Goal: Information Seeking & Learning: Check status

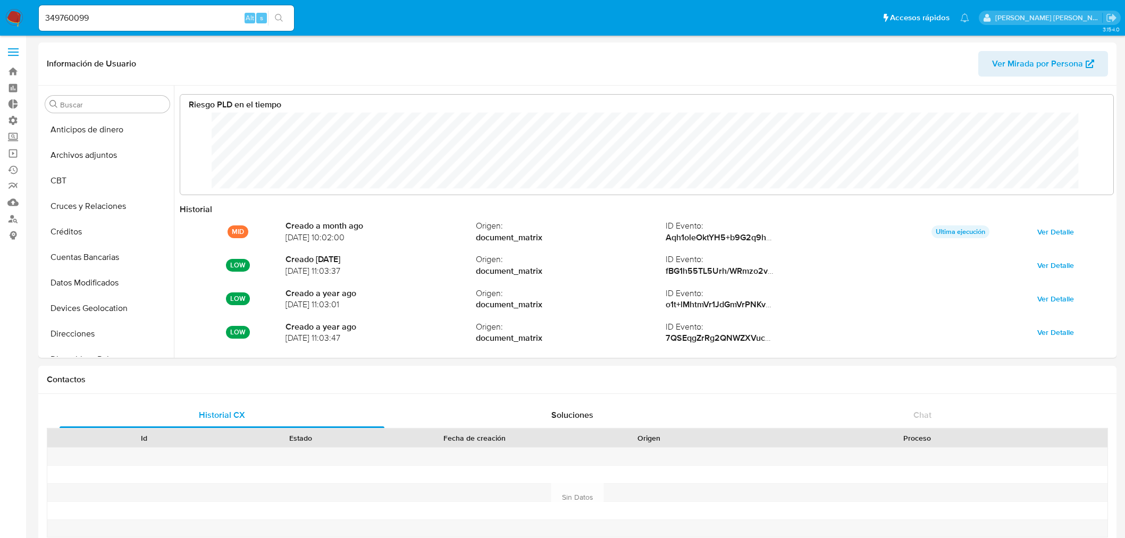
select select "10"
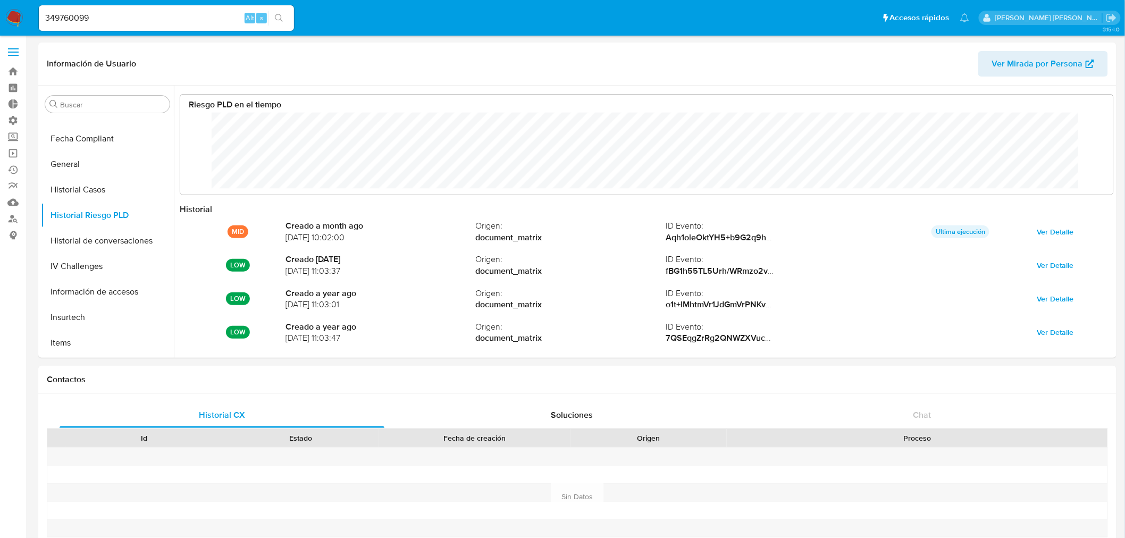
click at [80, 18] on input "349760099" at bounding box center [166, 18] width 255 height 14
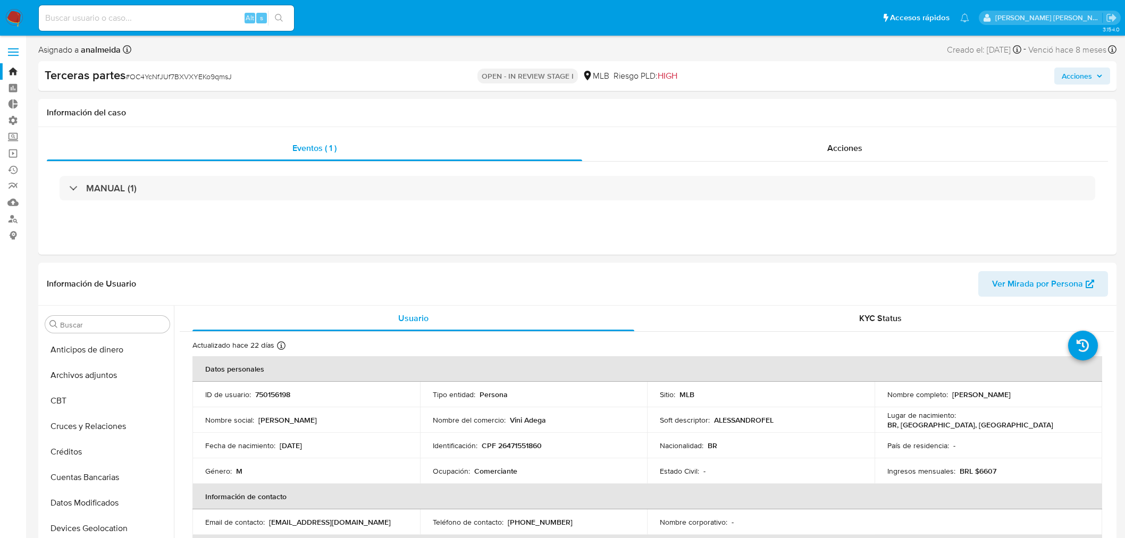
select select "10"
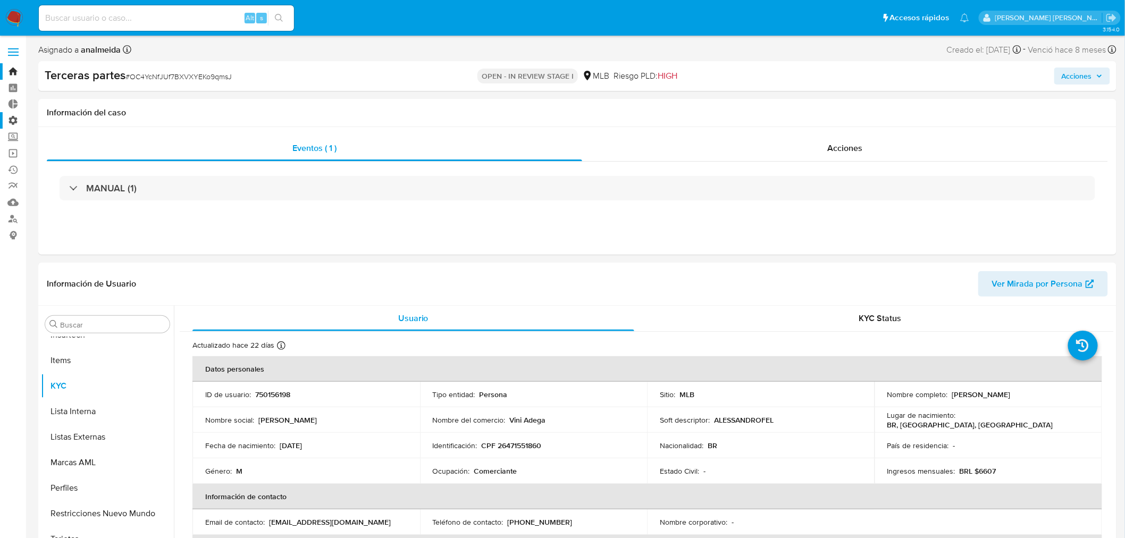
click at [14, 120] on label "Administración" at bounding box center [63, 120] width 127 height 16
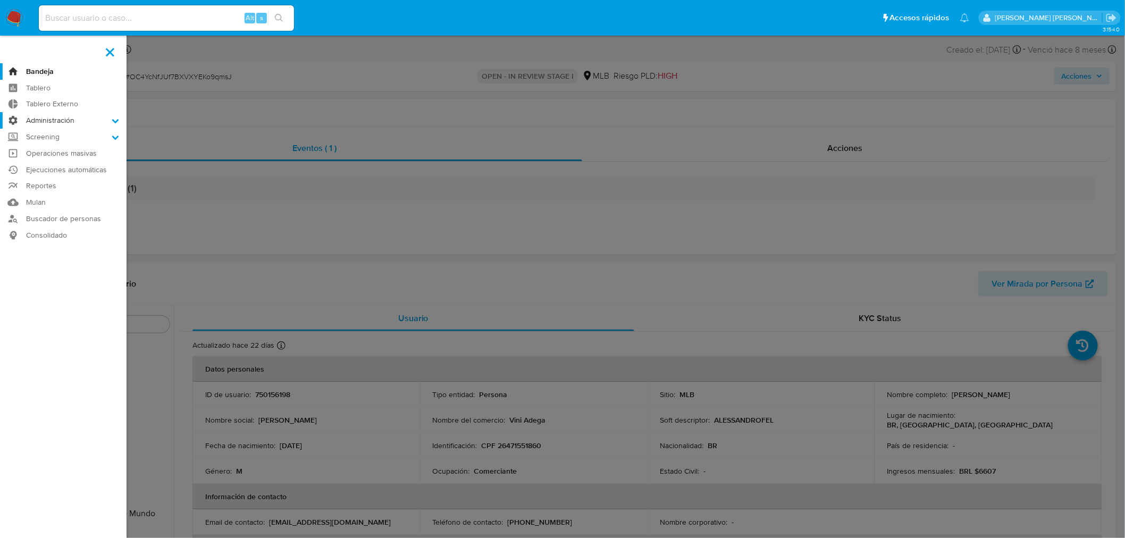
click at [0, 0] on input "Administración" at bounding box center [0, 0] width 0 height 0
click at [51, 137] on link "Reglas" at bounding box center [63, 135] width 127 height 13
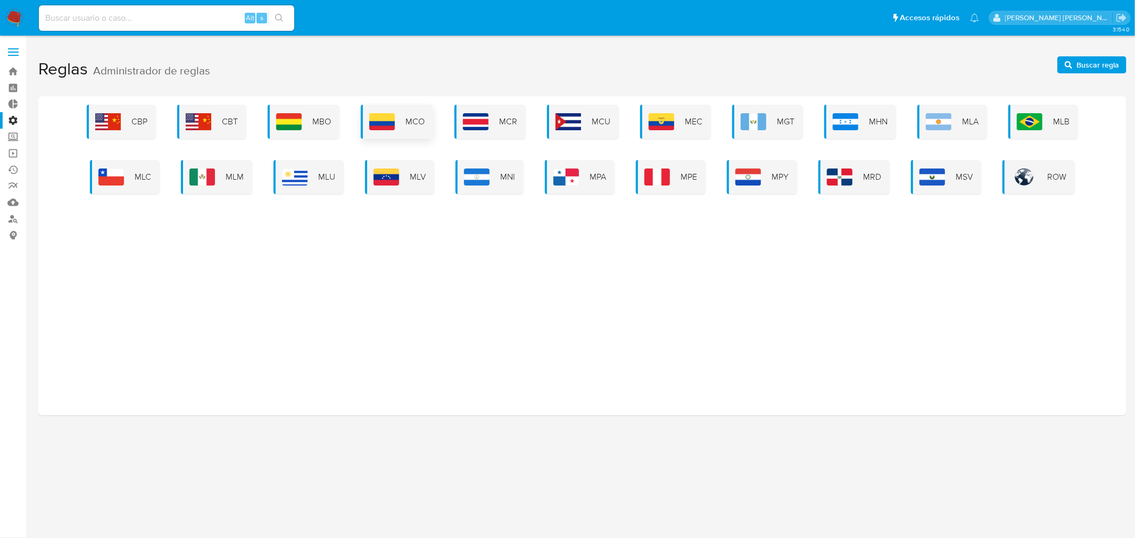
click at [413, 116] on span "MCO" at bounding box center [414, 122] width 19 height 12
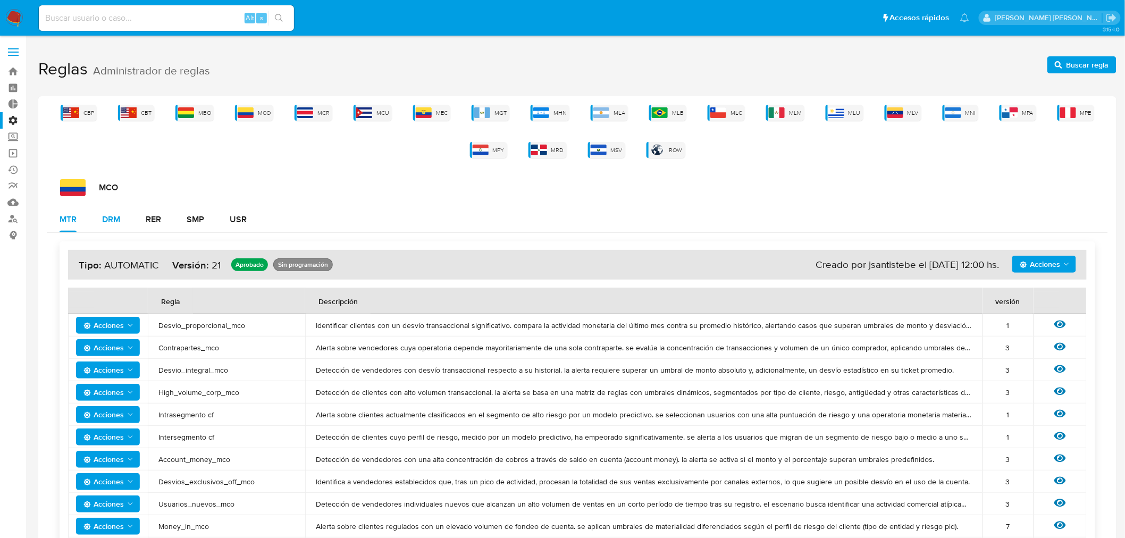
click at [121, 219] on button "DRM" at bounding box center [111, 220] width 44 height 26
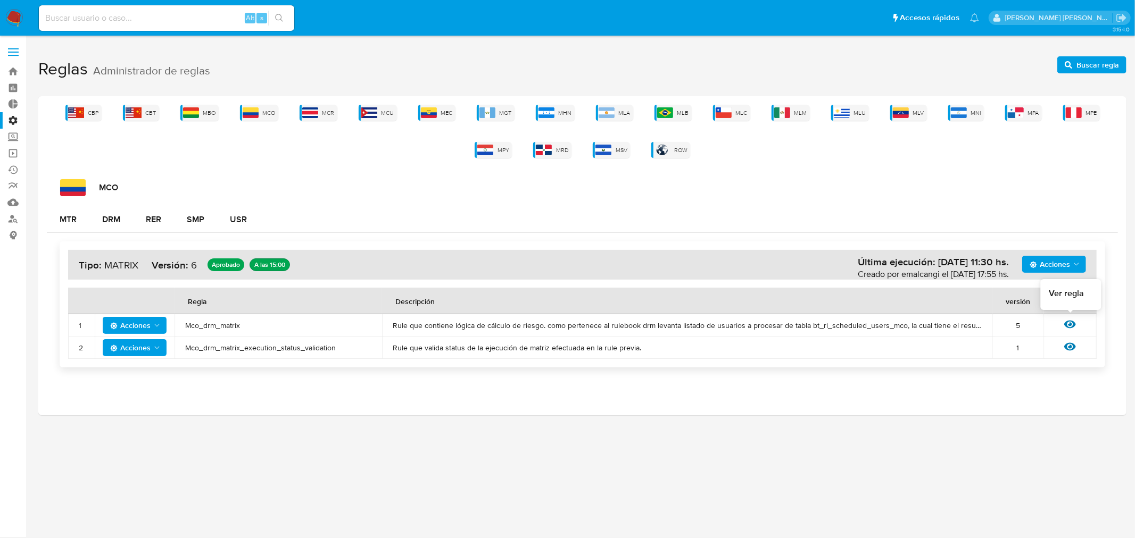
click at [1071, 329] on icon at bounding box center [1070, 325] width 12 height 12
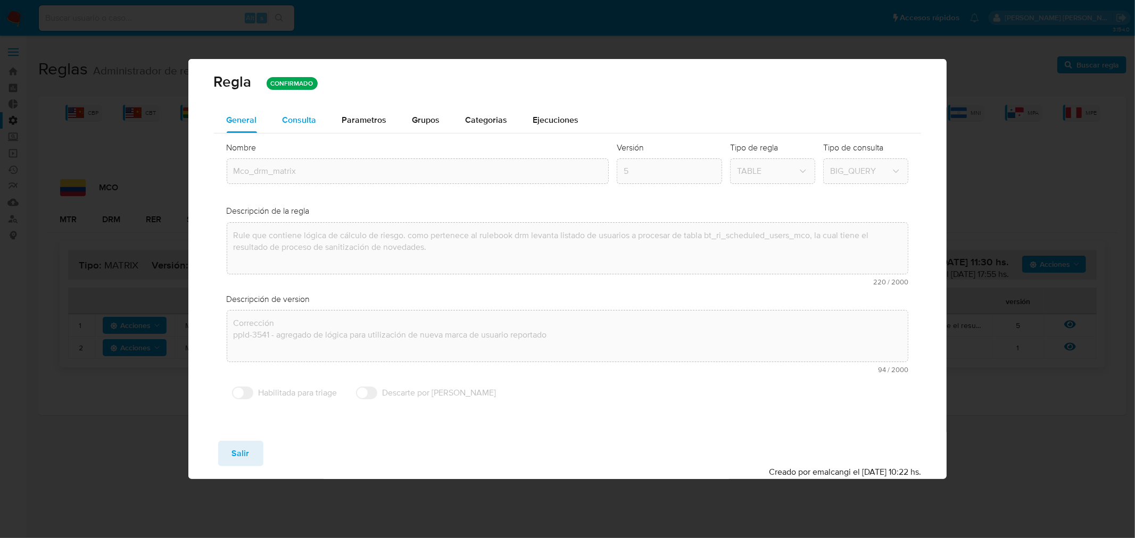
click at [296, 124] on span "Consulta" at bounding box center [299, 120] width 34 height 12
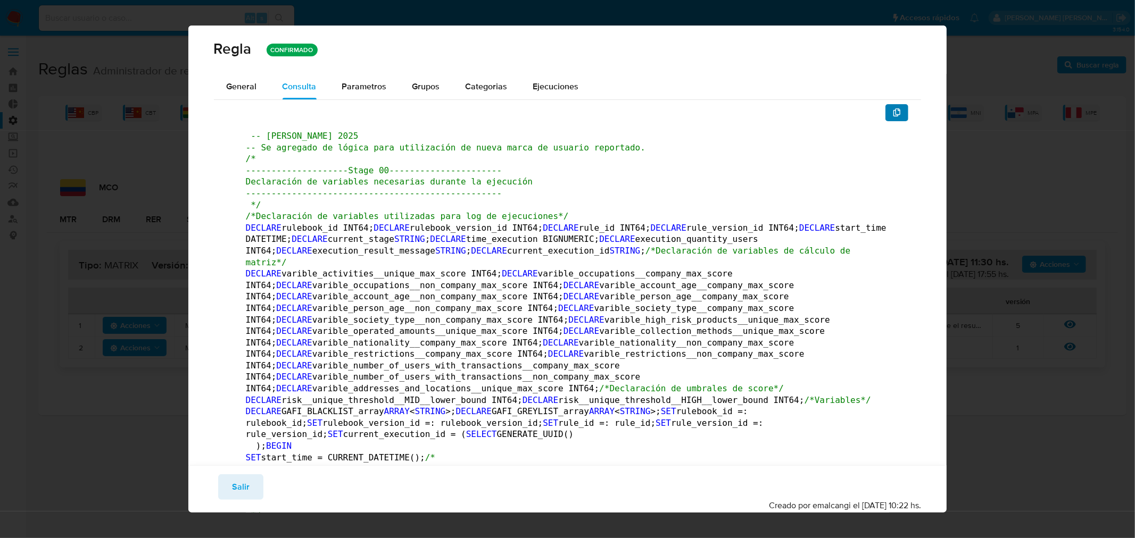
click at [885, 111] on button "button" at bounding box center [896, 112] width 23 height 17
click at [238, 490] on span "Salir" at bounding box center [241, 487] width 18 height 23
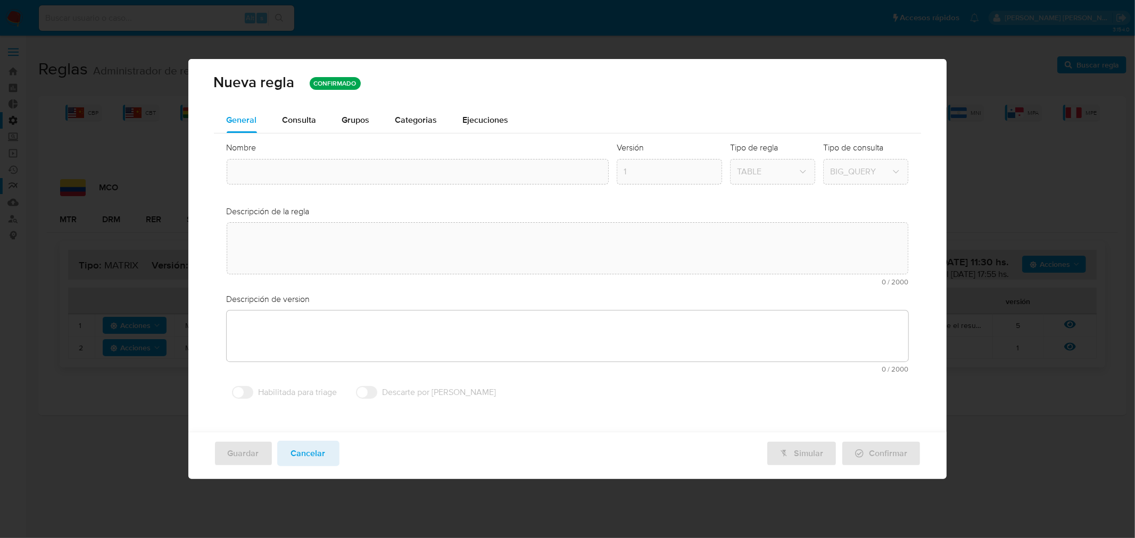
type textarea "Rule que contiene lógica de cálculo de riesgo. como pertenece al rulebook drm l…"
type textarea "Corrección ppld-3541 - agregado de lógica para utilización de nueva marca de us…"
type input "Mco_drm_matrix"
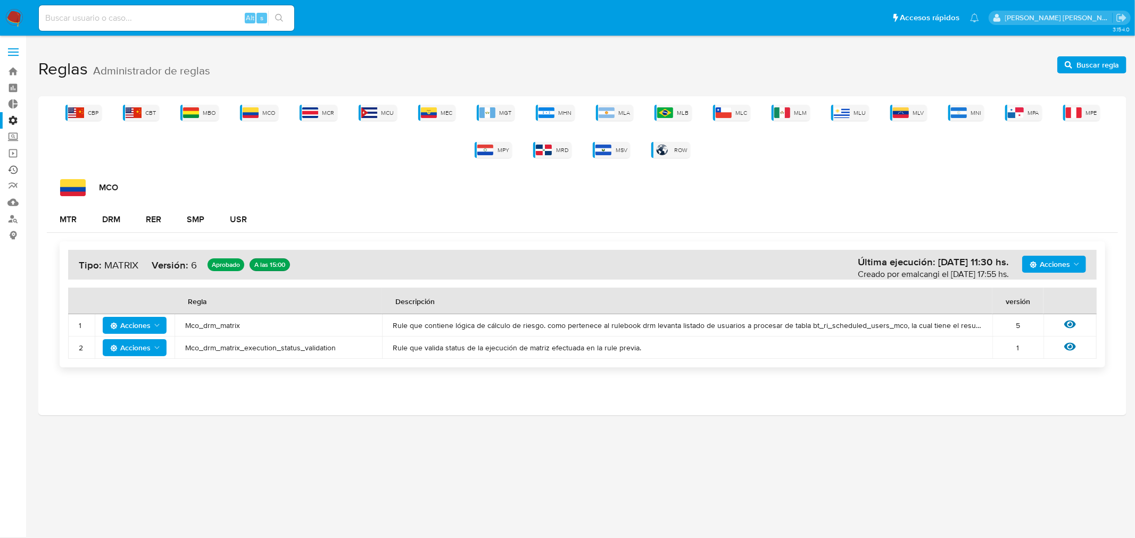
click at [15, 167] on link "Ejecuciones automáticas" at bounding box center [63, 170] width 127 height 16
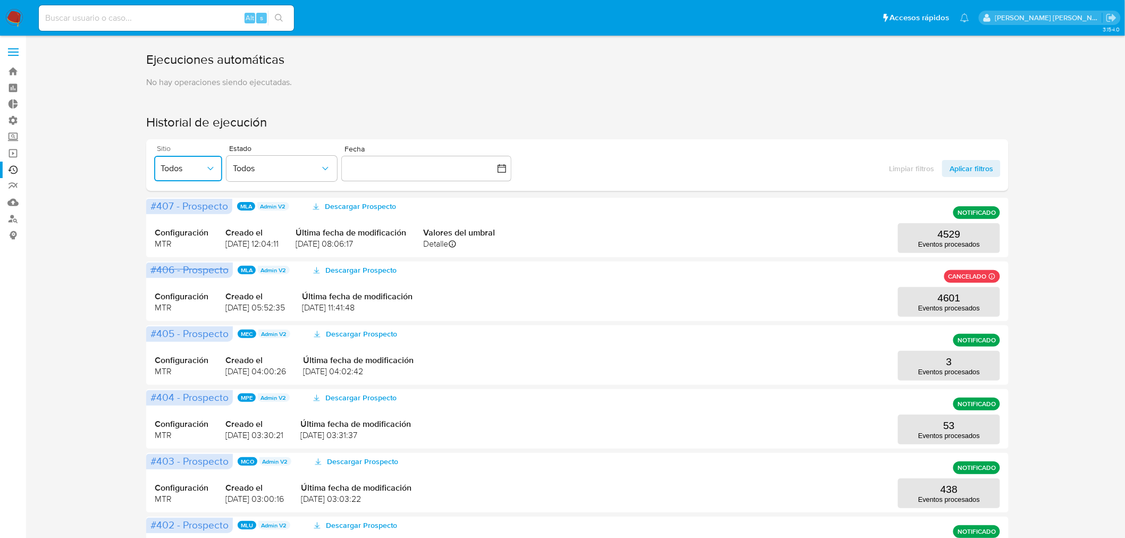
click at [205, 179] on button "Todos" at bounding box center [188, 169] width 68 height 26
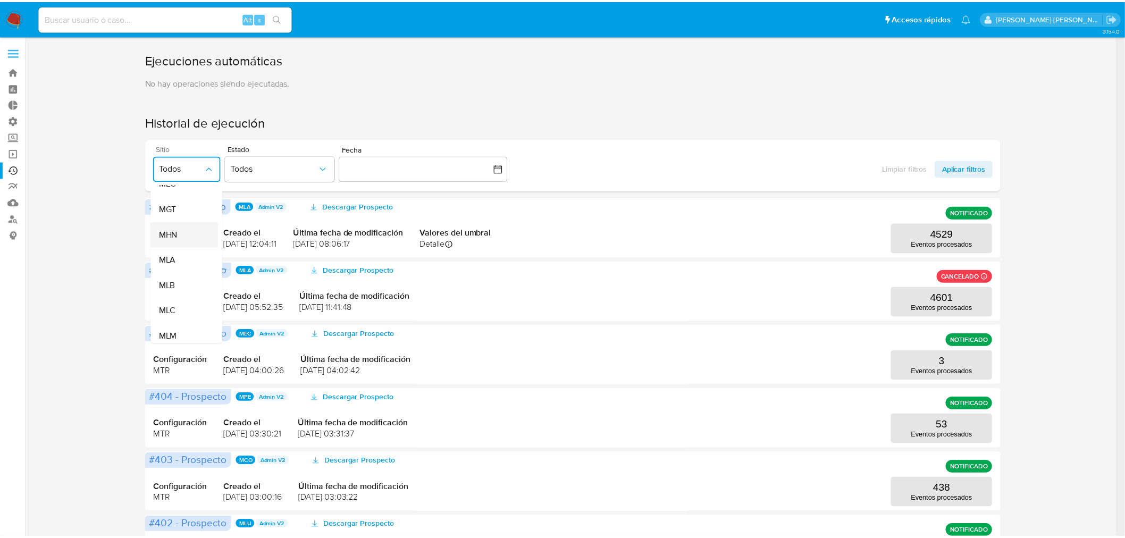
scroll to position [236, 0]
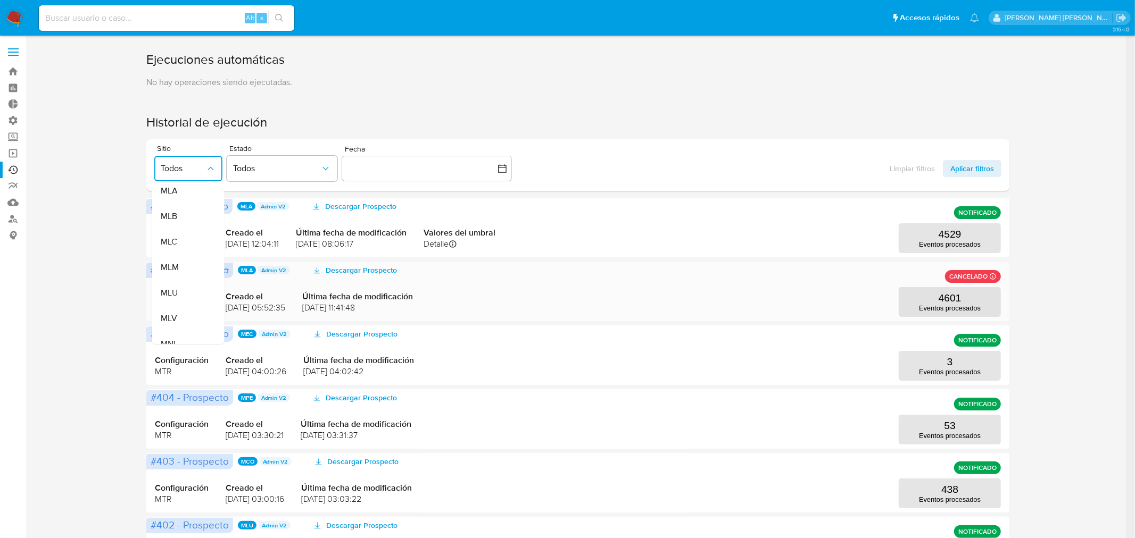
click at [182, 291] on div "MLU" at bounding box center [182, 293] width 45 height 26
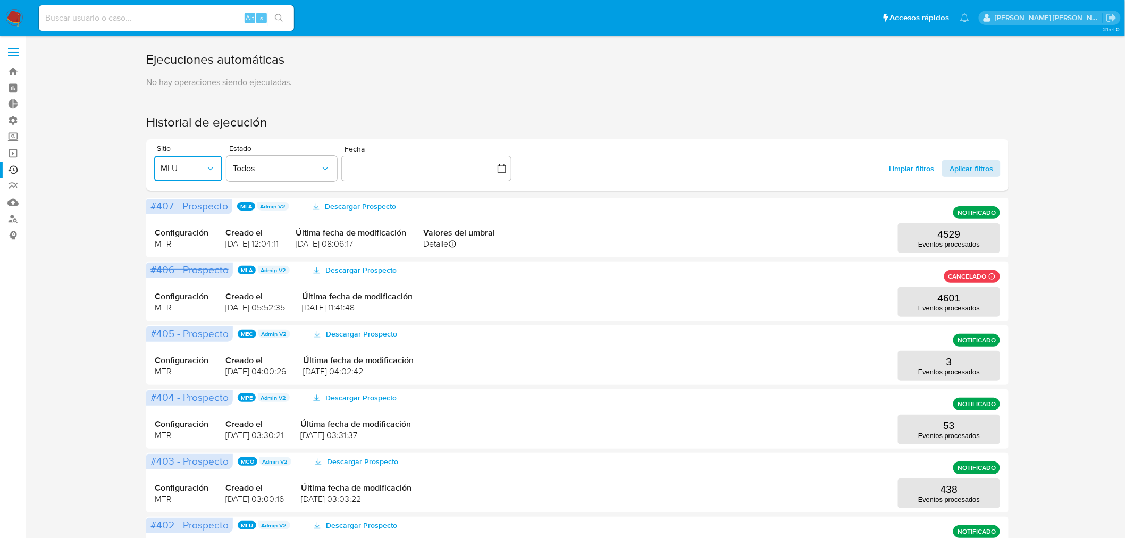
click at [969, 172] on span "Aplicar filtros" at bounding box center [972, 168] width 44 height 17
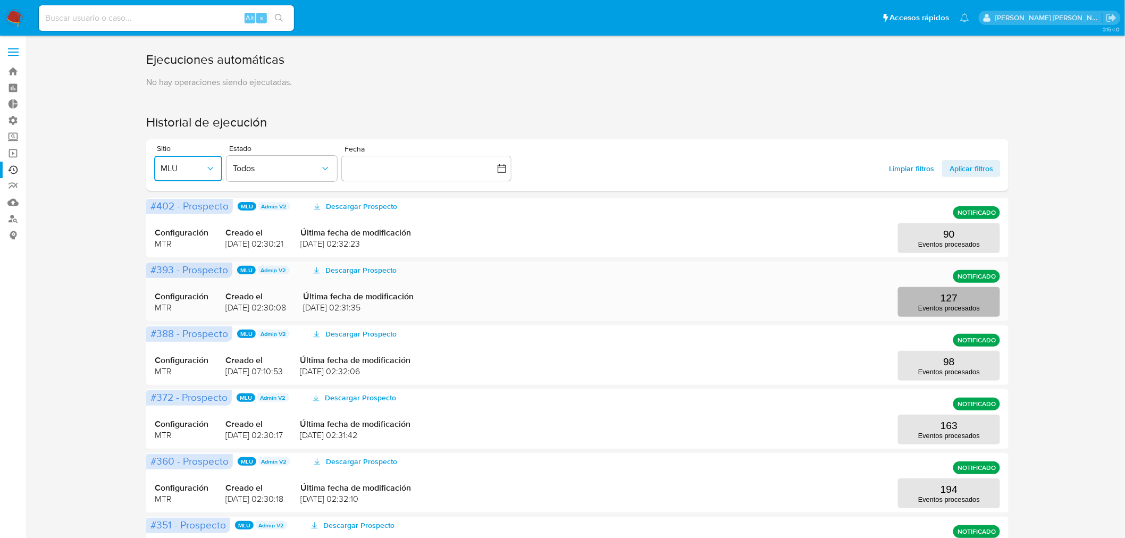
click at [948, 304] on p "127" at bounding box center [949, 299] width 17 height 12
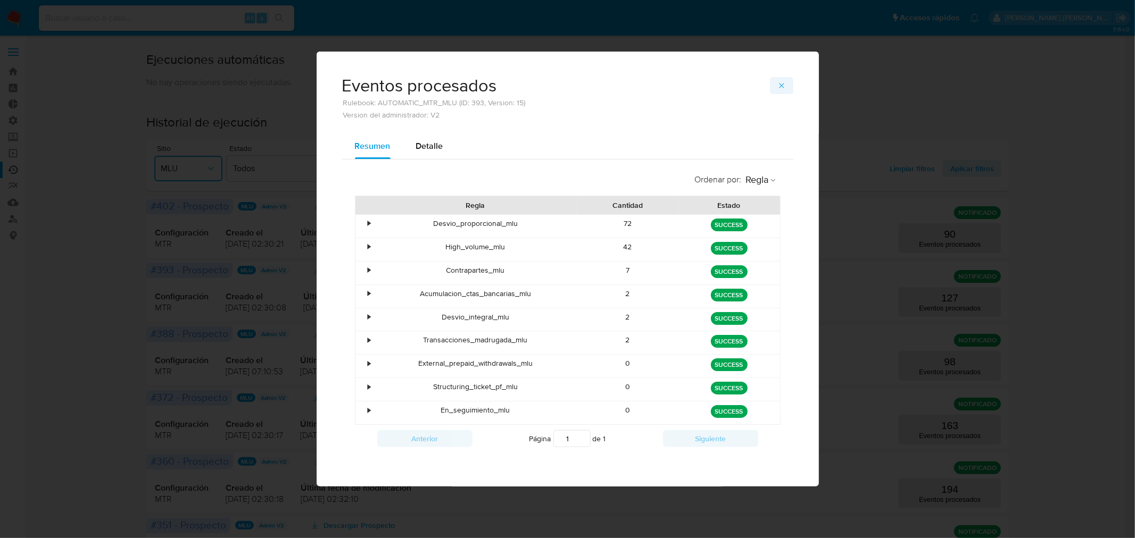
click at [775, 90] on button "button" at bounding box center [781, 85] width 23 height 17
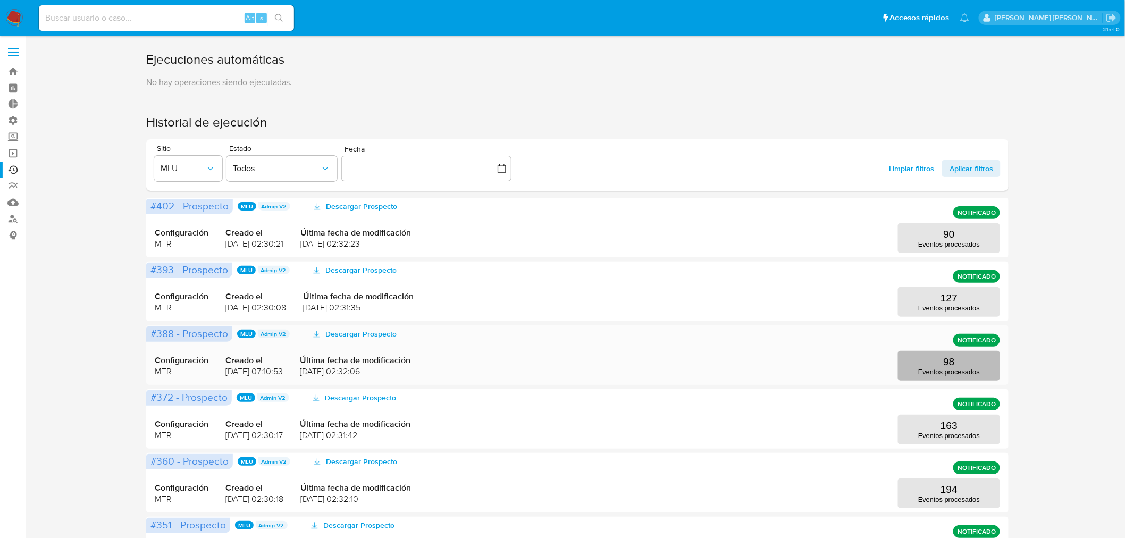
click at [967, 366] on button "98 Eventos procesados" at bounding box center [949, 366] width 102 height 30
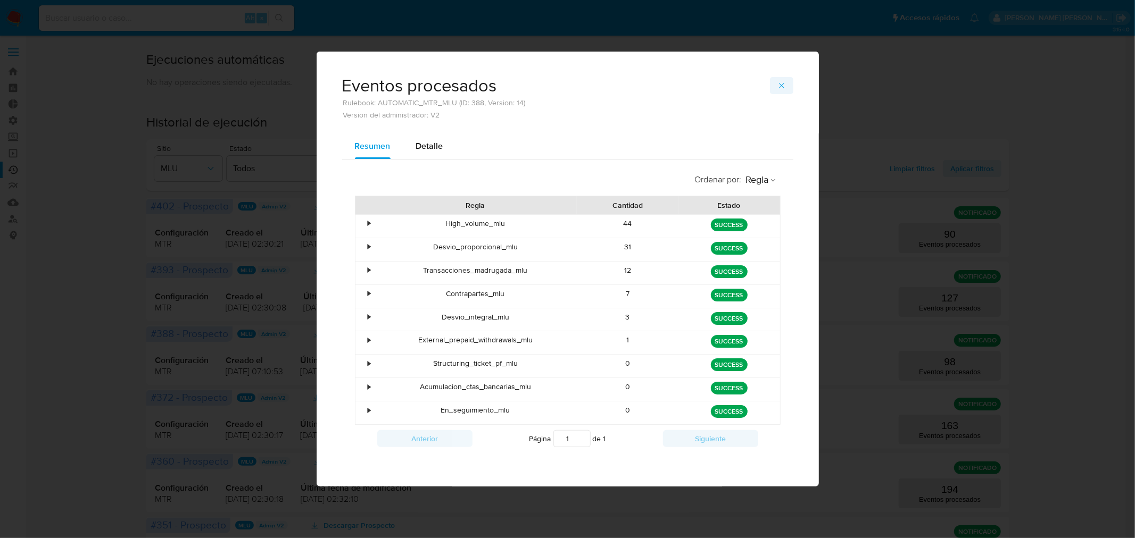
click at [774, 84] on button "button" at bounding box center [781, 85] width 23 height 17
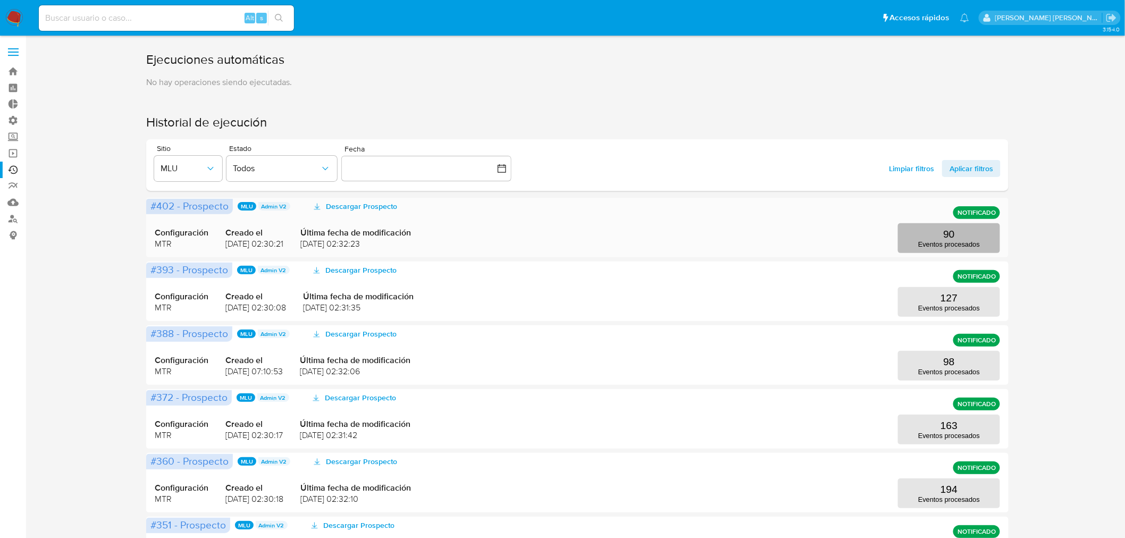
click at [944, 235] on p "90" at bounding box center [949, 235] width 11 height 12
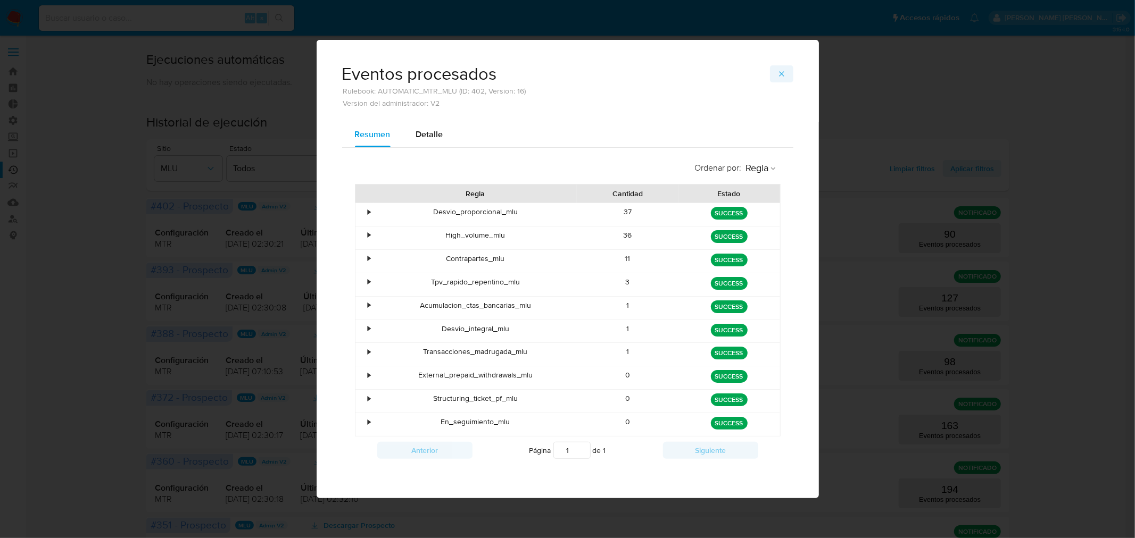
click at [777, 74] on button "button" at bounding box center [781, 73] width 23 height 17
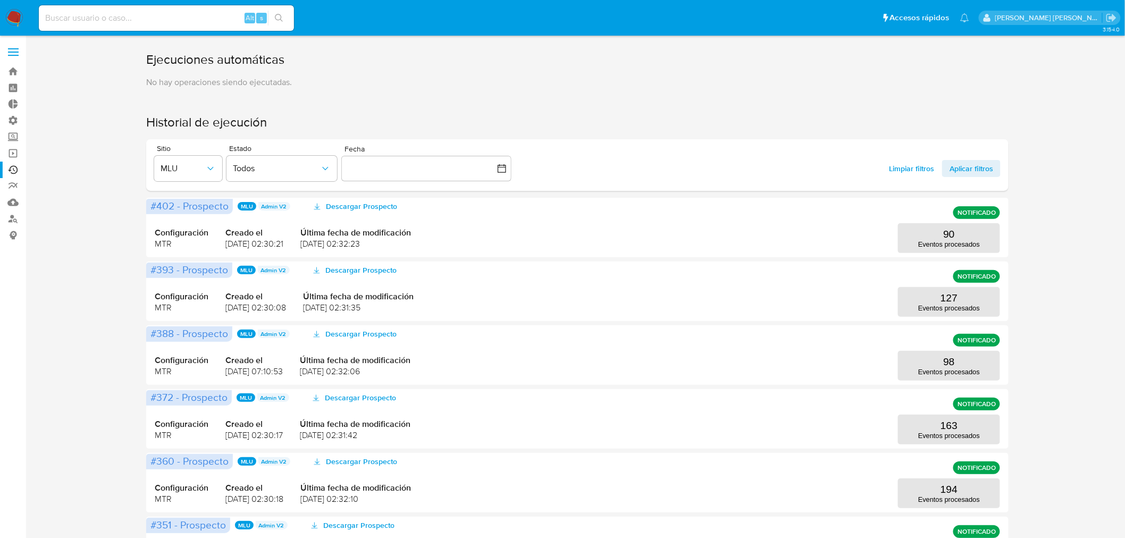
click at [1095, 337] on div "Ejecuciones automáticas No hay operaciones siendo ejecutadas. Historial de ejec…" at bounding box center [577, 458] width 1079 height 815
click at [14, 120] on label "Administración" at bounding box center [63, 120] width 127 height 16
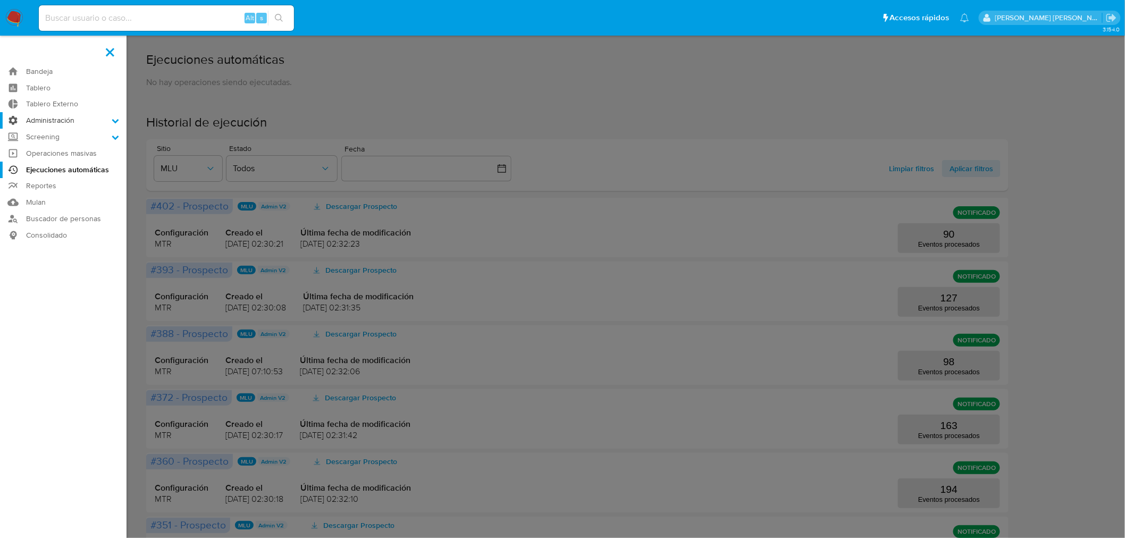
click at [0, 0] on input "Administración" at bounding box center [0, 0] width 0 height 0
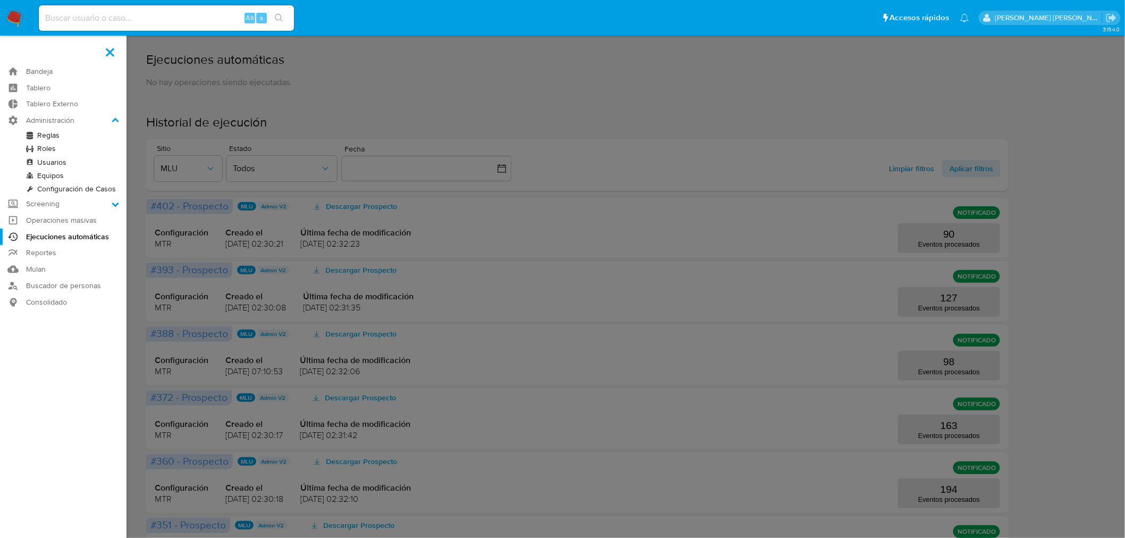
click at [52, 136] on link "Reglas" at bounding box center [63, 135] width 127 height 13
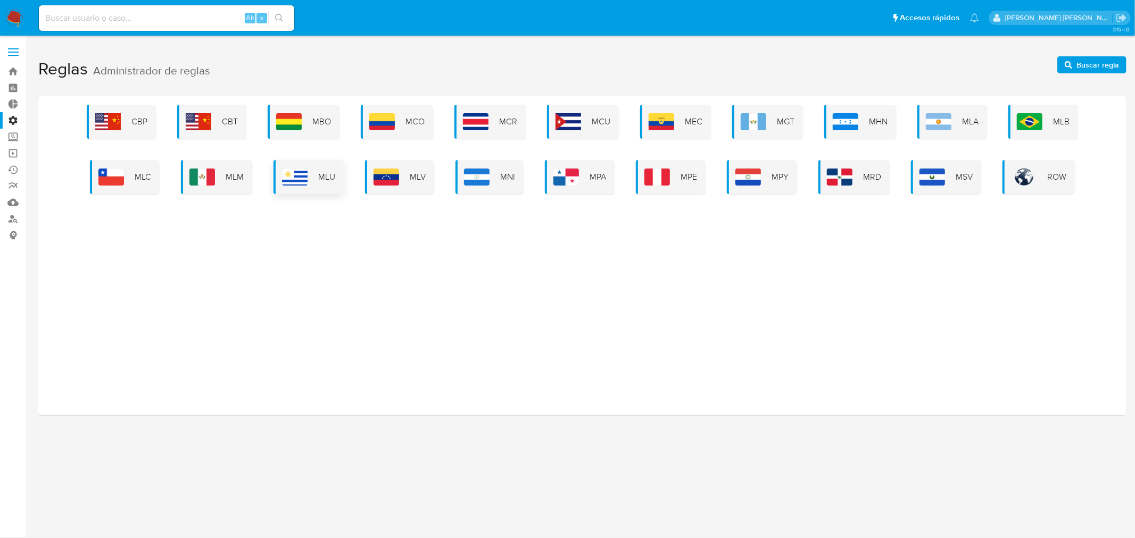
click at [329, 173] on span "MLU" at bounding box center [326, 177] width 17 height 12
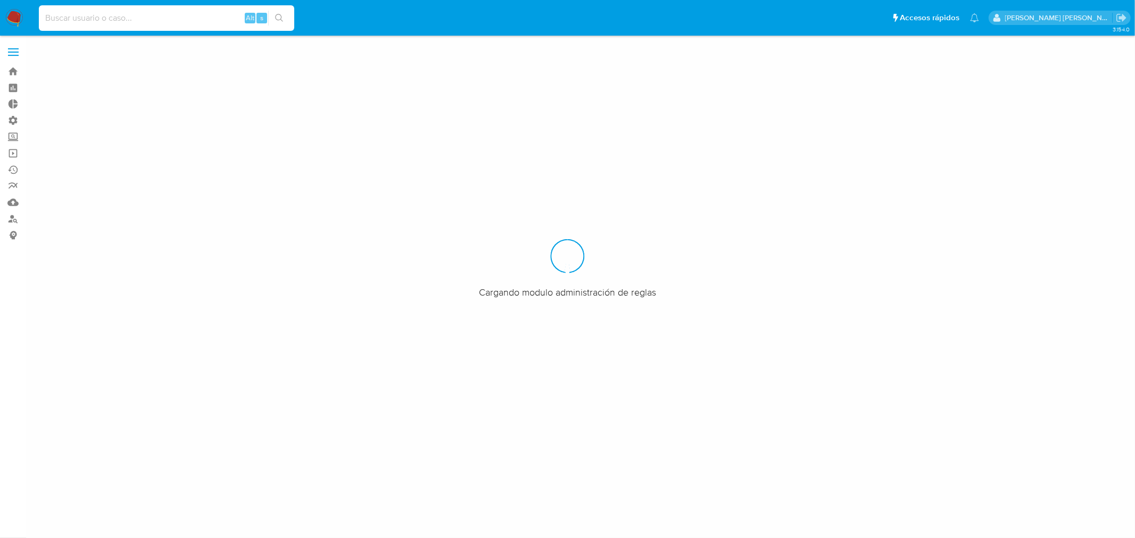
click at [172, 17] on input at bounding box center [166, 18] width 255 height 14
paste input "1815156312"
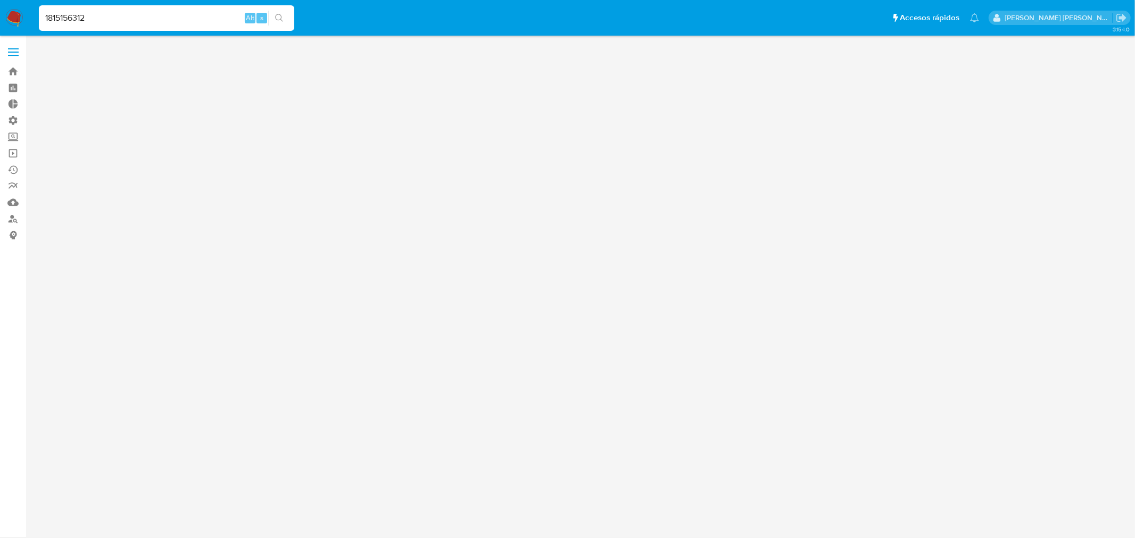
type input "1815156312"
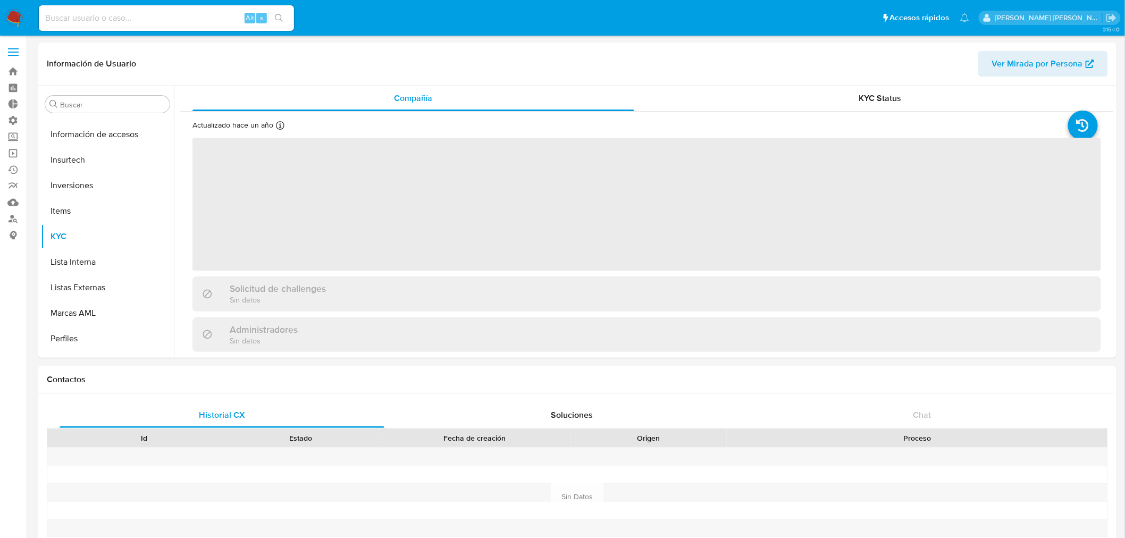
scroll to position [500, 0]
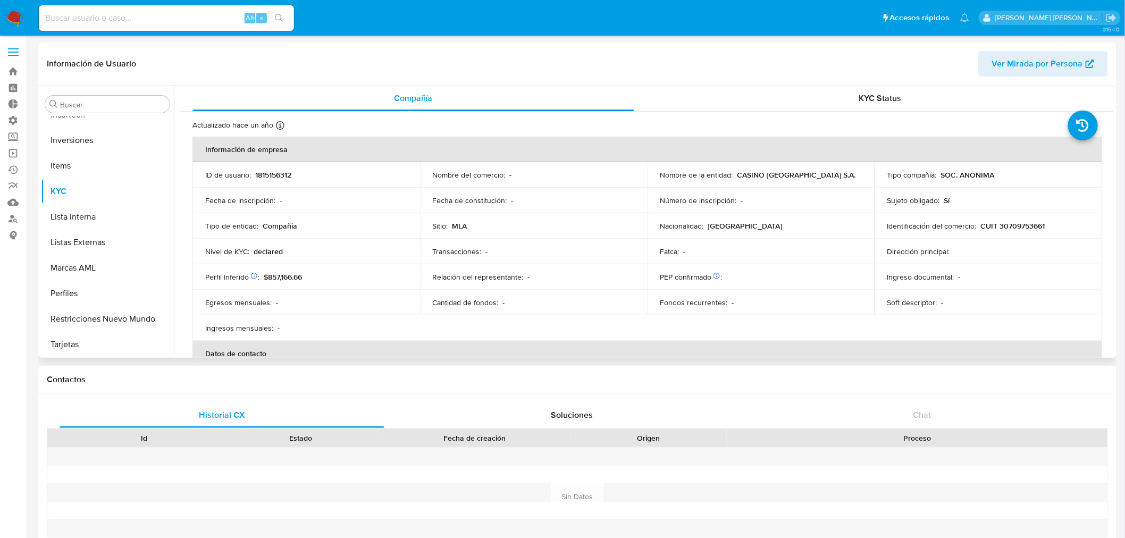
select select "10"
click at [891, 105] on div "KYC Status" at bounding box center [881, 99] width 442 height 26
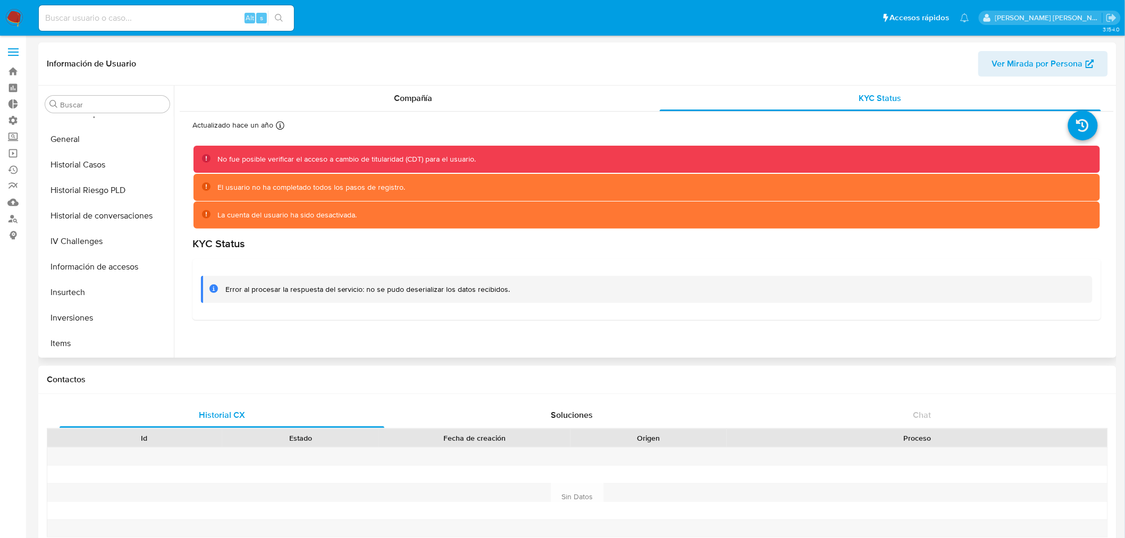
scroll to position [263, 0]
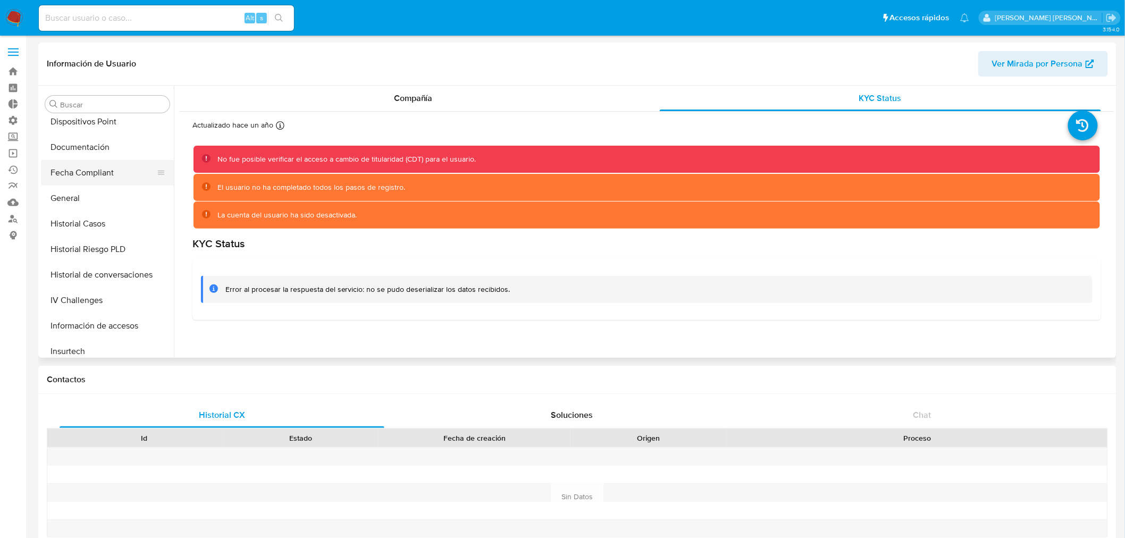
click at [104, 171] on button "Fecha Compliant" at bounding box center [103, 173] width 124 height 26
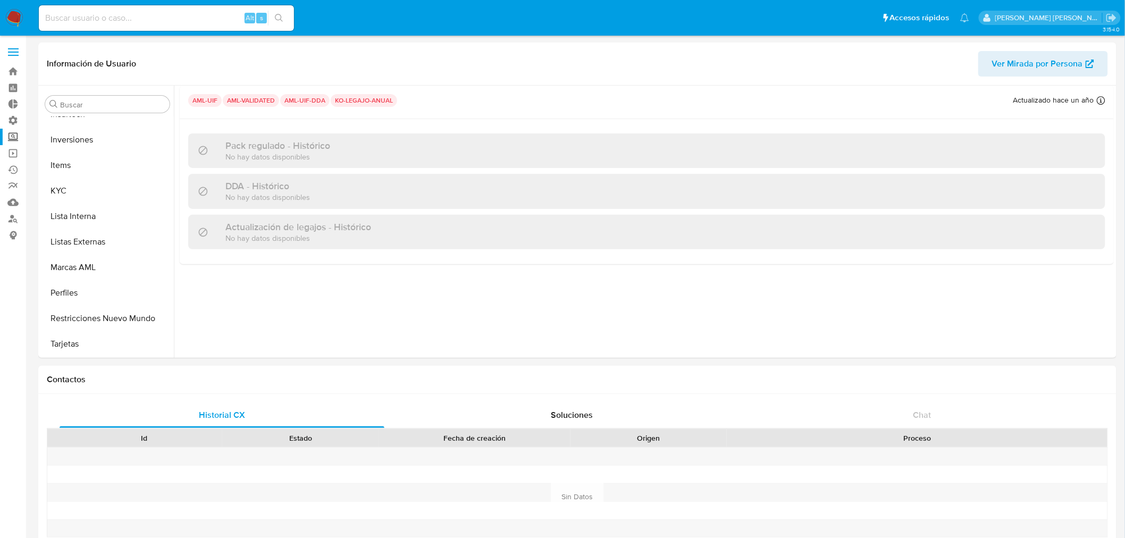
scroll to position [500, 0]
click at [19, 118] on label "Administración" at bounding box center [63, 120] width 127 height 16
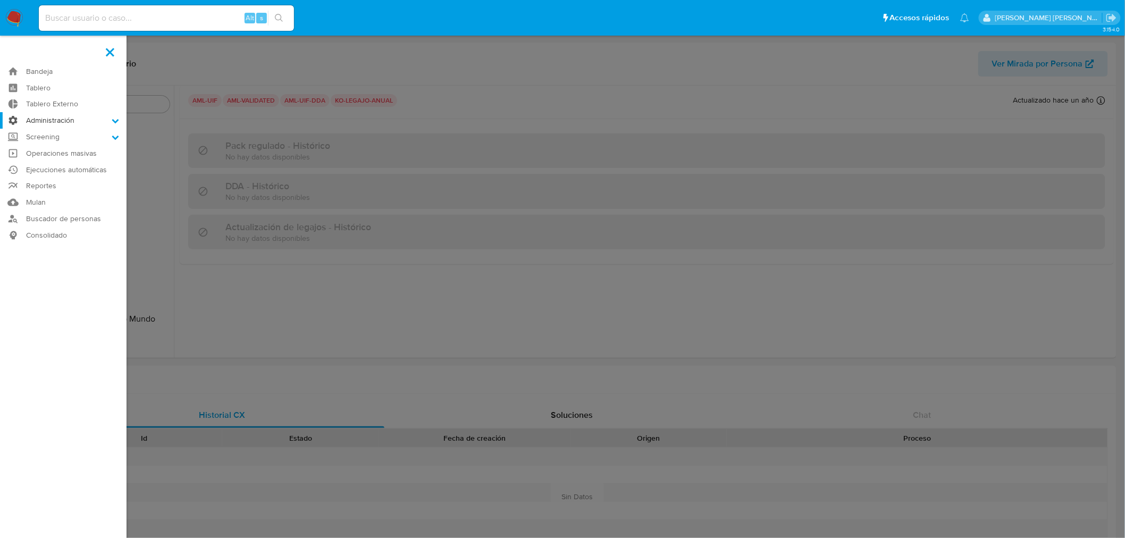
click at [0, 0] on input "Administración" at bounding box center [0, 0] width 0 height 0
click at [51, 137] on link "Reglas" at bounding box center [63, 135] width 127 height 13
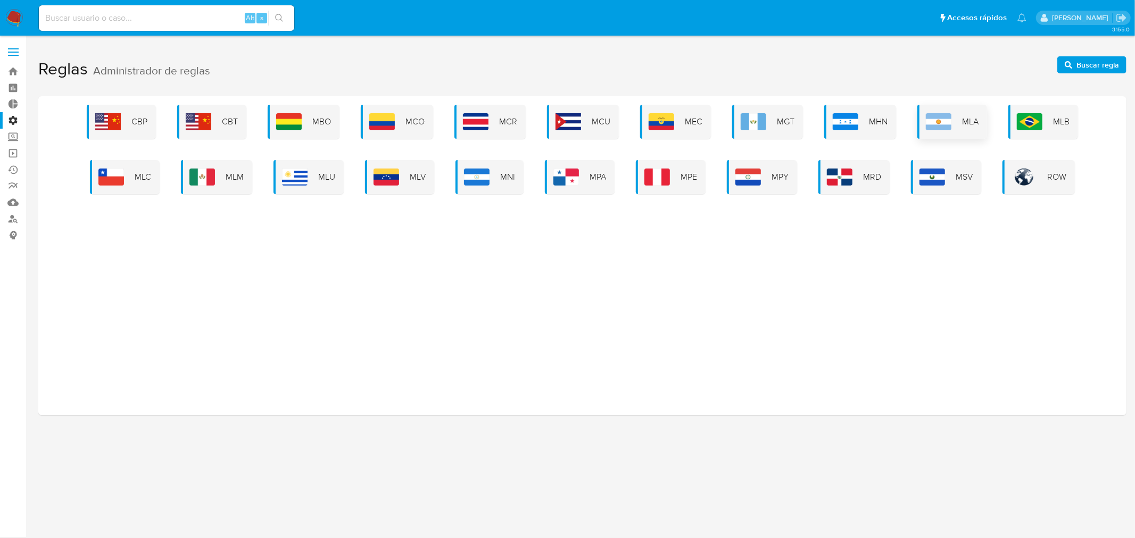
click at [939, 114] on img at bounding box center [938, 121] width 26 height 17
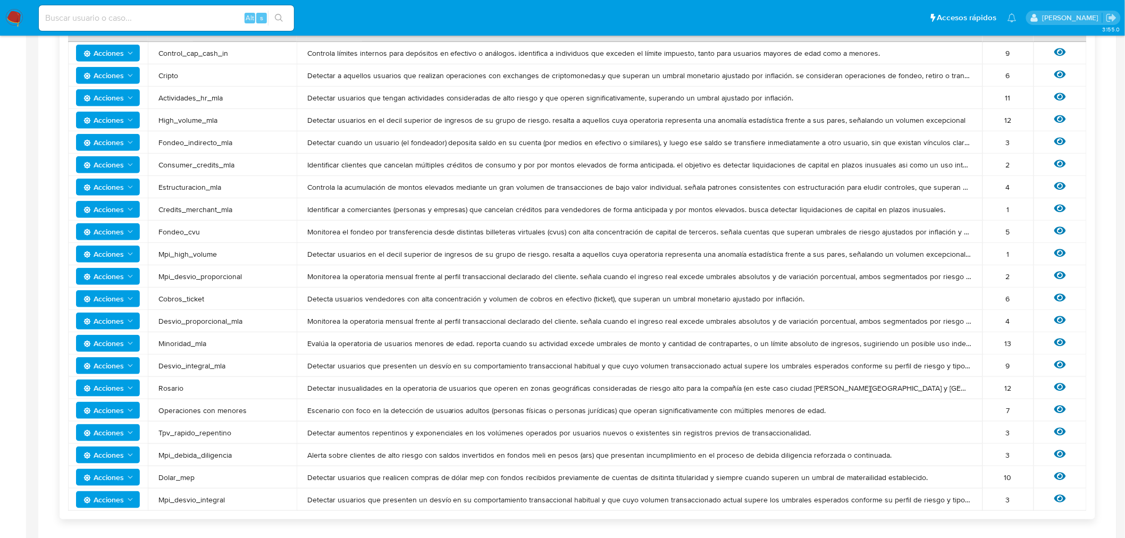
scroll to position [293, 0]
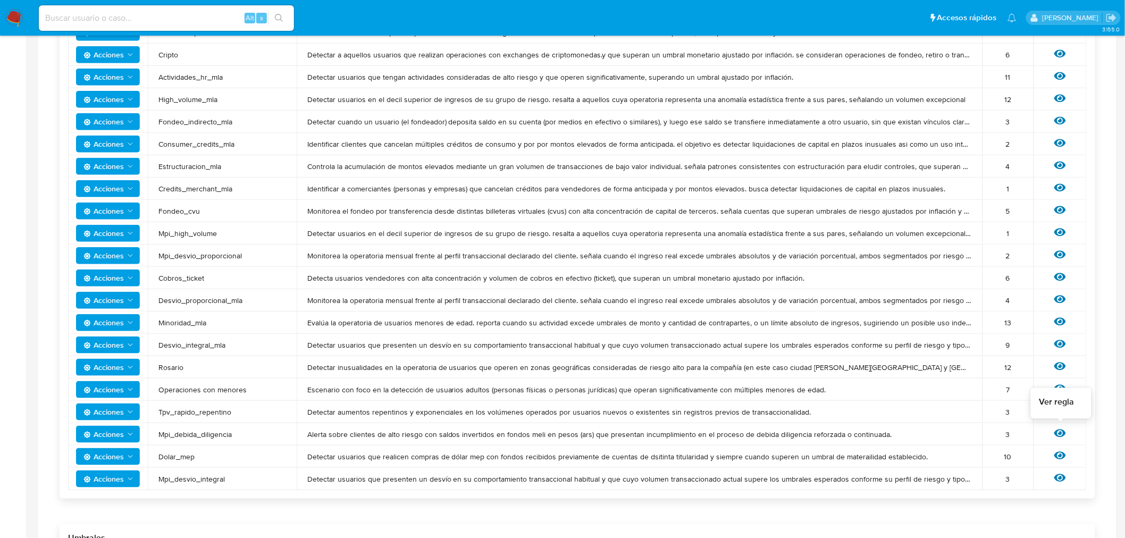
click at [1060, 438] on icon at bounding box center [1061, 434] width 12 height 12
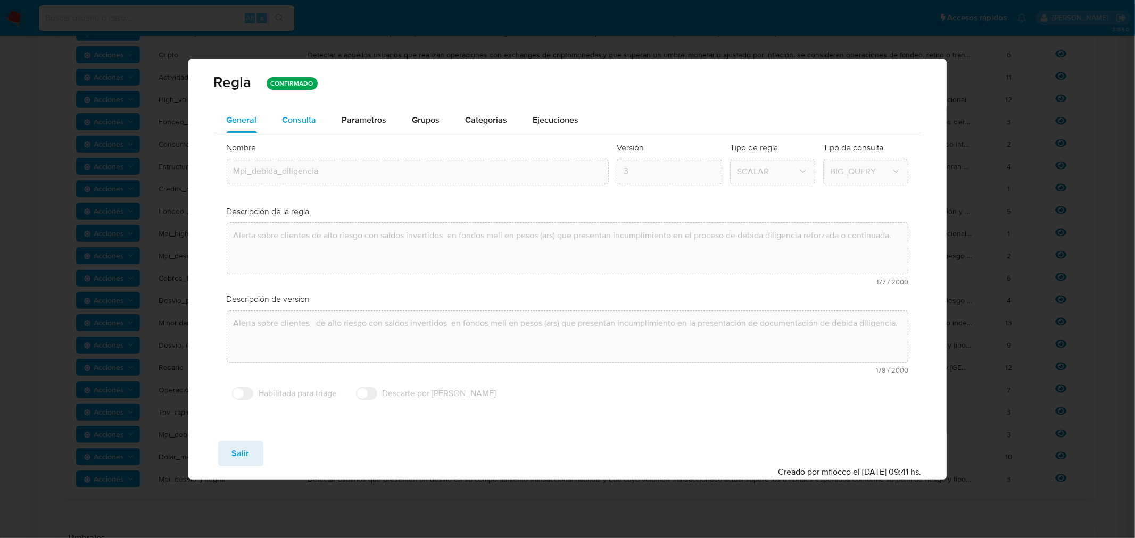
click at [290, 124] on span "Consulta" at bounding box center [299, 120] width 34 height 12
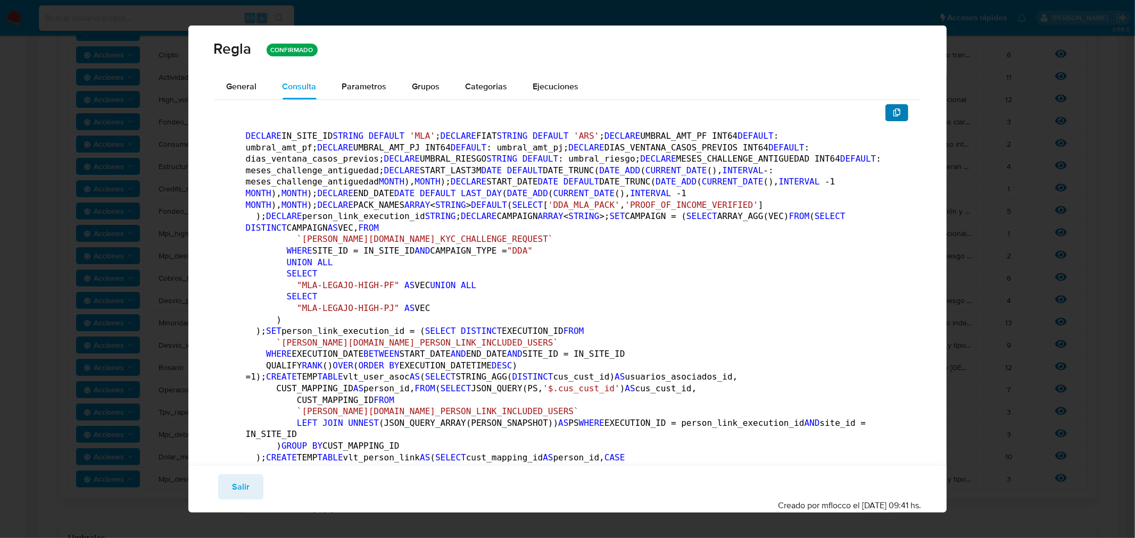
click at [897, 112] on button "button" at bounding box center [896, 112] width 23 height 17
drag, startPoint x: 240, startPoint y: 491, endPoint x: 186, endPoint y: 378, distance: 125.1
click at [240, 491] on span "Salir" at bounding box center [241, 487] width 18 height 23
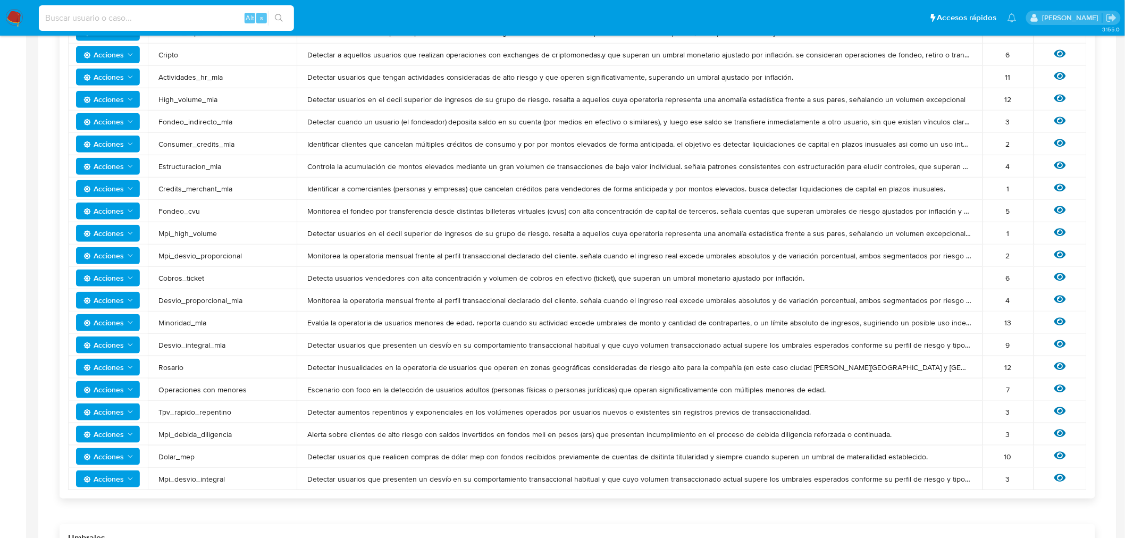
click at [115, 14] on input at bounding box center [166, 18] width 255 height 14
paste input "15571545"
type input "15571545"
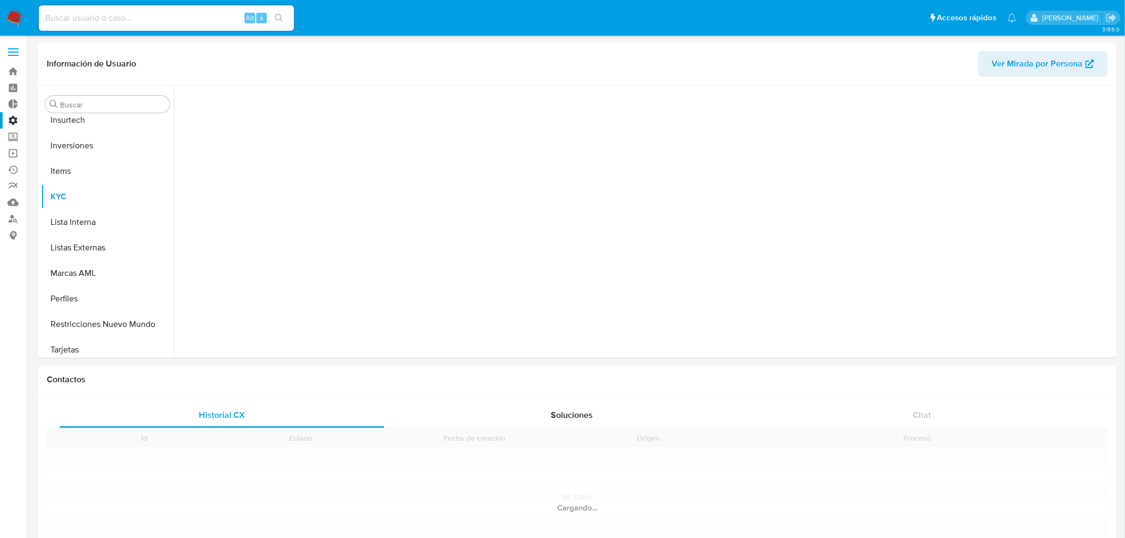
scroll to position [500, 0]
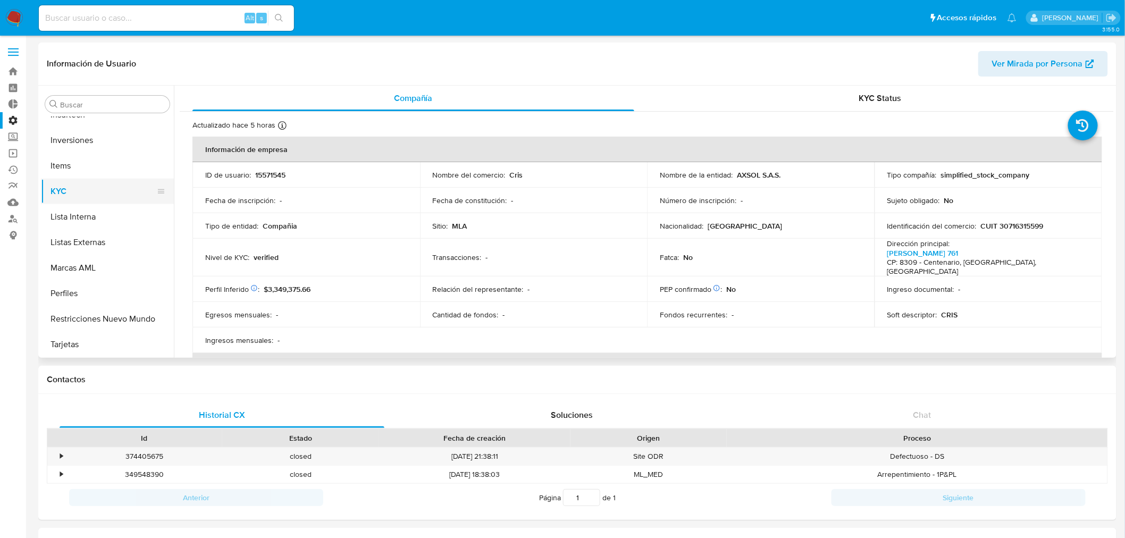
select select "10"
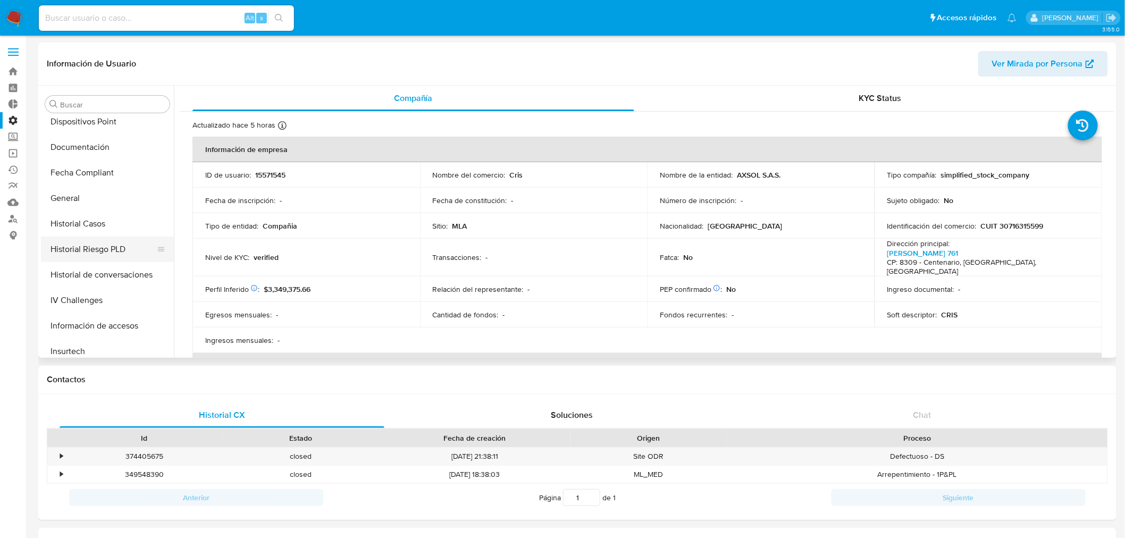
click at [107, 239] on button "Historial Riesgo PLD" at bounding box center [103, 250] width 124 height 26
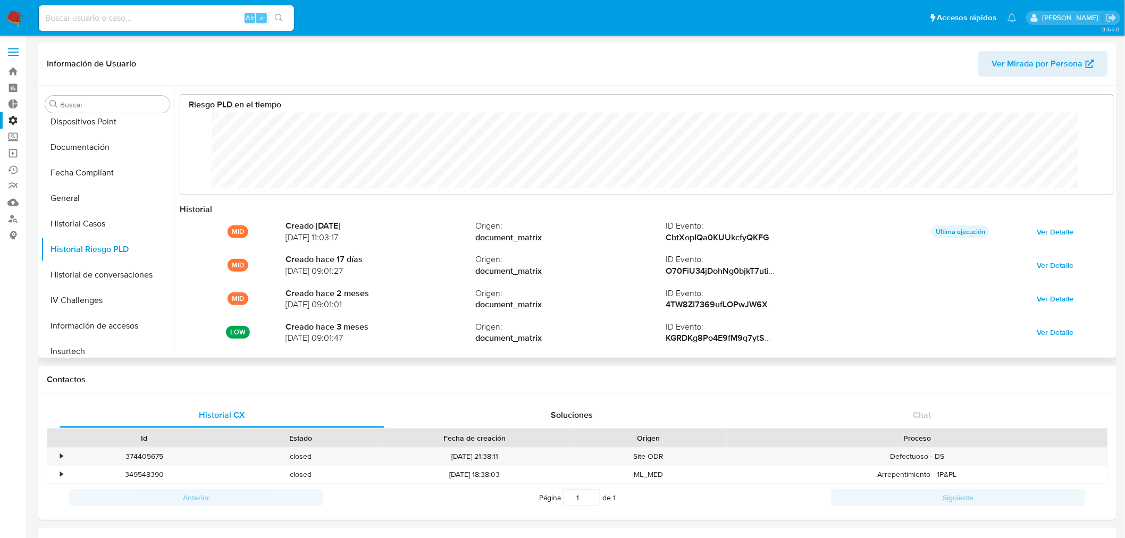
scroll to position [80, 912]
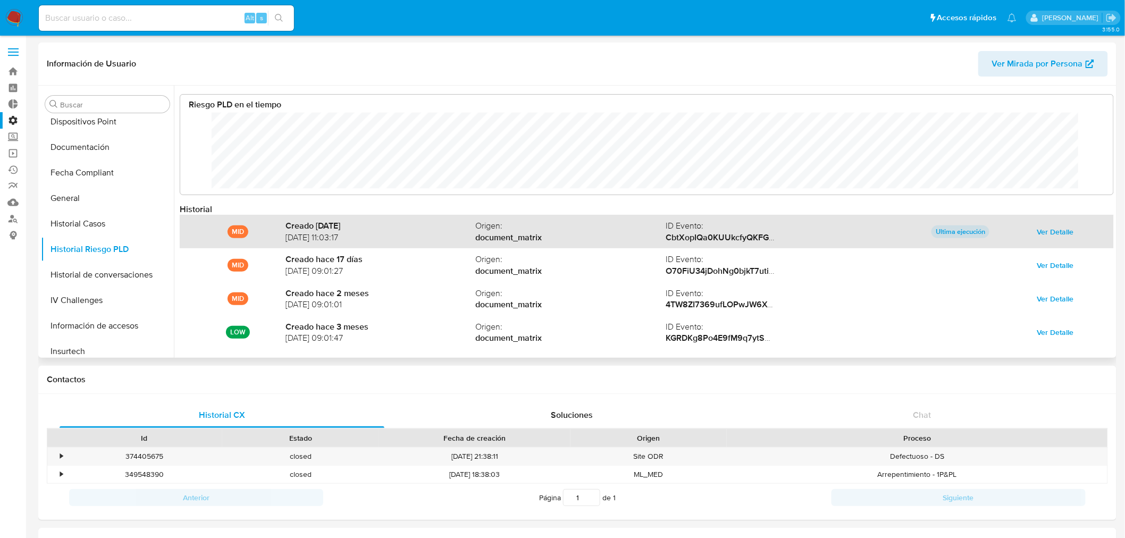
click at [1033, 231] on button "Ver Detalle" at bounding box center [1056, 231] width 52 height 17
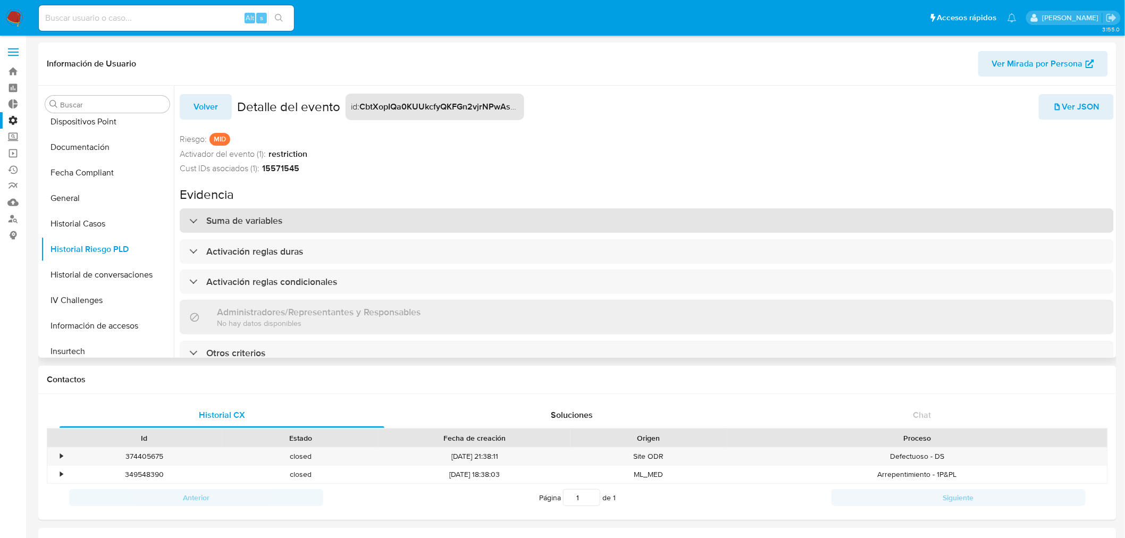
click at [227, 221] on h3 "Suma de variables" at bounding box center [244, 221] width 76 height 12
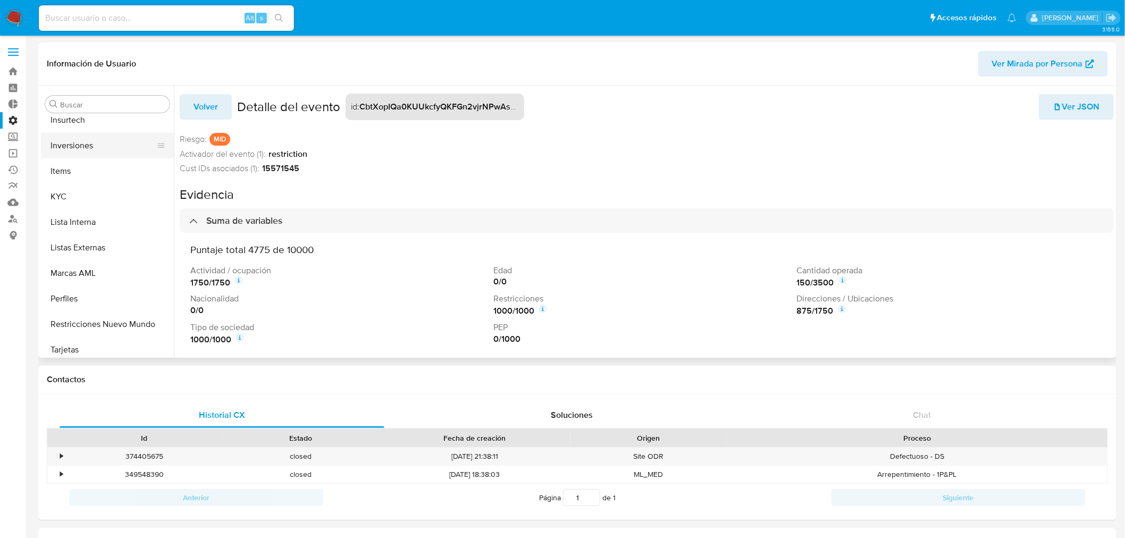
scroll to position [500, 0]
click at [57, 195] on button "KYC" at bounding box center [103, 192] width 124 height 26
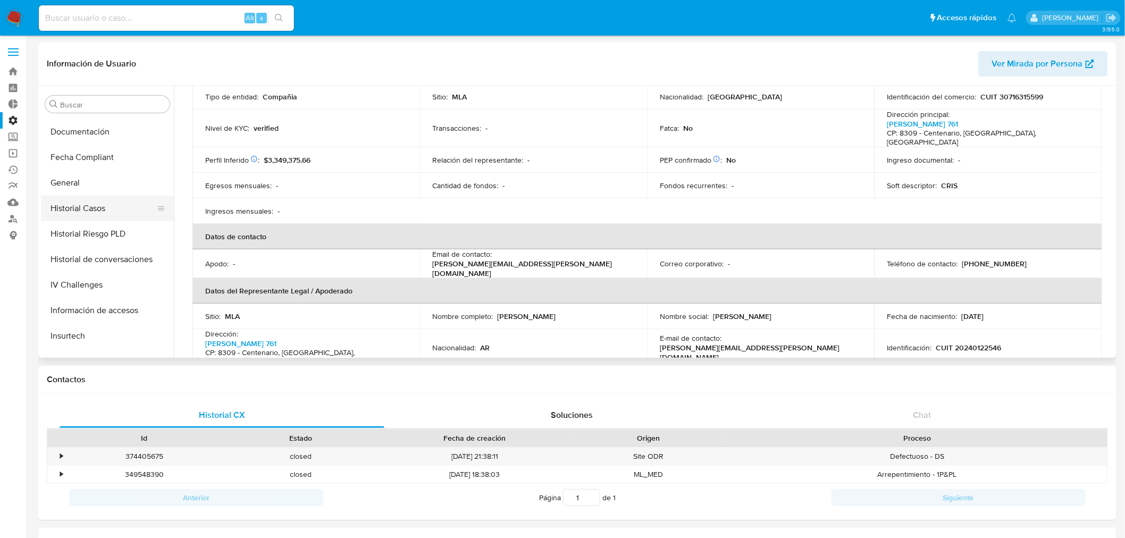
scroll to position [263, 0]
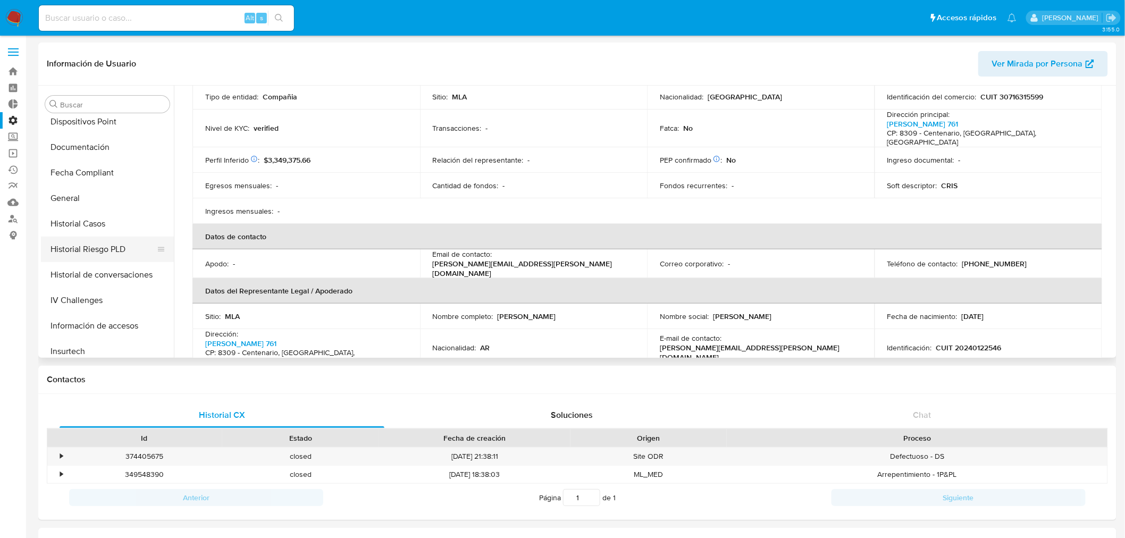
click at [98, 254] on button "Historial Riesgo PLD" at bounding box center [103, 250] width 124 height 26
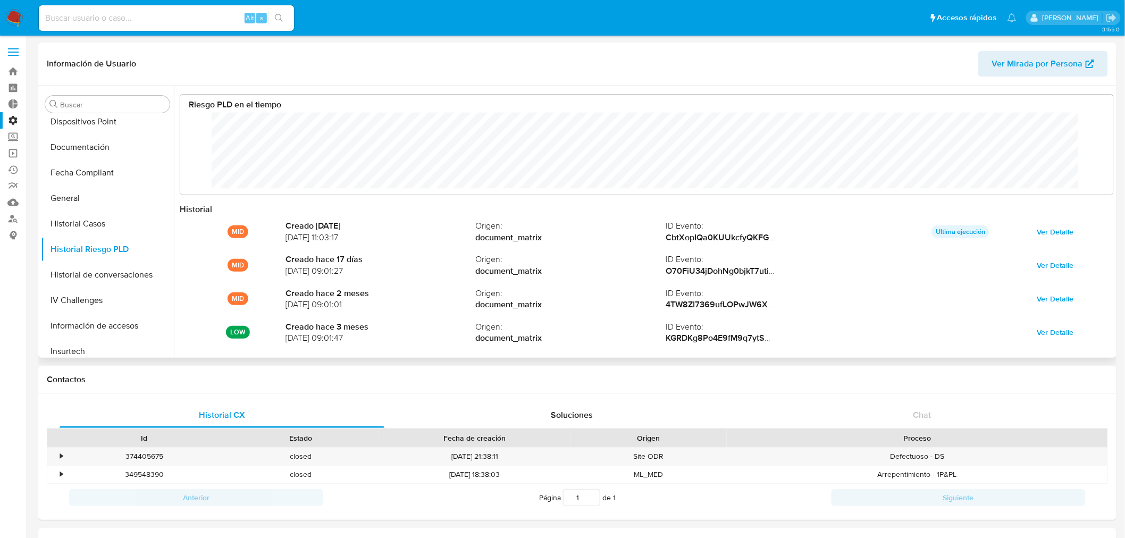
scroll to position [80, 912]
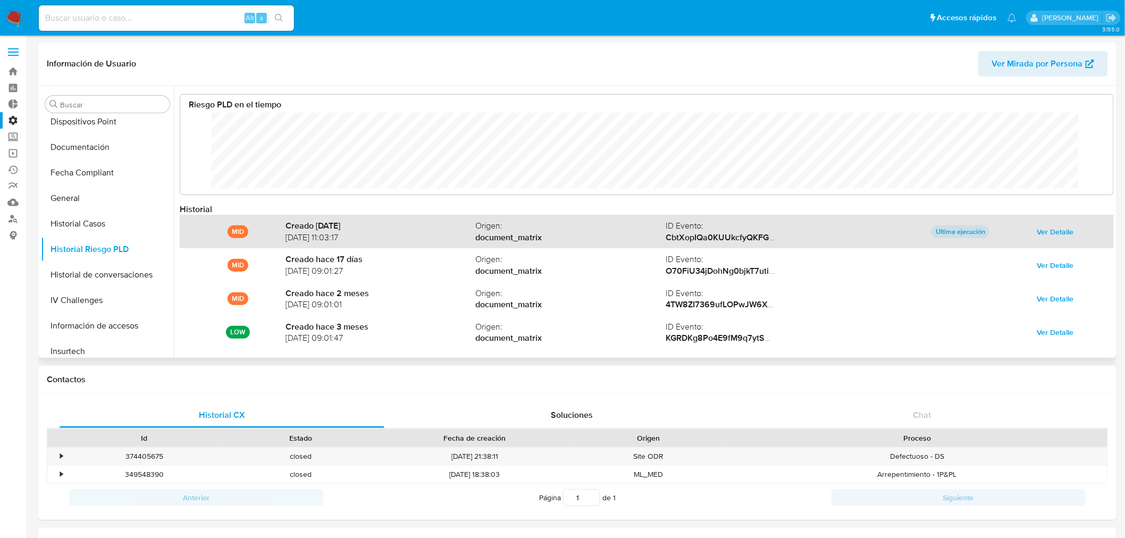
click at [1048, 228] on span "Ver Detalle" at bounding box center [1056, 231] width 37 height 15
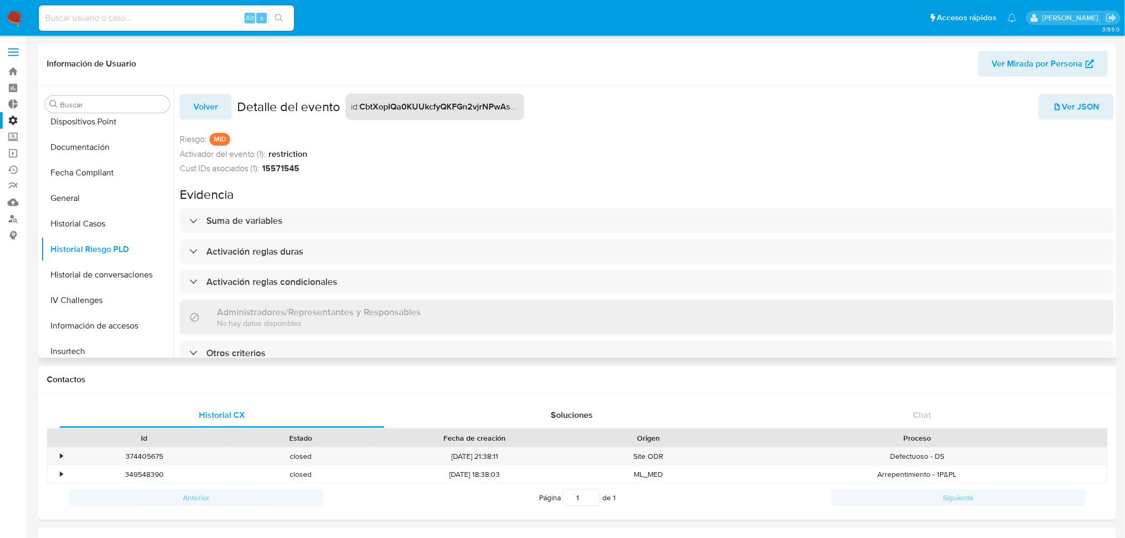
click at [208, 104] on span "Volver" at bounding box center [206, 106] width 24 height 23
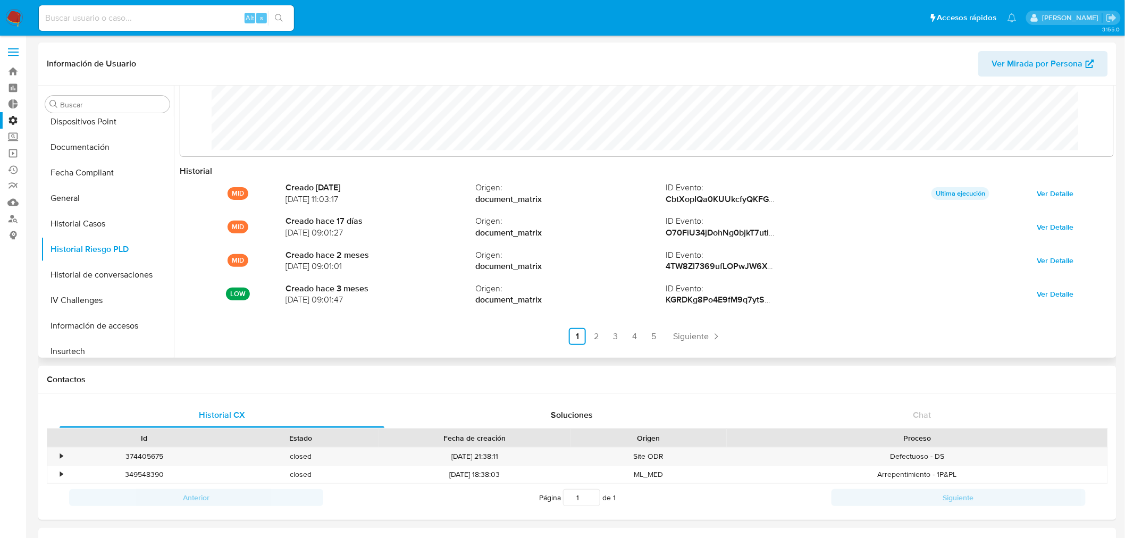
scroll to position [56, 0]
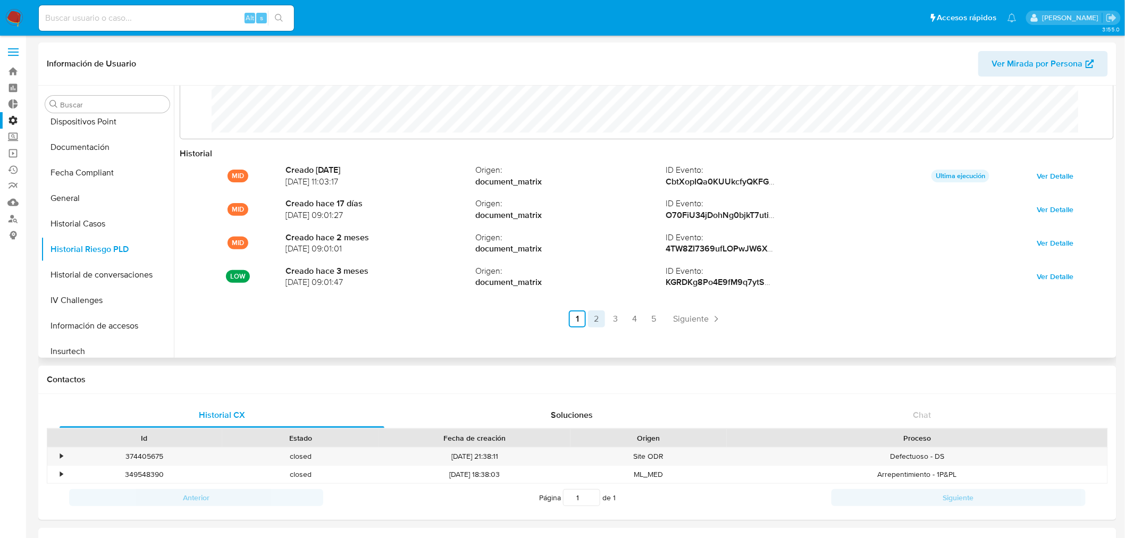
click at [596, 316] on link "2" at bounding box center [596, 319] width 17 height 17
click at [640, 312] on link "3" at bounding box center [644, 319] width 17 height 17
click at [662, 318] on link "4" at bounding box center [663, 319] width 17 height 17
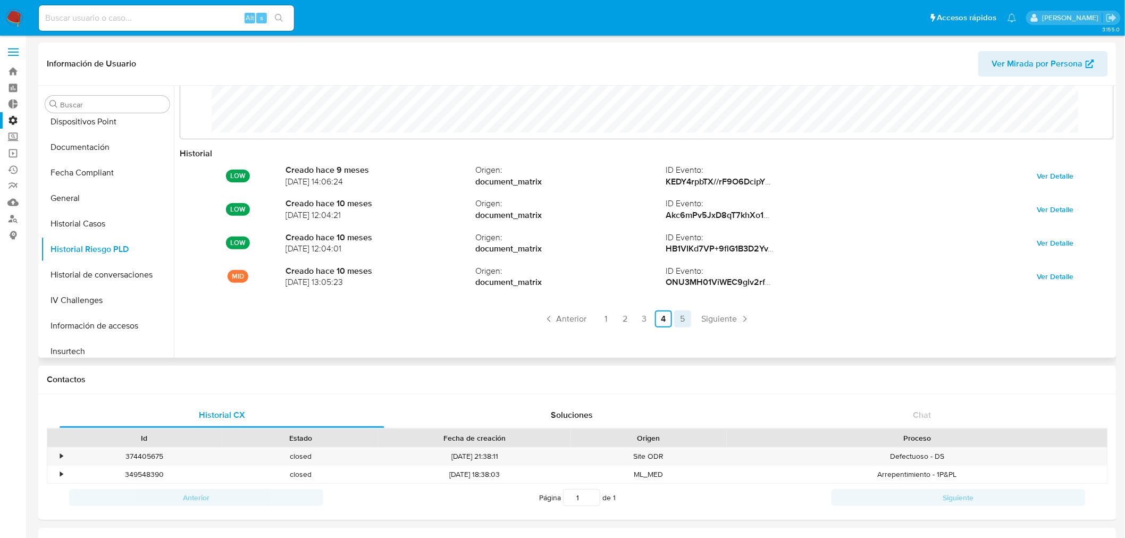
click at [680, 318] on link "5" at bounding box center [682, 319] width 17 height 17
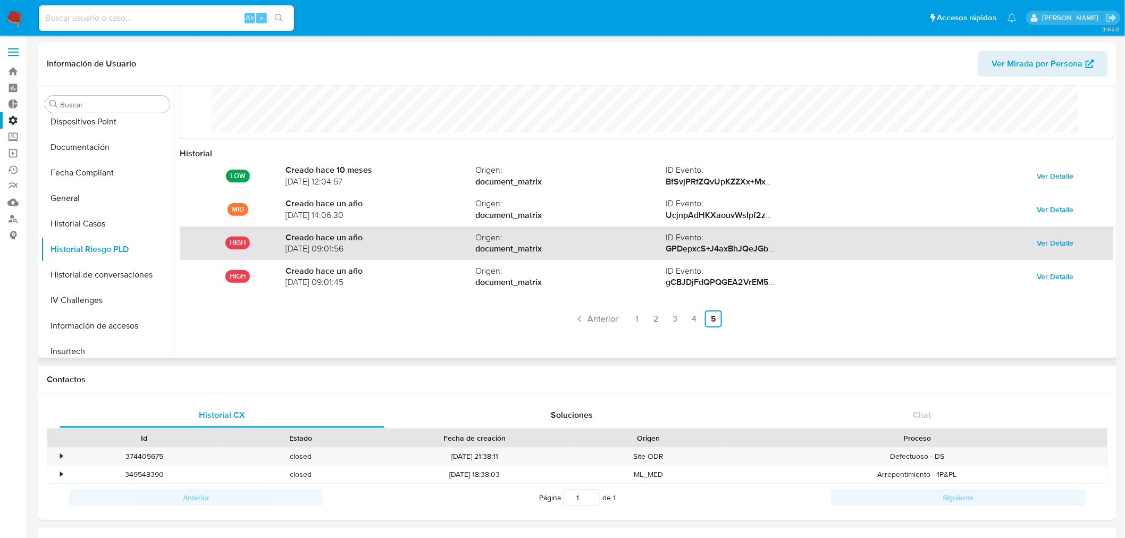
click at [1066, 244] on span "Ver Detalle" at bounding box center [1056, 243] width 37 height 15
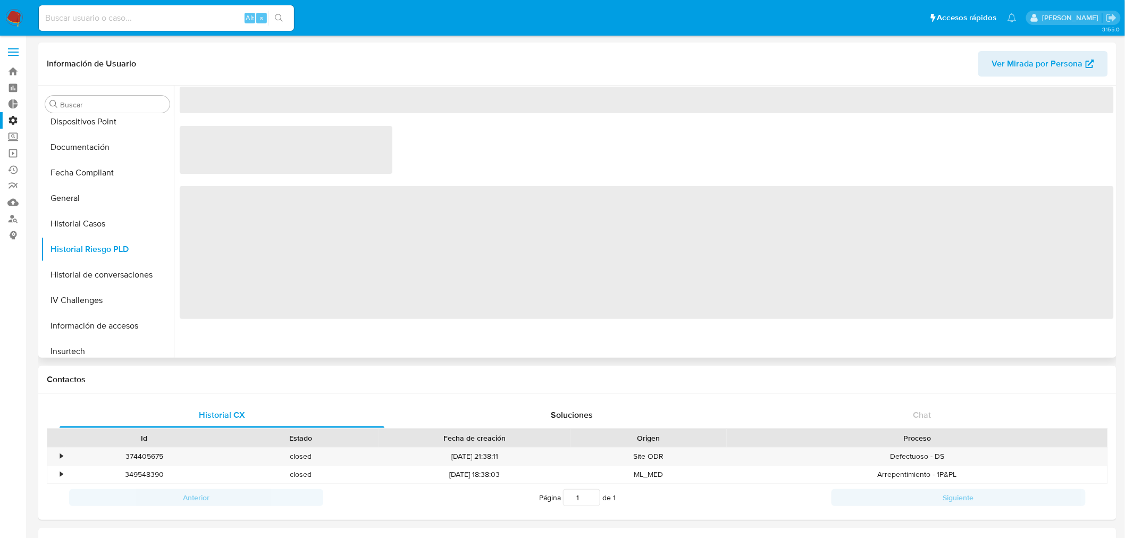
scroll to position [0, 0]
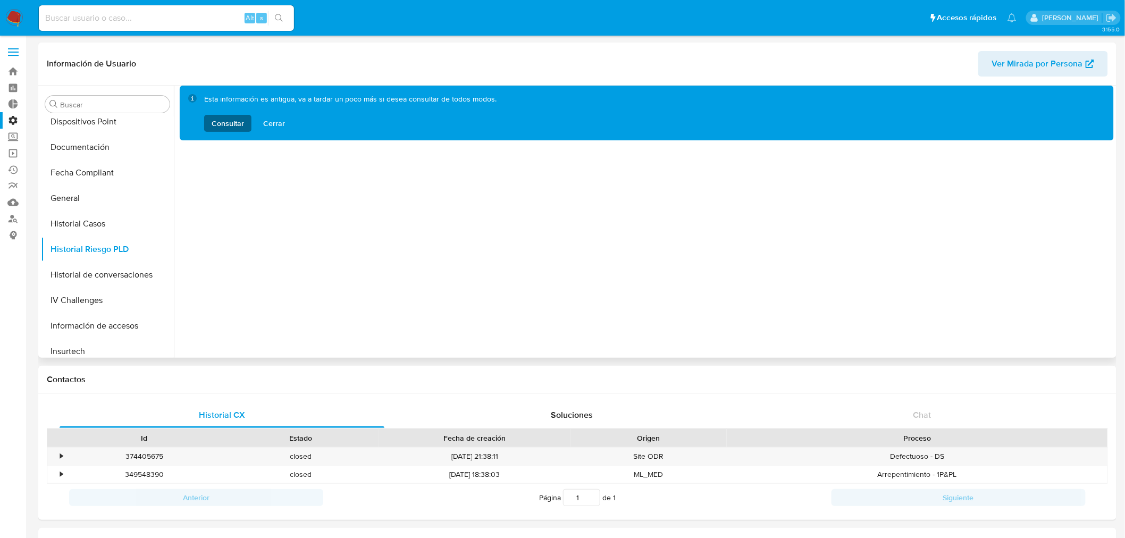
click at [222, 125] on span "Consultar" at bounding box center [228, 123] width 32 height 17
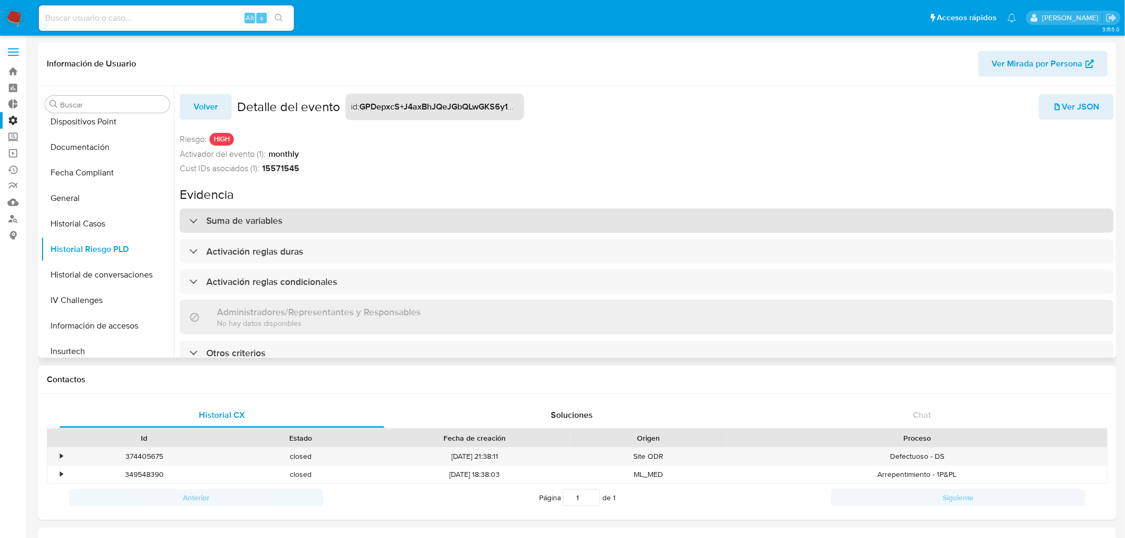
click at [236, 226] on h3 "Suma de variables" at bounding box center [244, 221] width 76 height 12
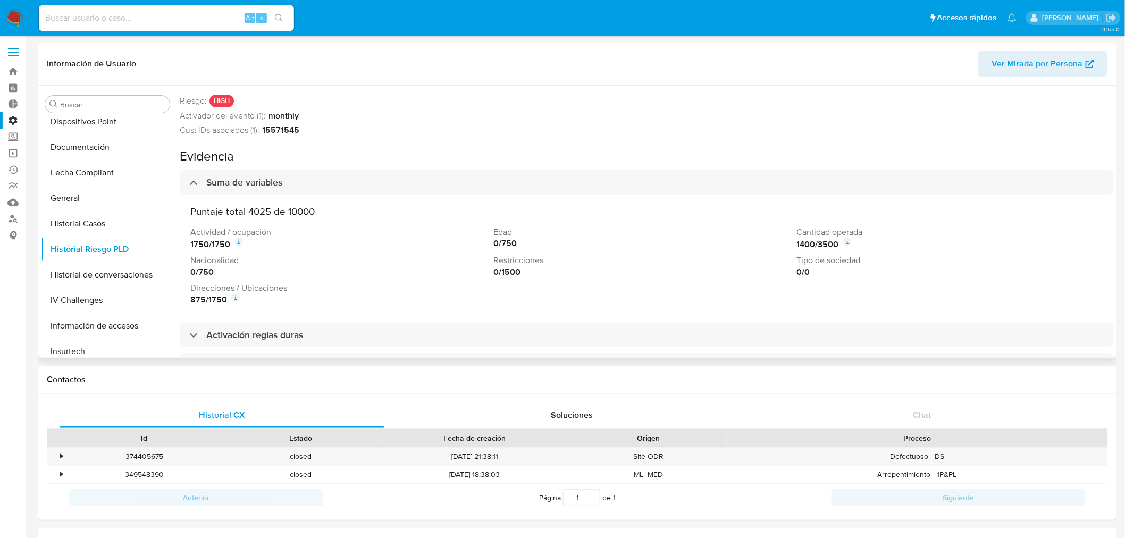
scroll to position [59, 0]
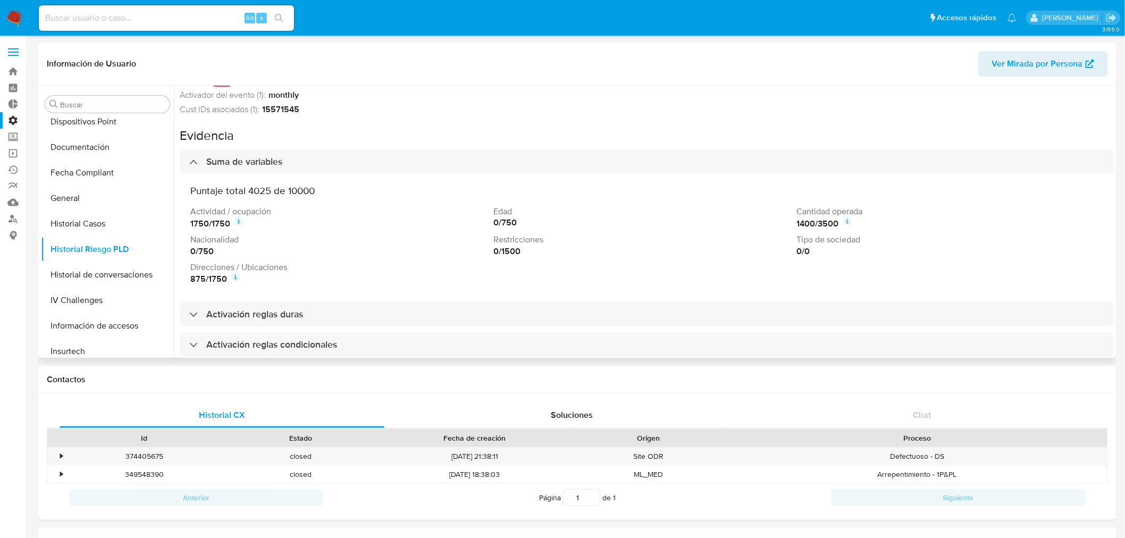
click at [243, 219] on icon at bounding box center [239, 221] width 9 height 9
drag, startPoint x: 248, startPoint y: 189, endPoint x: 280, endPoint y: 192, distance: 32.1
click at [280, 192] on h3 "Puntaje total 4025 de 10000" at bounding box center [646, 191] width 913 height 12
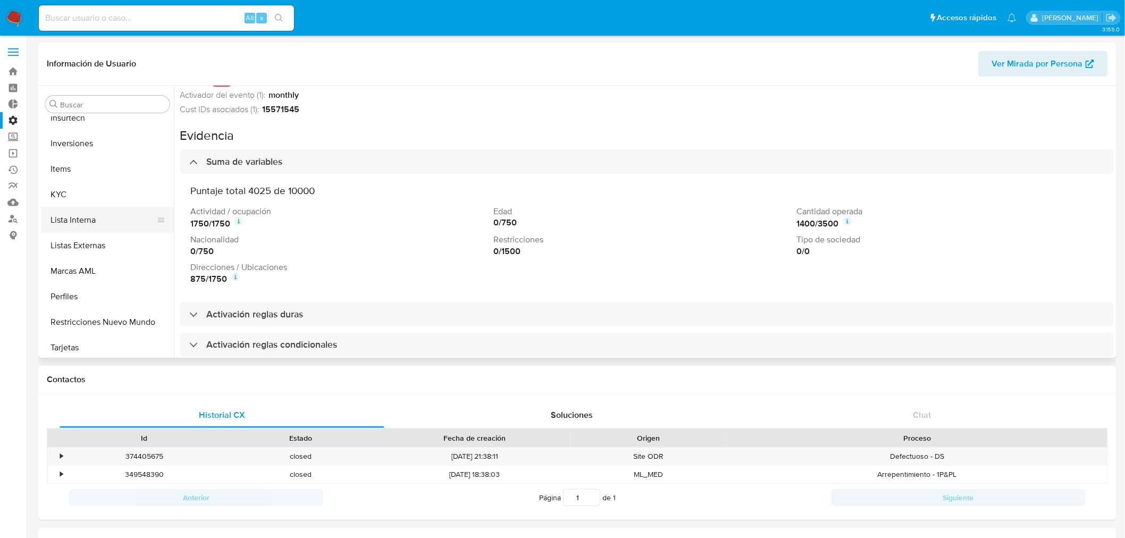
scroll to position [499, 0]
click at [76, 199] on button "KYC" at bounding box center [103, 193] width 124 height 26
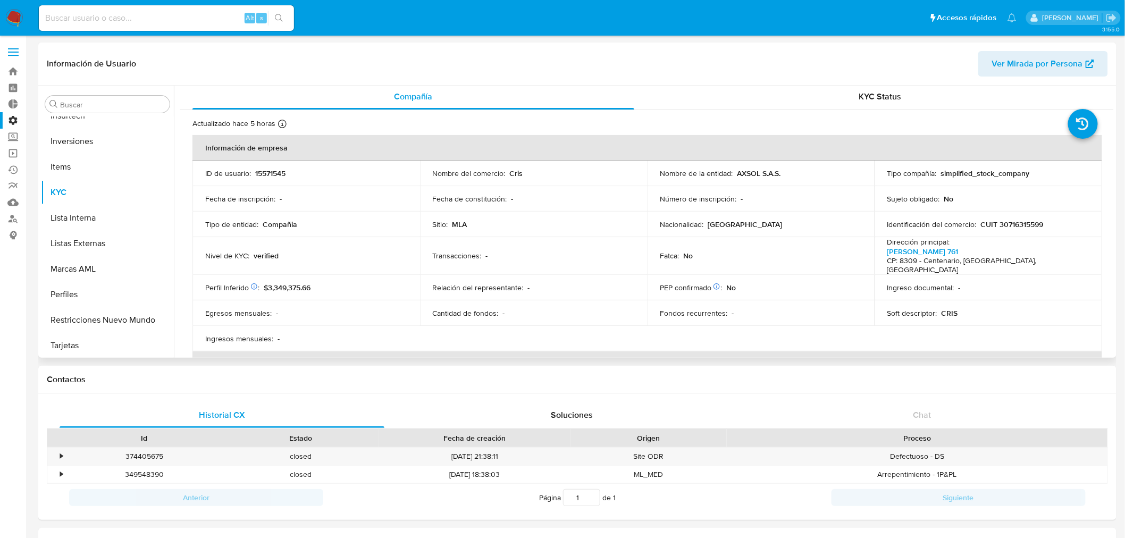
scroll to position [0, 0]
click at [762, 245] on td "Fatca : No" at bounding box center [761, 258] width 228 height 38
click at [969, 174] on p "simplified_stock_company" at bounding box center [985, 175] width 89 height 10
copy p "simplified_stock_company"
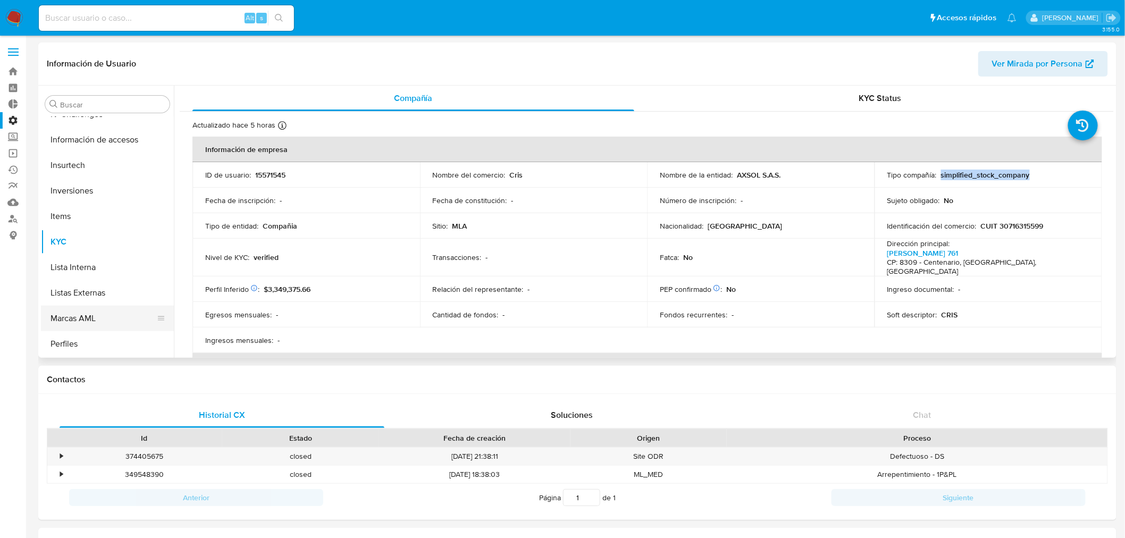
scroll to position [263, 0]
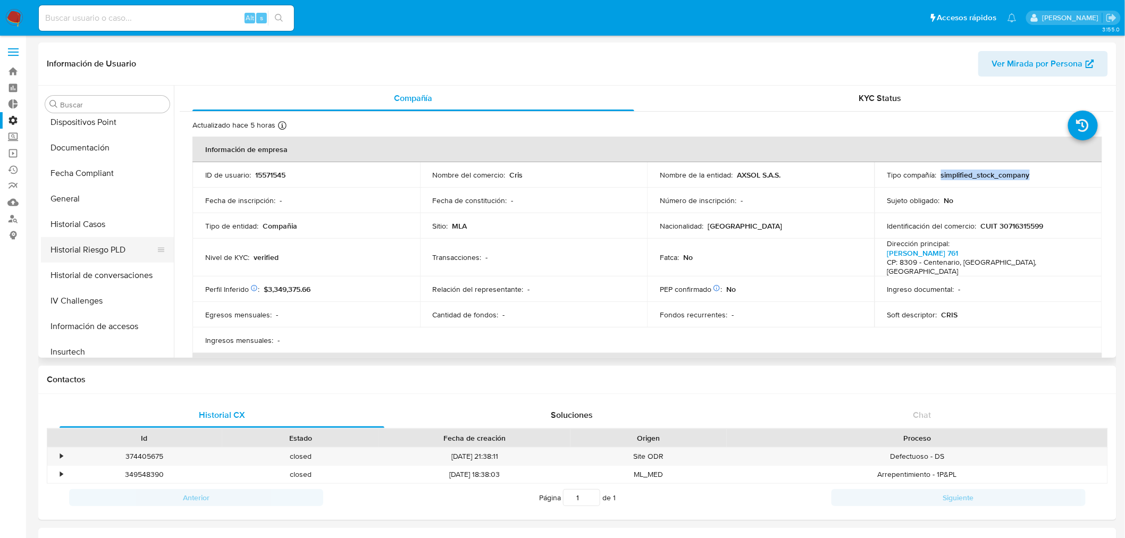
click at [90, 247] on button "Historial Riesgo PLD" at bounding box center [103, 250] width 124 height 26
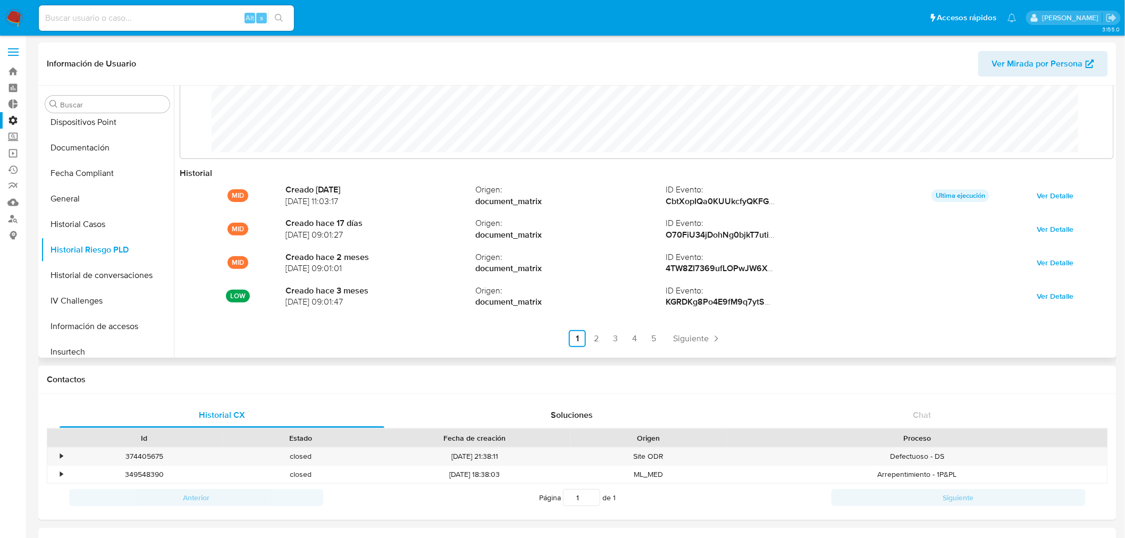
scroll to position [56, 0]
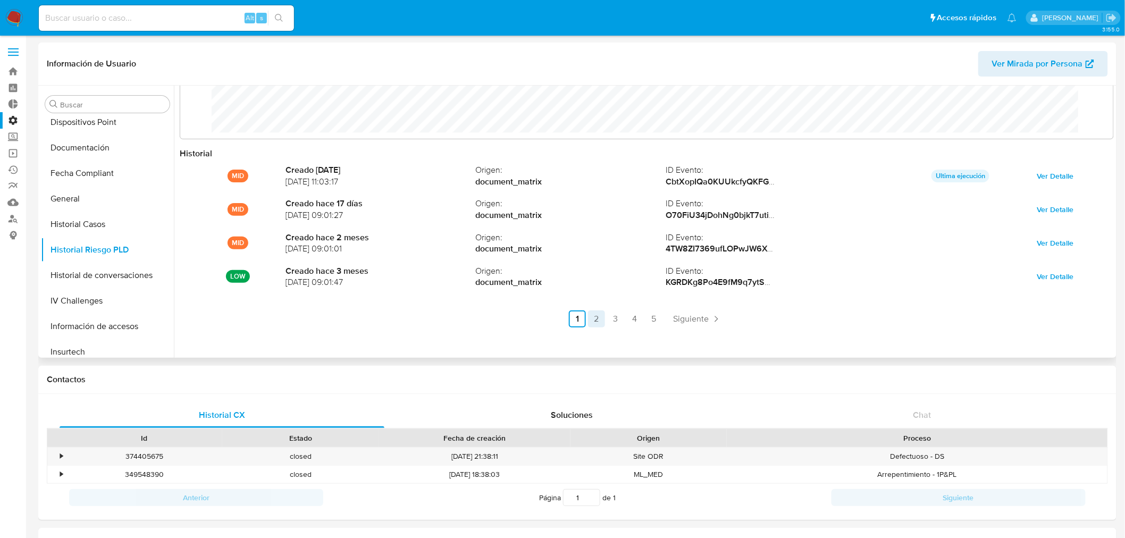
click at [656, 323] on link "5" at bounding box center [654, 319] width 17 height 17
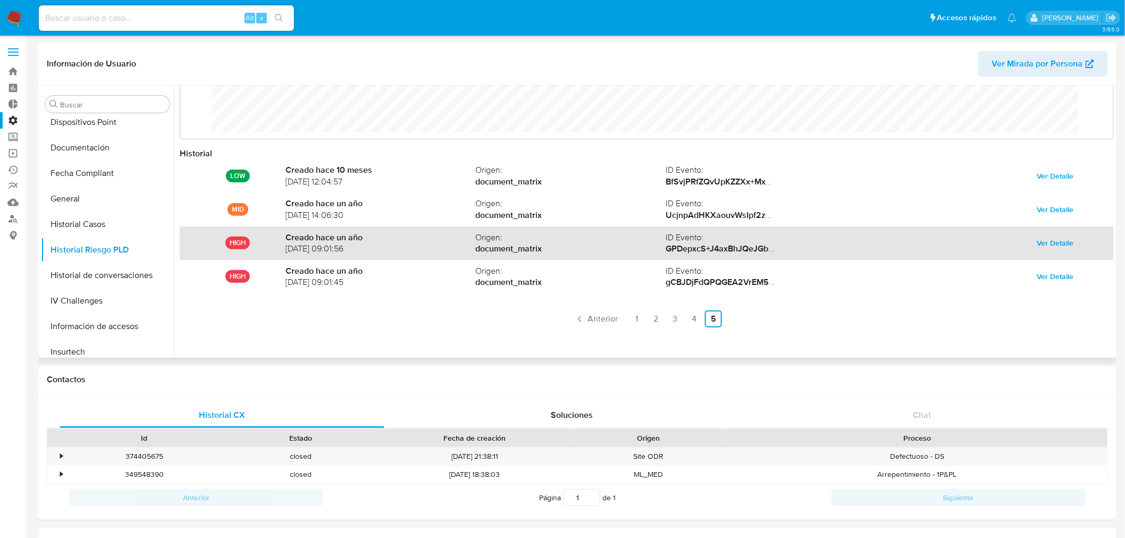
click at [1063, 246] on span "Ver Detalle" at bounding box center [1056, 243] width 37 height 15
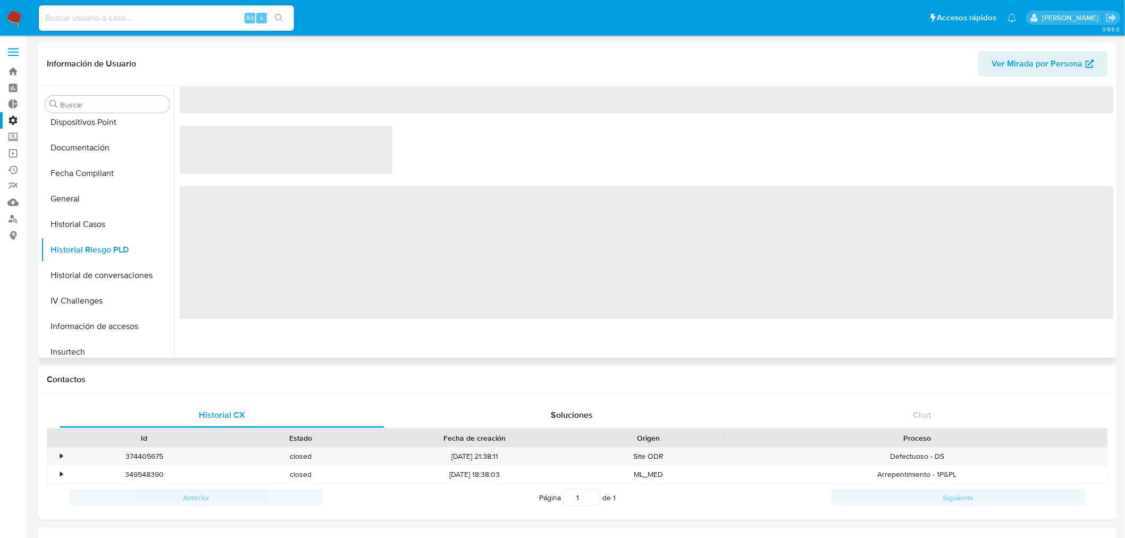
scroll to position [0, 0]
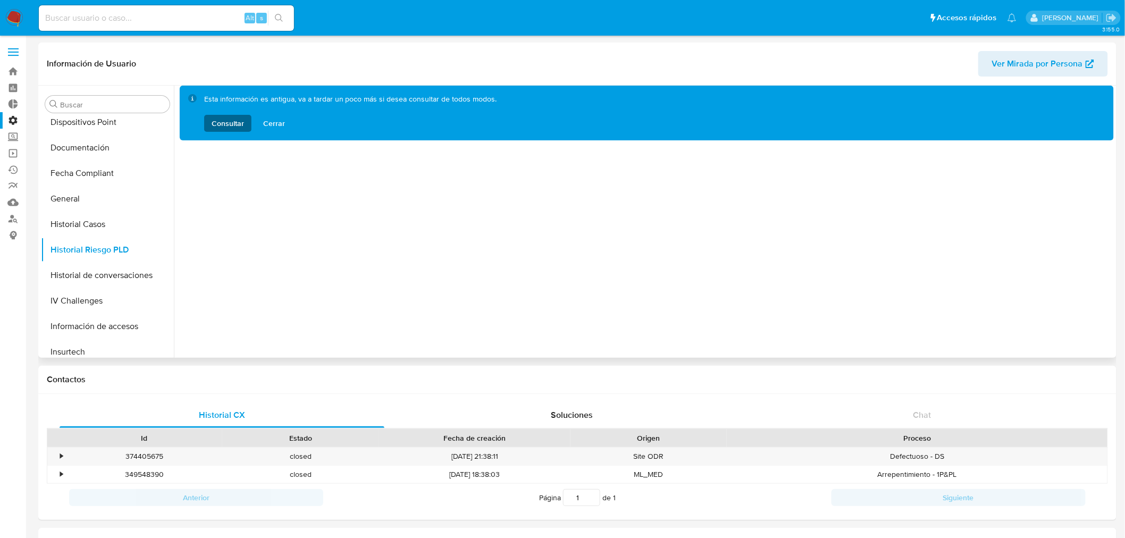
click at [236, 118] on span "Consultar" at bounding box center [228, 123] width 32 height 17
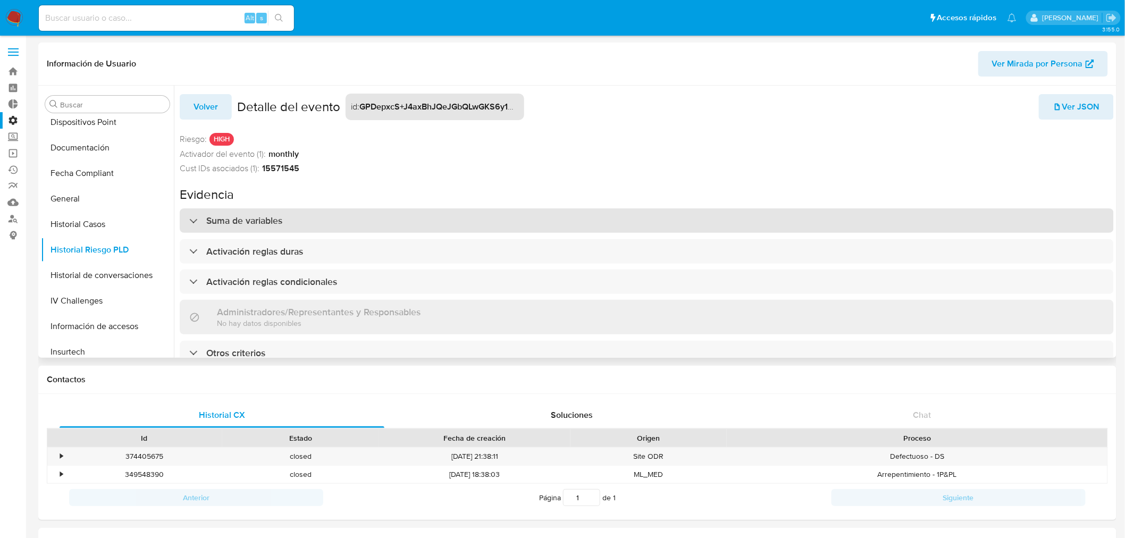
click at [241, 219] on h3 "Suma de variables" at bounding box center [244, 221] width 76 height 12
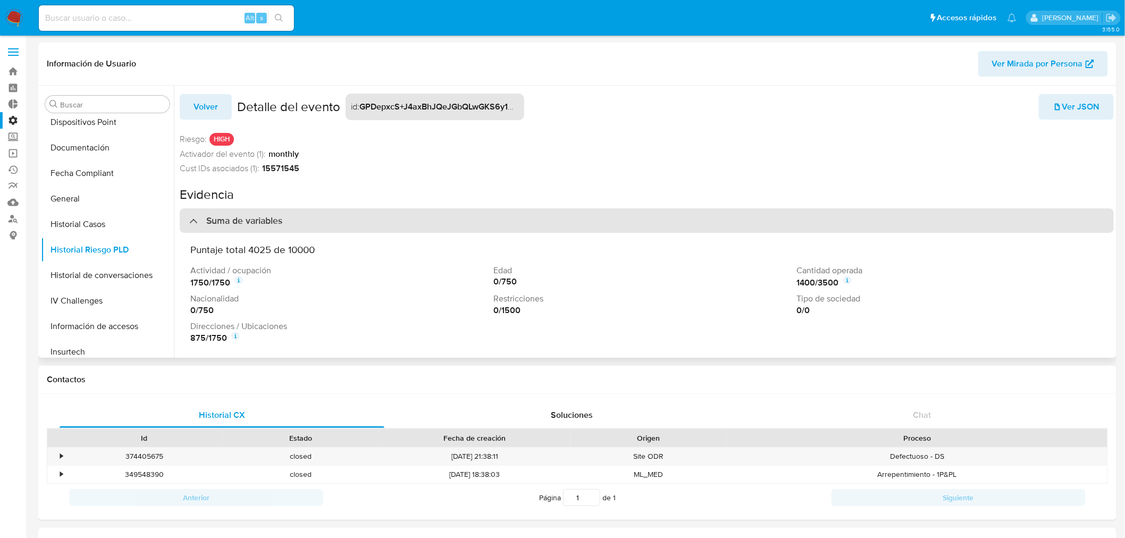
click at [246, 215] on h3 "Suma de variables" at bounding box center [244, 221] width 76 height 12
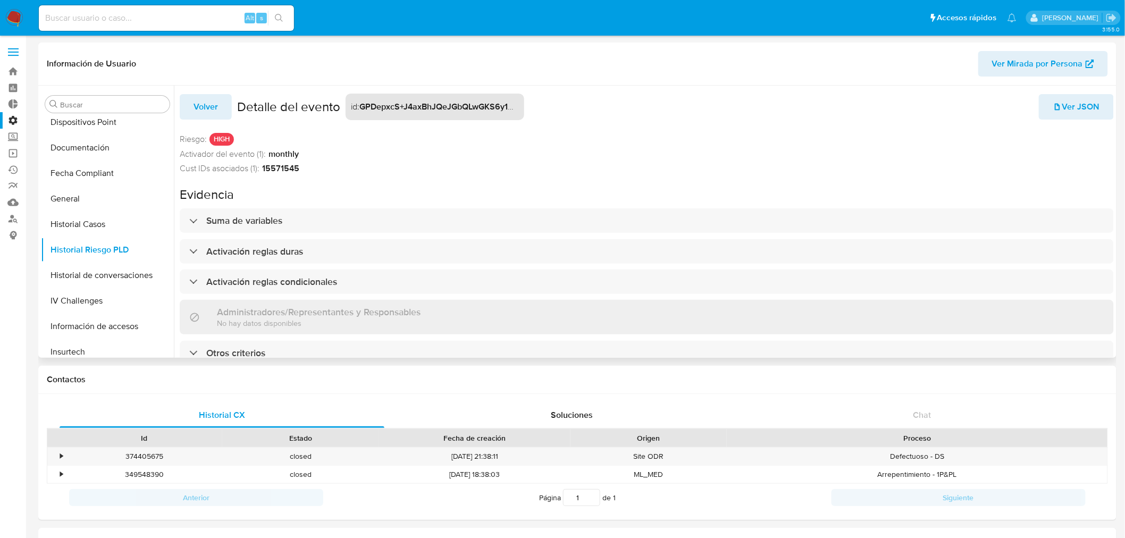
click at [215, 103] on span "Volver" at bounding box center [206, 106] width 24 height 23
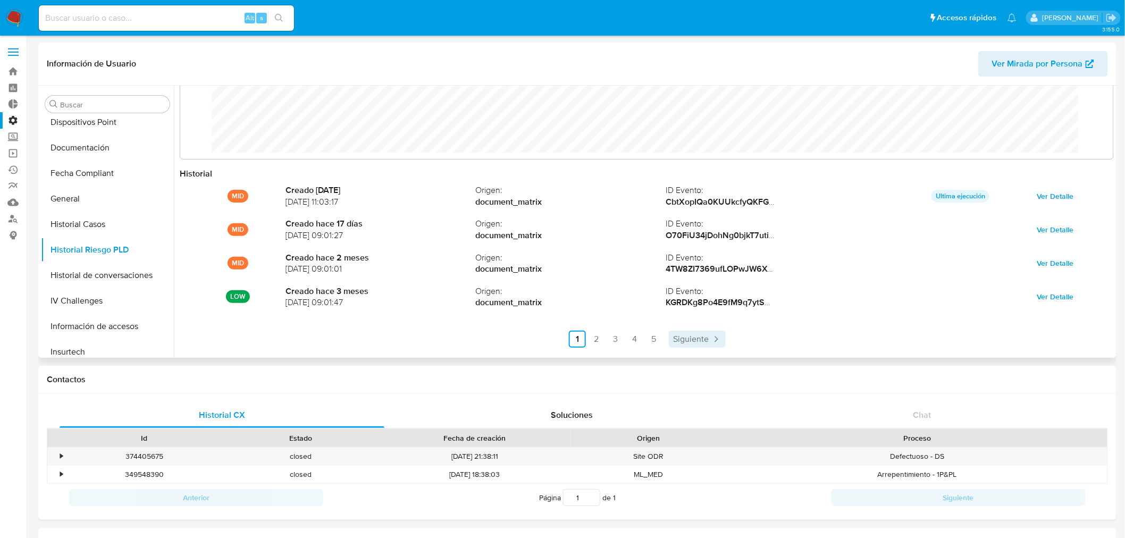
scroll to position [56, 0]
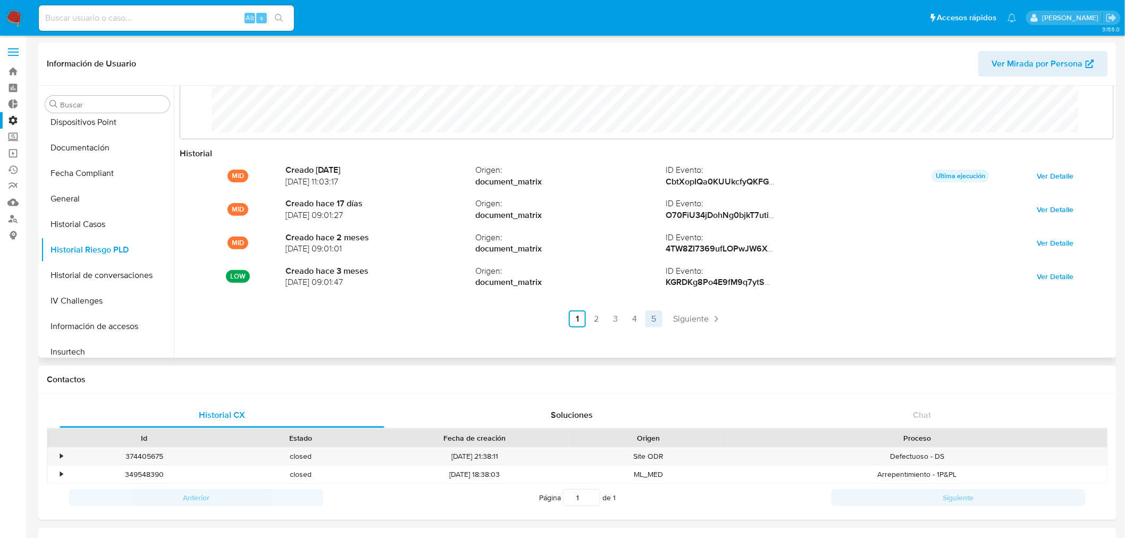
click at [655, 312] on link "5" at bounding box center [654, 319] width 17 height 17
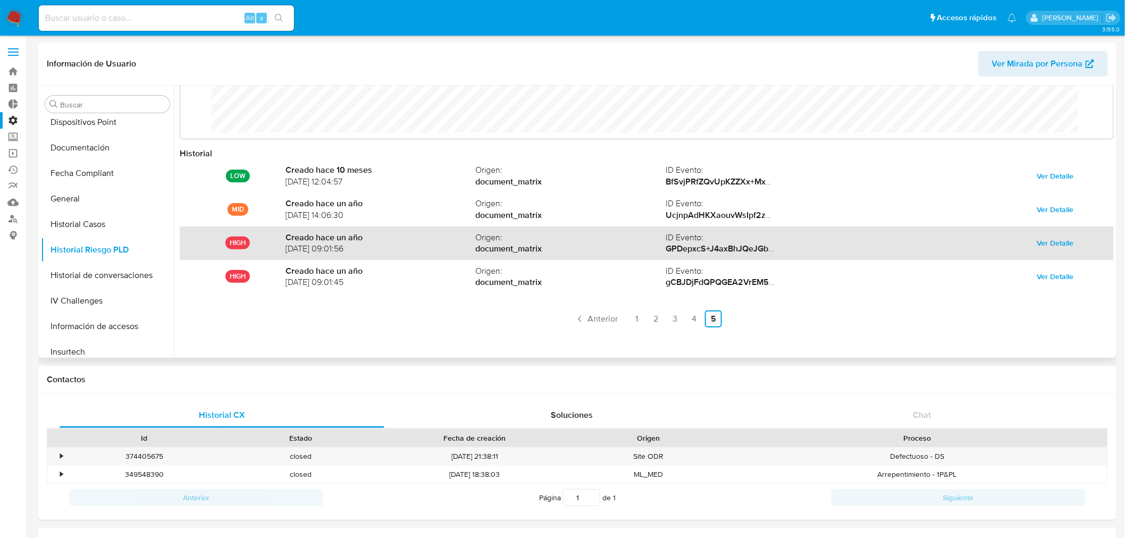
drag, startPoint x: 282, startPoint y: 238, endPoint x: 376, endPoint y: 247, distance: 94.6
click at [376, 247] on div "HIGH Creado hace un año 02/09/2024 09:01:56 Origen : document_matrix ID Evento …" at bounding box center [647, 244] width 935 height 34
click at [376, 247] on span "02/09/2024 09:01:56" at bounding box center [381, 249] width 190 height 12
drag, startPoint x: 369, startPoint y: 248, endPoint x: 283, endPoint y: 234, distance: 86.8
click at [283, 234] on div "HIGH Creado hace un año 02/09/2024 09:01:56 Origen : document_matrix ID Evento …" at bounding box center [647, 244] width 935 height 34
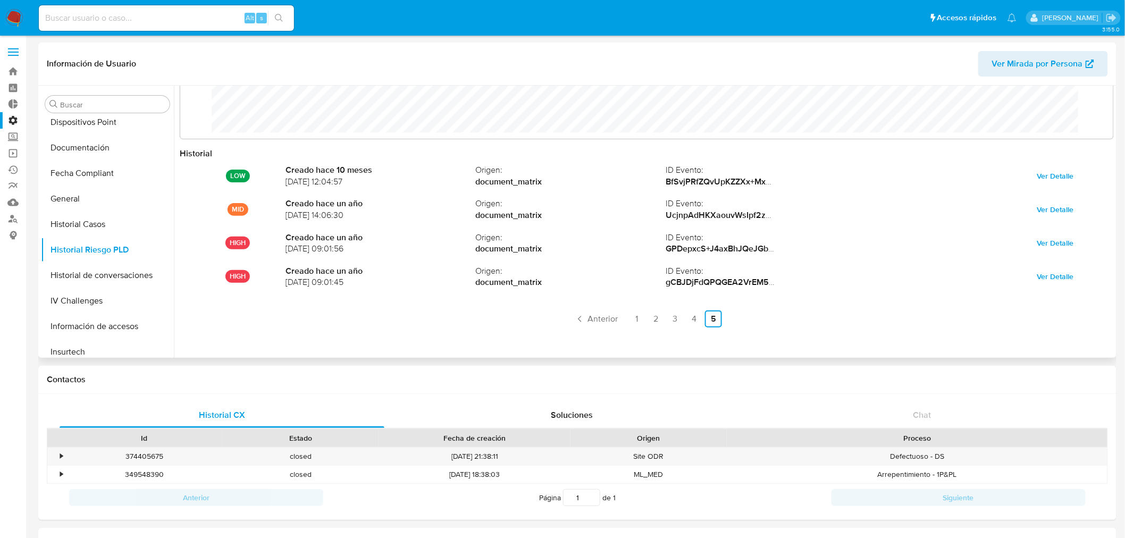
click at [362, 327] on ul "Anterior 1 2 3 4 5 Siguiente" at bounding box center [647, 319] width 935 height 17
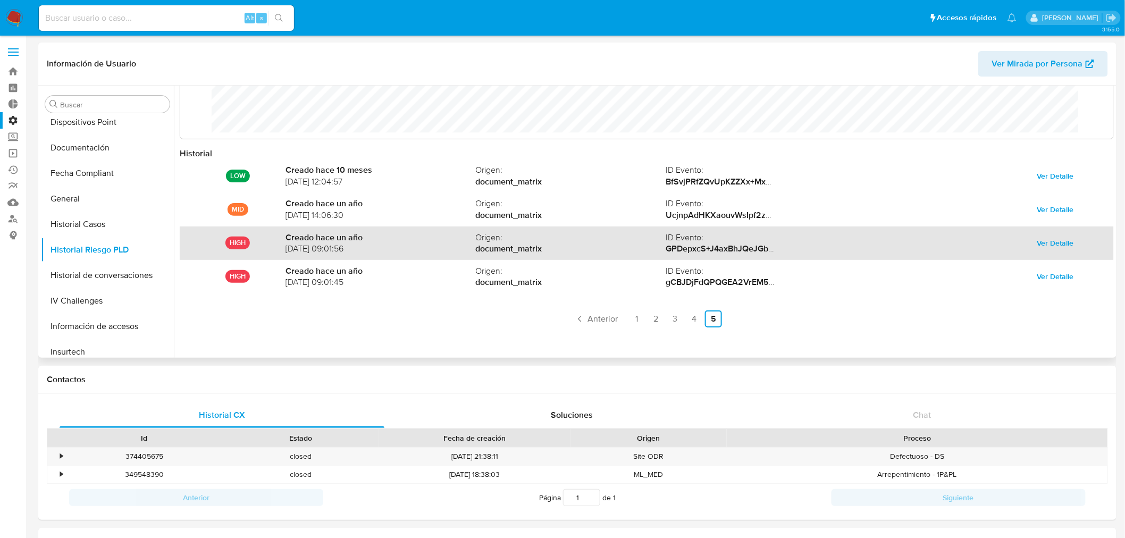
click at [1058, 243] on span "Ver Detalle" at bounding box center [1056, 243] width 37 height 15
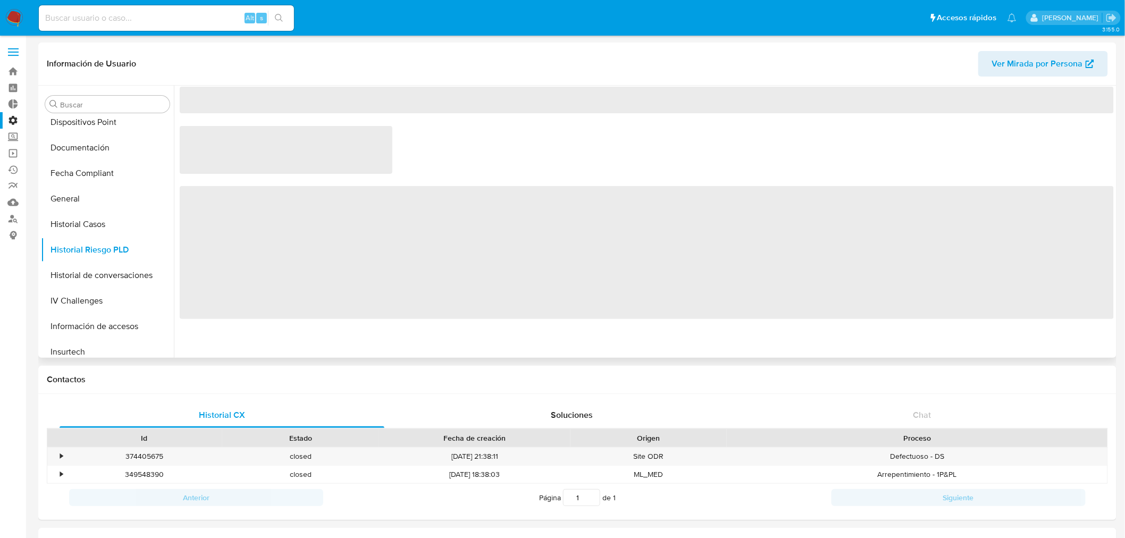
scroll to position [0, 0]
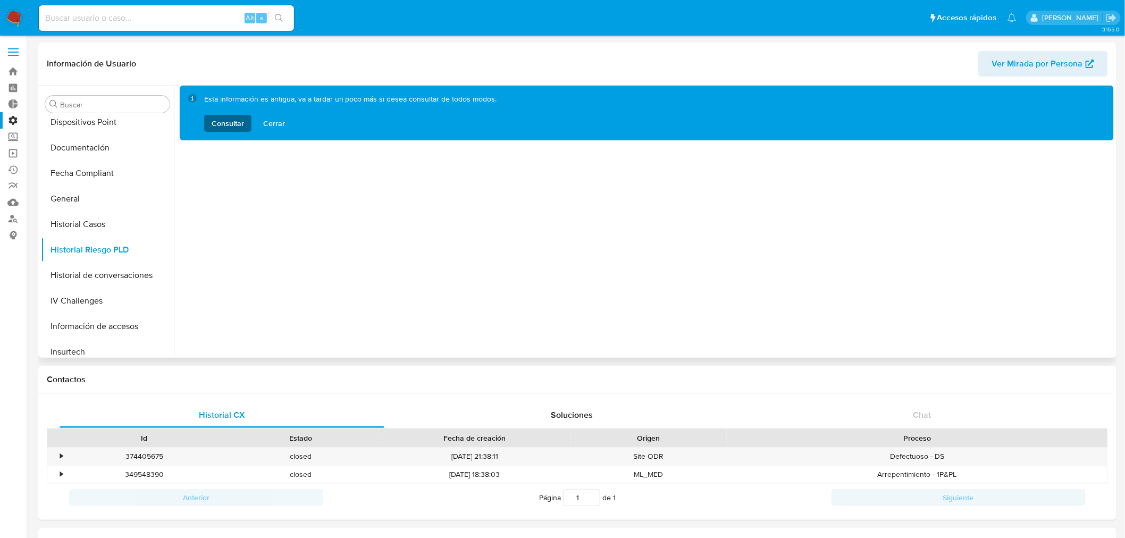
click at [222, 115] on span "Consultar" at bounding box center [228, 123] width 32 height 17
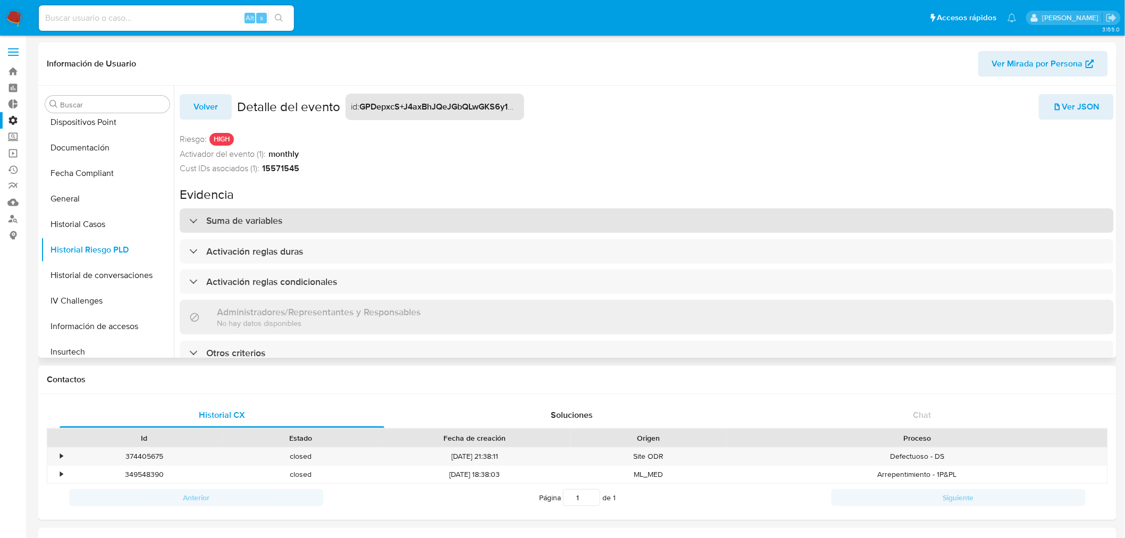
click at [220, 227] on h3 "Suma de variables" at bounding box center [244, 221] width 76 height 12
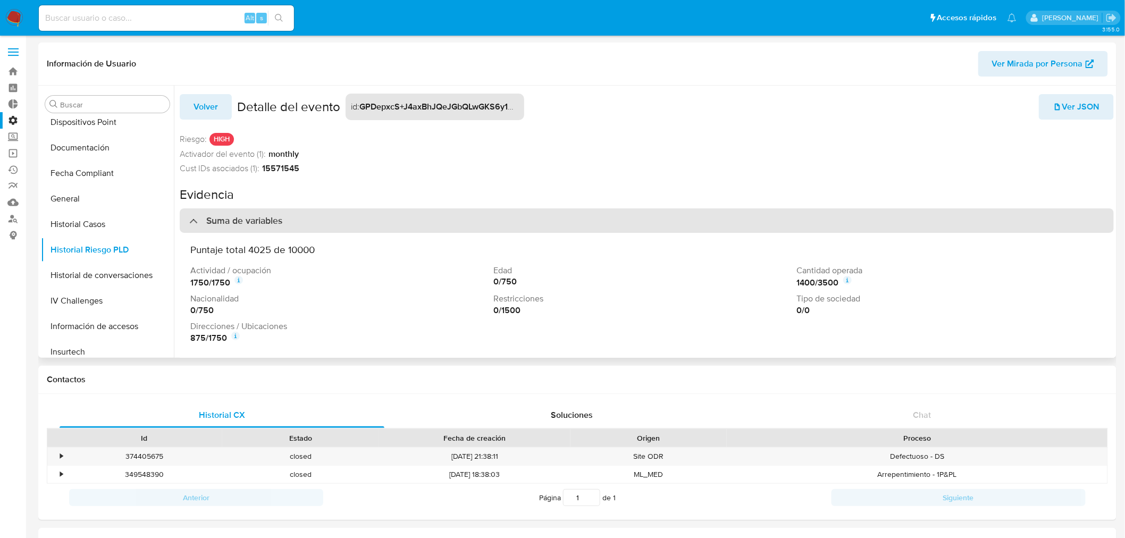
click at [263, 220] on h3 "Suma de variables" at bounding box center [244, 221] width 76 height 12
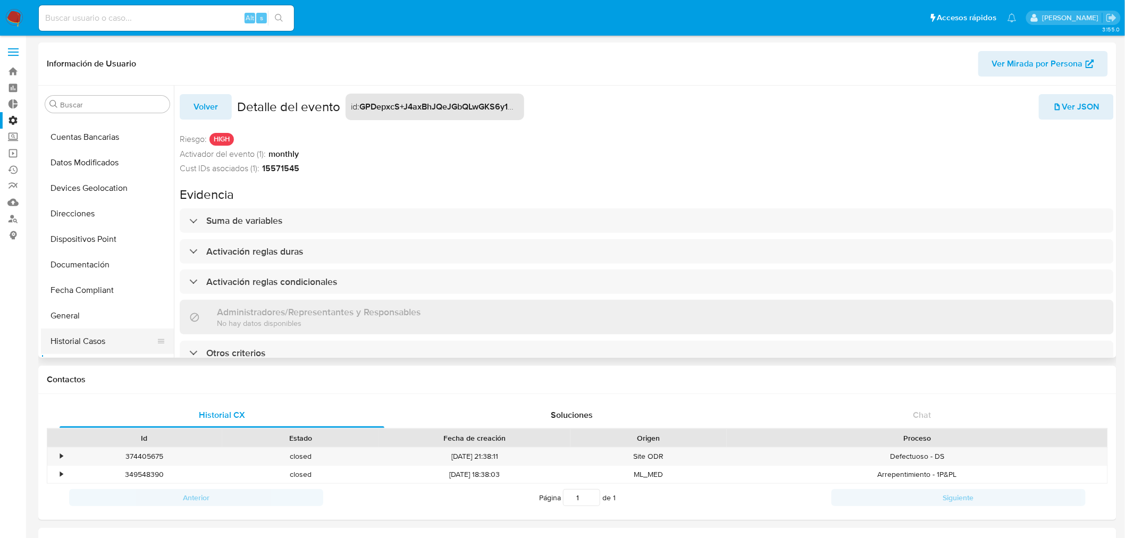
scroll to position [145, 0]
click at [90, 166] on button "Datos Modificados" at bounding box center [103, 164] width 124 height 26
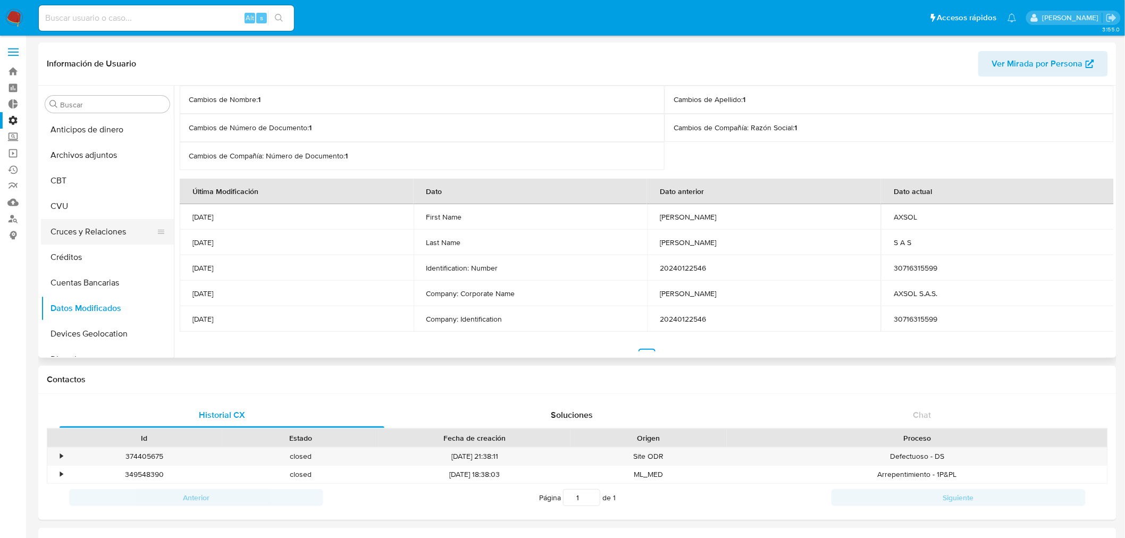
scroll to position [236, 0]
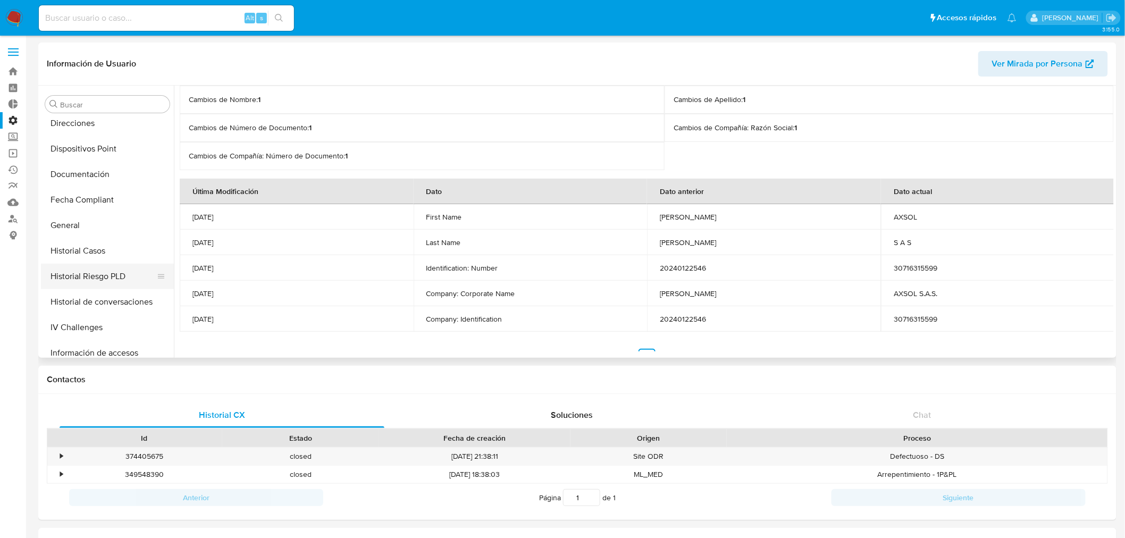
click at [84, 272] on button "Historial Riesgo PLD" at bounding box center [103, 277] width 124 height 26
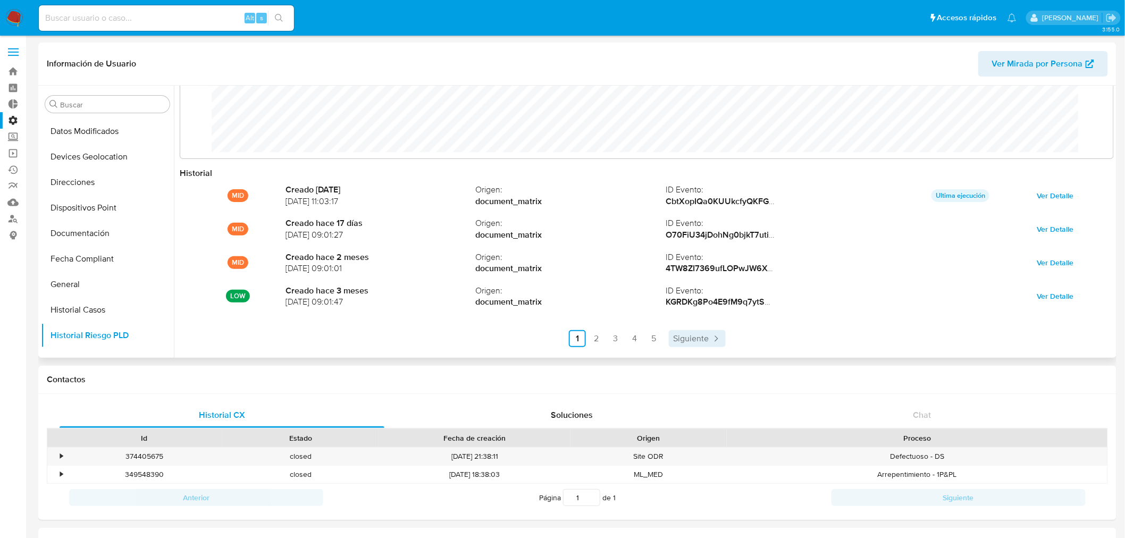
scroll to position [56, 0]
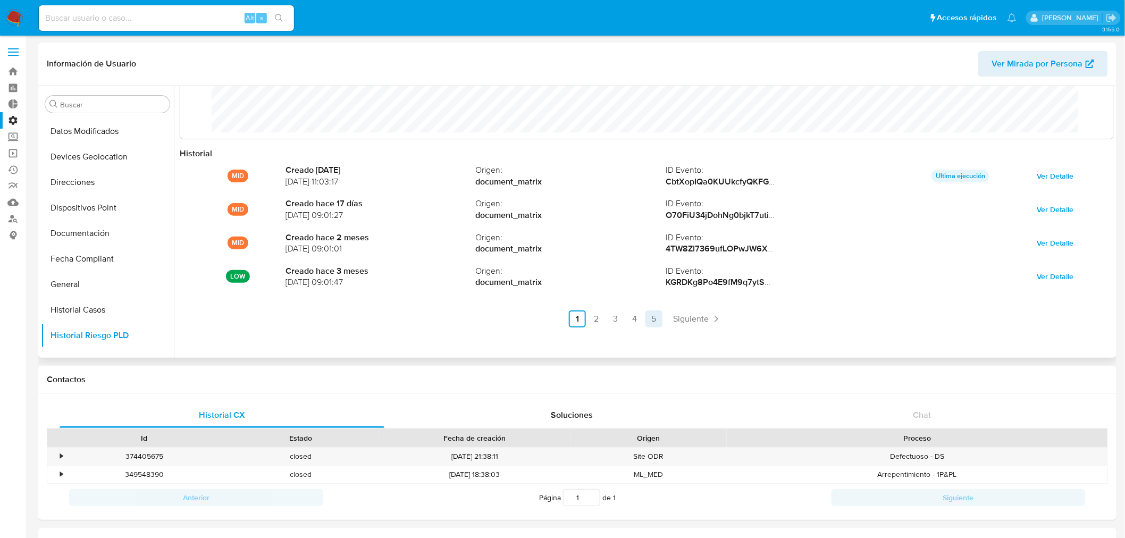
click at [654, 326] on link "5" at bounding box center [654, 319] width 17 height 17
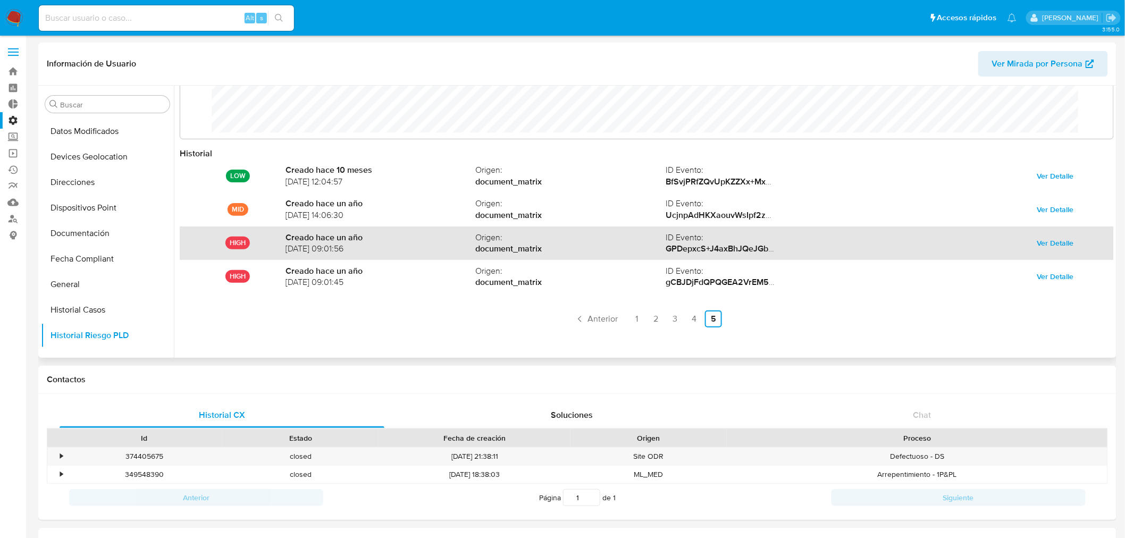
click at [1041, 243] on span "Ver Detalle" at bounding box center [1056, 243] width 37 height 15
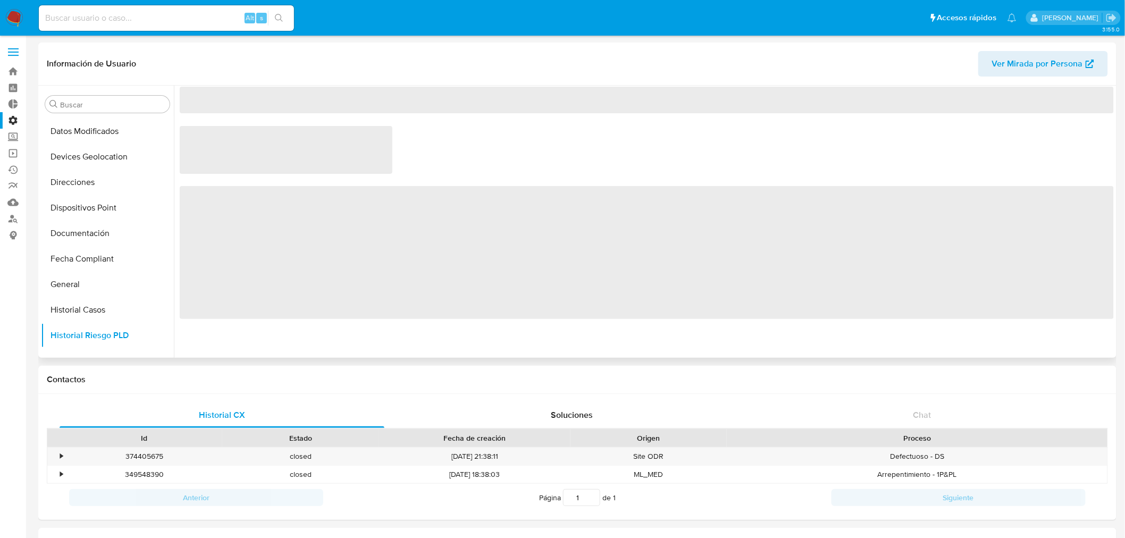
scroll to position [0, 0]
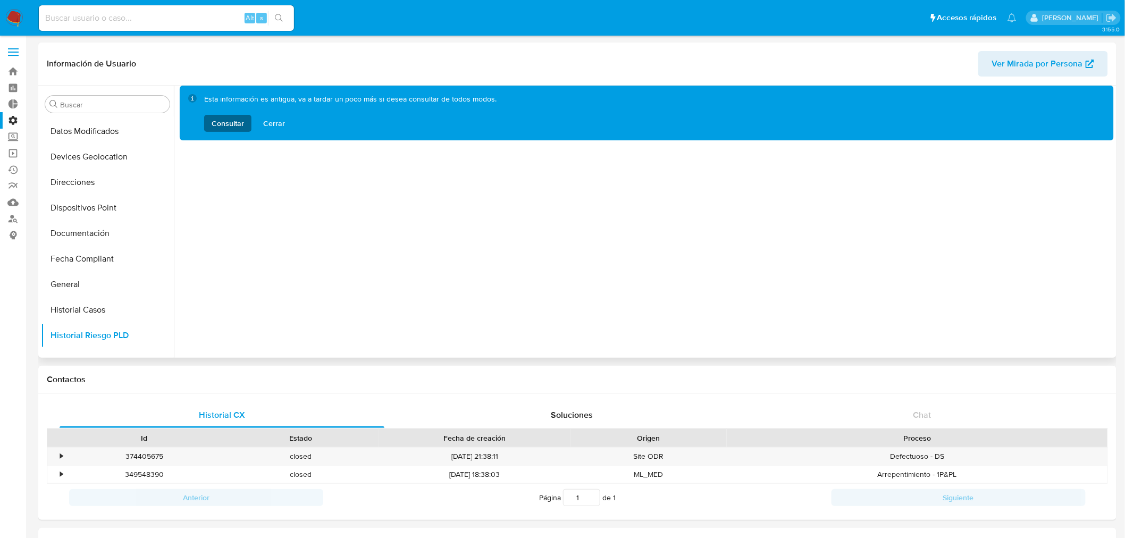
click at [212, 115] on span "Consultar" at bounding box center [228, 123] width 32 height 17
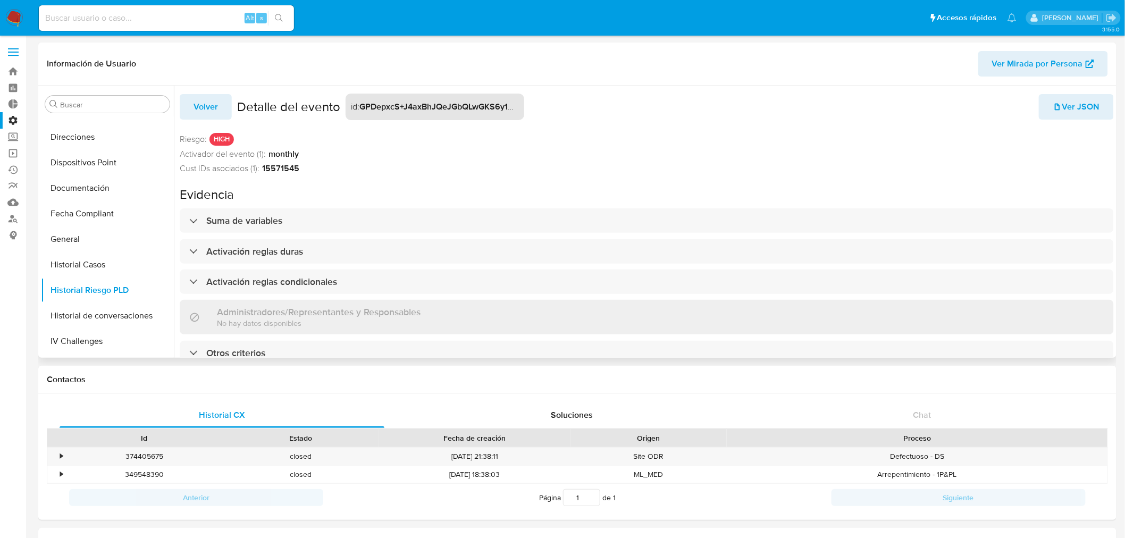
scroll to position [413, 0]
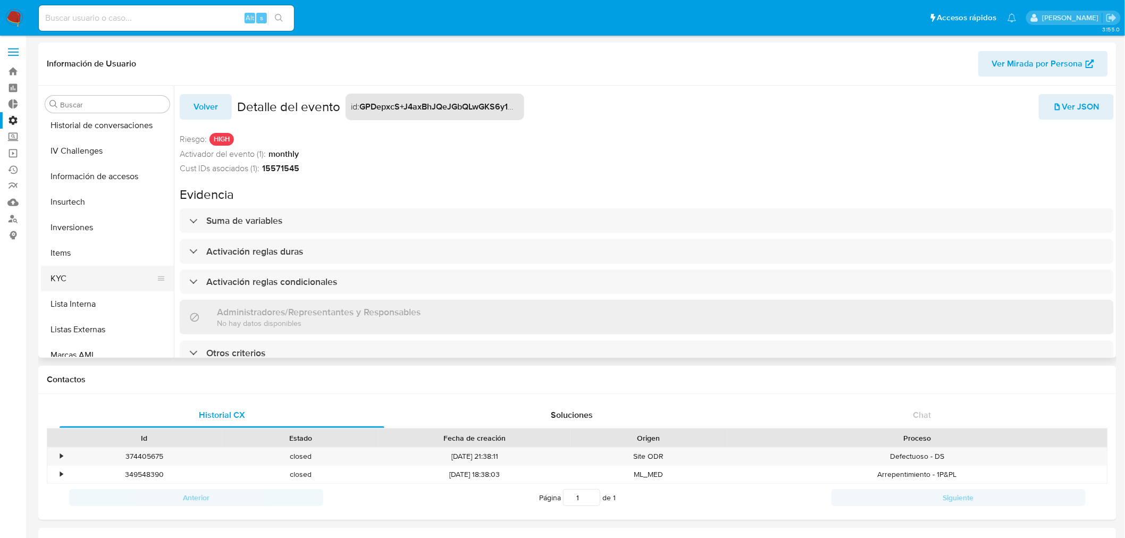
click at [69, 274] on button "KYC" at bounding box center [103, 279] width 124 height 26
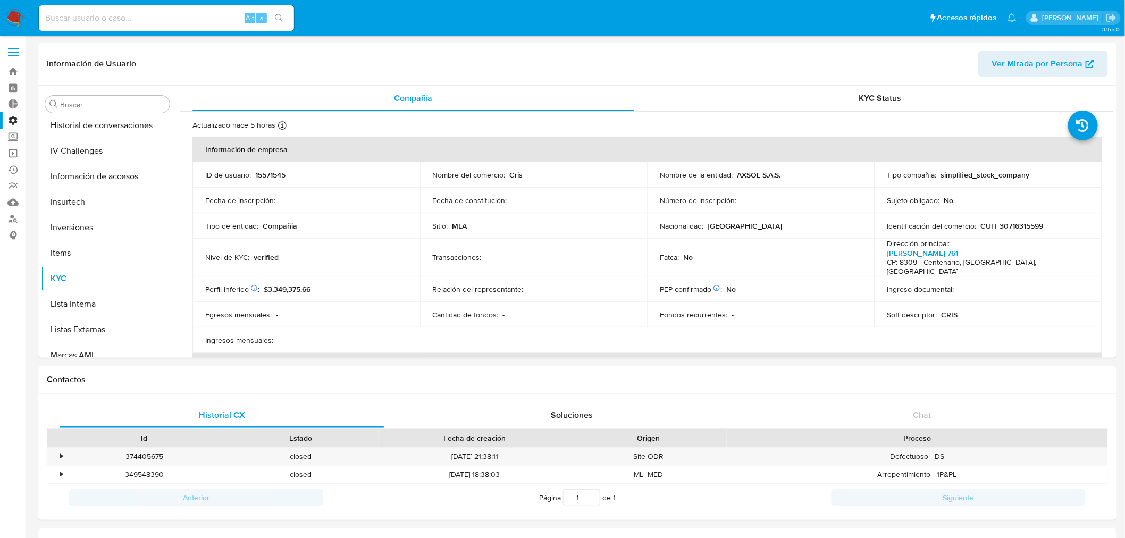
click at [985, 174] on p "simplified_stock_company" at bounding box center [985, 175] width 89 height 10
copy p "simplified_stock_company"
click at [875, 102] on span "KYC Status" at bounding box center [881, 98] width 43 height 12
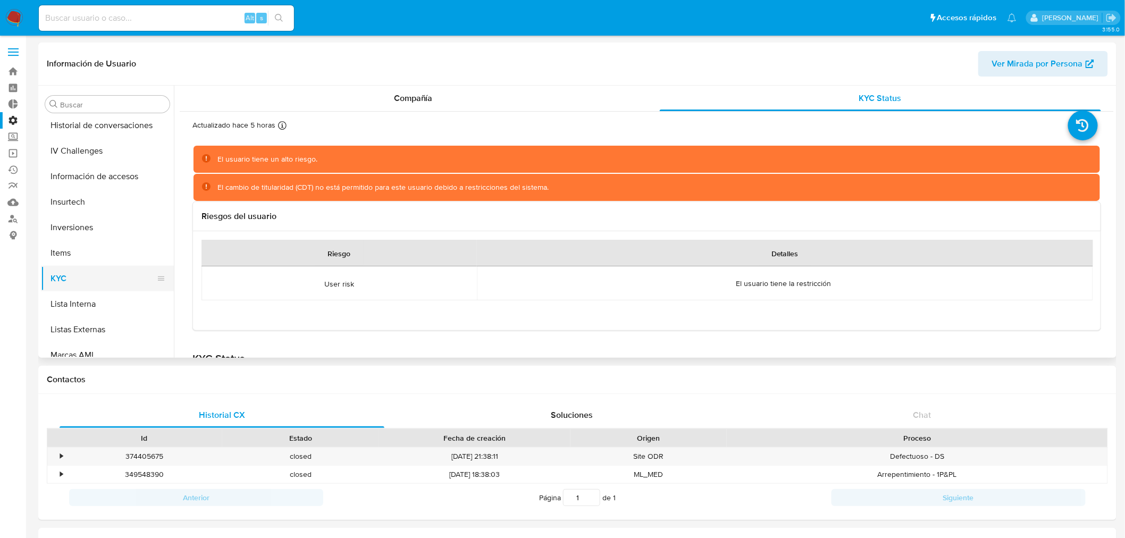
scroll to position [236, 0]
click at [91, 281] on button "Historial Riesgo PLD" at bounding box center [103, 277] width 124 height 26
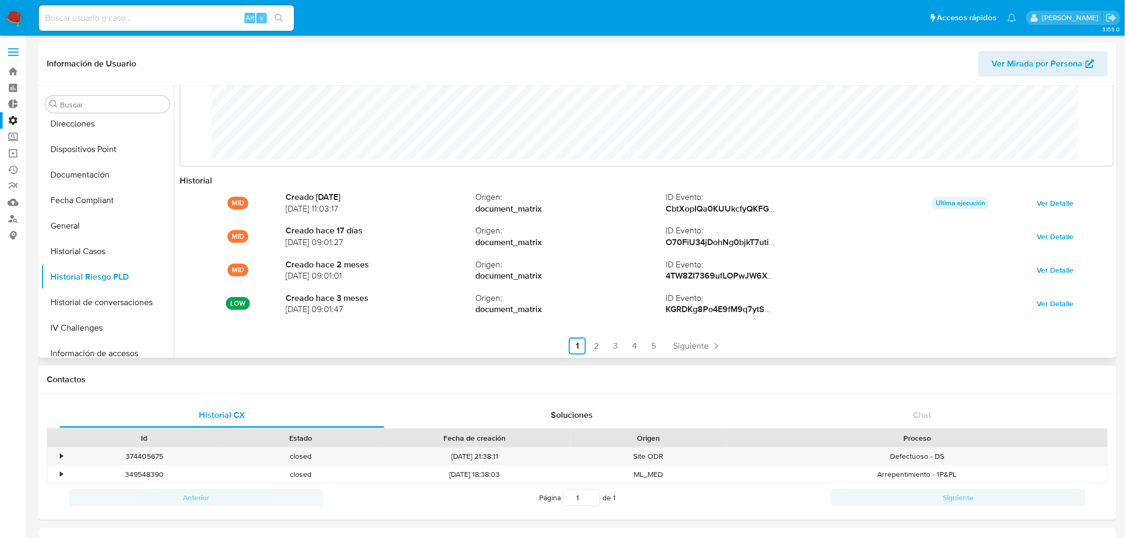
scroll to position [56, 0]
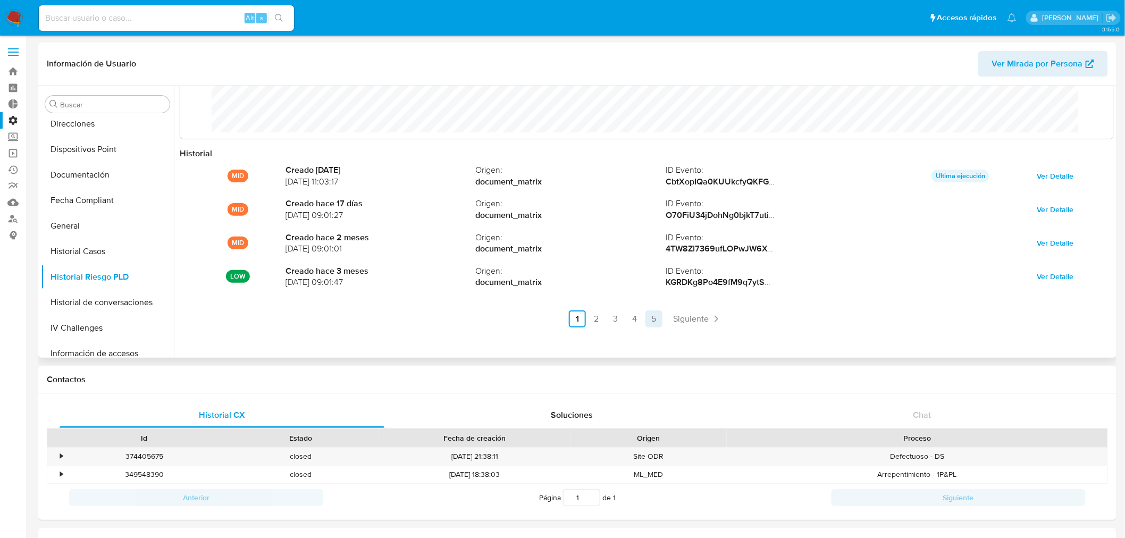
click at [660, 322] on link "5" at bounding box center [654, 319] width 17 height 17
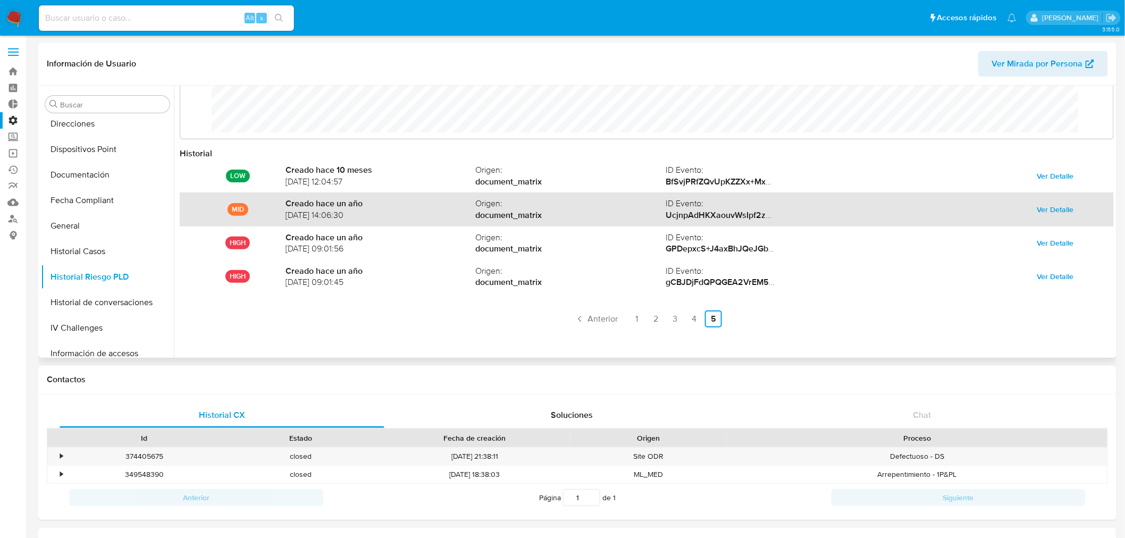
click at [1031, 207] on button "Ver Detalle" at bounding box center [1056, 209] width 52 height 17
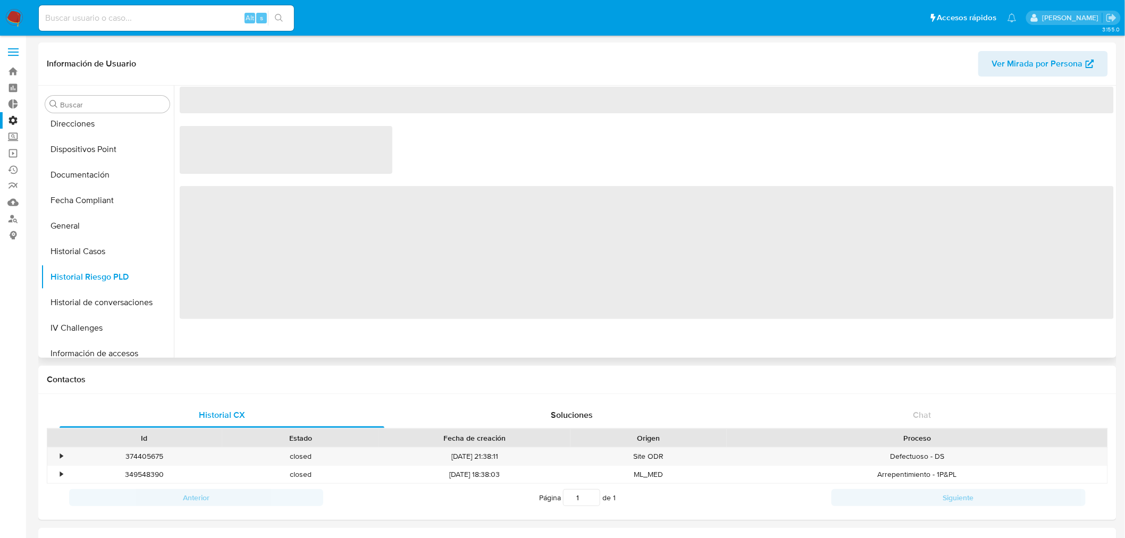
scroll to position [0, 0]
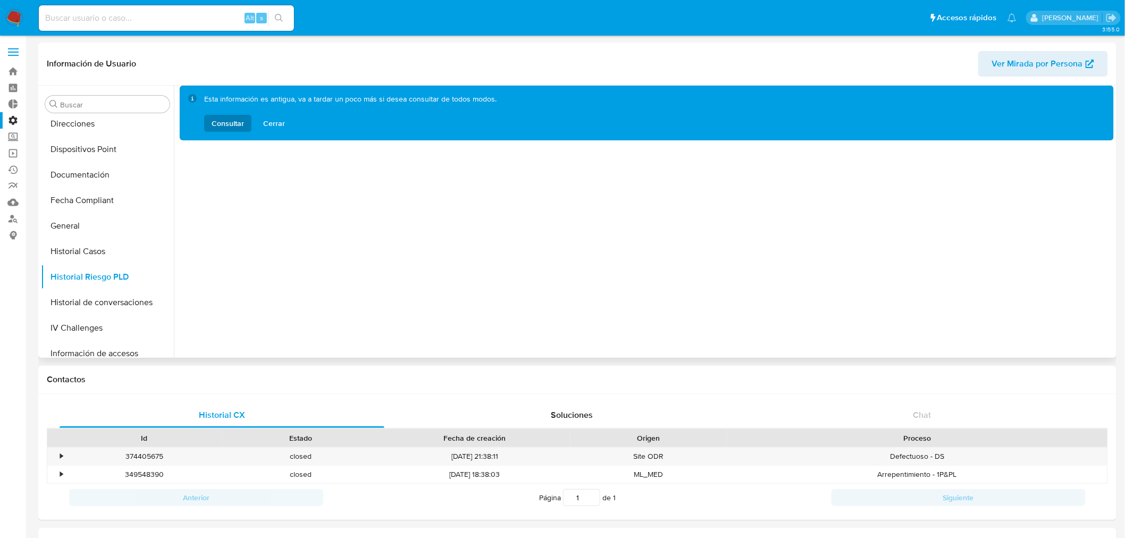
click at [213, 120] on span "Consultar" at bounding box center [228, 123] width 32 height 17
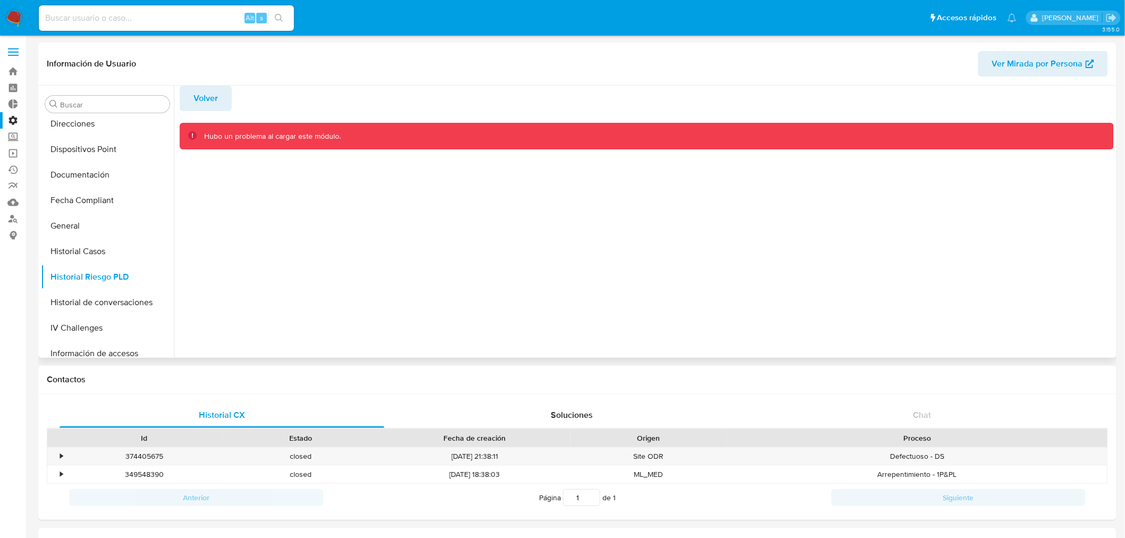
click at [204, 95] on span "Volver" at bounding box center [206, 98] width 24 height 23
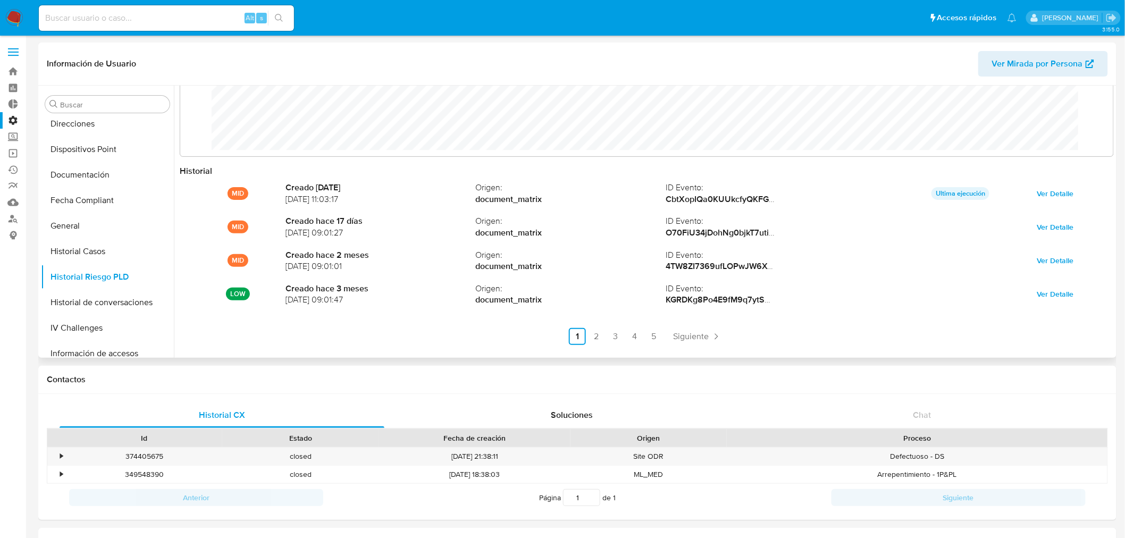
scroll to position [56, 0]
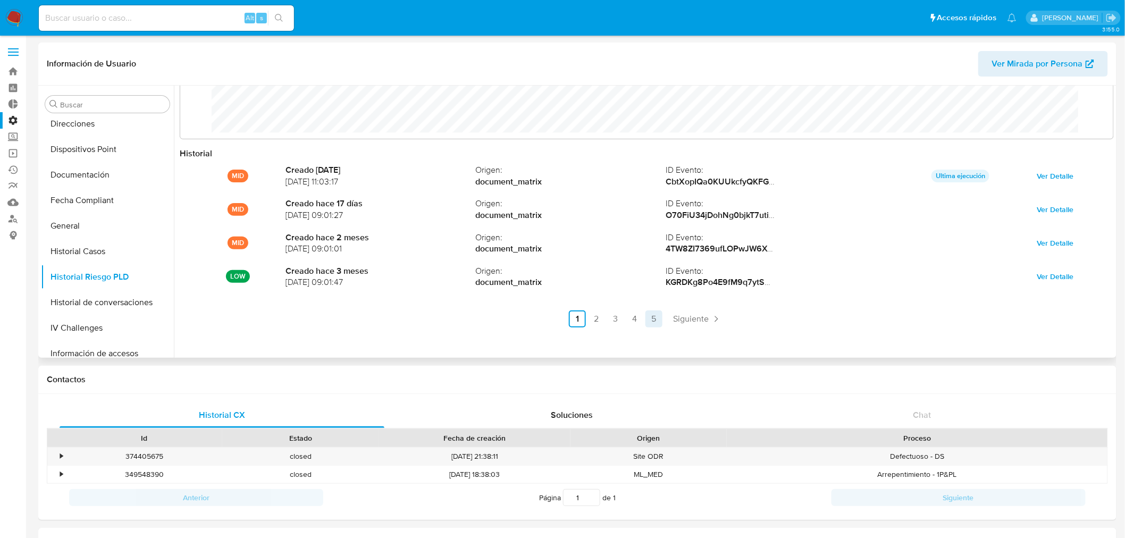
click at [655, 316] on link "5" at bounding box center [654, 319] width 17 height 17
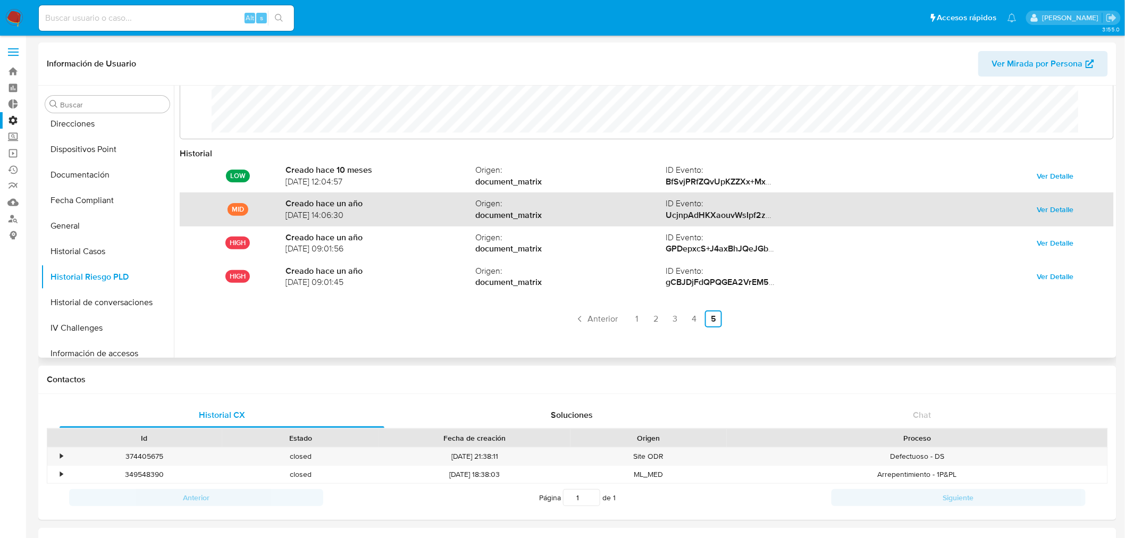
click at [1045, 203] on span "Ver Detalle" at bounding box center [1056, 209] width 37 height 15
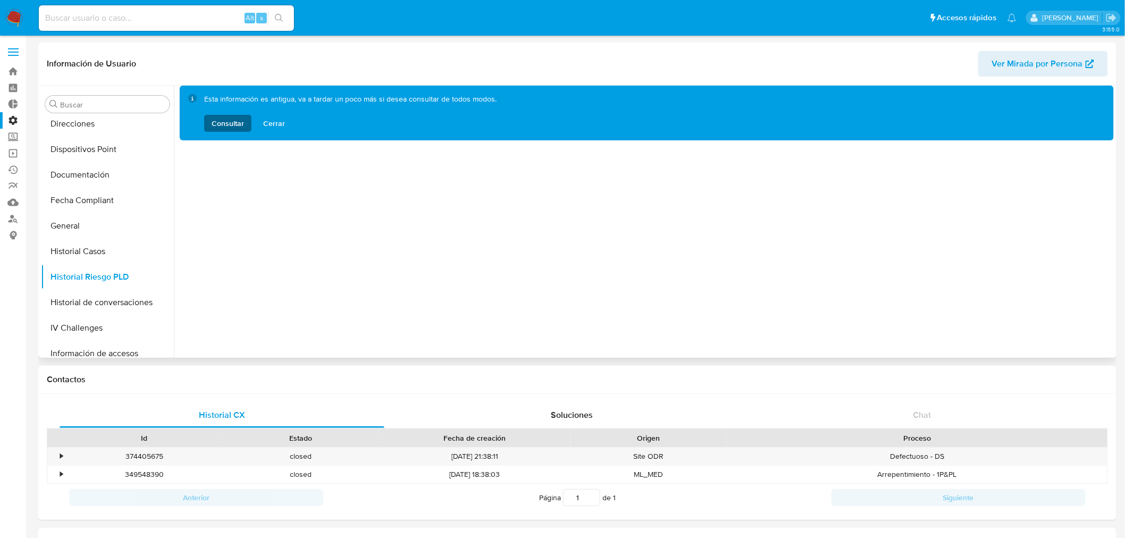
click at [227, 124] on span "Consultar" at bounding box center [228, 123] width 32 height 17
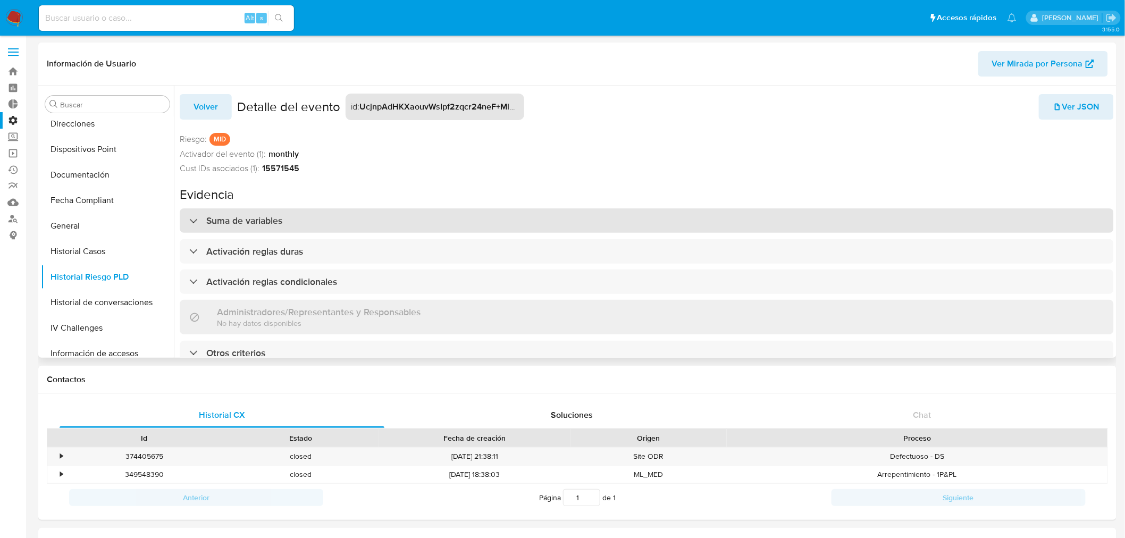
click at [255, 211] on div "Suma de variables" at bounding box center [647, 220] width 935 height 24
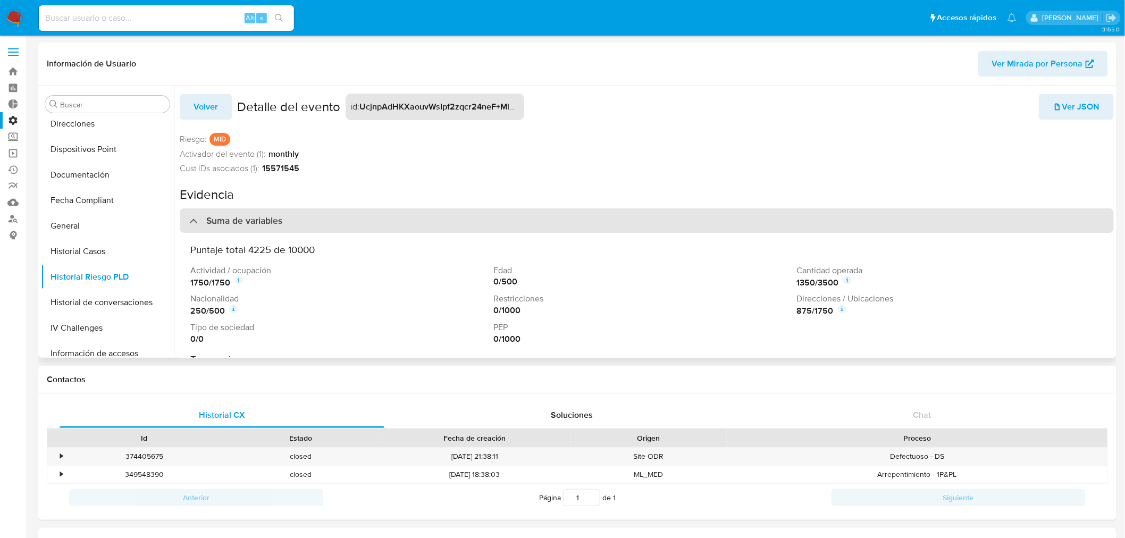
click at [189, 220] on div "Suma de variables" at bounding box center [235, 221] width 93 height 12
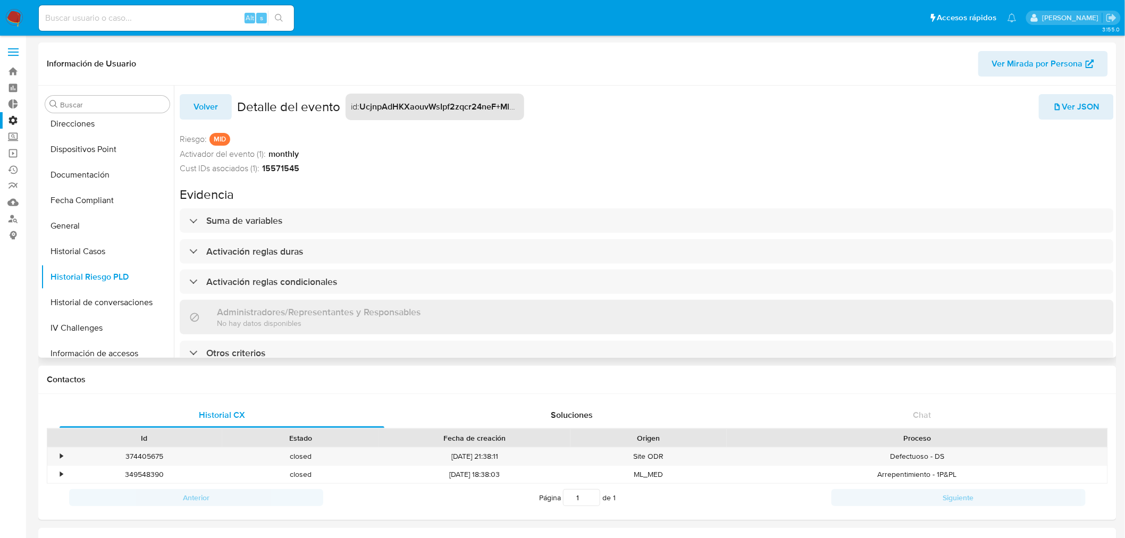
click at [212, 110] on span "Volver" at bounding box center [206, 106] width 24 height 23
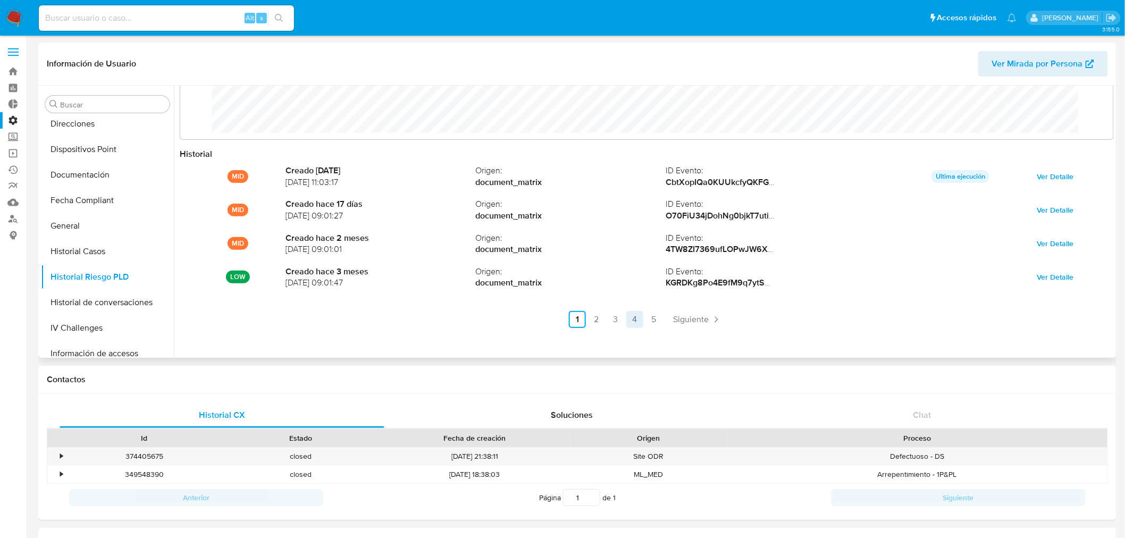
scroll to position [56, 0]
click at [636, 315] on link "4" at bounding box center [635, 319] width 17 height 17
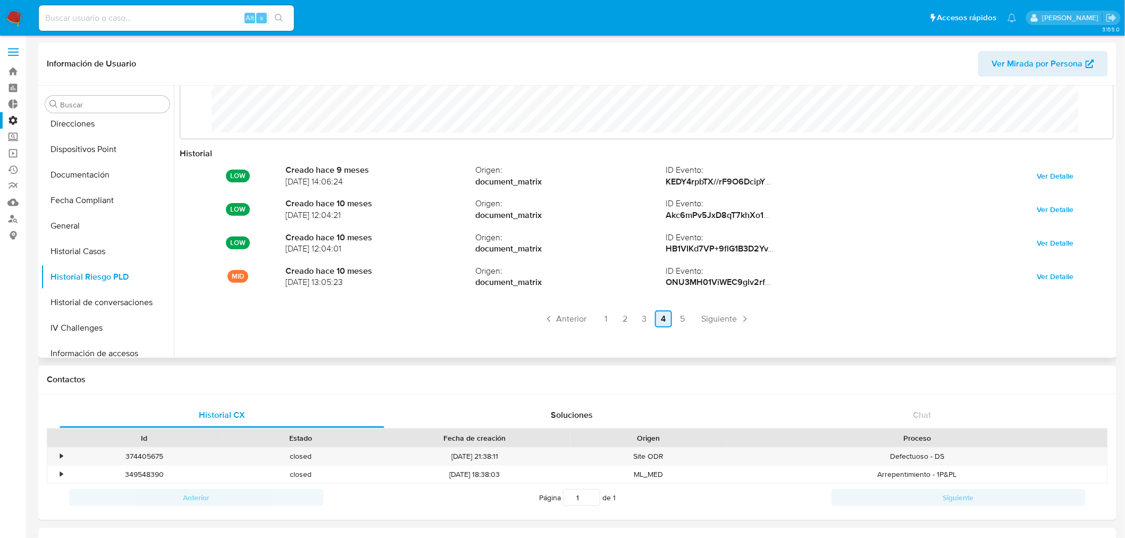
click at [655, 320] on link "4" at bounding box center [663, 319] width 17 height 17
click at [674, 321] on link "5" at bounding box center [682, 319] width 17 height 17
click at [695, 316] on link "4" at bounding box center [694, 319] width 17 height 17
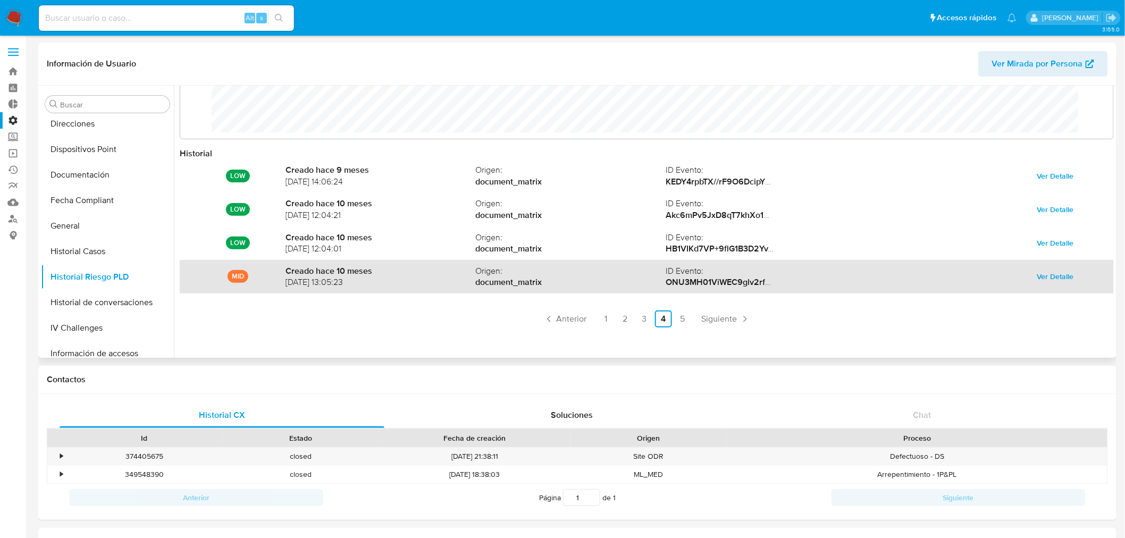
click at [1056, 274] on span "Ver Detalle" at bounding box center [1056, 276] width 37 height 15
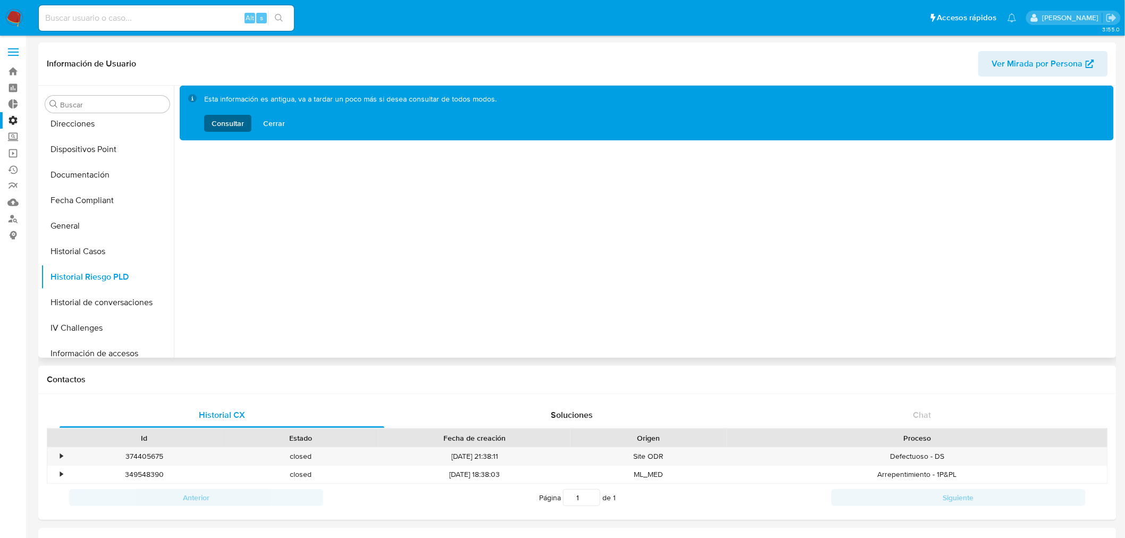
click at [228, 121] on span "Consultar" at bounding box center [228, 123] width 32 height 17
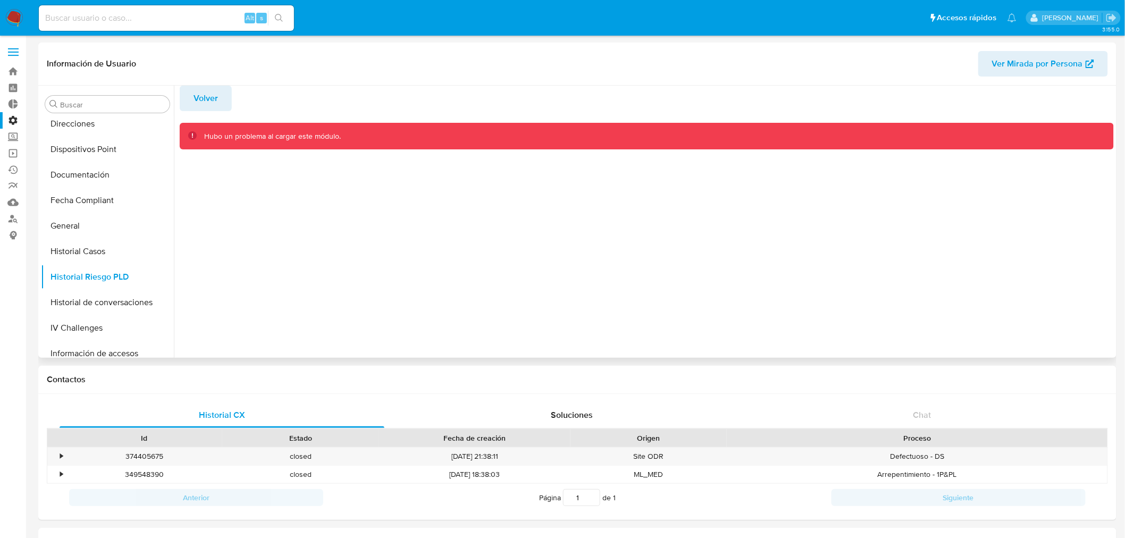
click at [204, 102] on span "Volver" at bounding box center [206, 98] width 24 height 23
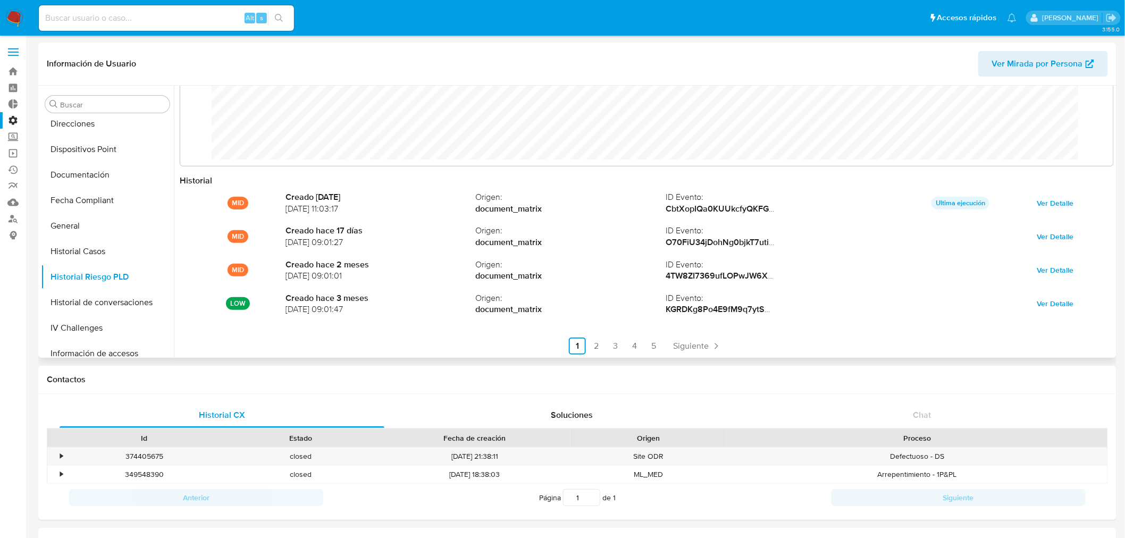
scroll to position [56, 0]
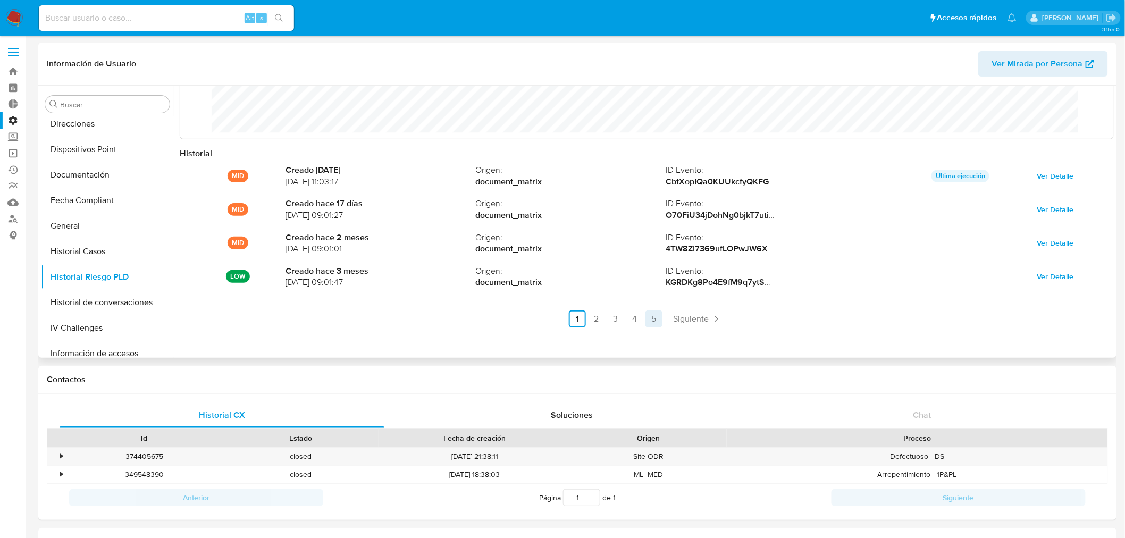
click at [653, 316] on link "5" at bounding box center [654, 319] width 17 height 17
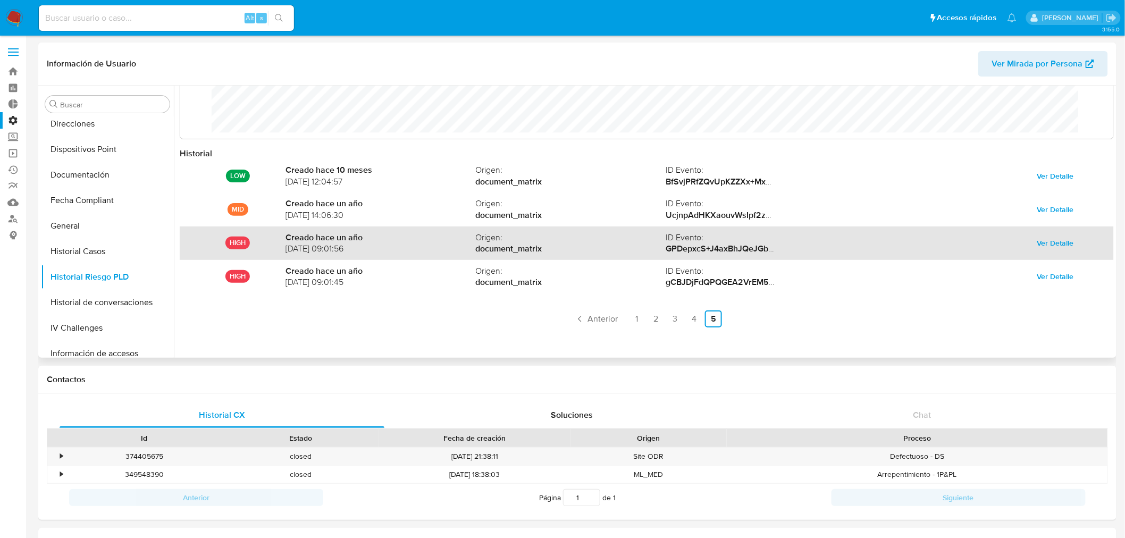
click at [1055, 245] on span "Ver Detalle" at bounding box center [1056, 243] width 37 height 15
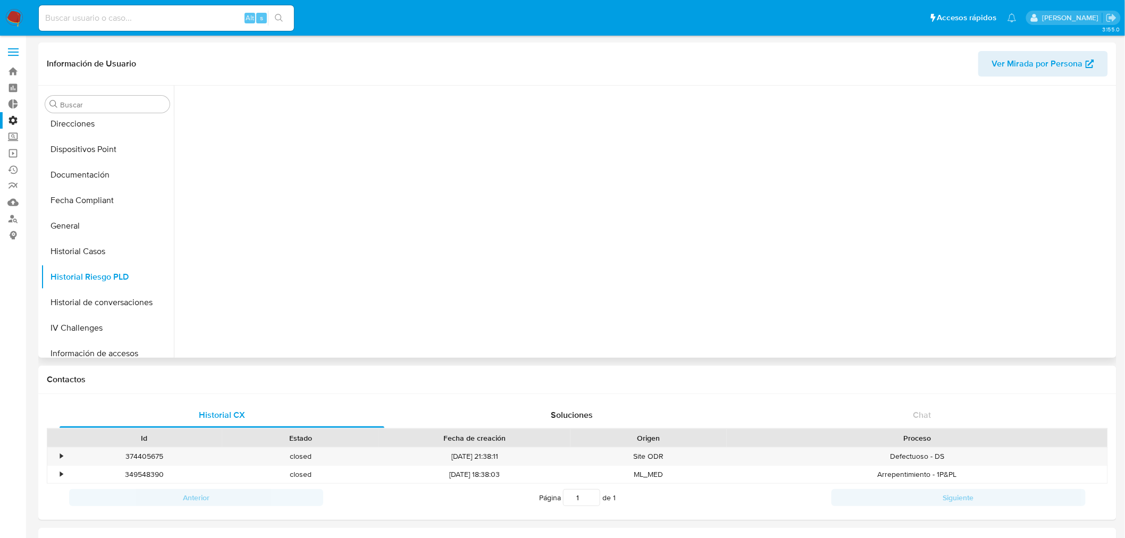
scroll to position [0, 0]
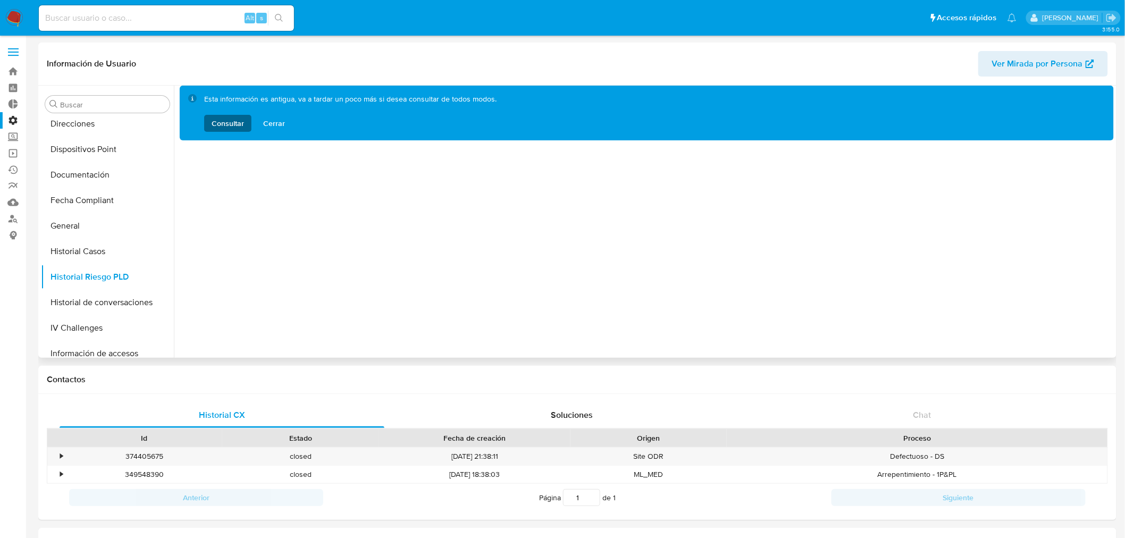
click at [231, 123] on span "Consultar" at bounding box center [228, 123] width 32 height 17
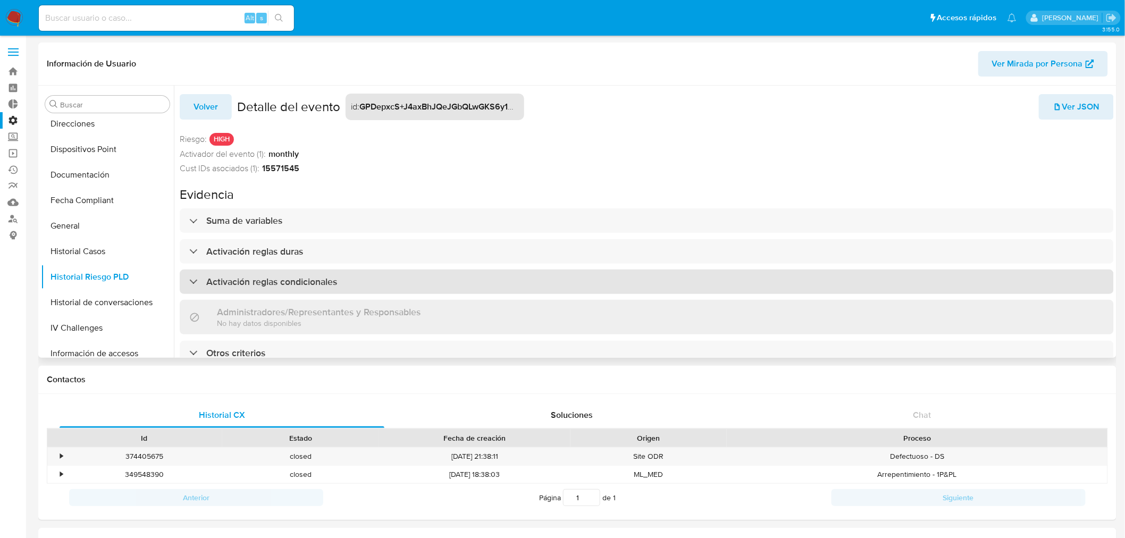
click at [287, 279] on h3 "Activación reglas condicionales" at bounding box center [271, 282] width 131 height 12
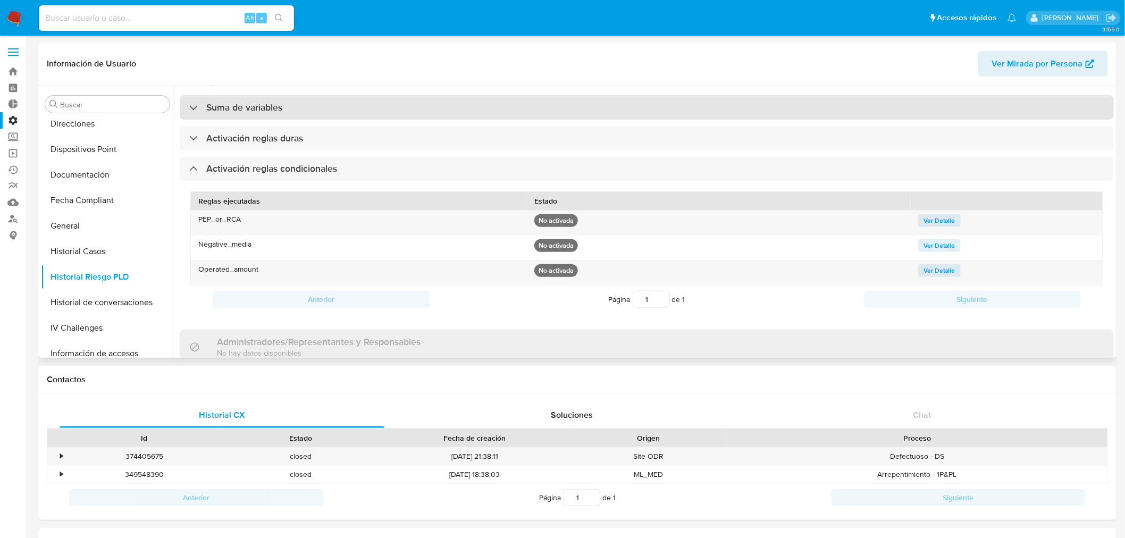
scroll to position [118, 0]
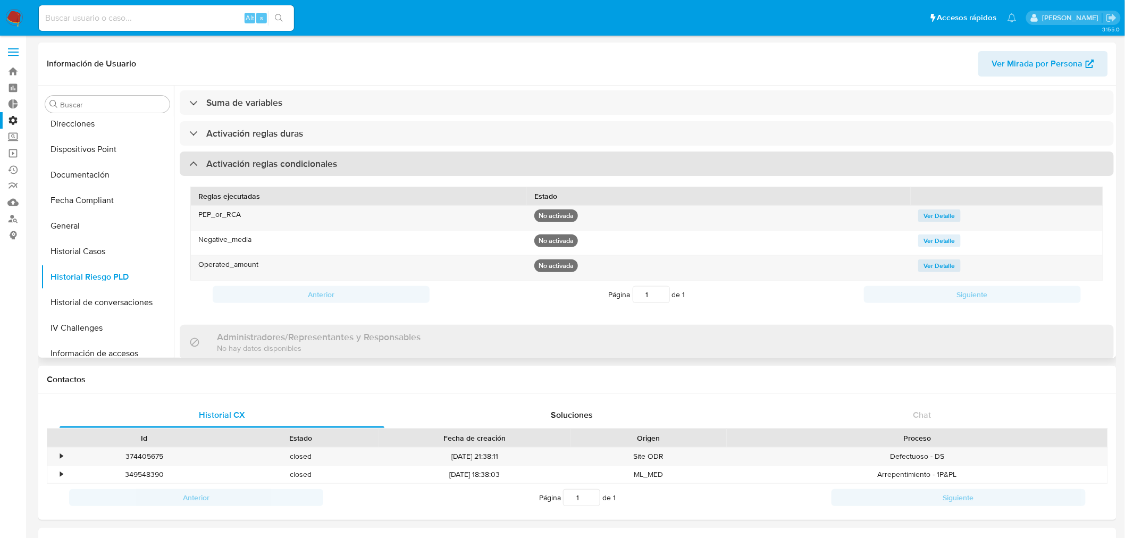
click at [272, 161] on h3 "Activación reglas condicionales" at bounding box center [271, 164] width 131 height 12
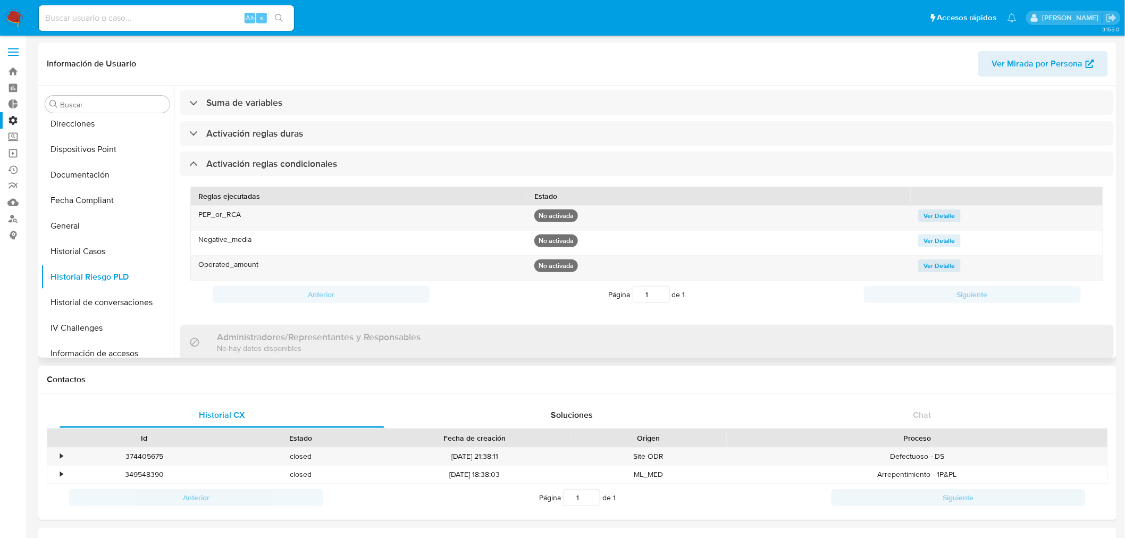
scroll to position [4, 0]
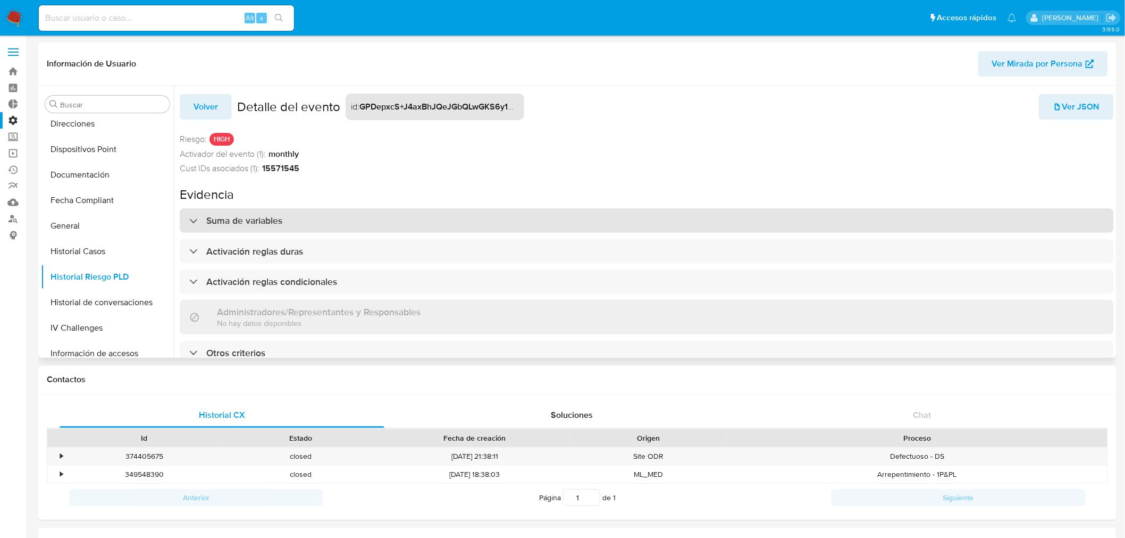
click at [230, 217] on h3 "Suma de variables" at bounding box center [244, 221] width 76 height 12
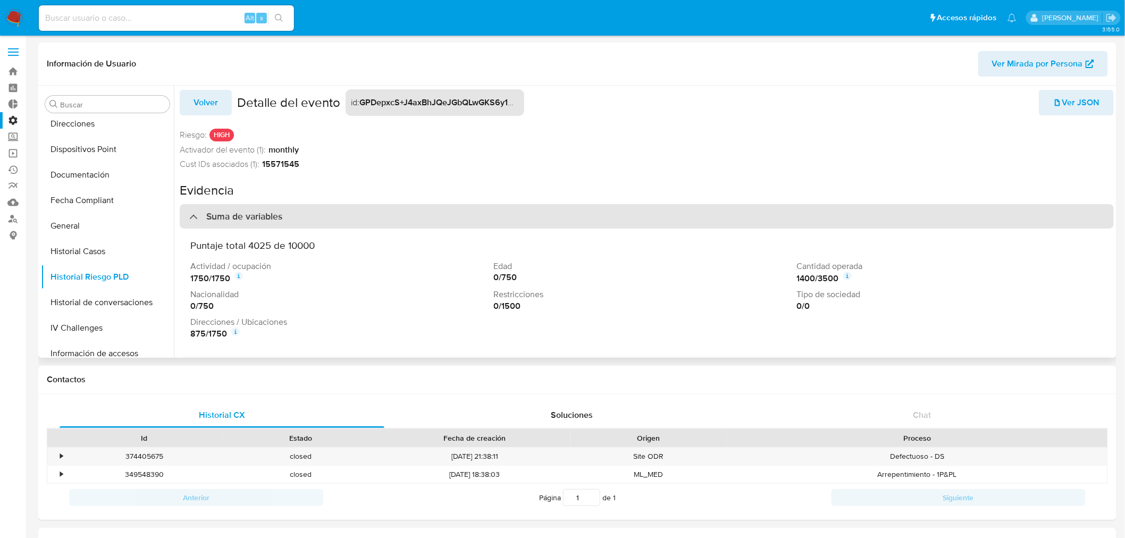
click at [224, 215] on h3 "Suma de variables" at bounding box center [244, 217] width 76 height 12
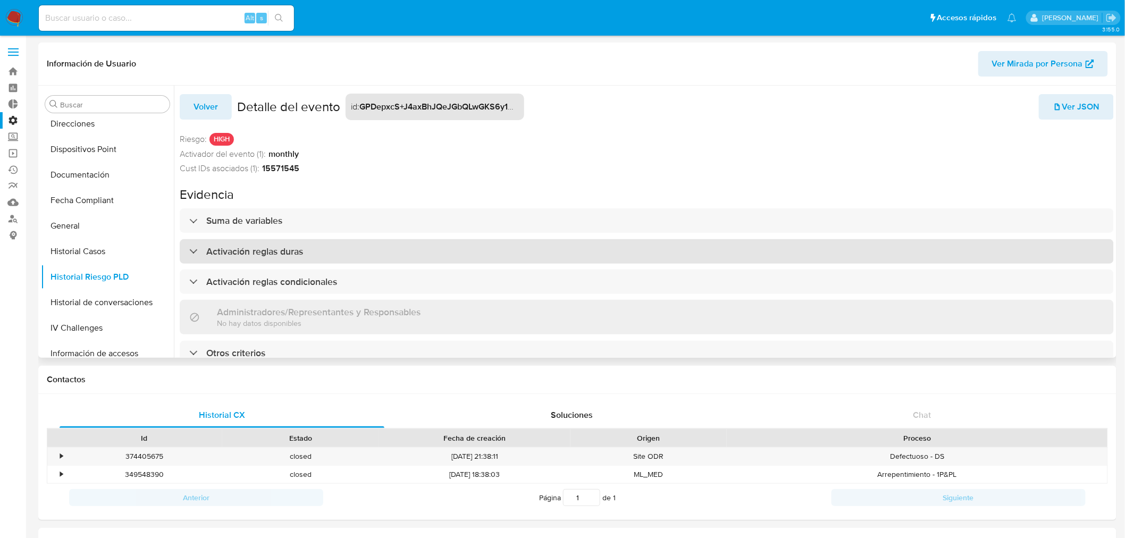
click at [231, 246] on h3 "Activación reglas duras" at bounding box center [254, 252] width 97 height 12
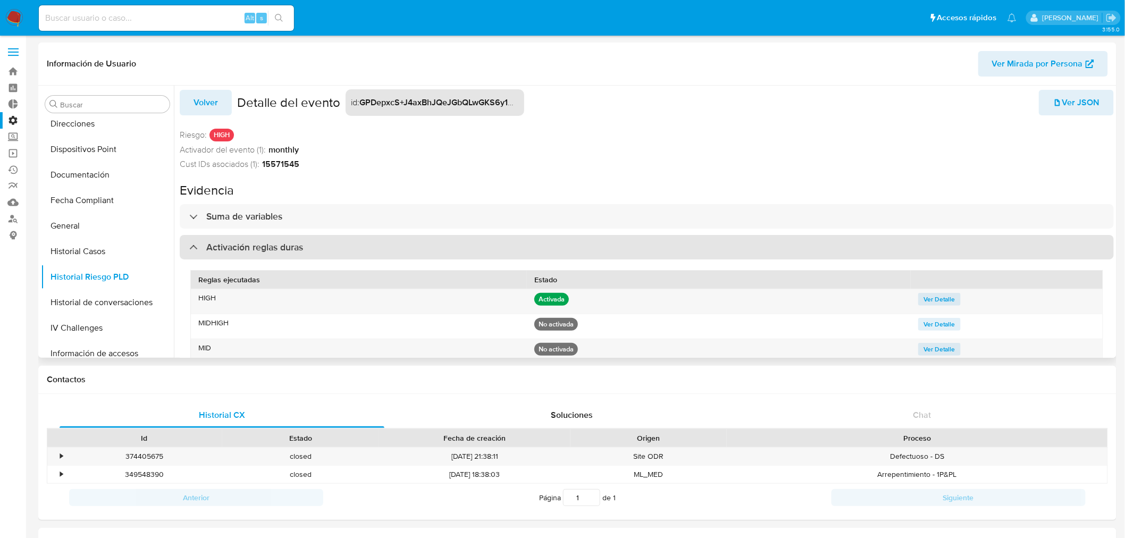
scroll to position [64, 0]
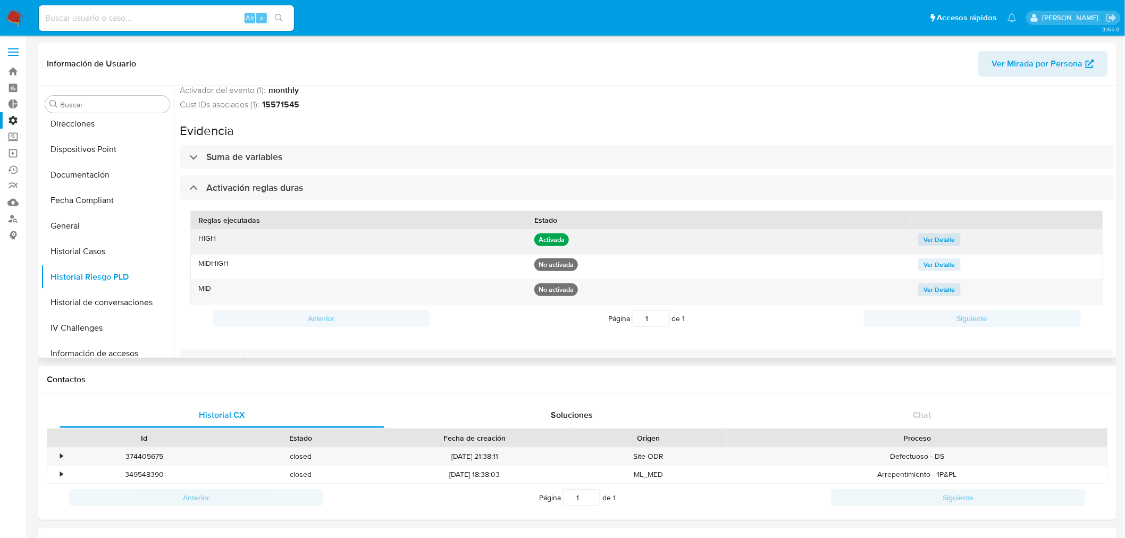
click at [951, 237] on button "Ver Detalle" at bounding box center [940, 239] width 43 height 13
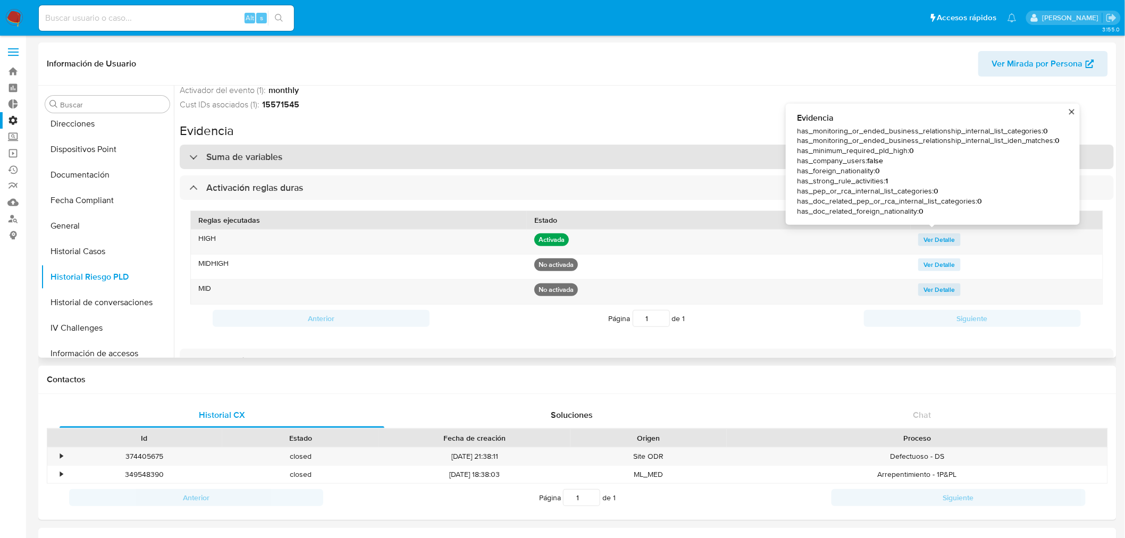
click at [623, 155] on div "Suma de variables" at bounding box center [647, 157] width 935 height 24
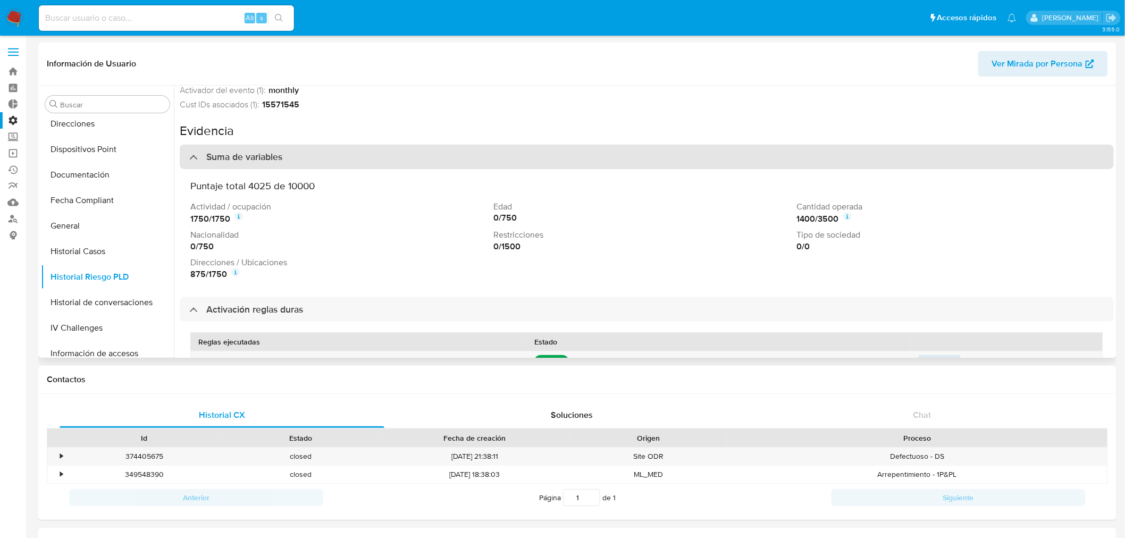
click at [623, 156] on div "Suma de variables" at bounding box center [647, 157] width 935 height 24
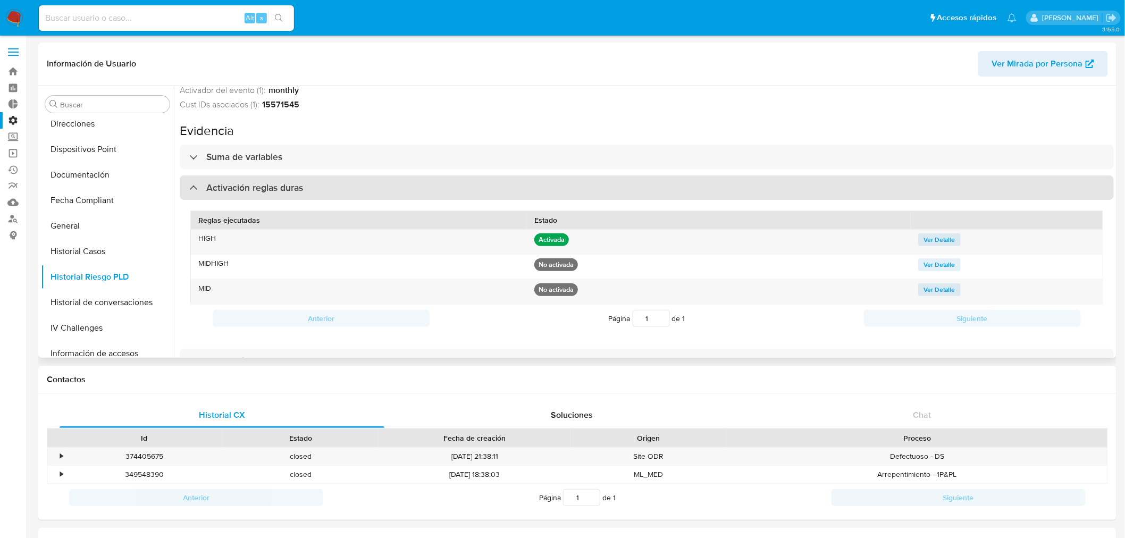
click at [346, 189] on div "Activación reglas duras" at bounding box center [647, 188] width 935 height 24
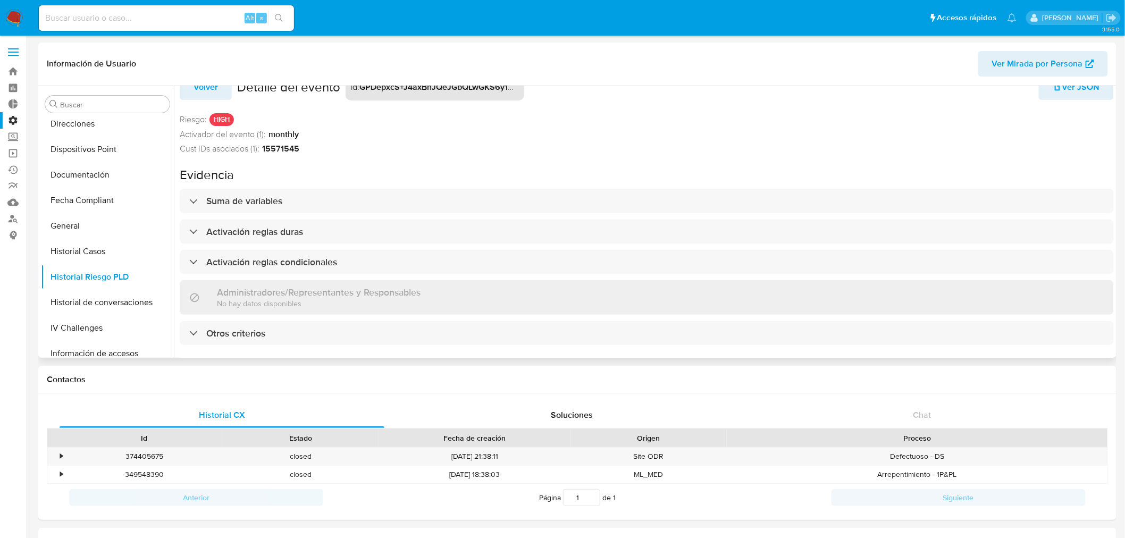
scroll to position [30, 0]
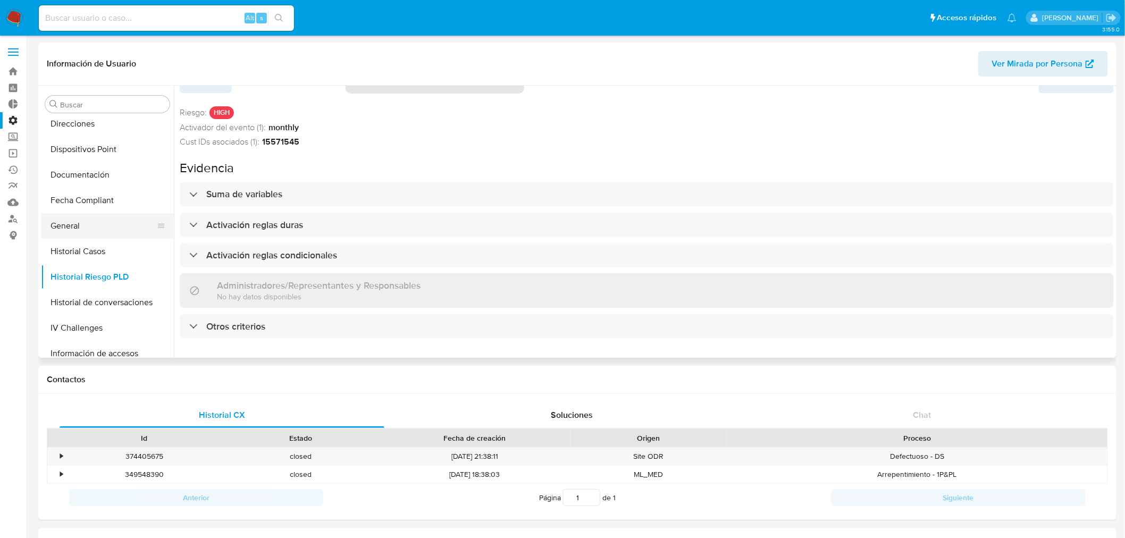
click at [89, 223] on button "General" at bounding box center [103, 226] width 124 height 26
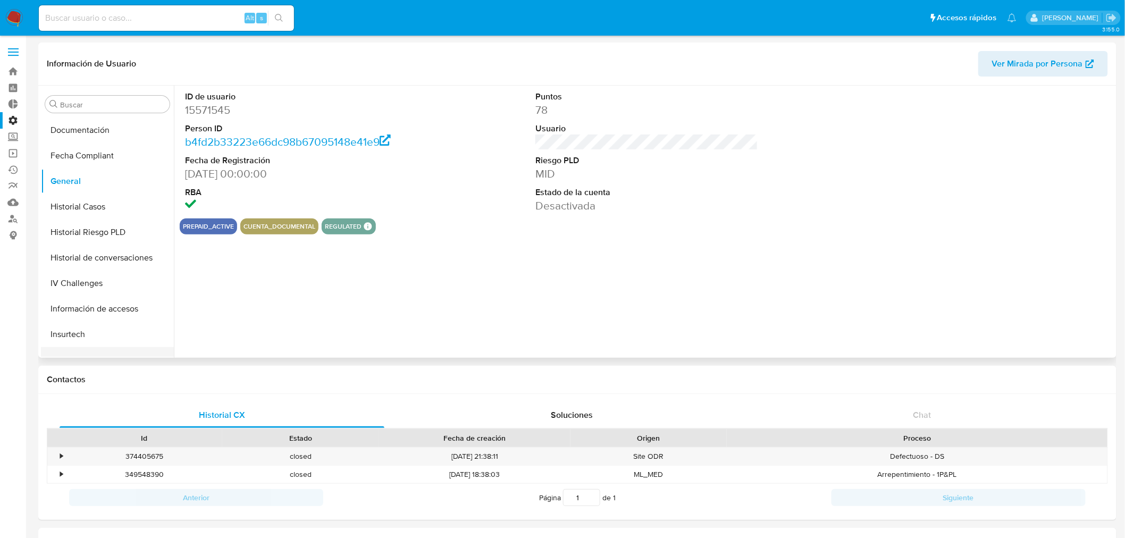
scroll to position [354, 0]
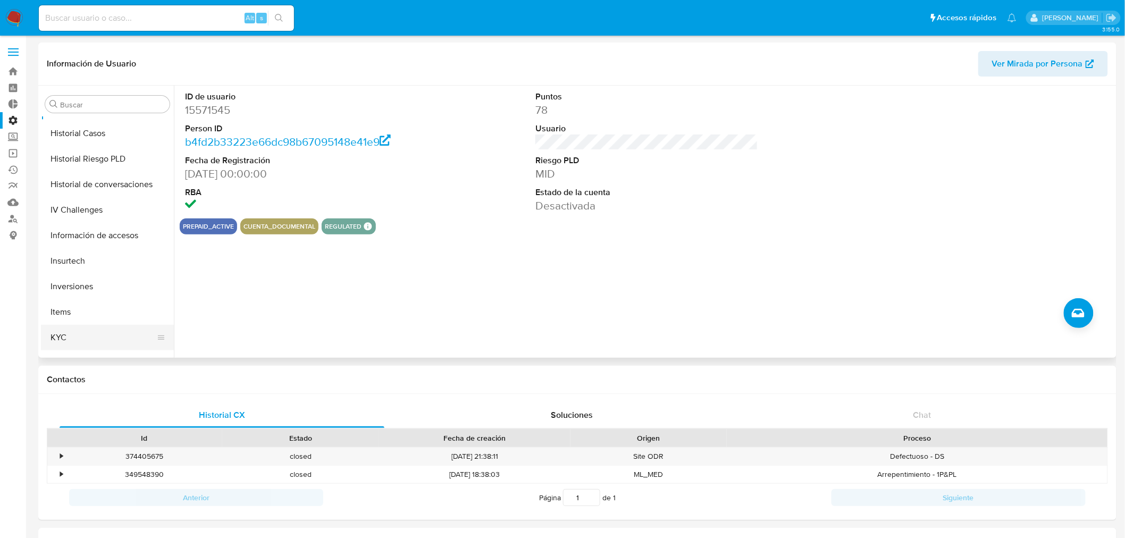
click at [80, 336] on button "KYC" at bounding box center [103, 338] width 124 height 26
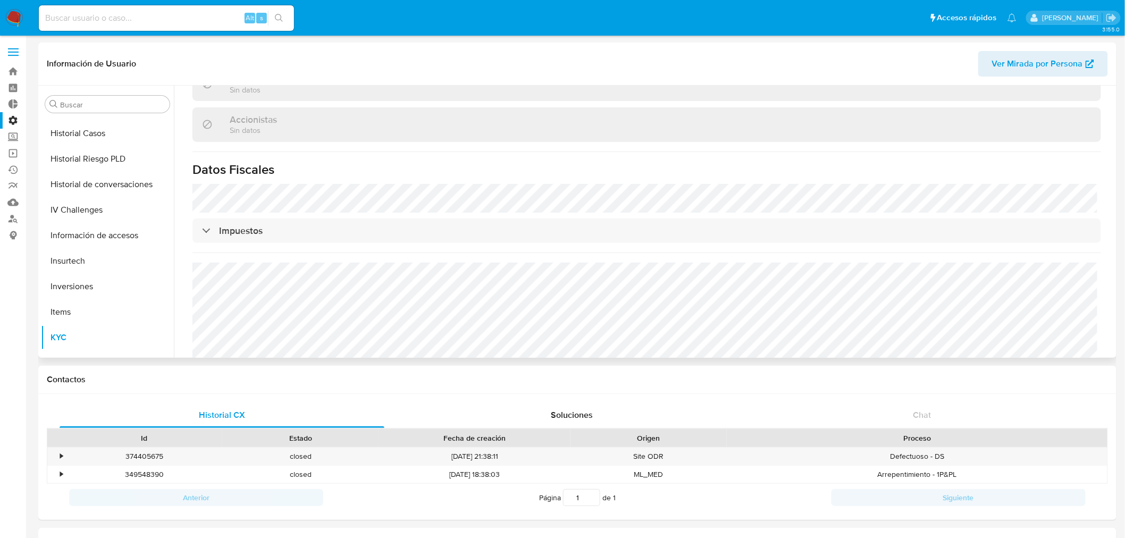
scroll to position [720, 0]
click at [172, 12] on input at bounding box center [166, 18] width 255 height 14
paste input "589005063"
type input "589005063"
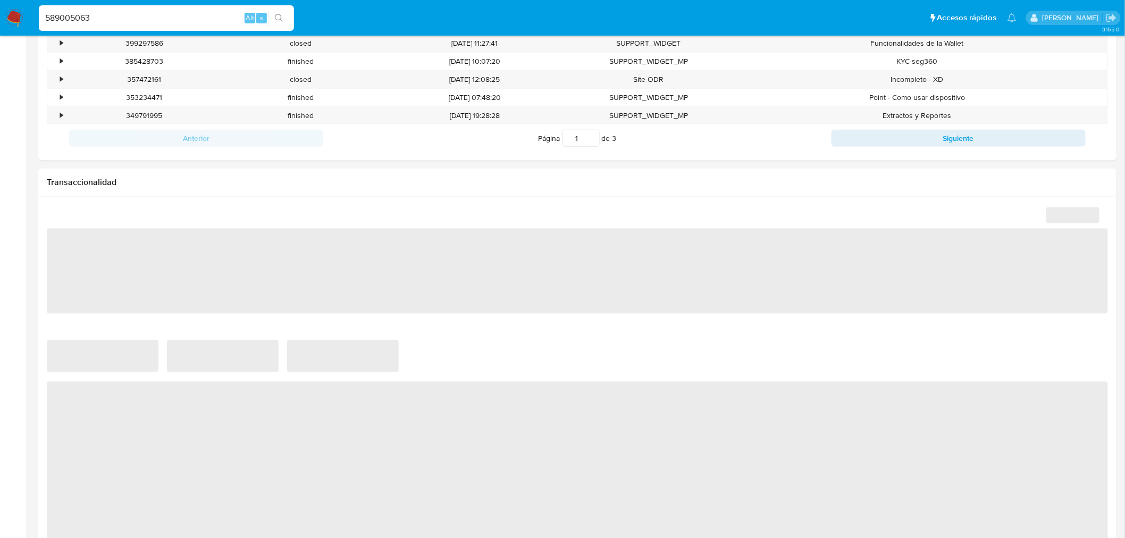
scroll to position [751, 0]
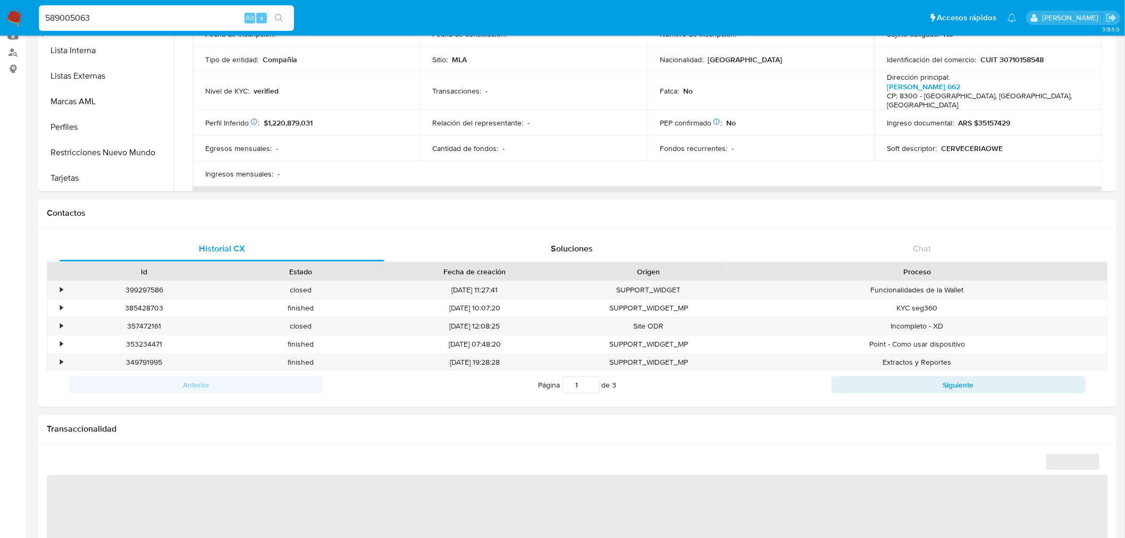
select select "10"
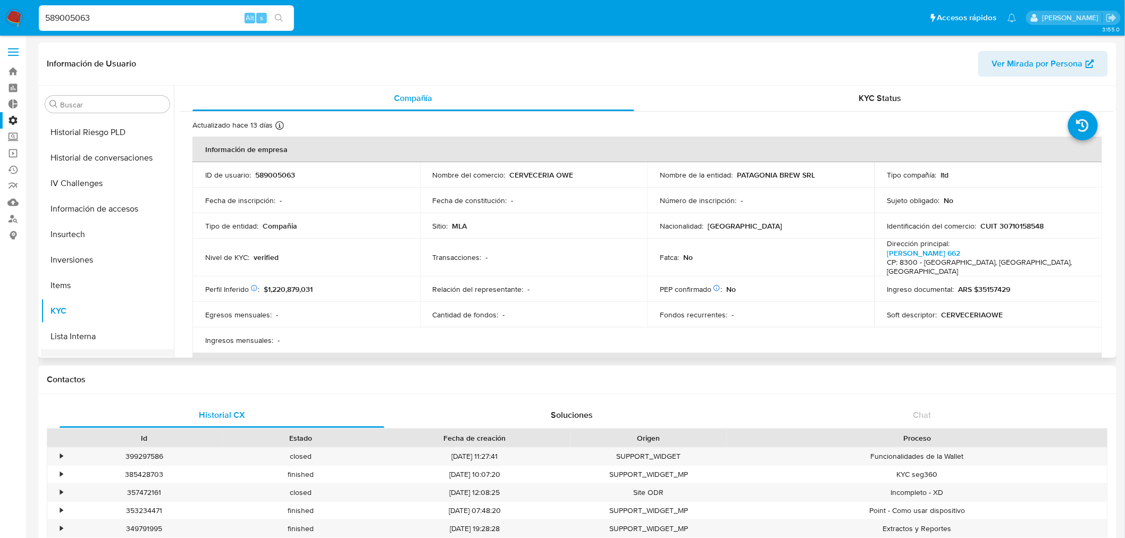
scroll to position [322, 0]
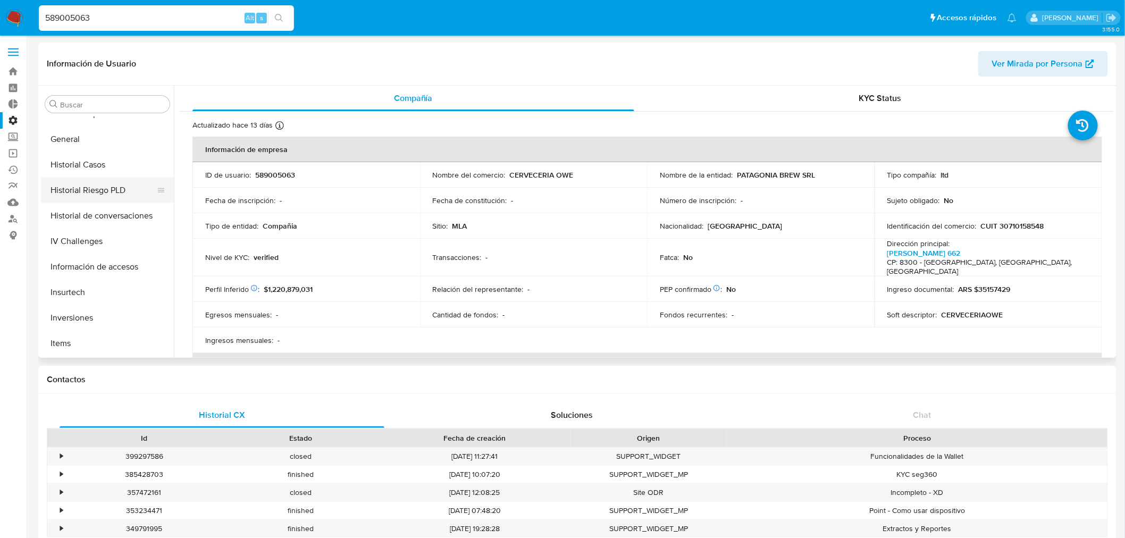
click at [74, 187] on button "Historial Riesgo PLD" at bounding box center [103, 191] width 124 height 26
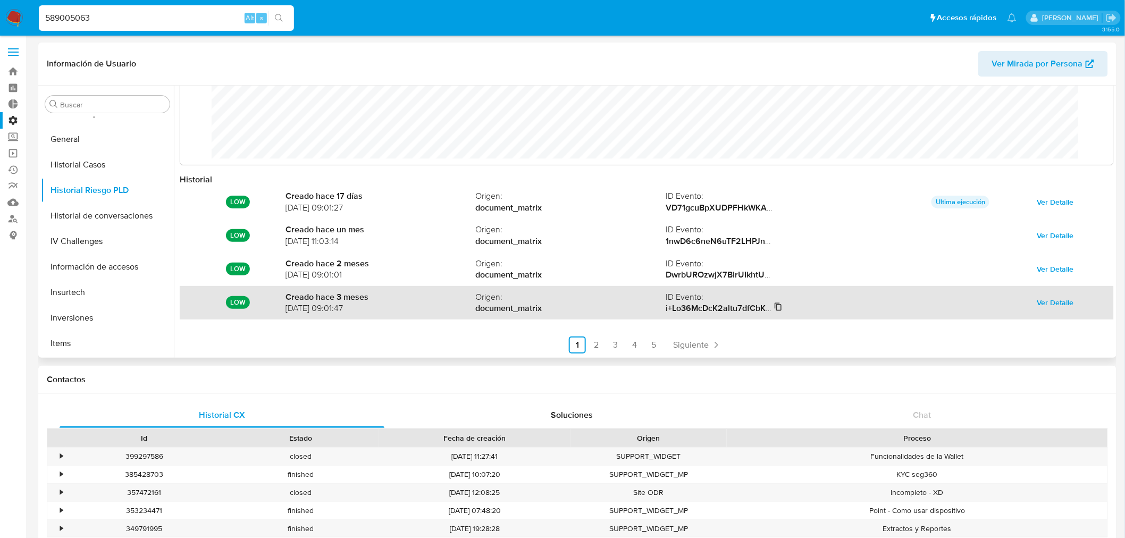
scroll to position [56, 0]
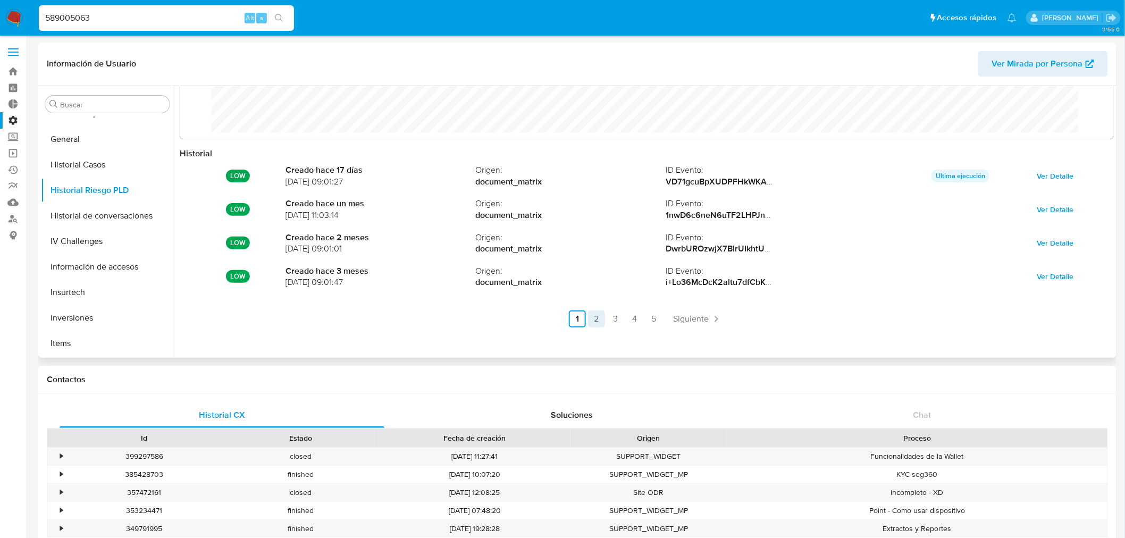
click at [592, 313] on link "2" at bounding box center [596, 319] width 17 height 17
click at [638, 320] on link "3" at bounding box center [644, 319] width 17 height 17
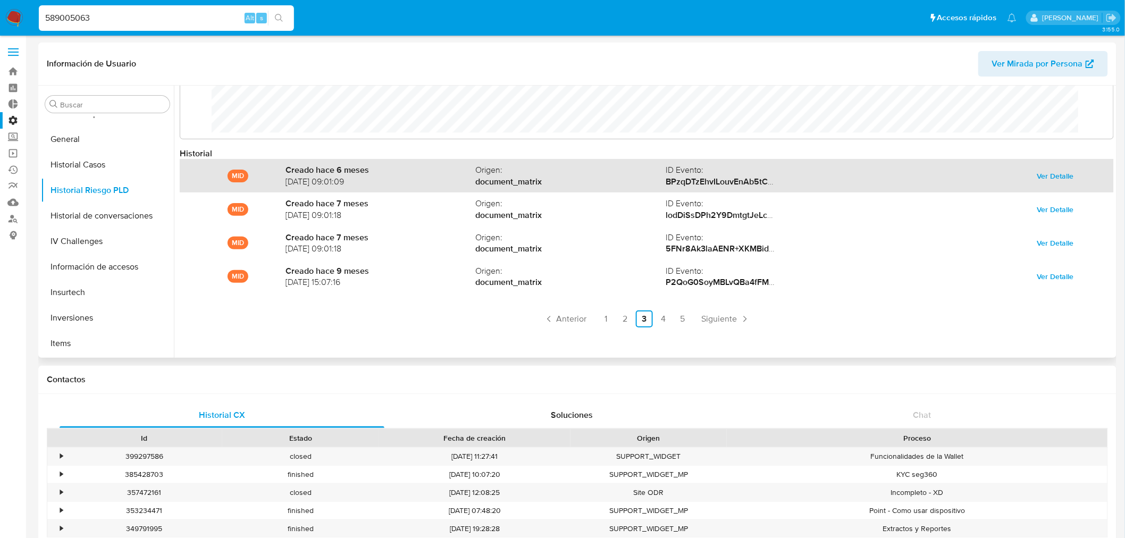
click at [1038, 178] on span "Ver Detalle" at bounding box center [1056, 176] width 37 height 15
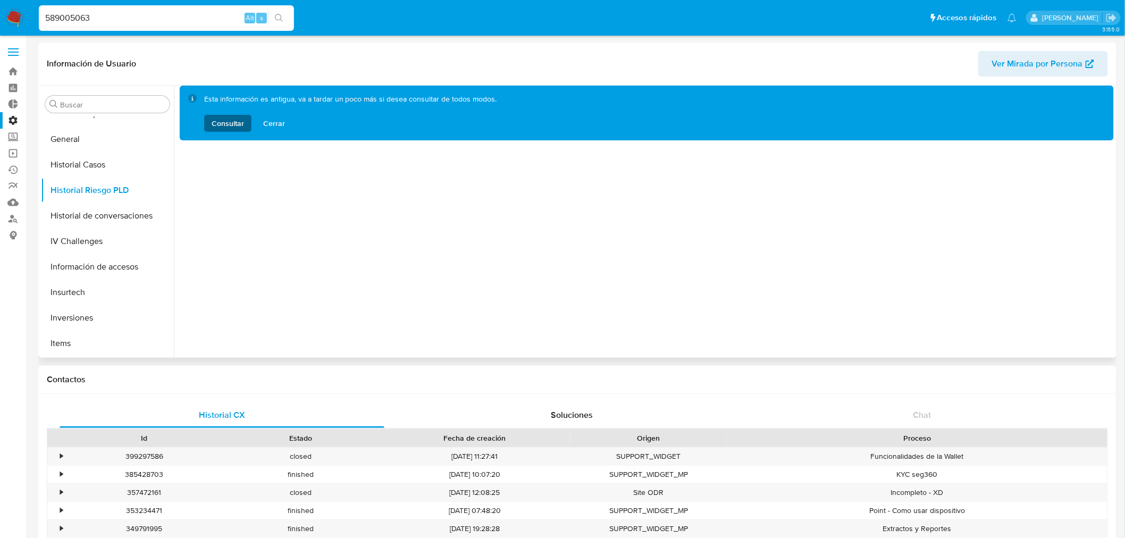
click at [222, 126] on span "Consultar" at bounding box center [228, 123] width 32 height 17
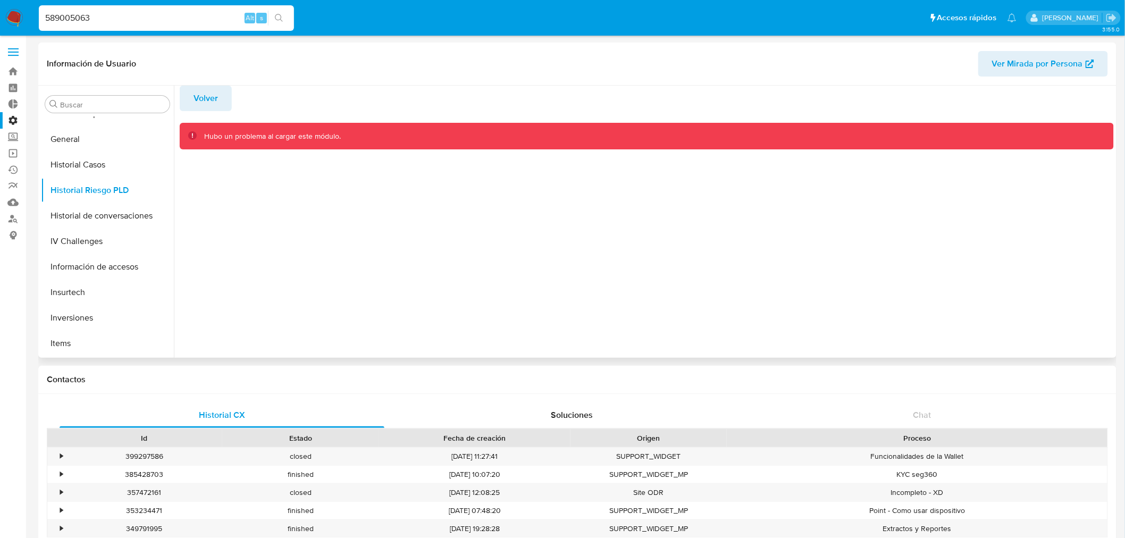
click at [215, 104] on span "Volver" at bounding box center [206, 98] width 24 height 23
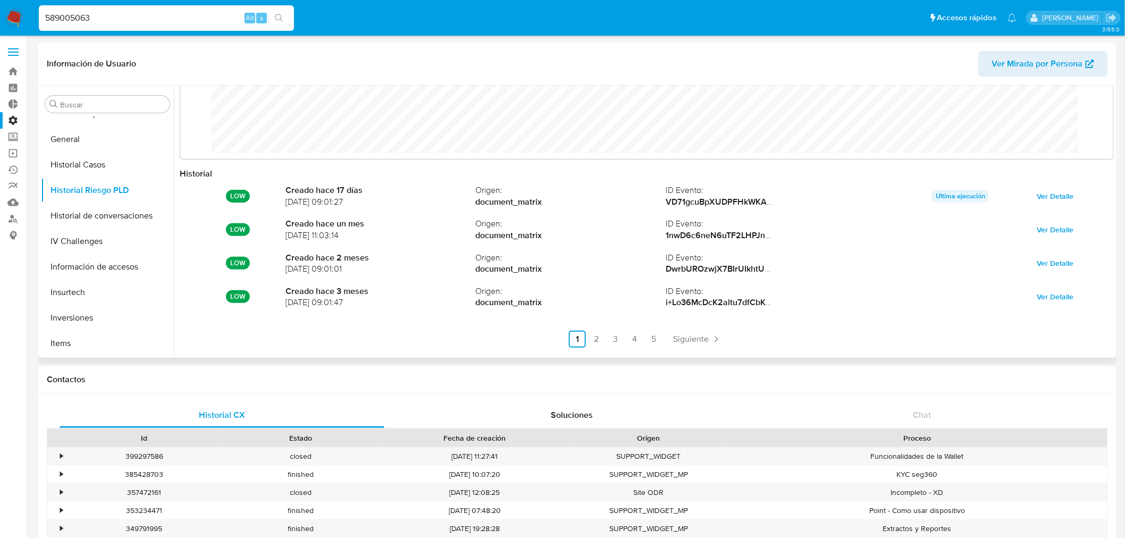
scroll to position [56, 0]
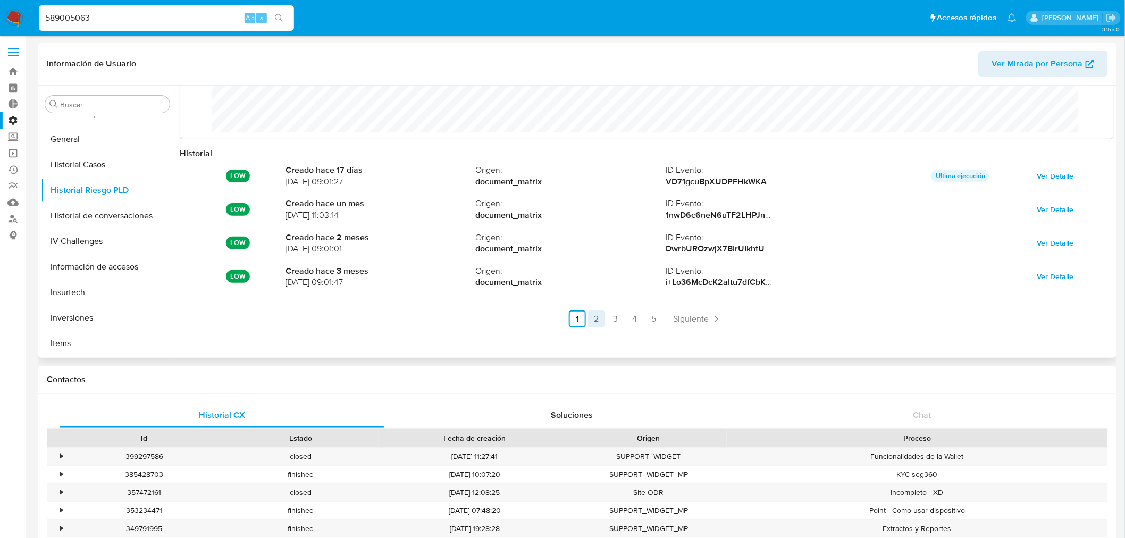
drag, startPoint x: 594, startPoint y: 321, endPoint x: 618, endPoint y: 320, distance: 24.5
click at [594, 321] on link "2" at bounding box center [596, 319] width 17 height 17
click at [636, 320] on link "3" at bounding box center [644, 319] width 17 height 17
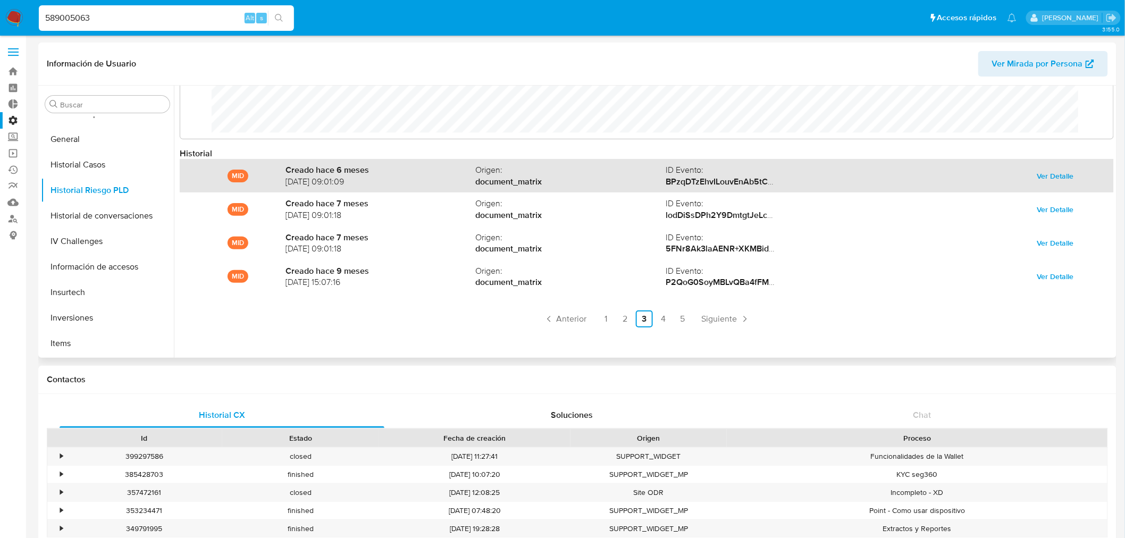
click at [1047, 174] on span "Ver Detalle" at bounding box center [1056, 176] width 37 height 15
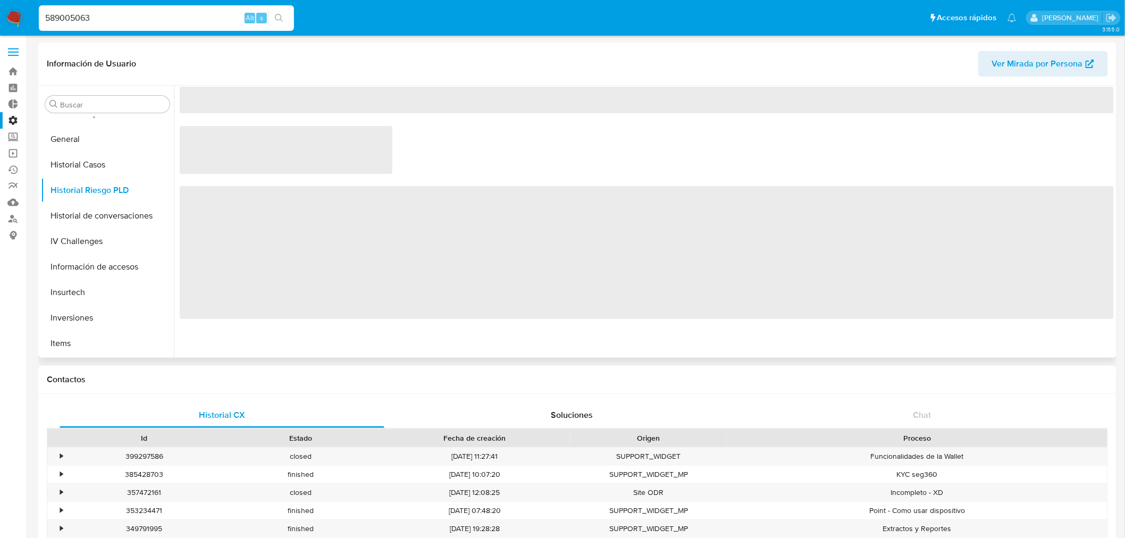
scroll to position [0, 0]
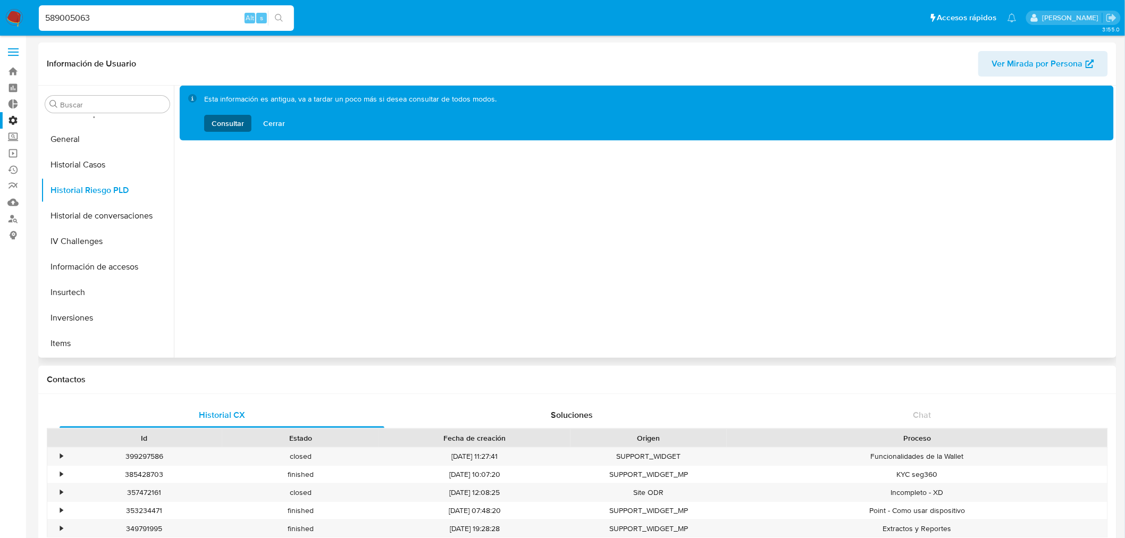
click at [227, 120] on span "Consultar" at bounding box center [228, 123] width 32 height 17
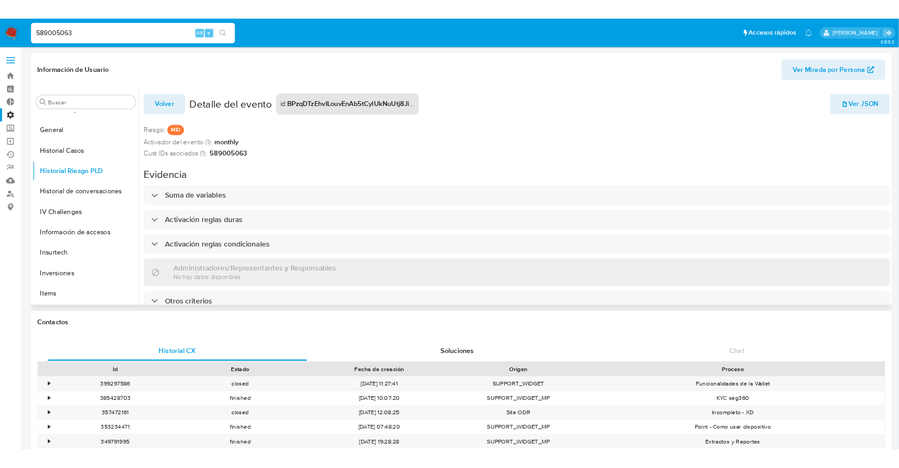
scroll to position [323, 0]
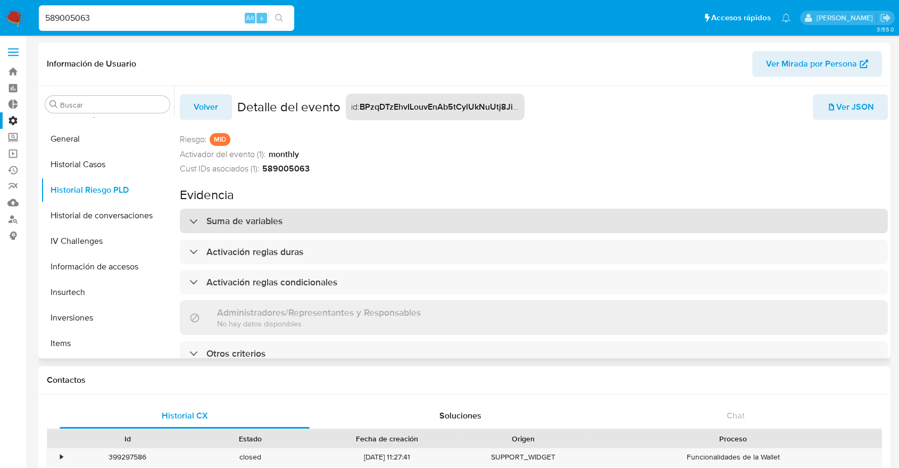
click at [261, 221] on h3 "Suma de variables" at bounding box center [244, 221] width 76 height 12
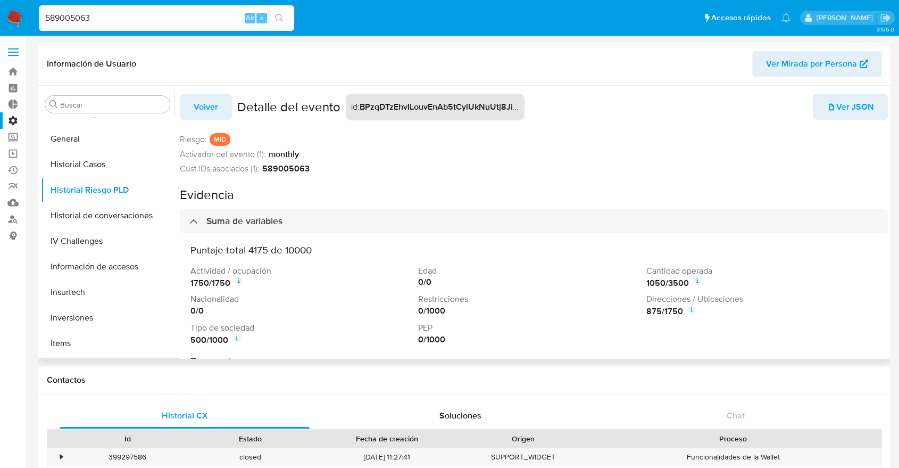
scroll to position [59, 0]
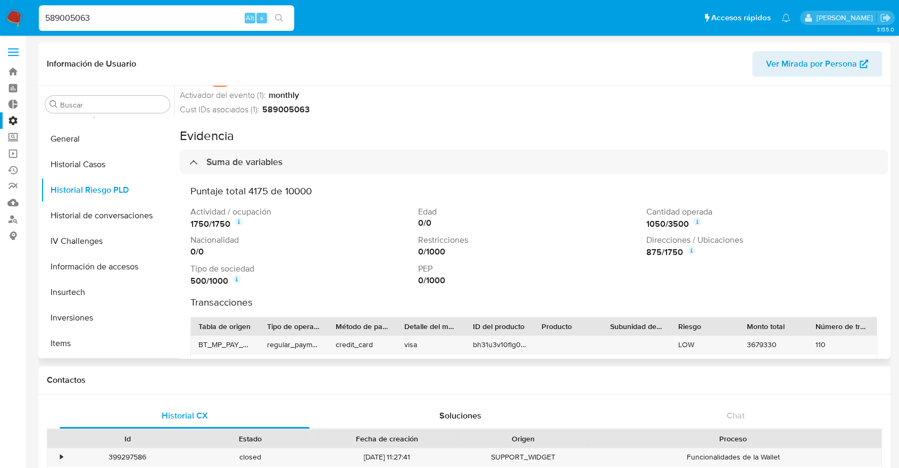
click at [240, 220] on icon at bounding box center [239, 221] width 9 height 9
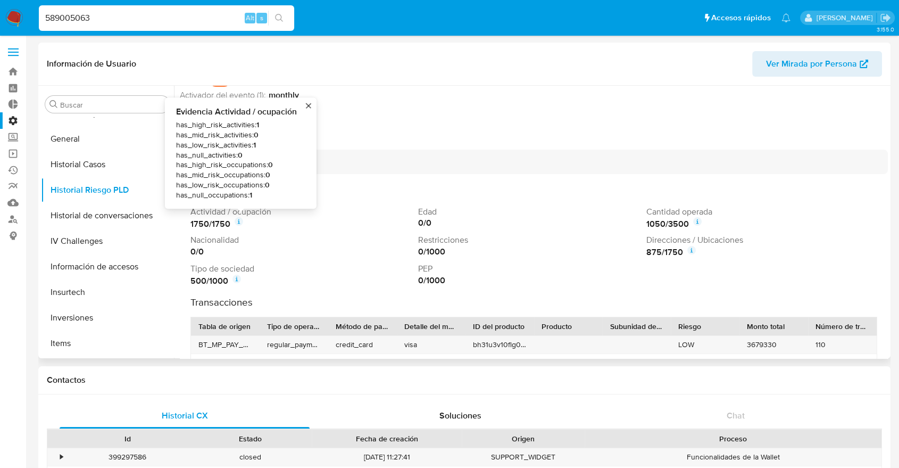
click at [240, 220] on icon at bounding box center [239, 221] width 9 height 9
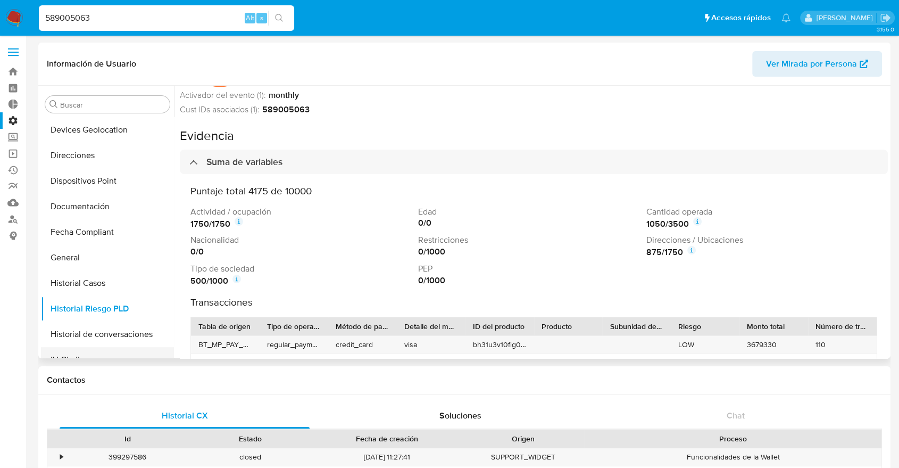
scroll to position [382, 0]
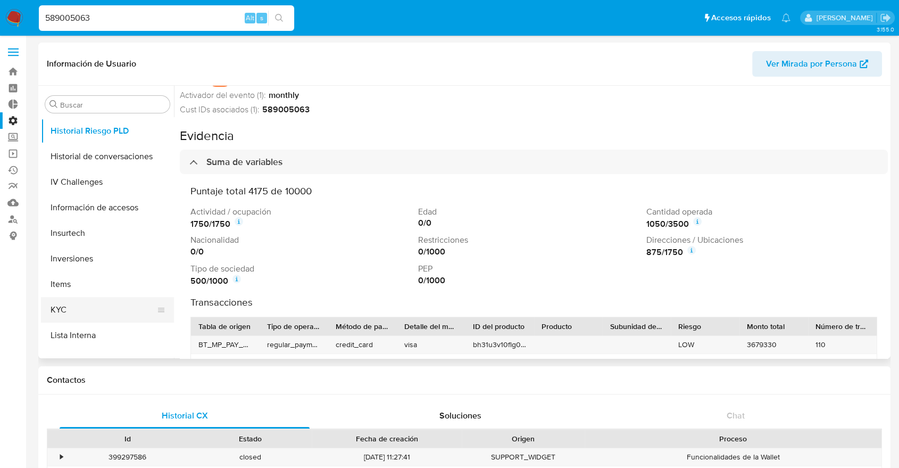
click at [76, 311] on button "KYC" at bounding box center [103, 310] width 124 height 26
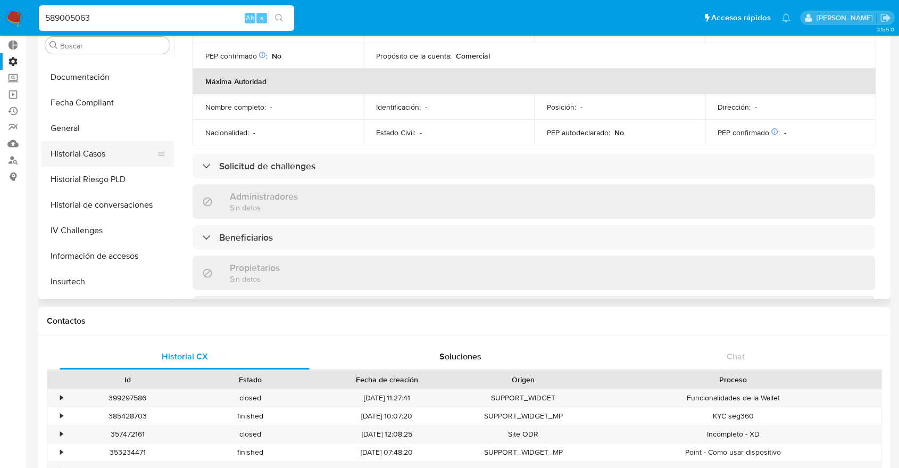
scroll to position [264, 0]
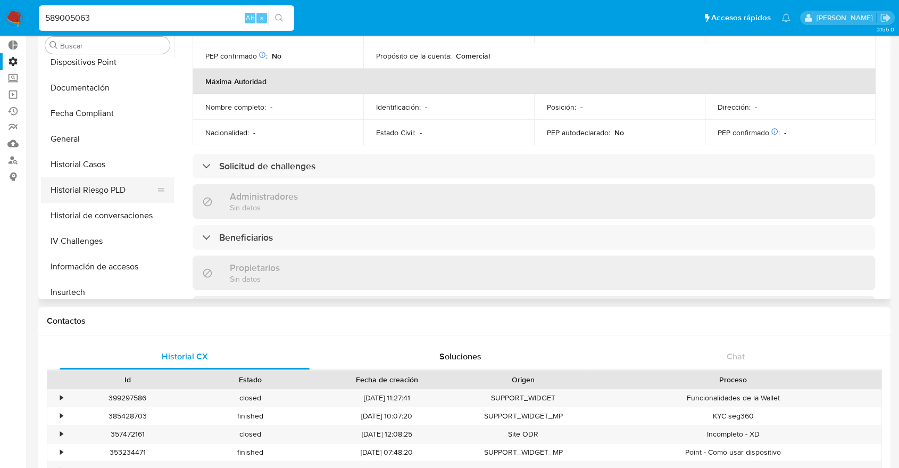
click at [100, 182] on button "Historial Riesgo PLD" at bounding box center [103, 190] width 124 height 26
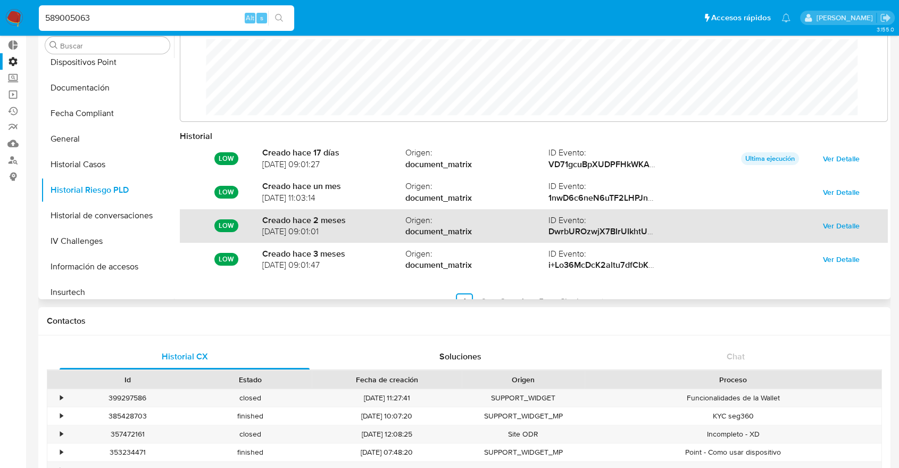
scroll to position [56, 0]
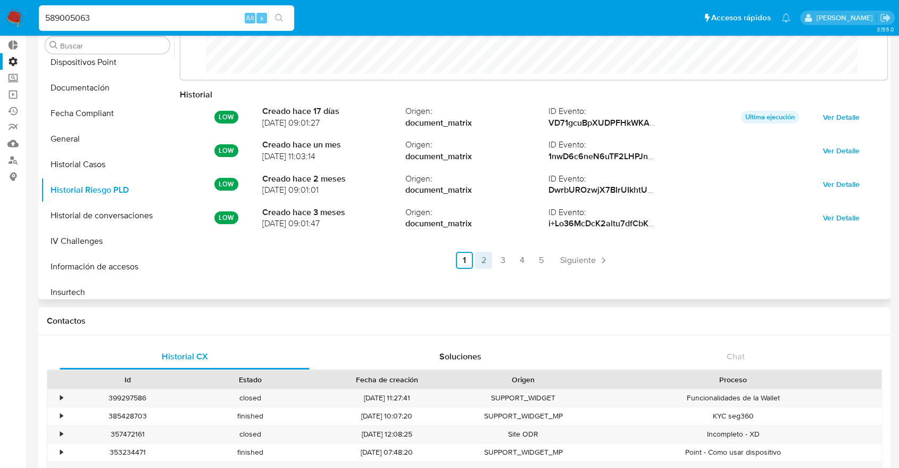
click at [484, 258] on link "2" at bounding box center [483, 260] width 17 height 17
click at [526, 260] on link "3" at bounding box center [531, 260] width 17 height 17
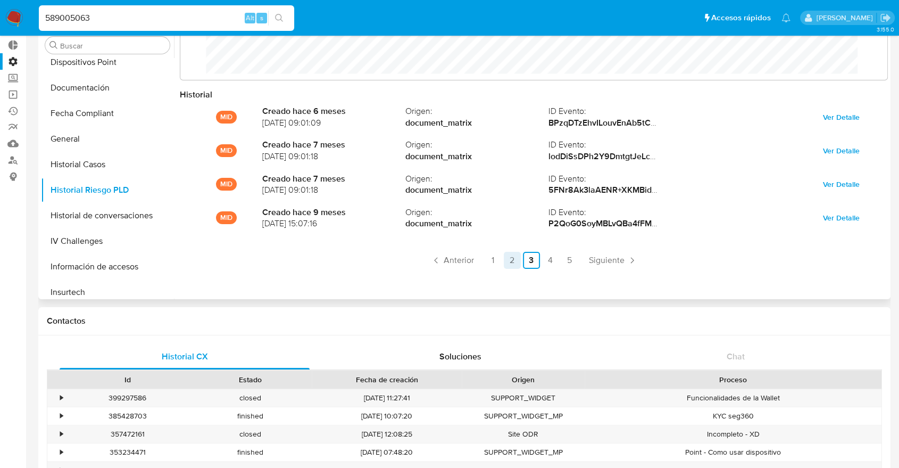
click at [513, 258] on link "2" at bounding box center [512, 260] width 17 height 17
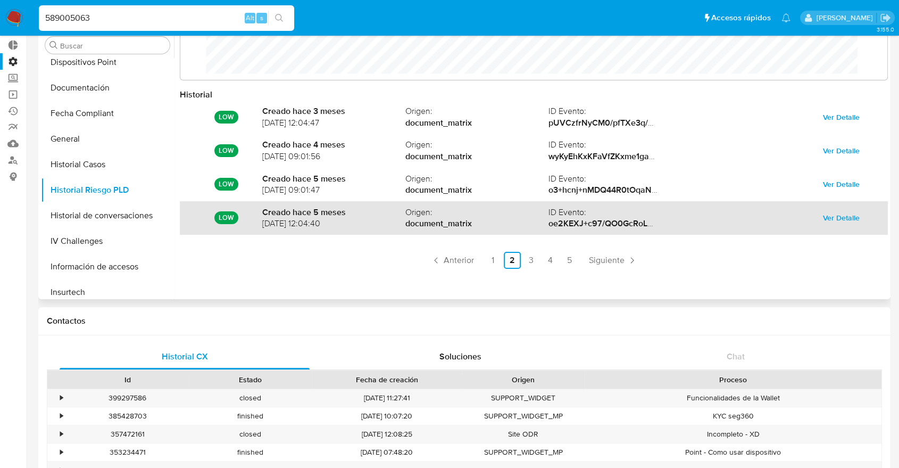
click at [826, 219] on span "Ver Detalle" at bounding box center [841, 217] width 37 height 15
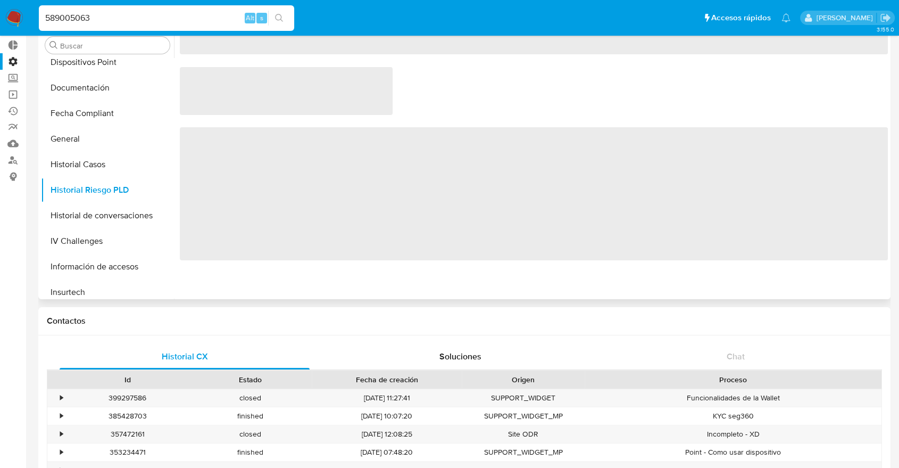
scroll to position [0, 0]
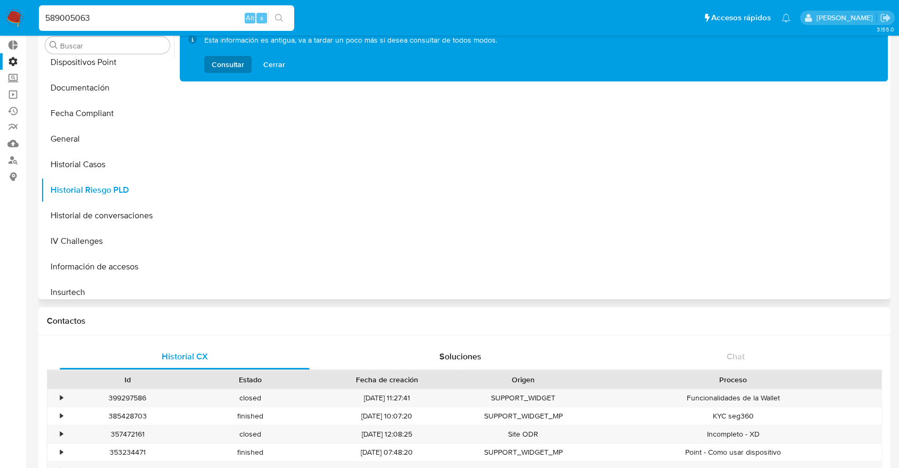
click at [236, 63] on span "Consultar" at bounding box center [228, 64] width 32 height 17
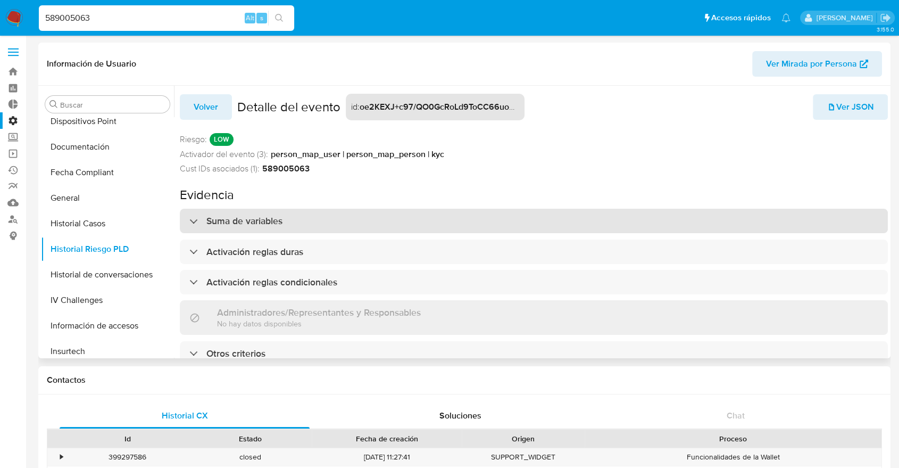
click at [269, 224] on h3 "Suma de variables" at bounding box center [244, 221] width 76 height 12
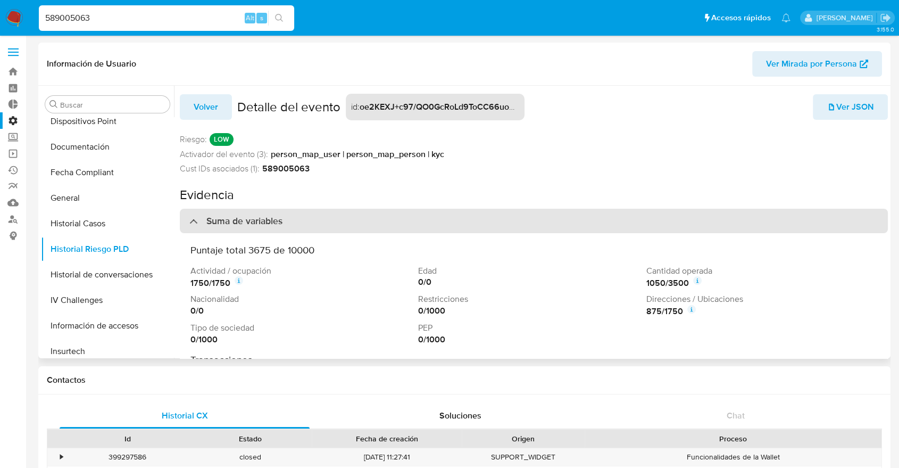
click at [207, 222] on h3 "Suma de variables" at bounding box center [244, 221] width 76 height 12
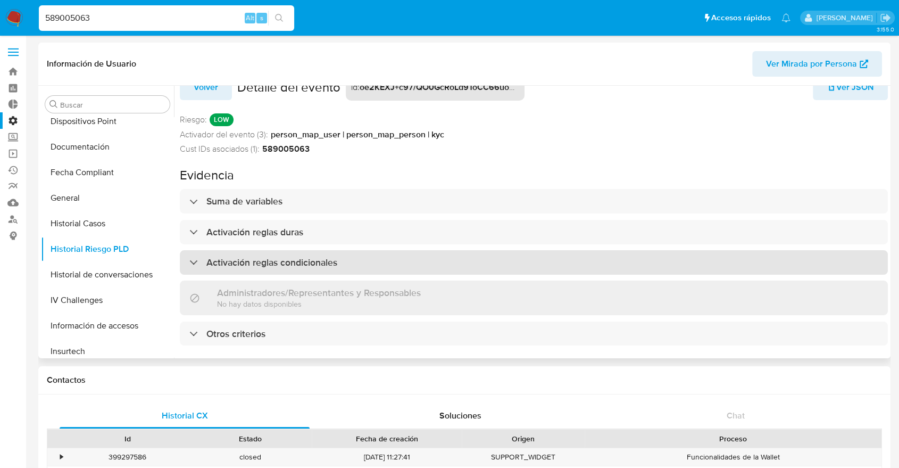
scroll to position [30, 0]
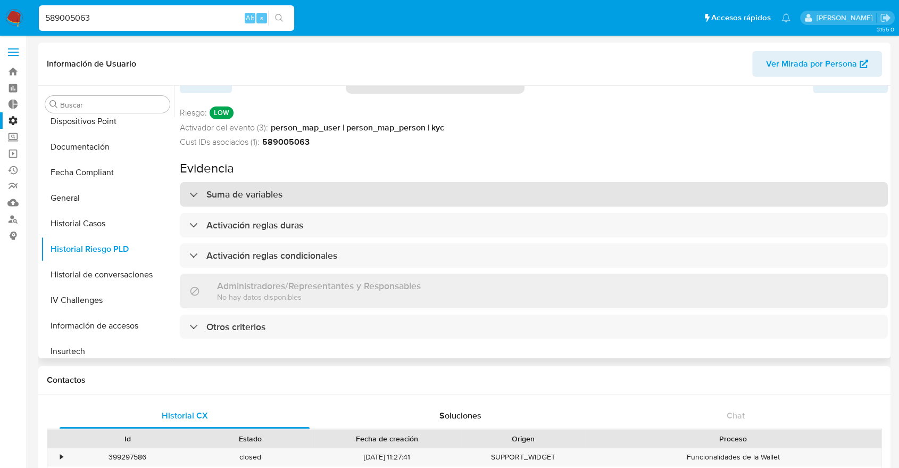
click at [230, 188] on h3 "Suma de variables" at bounding box center [244, 194] width 76 height 12
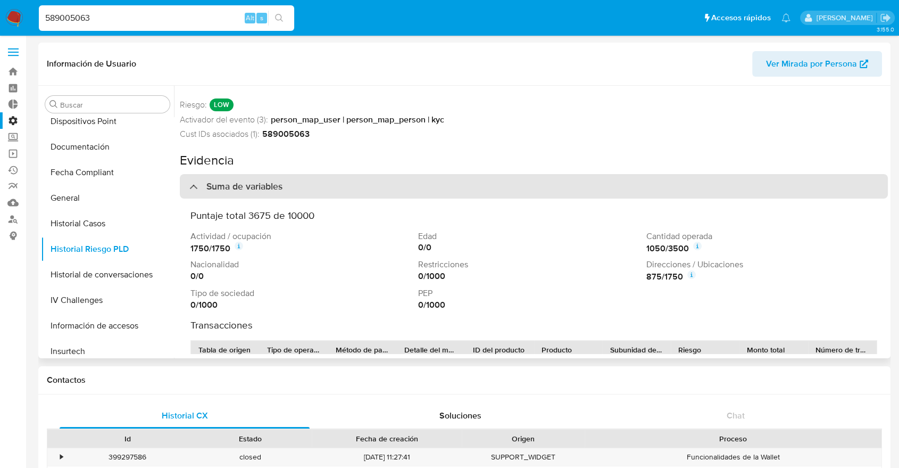
click at [230, 186] on h3 "Suma de variables" at bounding box center [244, 186] width 76 height 12
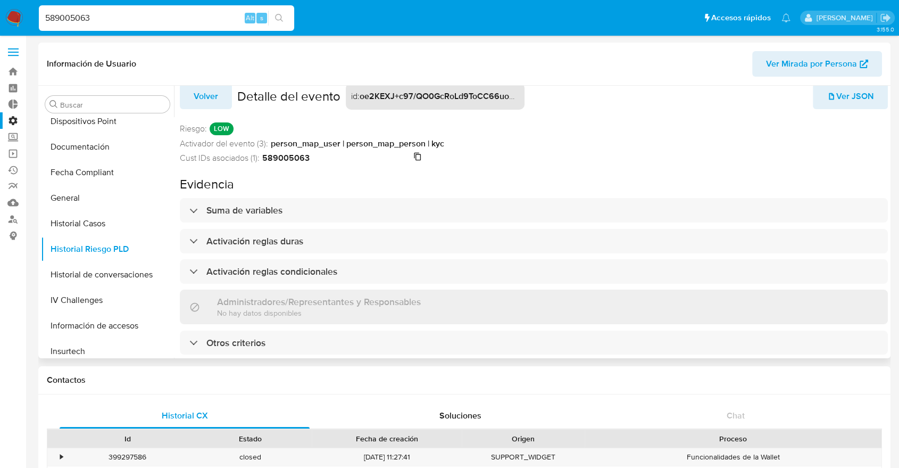
scroll to position [0, 0]
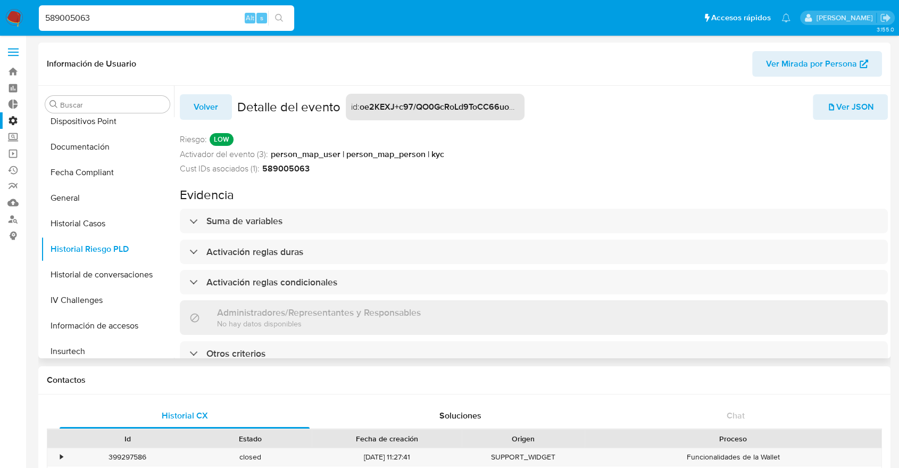
click at [193, 106] on button "Volver" at bounding box center [206, 107] width 52 height 26
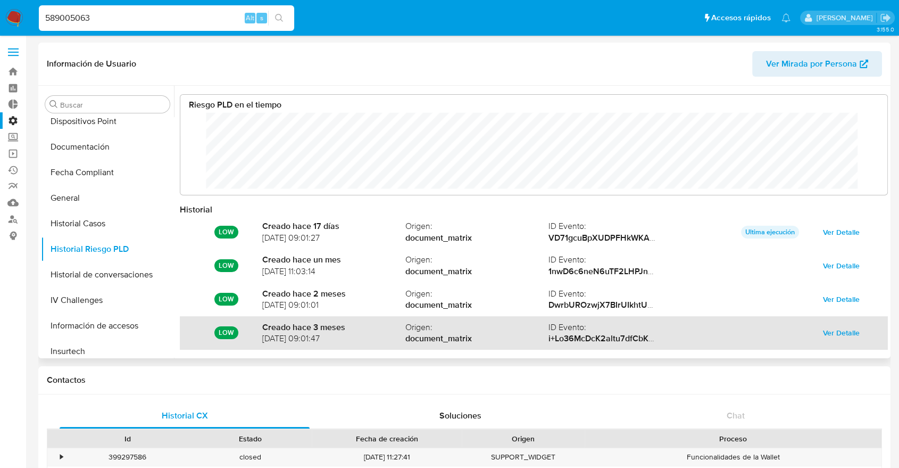
scroll to position [56, 0]
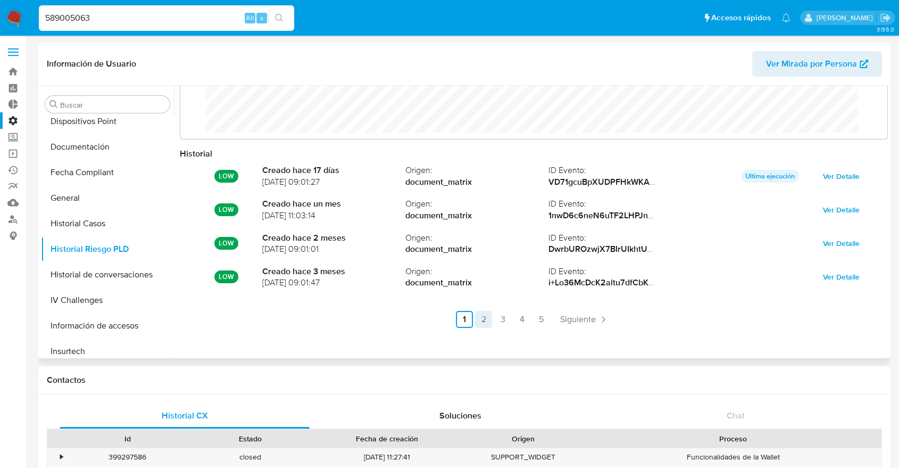
click at [476, 315] on link "2" at bounding box center [483, 319] width 17 height 17
click at [557, 320] on ul "Anterior 1 2 3 4 5 Siguiente" at bounding box center [534, 319] width 708 height 17
click at [565, 321] on link "5" at bounding box center [569, 319] width 17 height 17
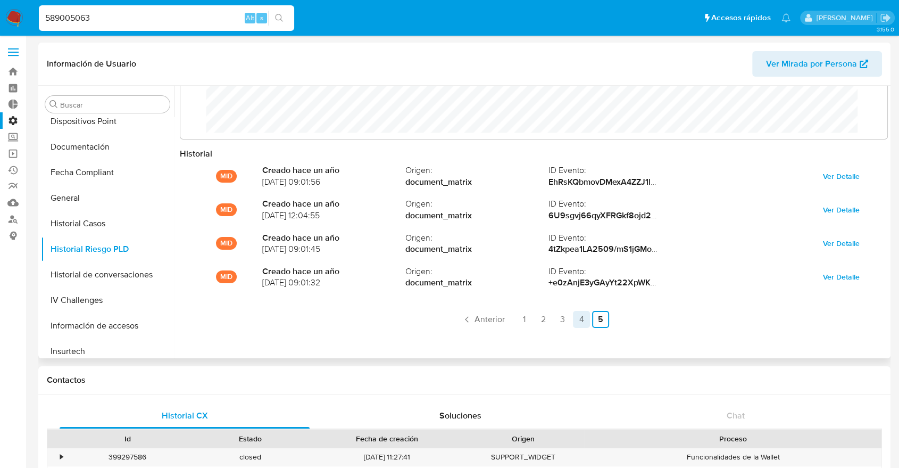
click at [576, 314] on link "4" at bounding box center [581, 319] width 17 height 17
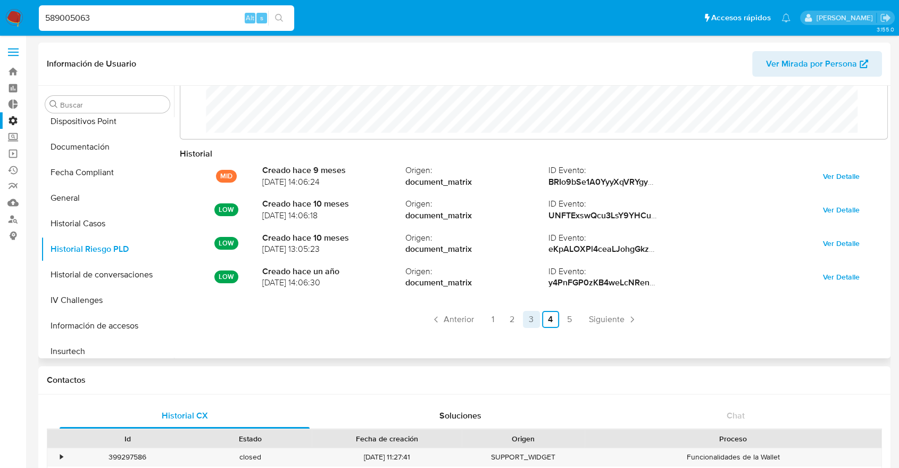
click at [535, 320] on link "3" at bounding box center [531, 319] width 17 height 17
click at [506, 319] on link "2" at bounding box center [512, 319] width 17 height 17
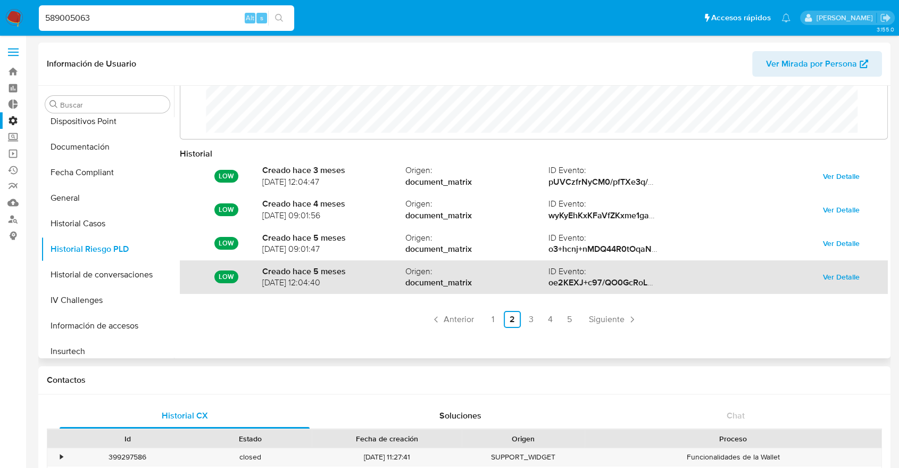
click at [835, 276] on span "Ver Detalle" at bounding box center [841, 276] width 37 height 15
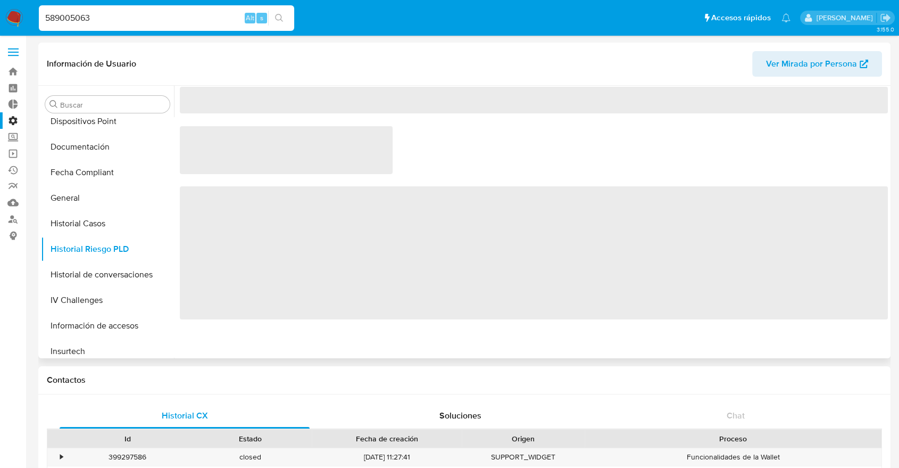
scroll to position [0, 0]
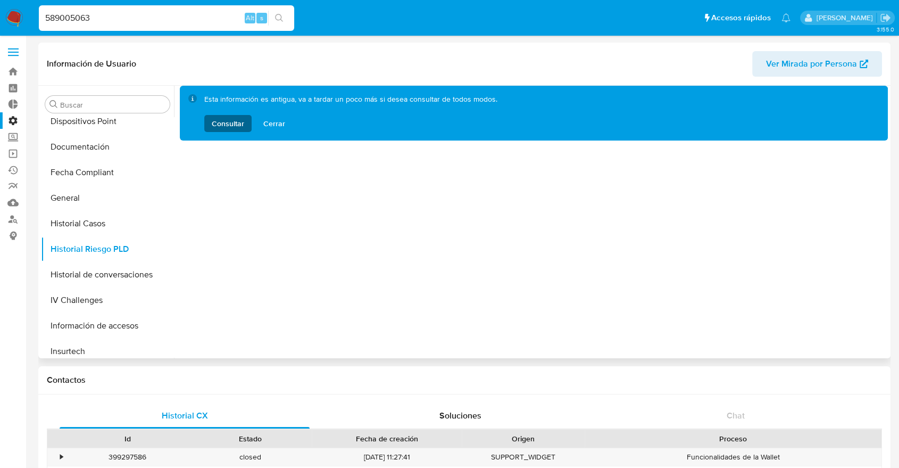
click at [217, 127] on span "Consultar" at bounding box center [228, 123] width 32 height 17
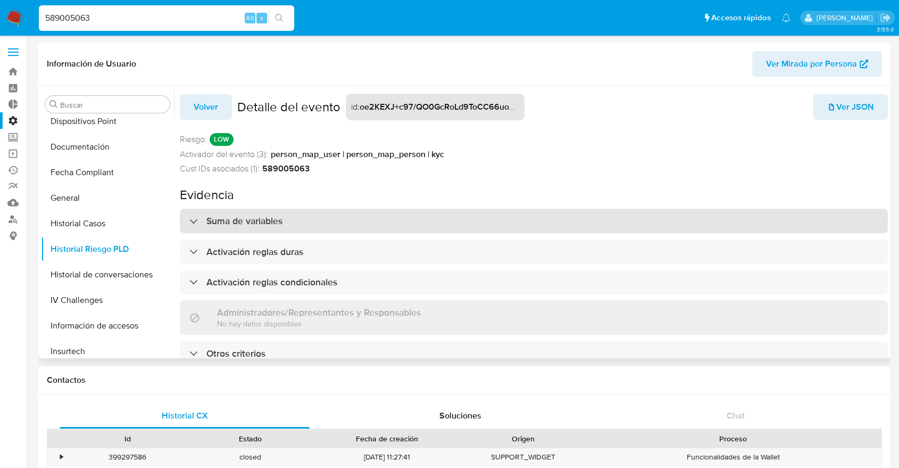
click at [251, 220] on h3 "Suma de variables" at bounding box center [244, 221] width 76 height 12
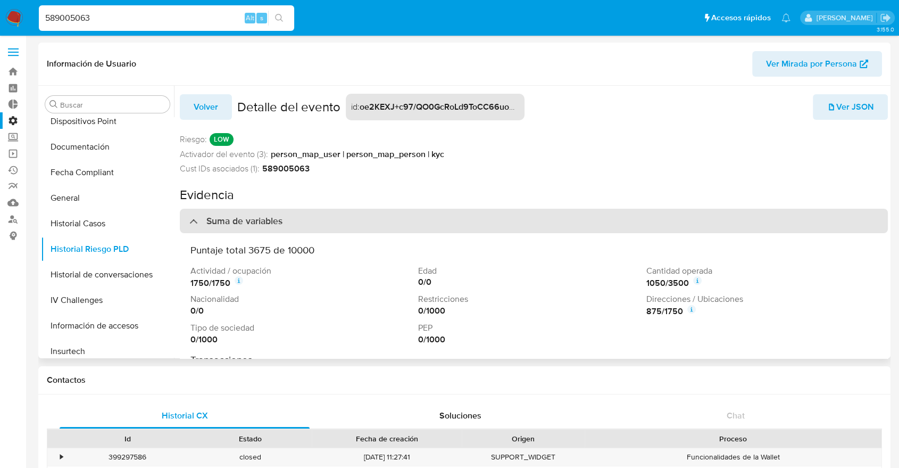
click at [235, 220] on h3 "Suma de variables" at bounding box center [244, 221] width 76 height 12
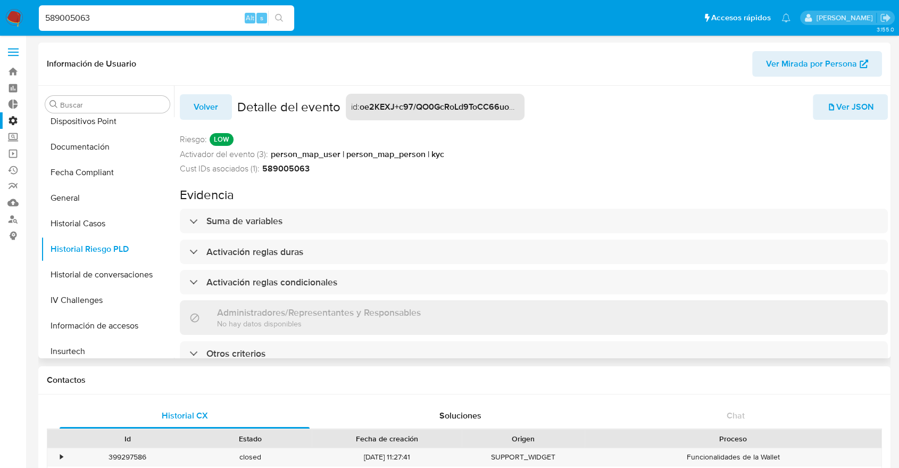
click at [199, 115] on span "Volver" at bounding box center [206, 106] width 24 height 23
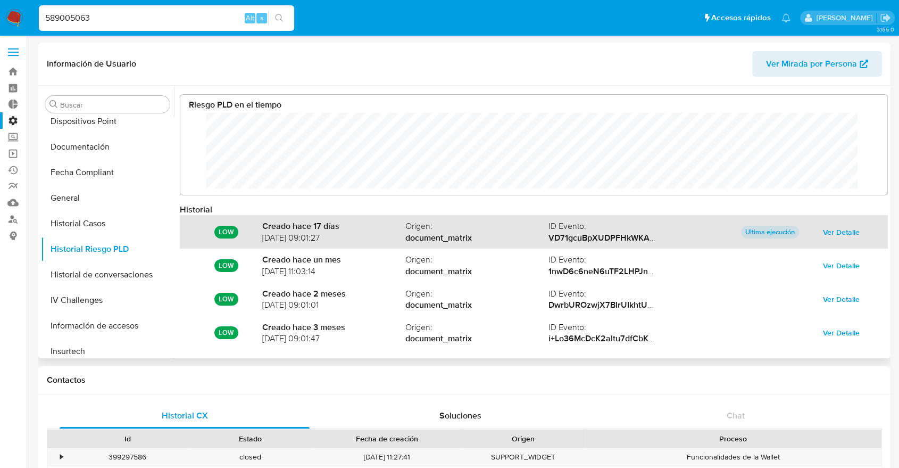
scroll to position [80, 686]
click at [838, 229] on span "Ver Detalle" at bounding box center [841, 231] width 37 height 15
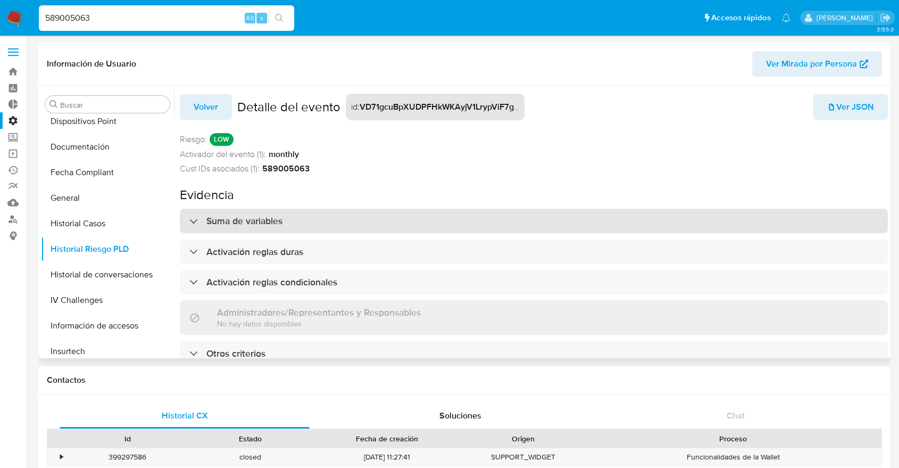
click at [256, 228] on div "Suma de variables" at bounding box center [534, 220] width 708 height 24
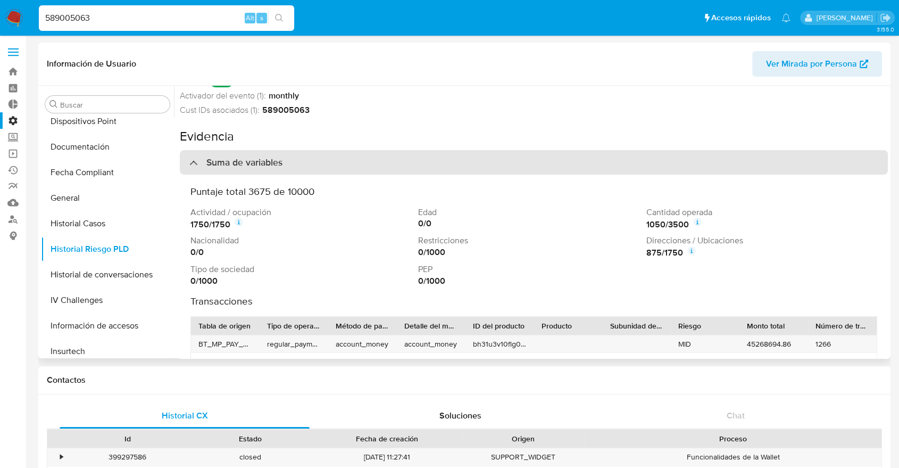
scroll to position [59, 0]
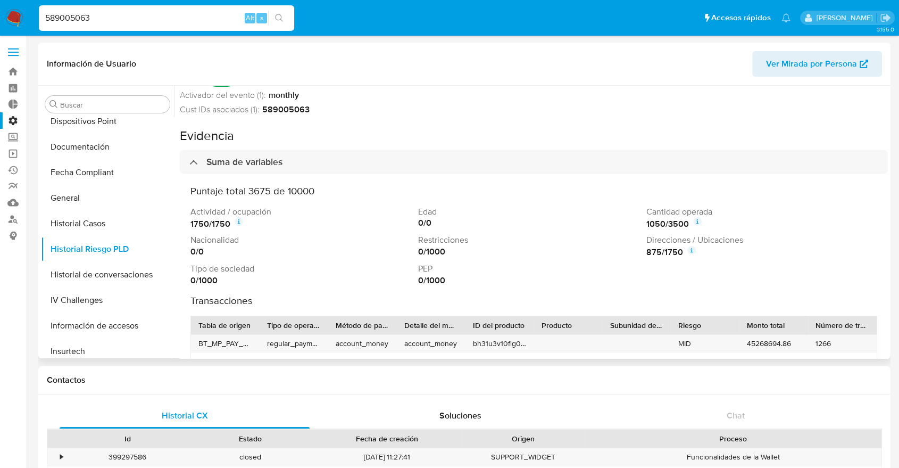
click at [242, 219] on icon at bounding box center [239, 221] width 9 height 9
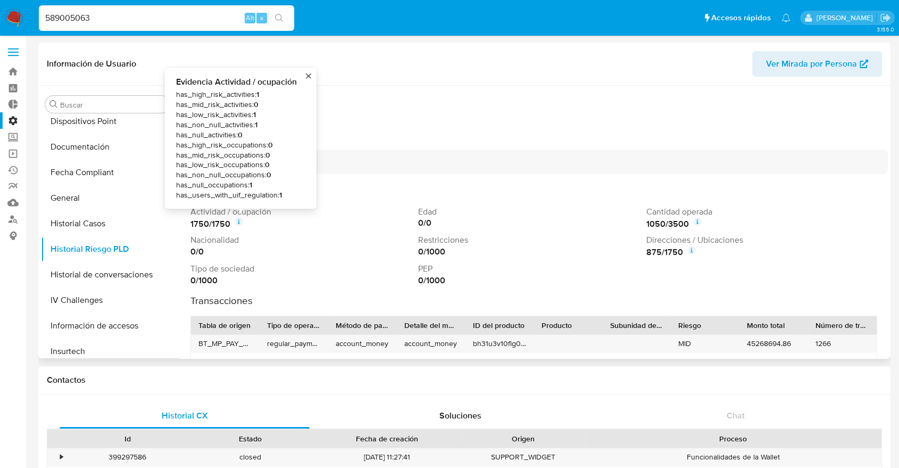
click at [242, 219] on icon at bounding box center [239, 221] width 9 height 9
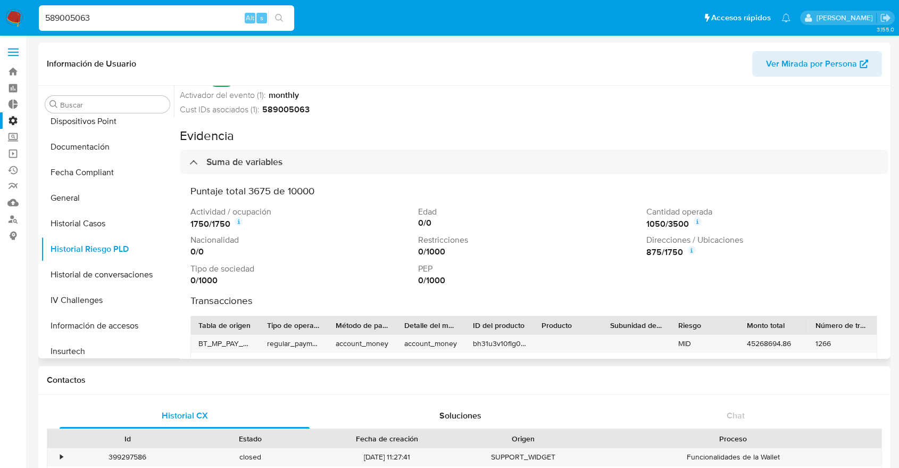
scroll to position [177, 0]
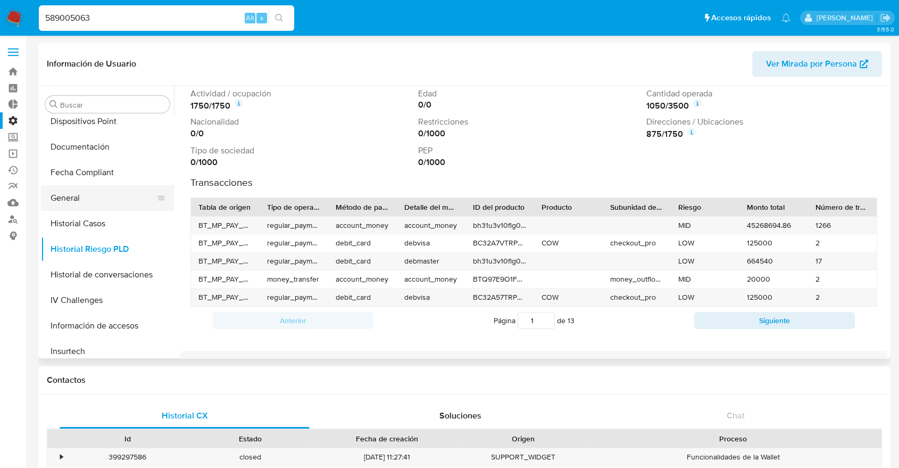
click at [98, 198] on button "General" at bounding box center [103, 198] width 124 height 26
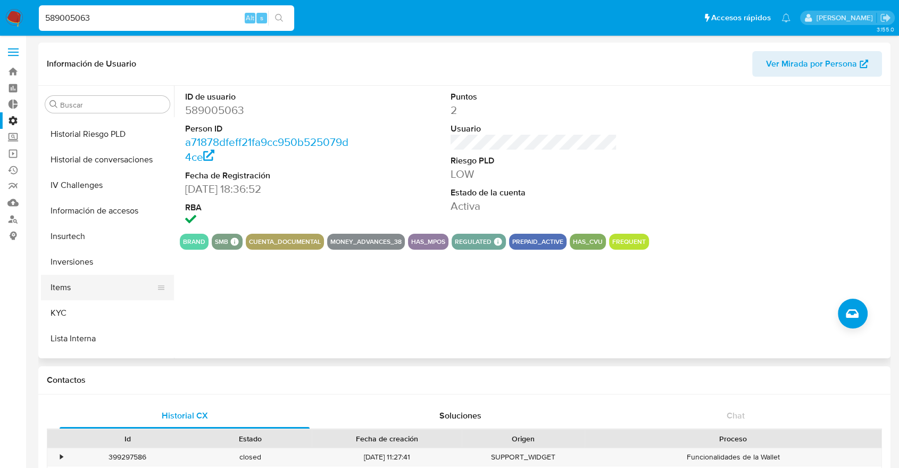
scroll to position [441, 0]
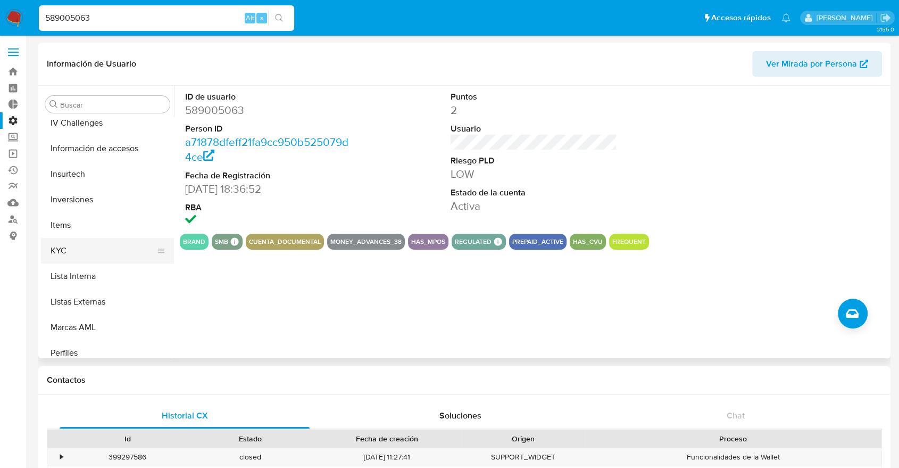
click at [73, 254] on button "KYC" at bounding box center [103, 251] width 124 height 26
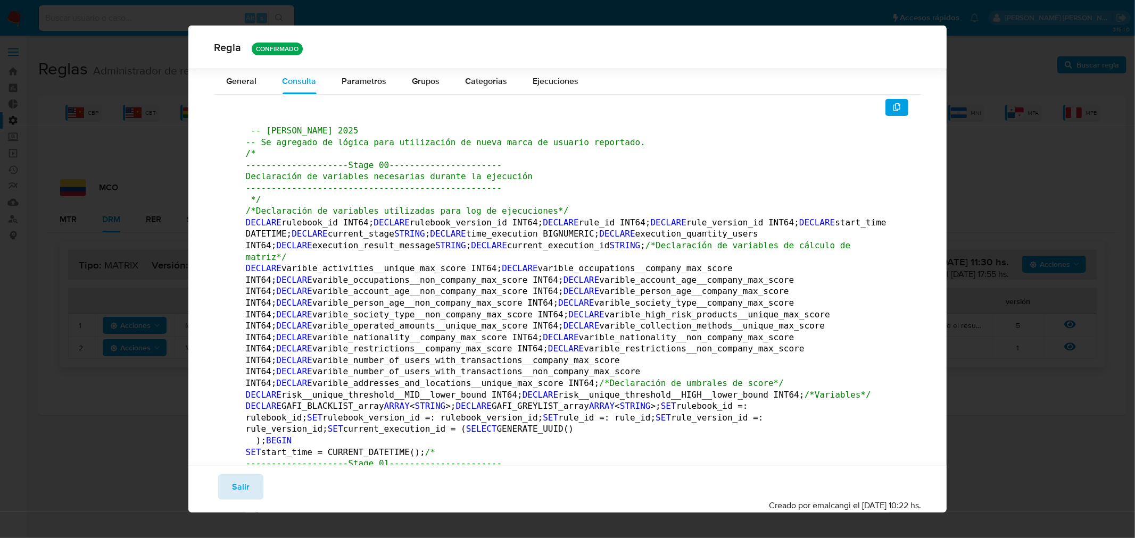
scroll to position [1472, 0]
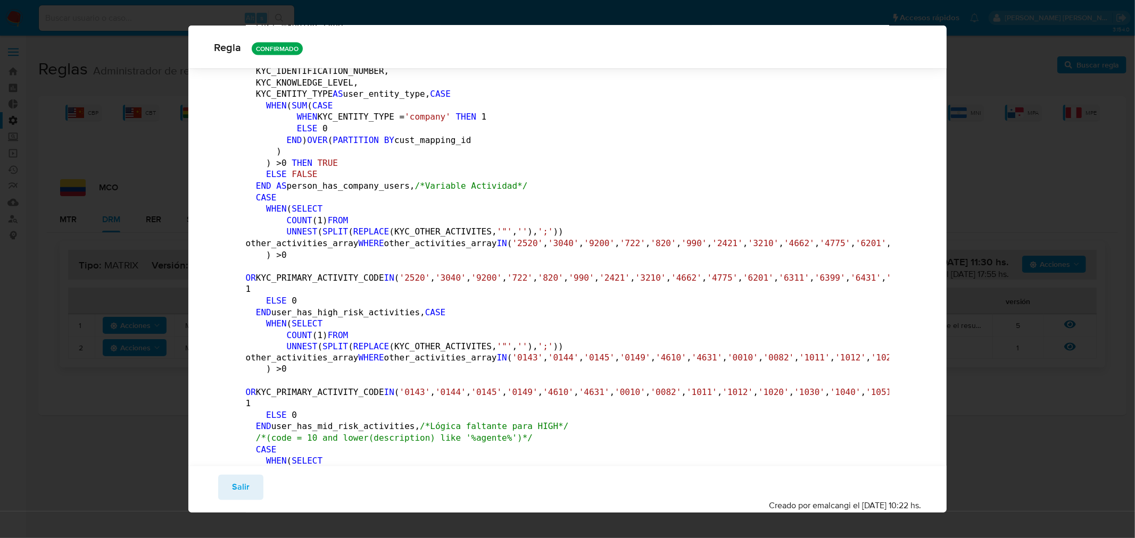
click at [251, 479] on button "Salir" at bounding box center [240, 487] width 45 height 26
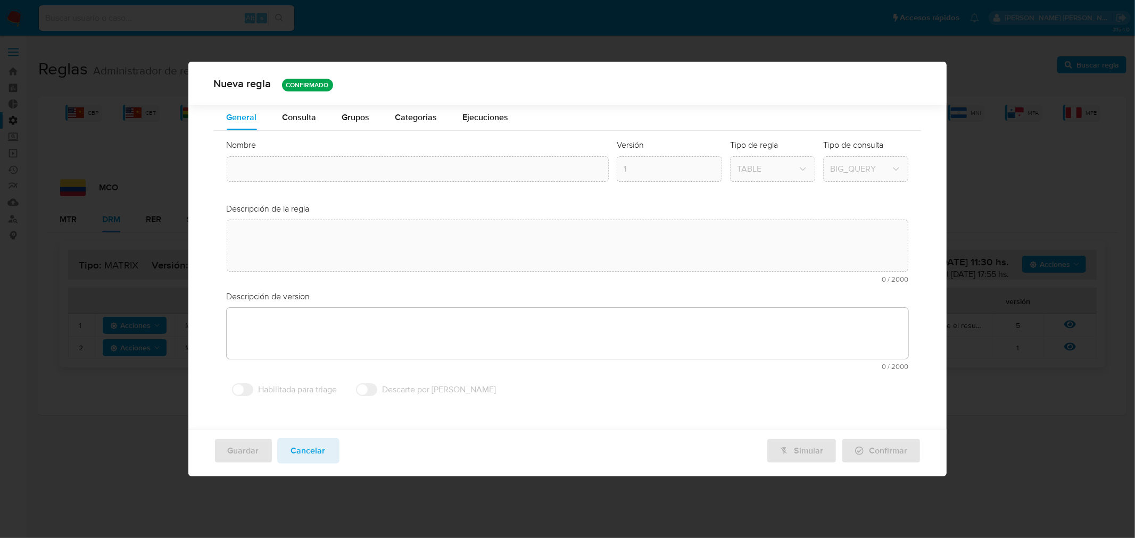
type textarea "Rule que contiene lógica de cálculo de riesgo. como pertenece al rulebook drm l…"
type textarea "Corrección ppld-3541 - agregado de lógica para utilización de nueva marca de us…"
type input "Mco_drm_matrix"
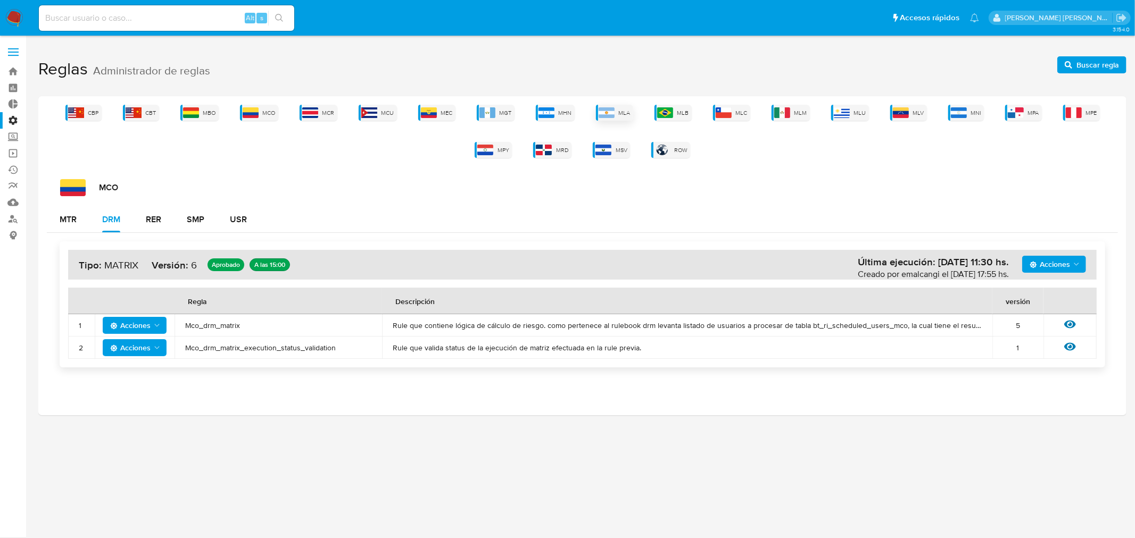
click at [628, 105] on div "MLA" at bounding box center [614, 113] width 37 height 16
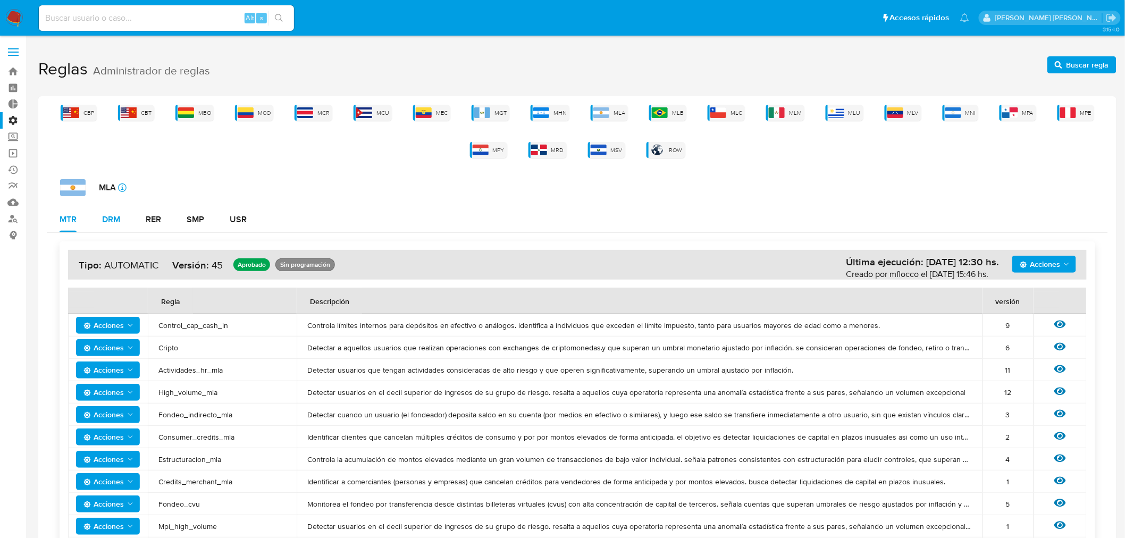
click at [121, 224] on button "DRM" at bounding box center [111, 220] width 44 height 26
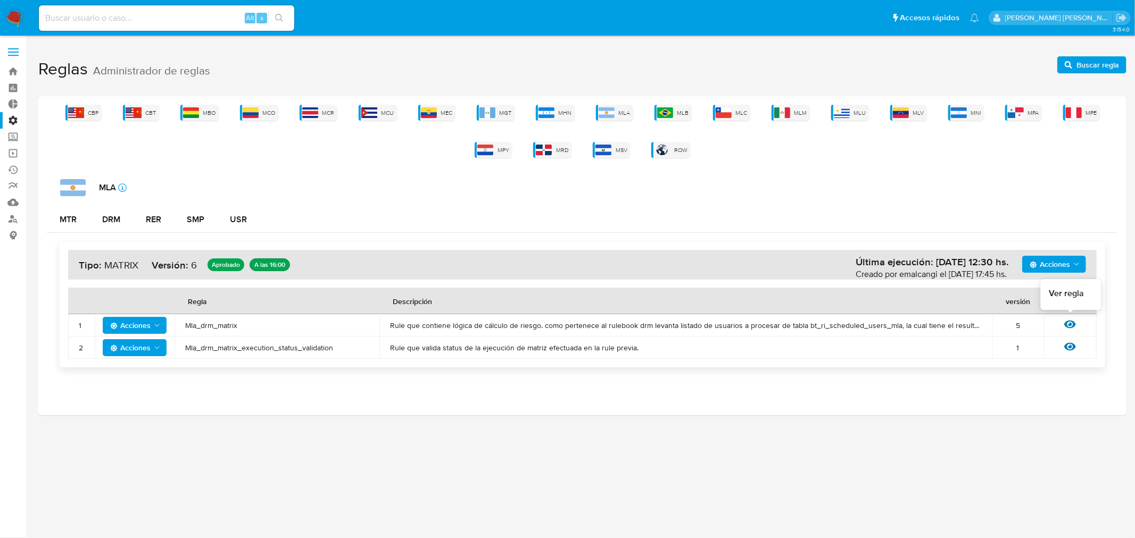
click at [1068, 326] on icon at bounding box center [1070, 325] width 12 height 12
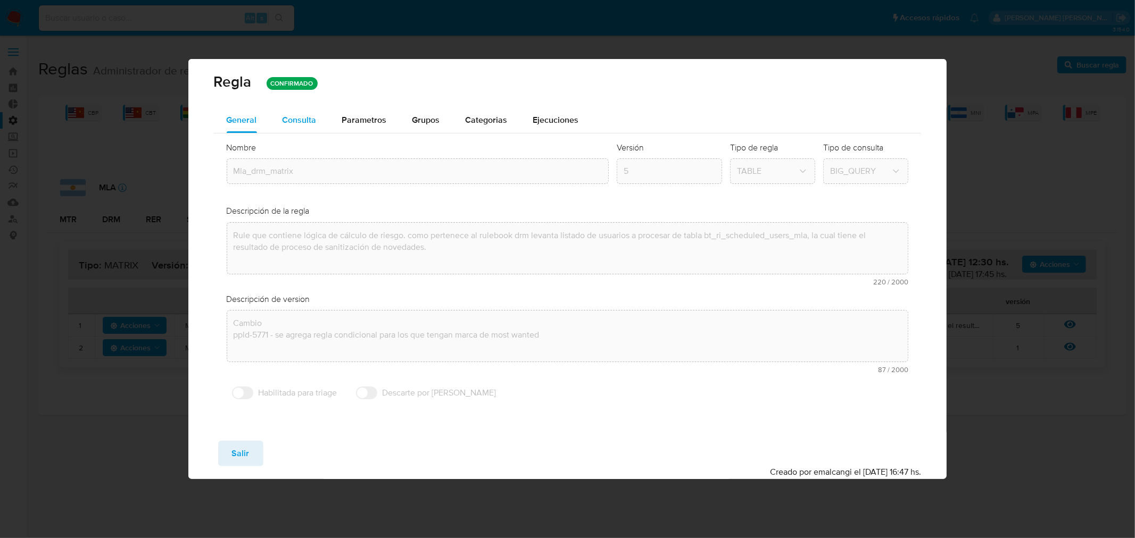
click at [295, 124] on span "Consulta" at bounding box center [299, 120] width 34 height 12
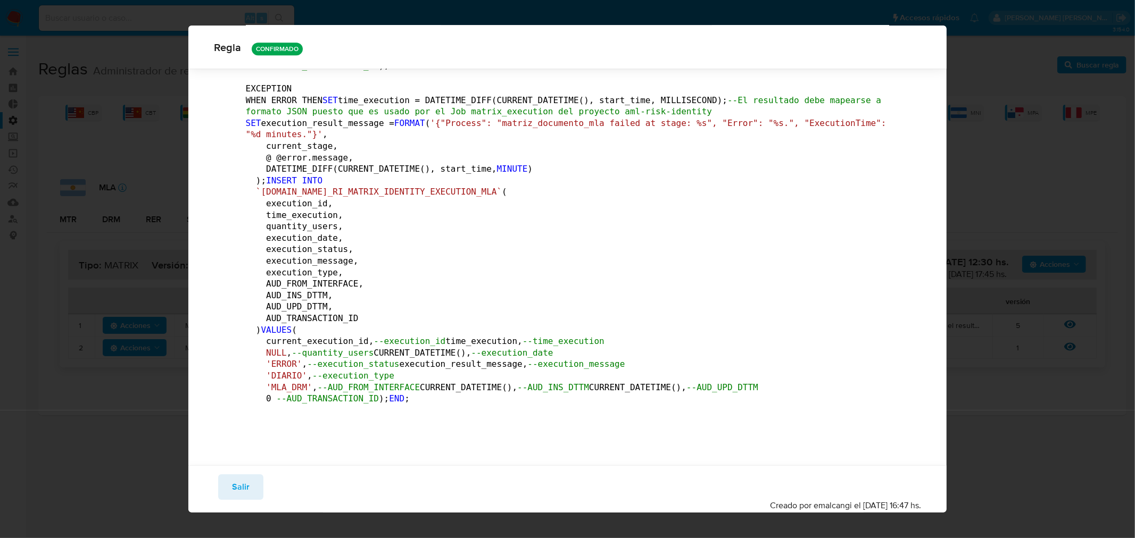
scroll to position [177563, 0]
click at [239, 487] on span "Salir" at bounding box center [241, 487] width 18 height 23
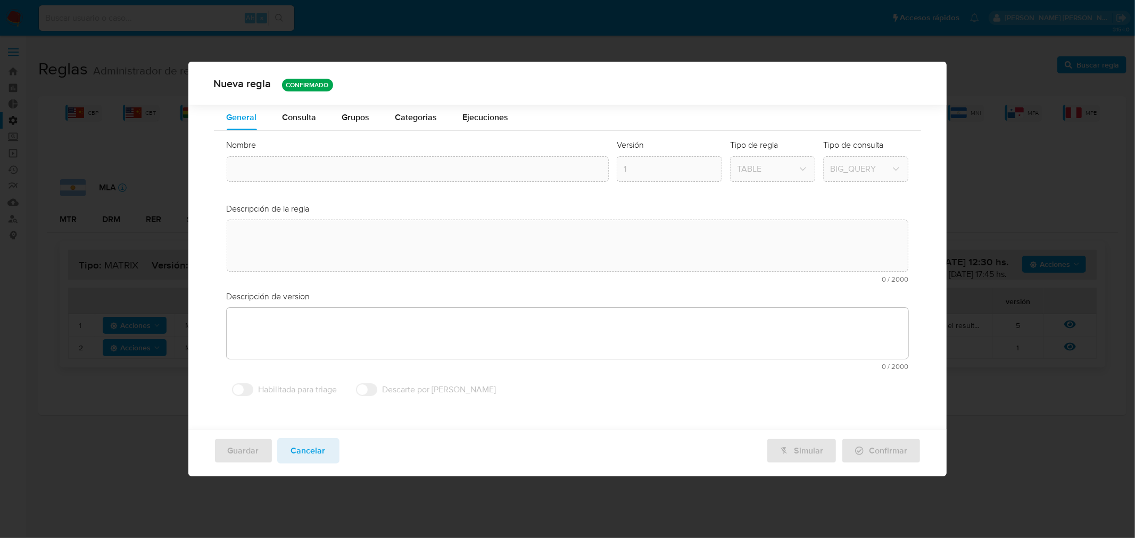
type textarea "Rule que contiene lógica de cálculo de riesgo. como pertenece al rulebook drm l…"
type textarea "Cambio ppld-5771 - se agrega regla condicional para los que tengan marca de mos…"
type input "Mla_drm_matrix"
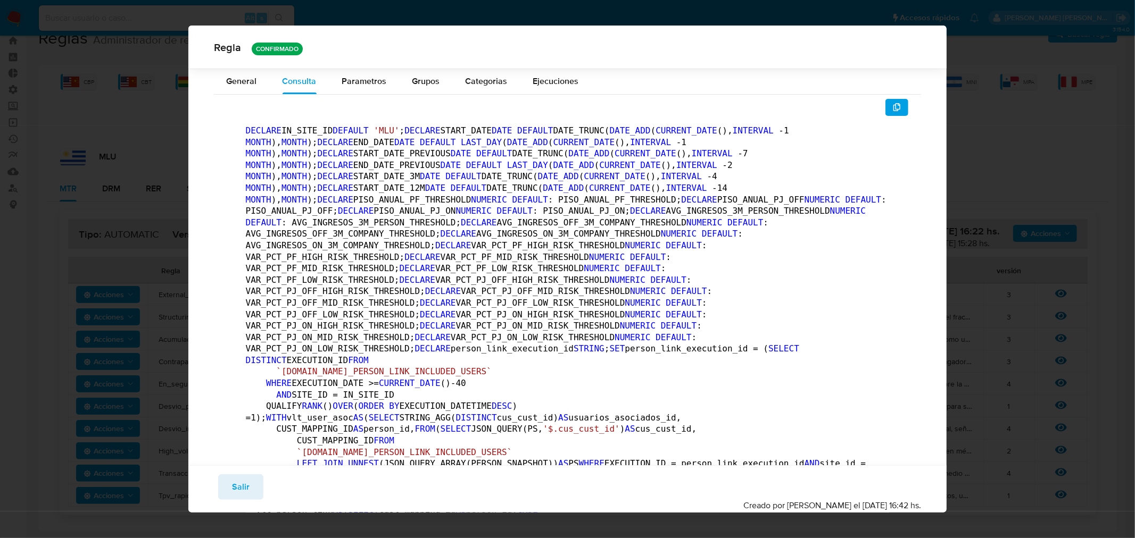
scroll to position [1464, 0]
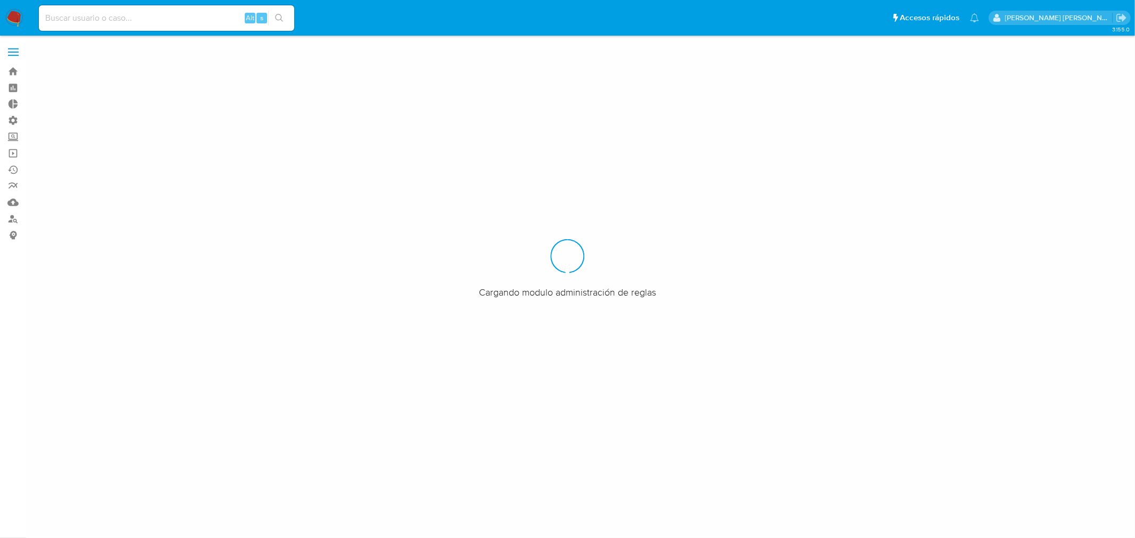
click at [131, 20] on input at bounding box center [166, 18] width 255 height 14
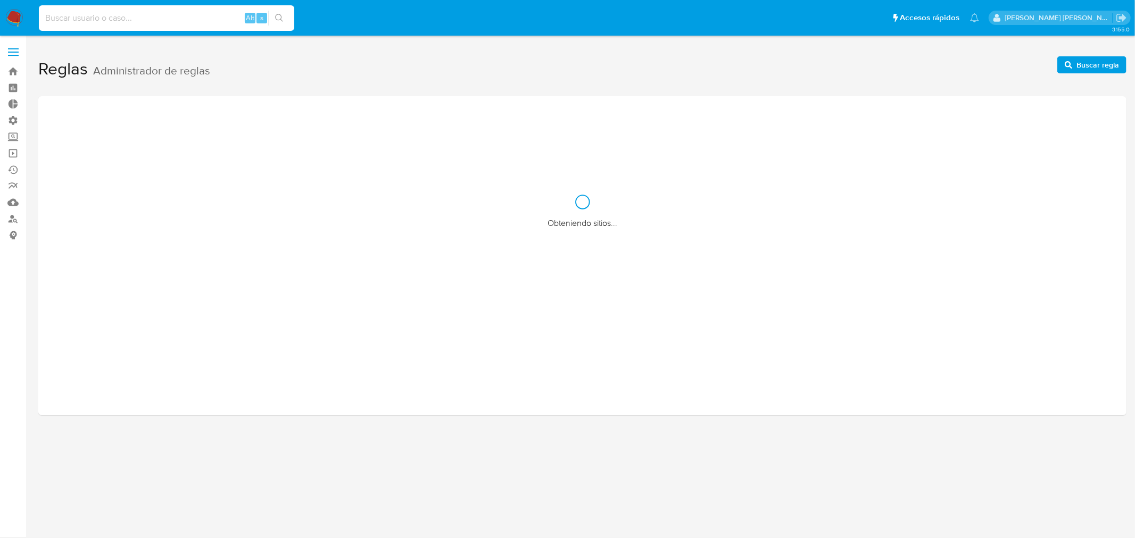
paste input "1815156312"
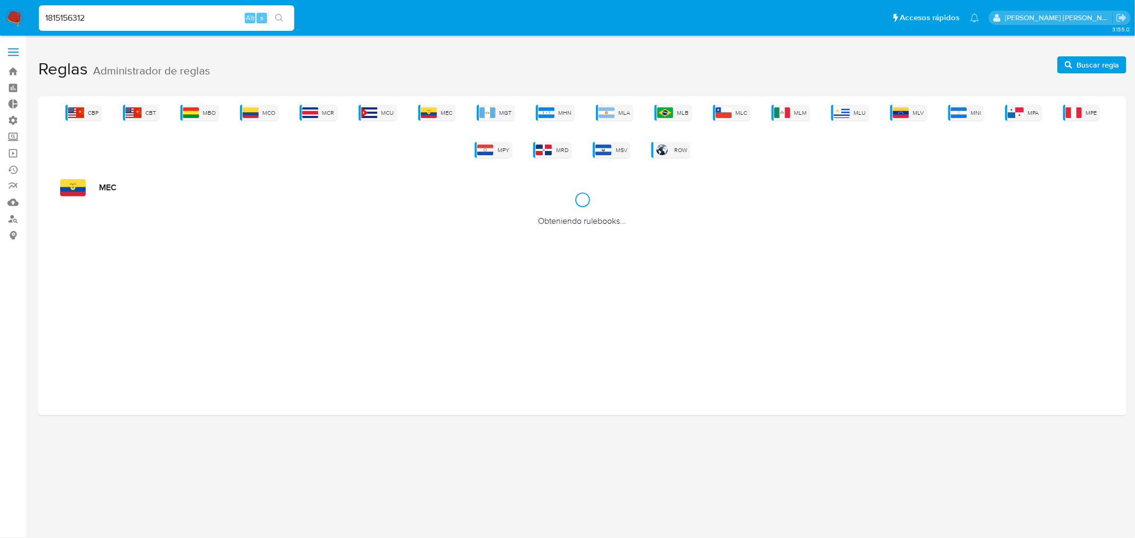
type input "1815156312"
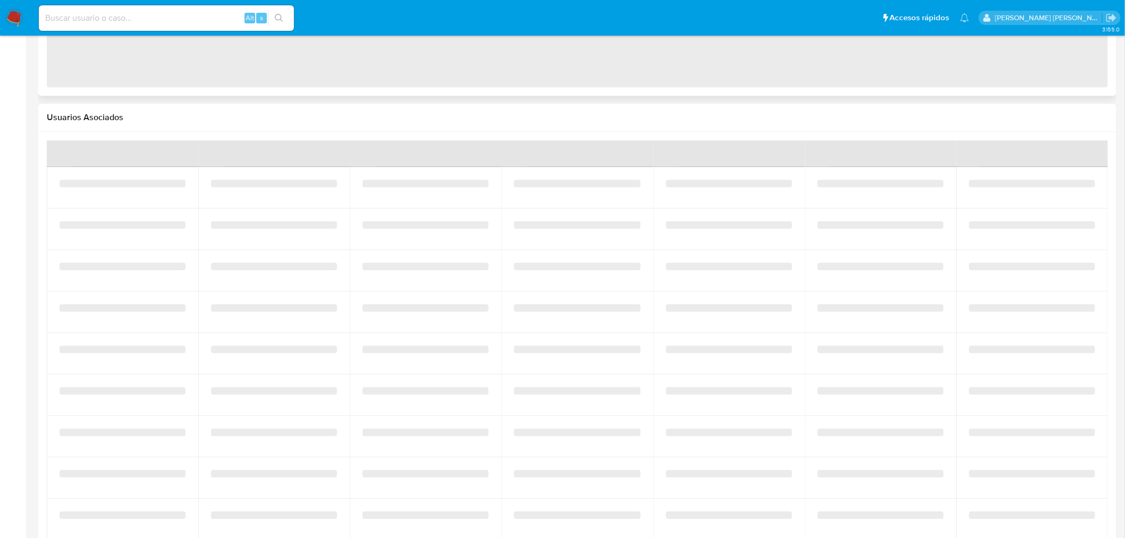
scroll to position [1107, 0]
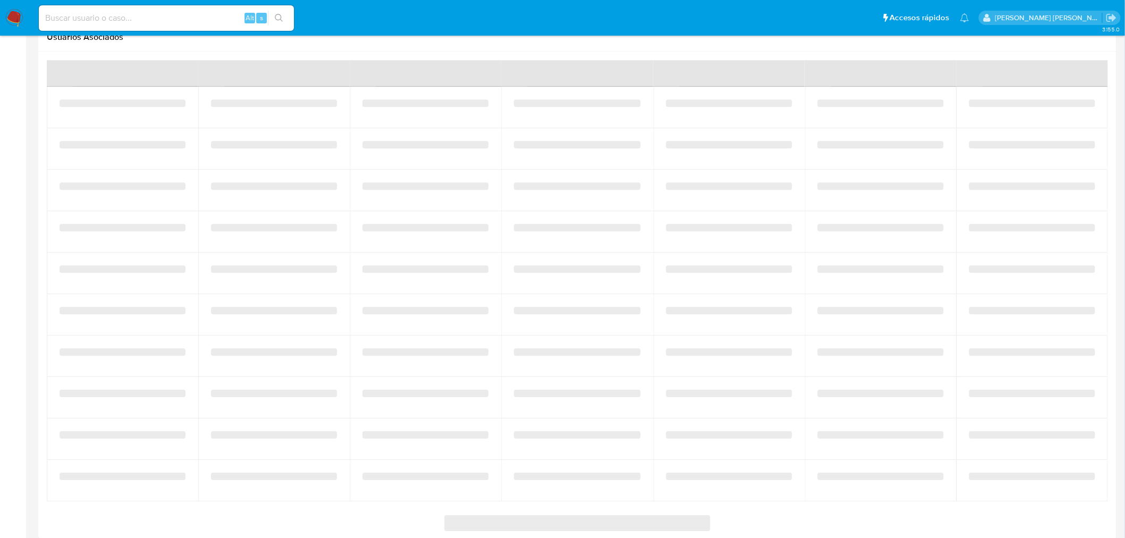
select select "10"
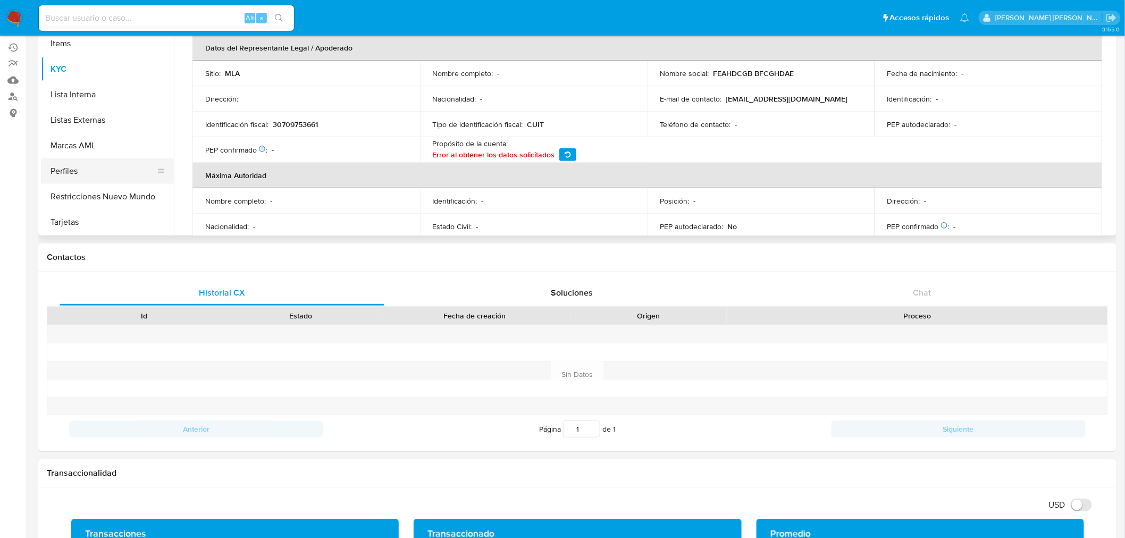
scroll to position [150, 0]
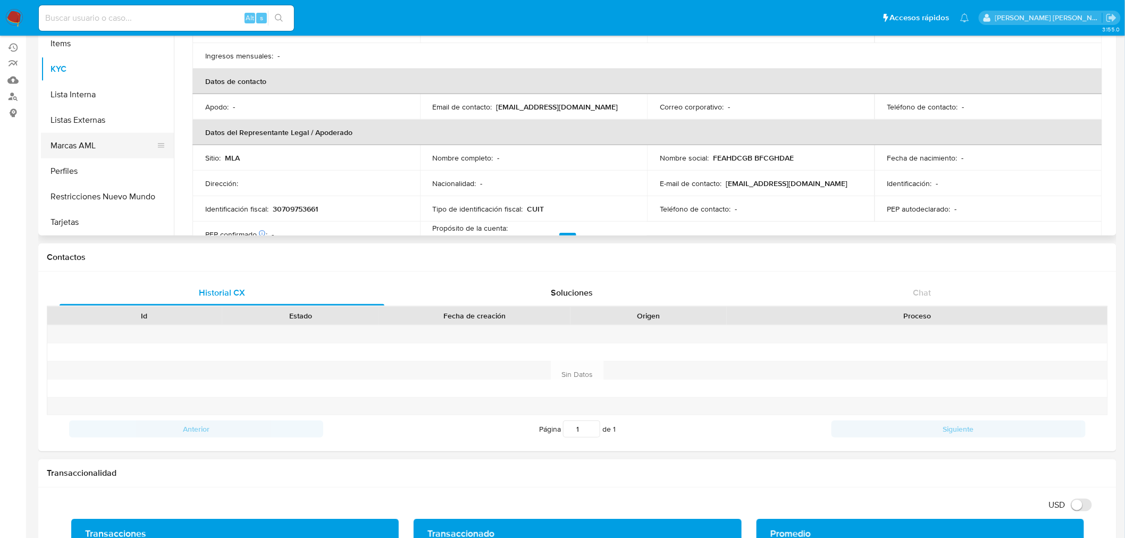
click at [105, 144] on button "Marcas AML" at bounding box center [103, 146] width 124 height 26
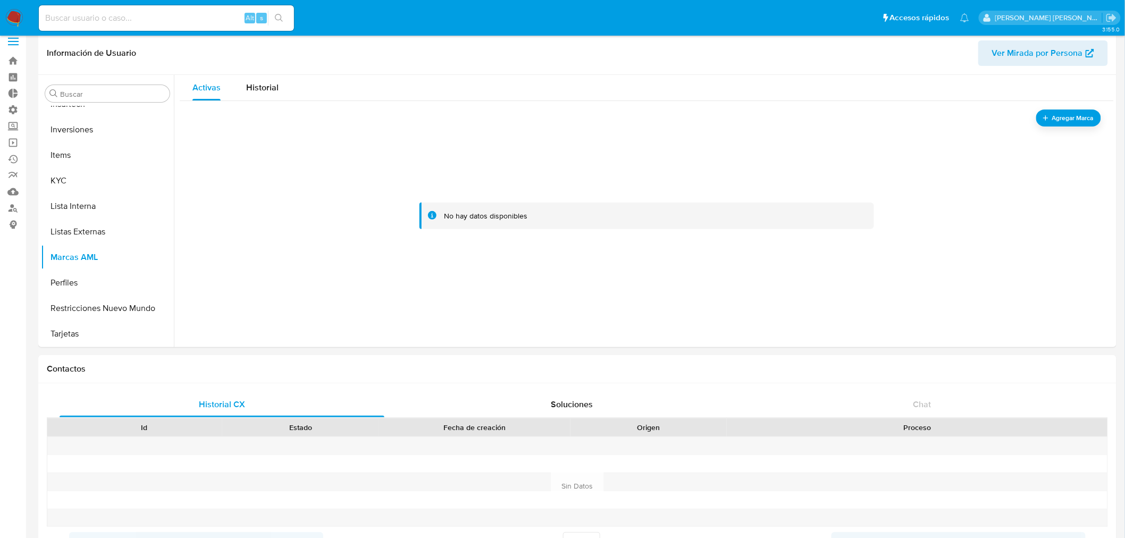
scroll to position [0, 0]
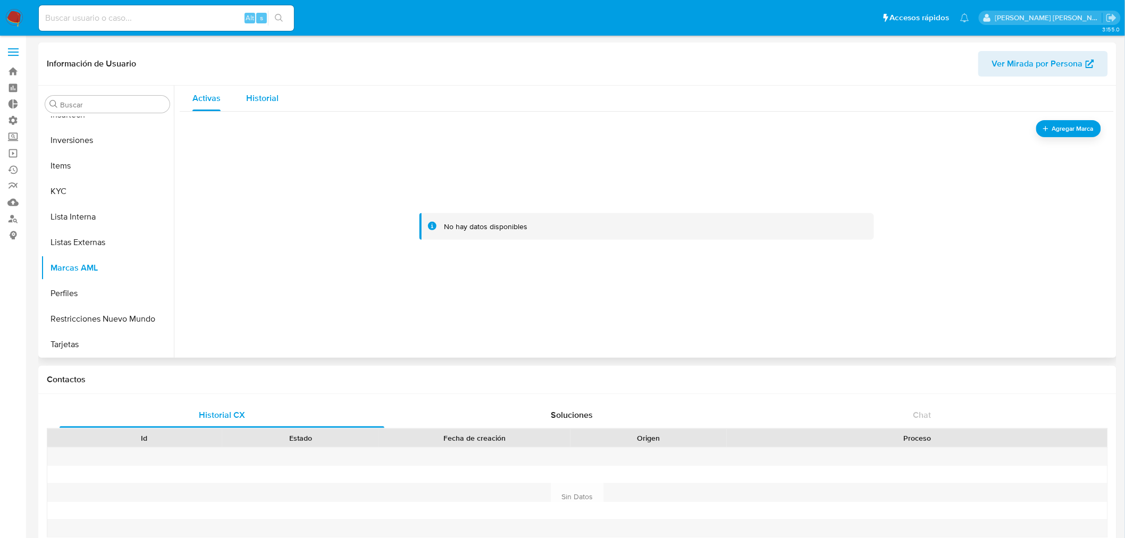
drag, startPoint x: 269, startPoint y: 102, endPoint x: 235, endPoint y: 92, distance: 35.4
click at [268, 102] on span "Historial" at bounding box center [262, 98] width 32 height 12
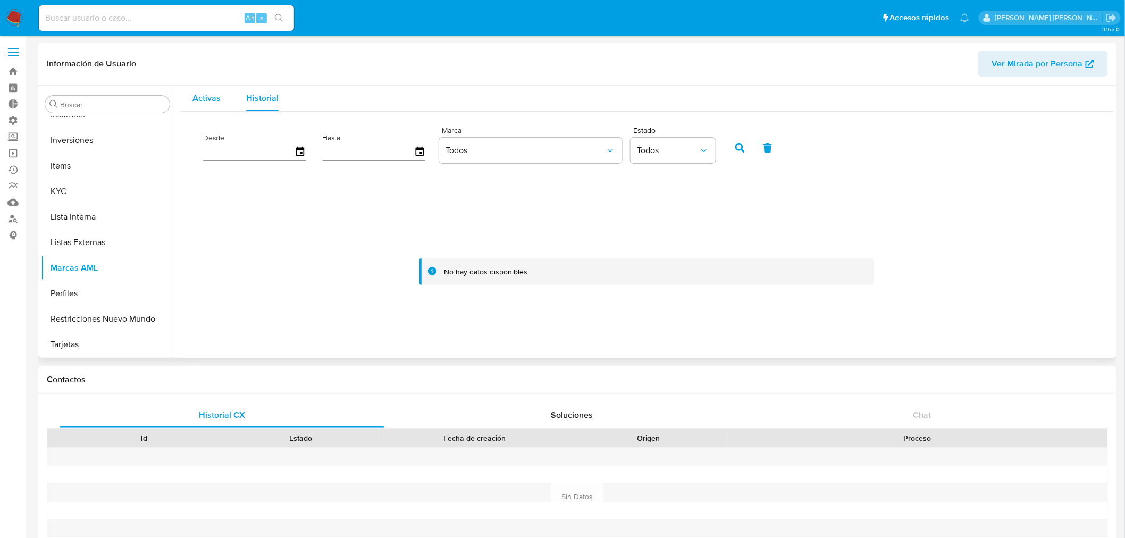
click at [201, 98] on span "Activas" at bounding box center [207, 98] width 28 height 12
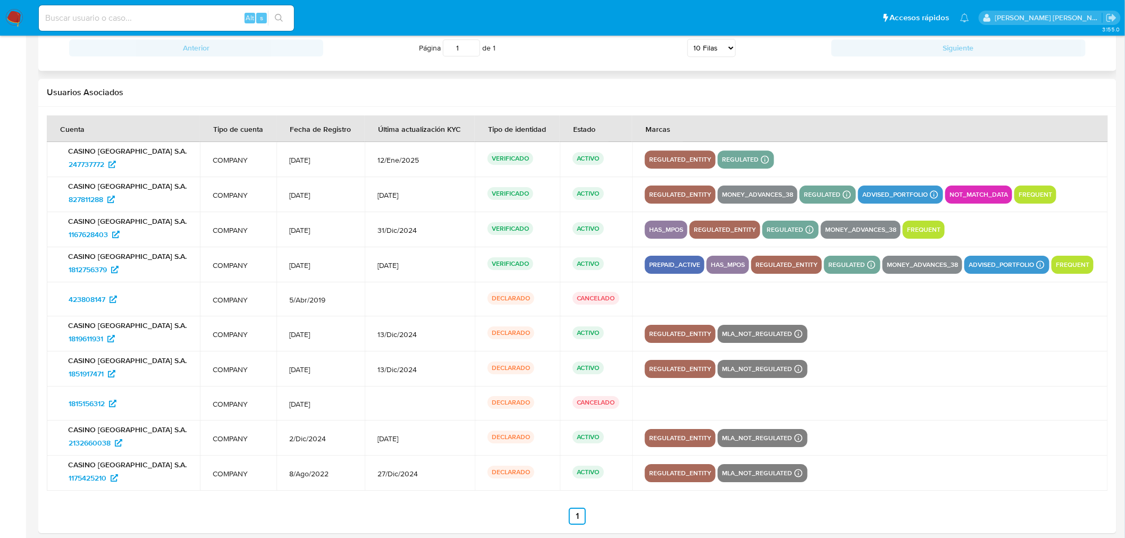
scroll to position [1300, 0]
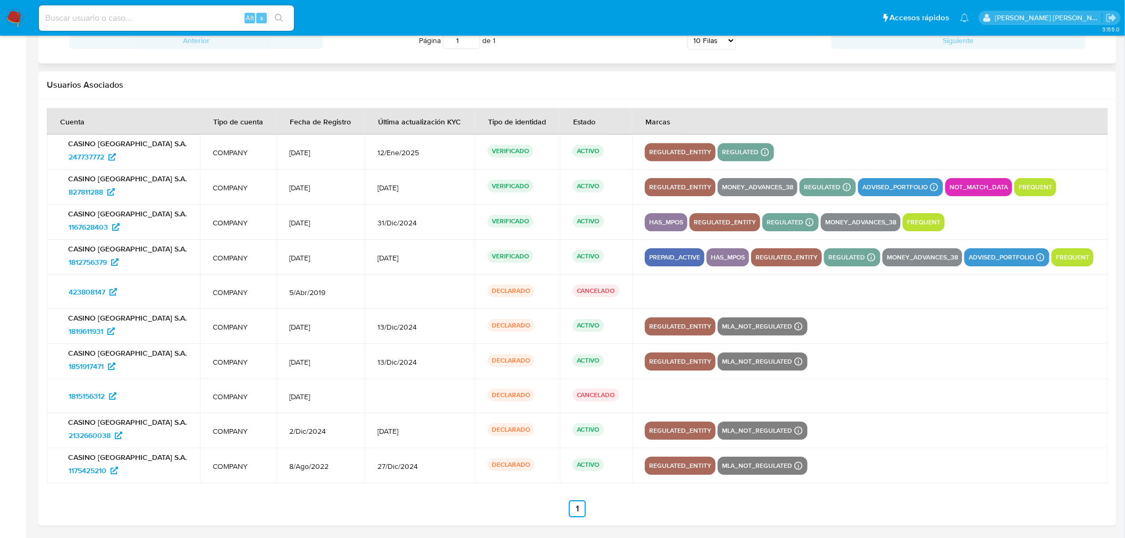
drag, startPoint x: 96, startPoint y: 140, endPoint x: 165, endPoint y: 147, distance: 69.0
click at [165, 147] on p "CASINO [GEOGRAPHIC_DATA] S.A." at bounding box center [124, 144] width 128 height 10
click at [161, 139] on p "CASINO [GEOGRAPHIC_DATA] S.A." at bounding box center [124, 144] width 128 height 10
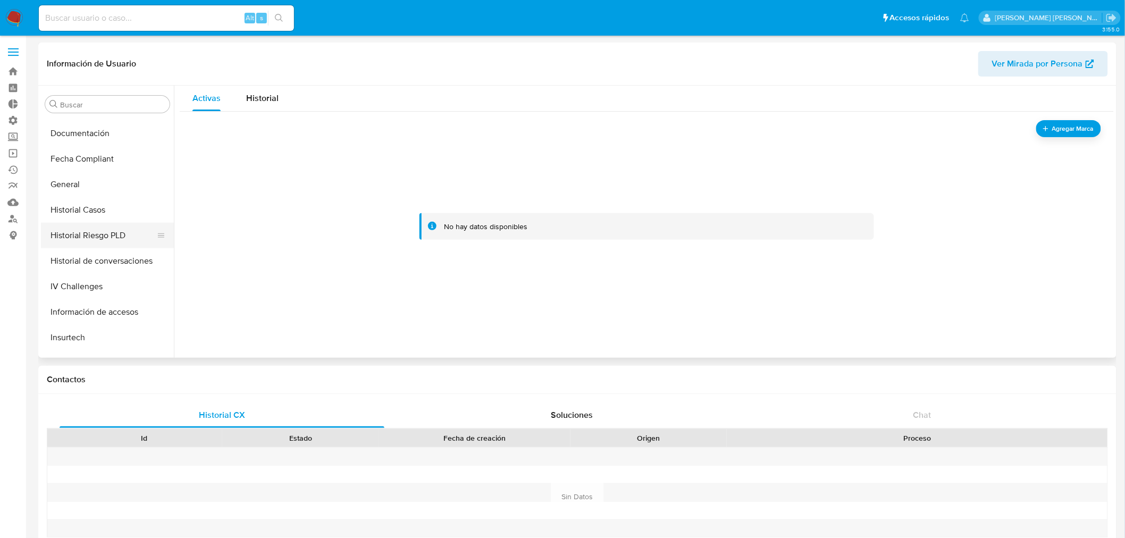
scroll to position [263, 0]
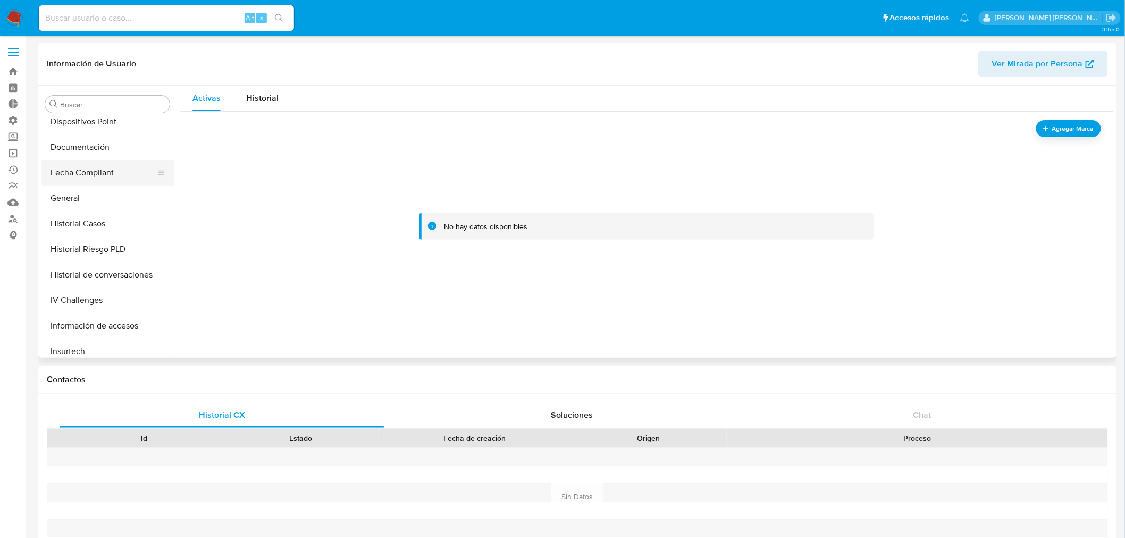
click at [100, 169] on button "Fecha Compliant" at bounding box center [103, 173] width 124 height 26
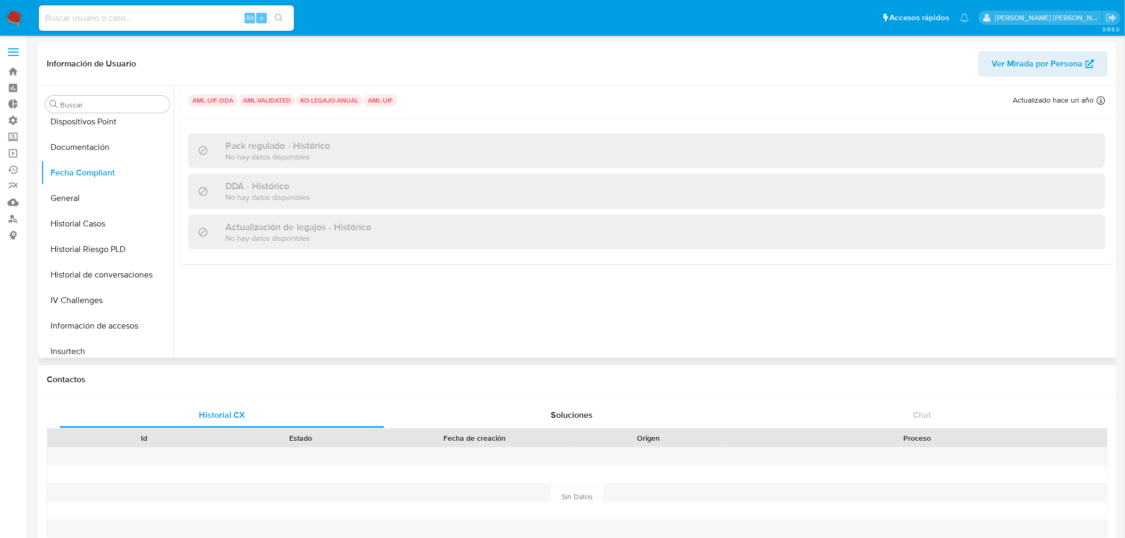
click at [223, 103] on p "aml-uif-dda" at bounding box center [212, 100] width 49 height 13
click at [264, 101] on p "aml-validated" at bounding box center [267, 100] width 56 height 13
drag, startPoint x: 330, startPoint y: 99, endPoint x: 345, endPoint y: 97, distance: 14.4
click at [331, 99] on p "ko-legajo-anual" at bounding box center [329, 100] width 66 height 13
click at [378, 102] on p "aml-uif" at bounding box center [381, 100] width 34 height 13
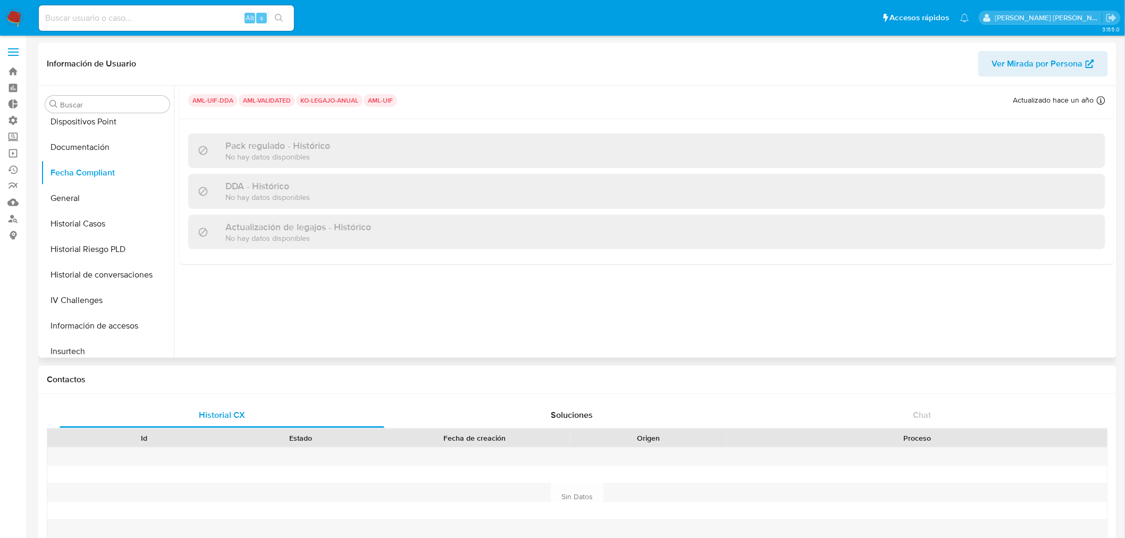
click at [1064, 62] on span "Ver Mirada por Persona" at bounding box center [1037, 64] width 91 height 26
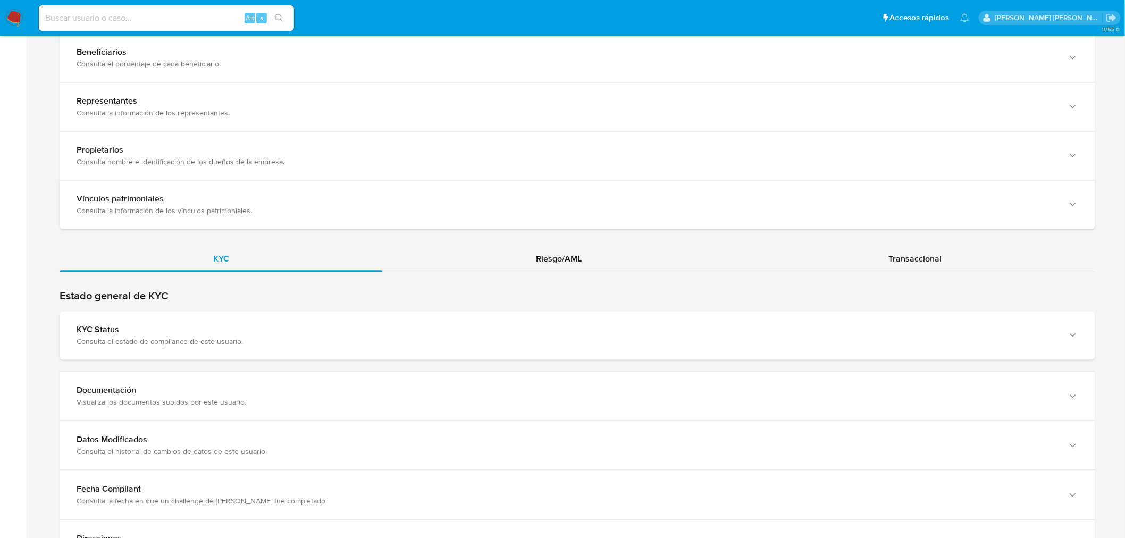
scroll to position [945, 0]
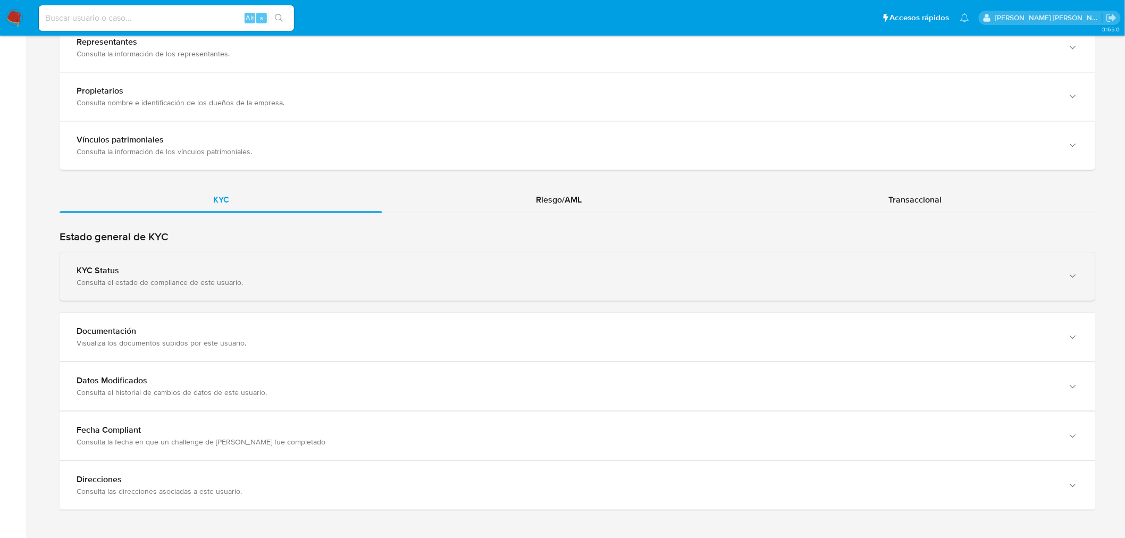
click at [251, 280] on div "Consulta el estado de compliance de este usuario." at bounding box center [567, 283] width 981 height 10
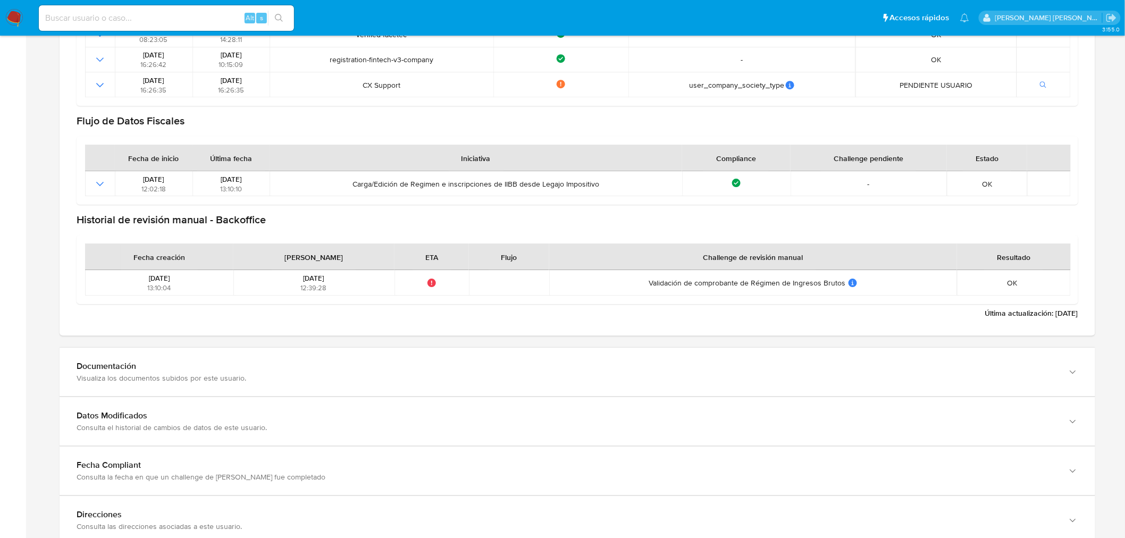
scroll to position [1337, 0]
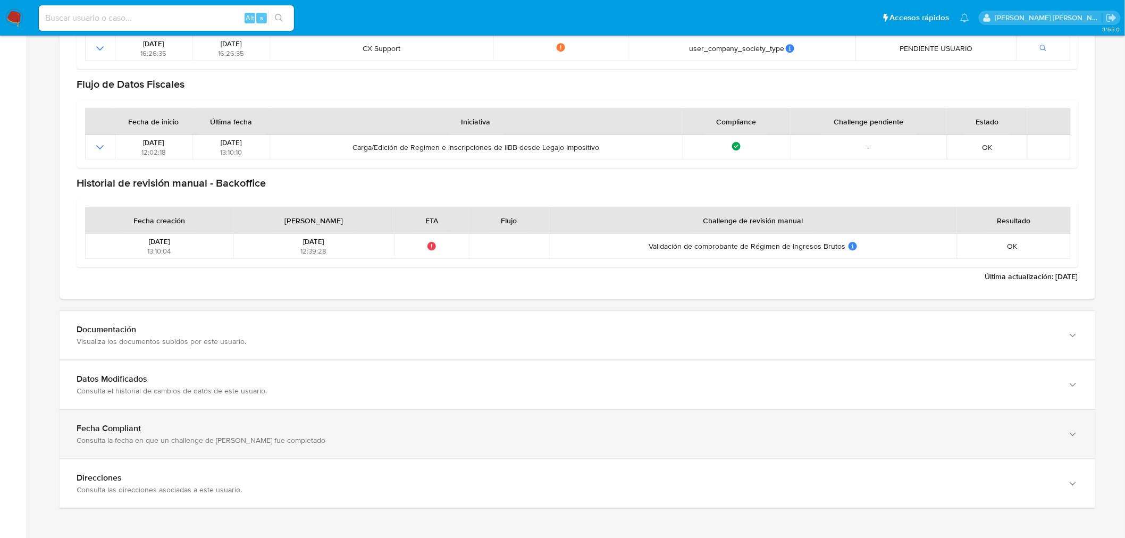
click at [122, 385] on div "Fecha Compliant" at bounding box center [567, 379] width 981 height 11
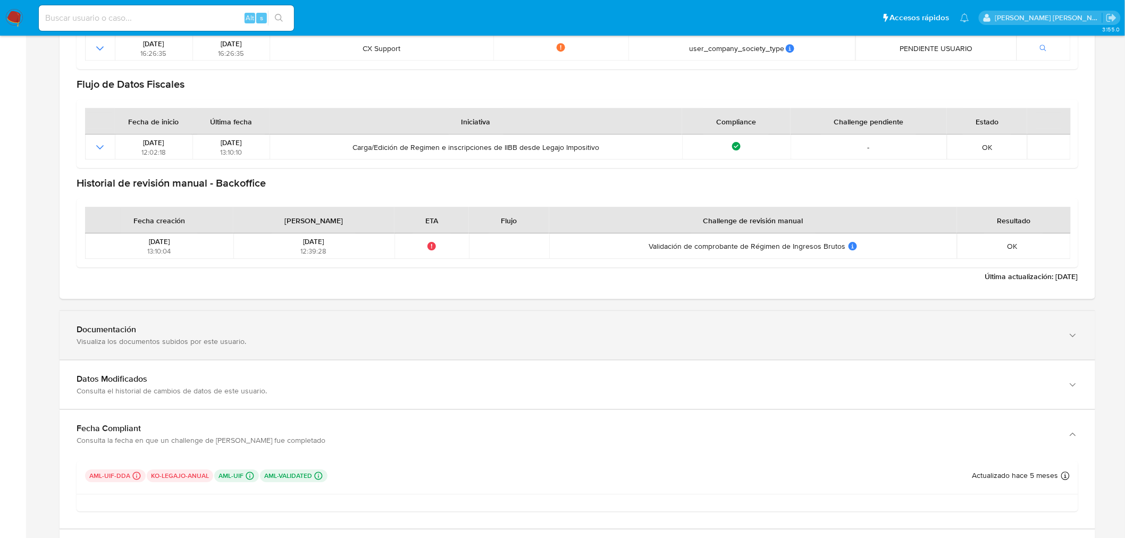
scroll to position [1396, 0]
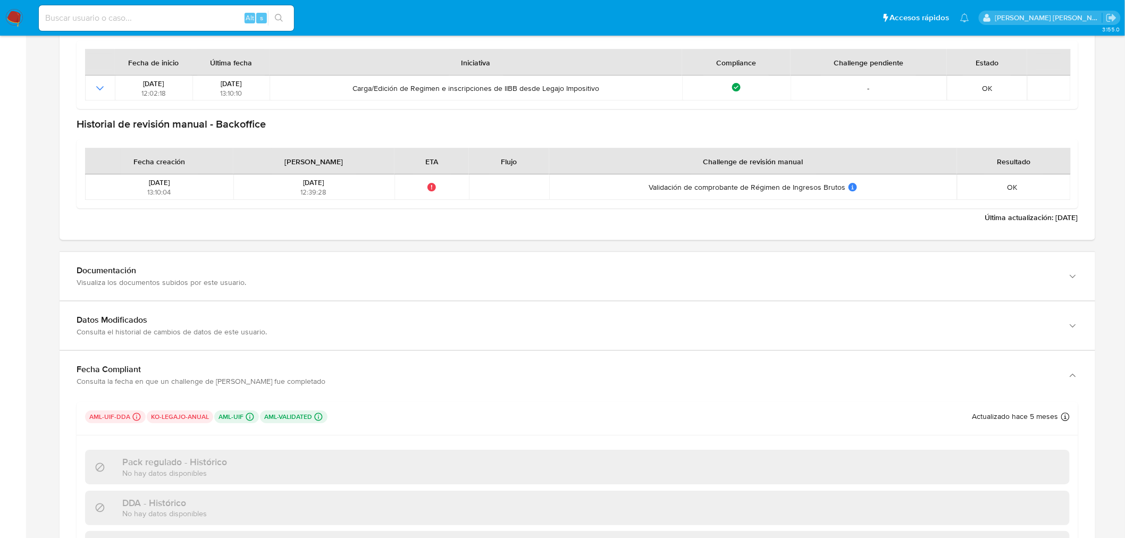
click at [66, 21] on input at bounding box center [166, 18] width 255 height 14
paste input "599255688"
type input "599255688"
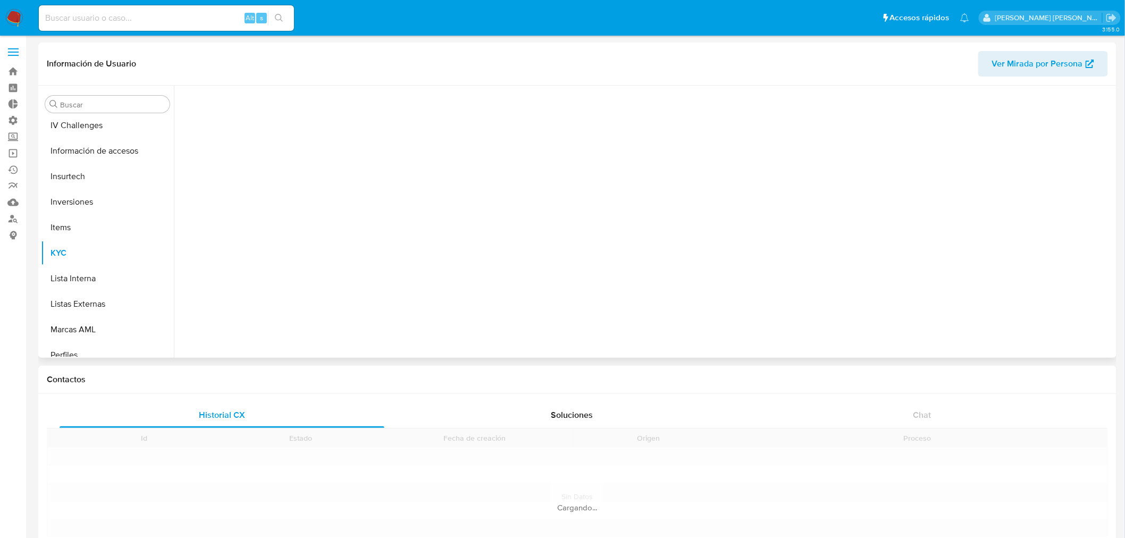
scroll to position [500, 0]
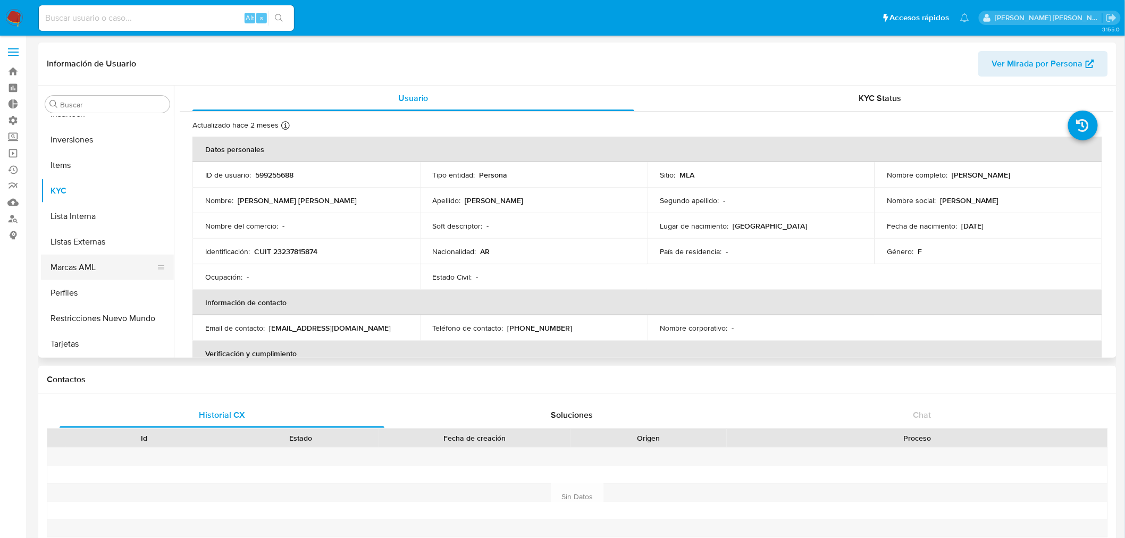
select select "10"
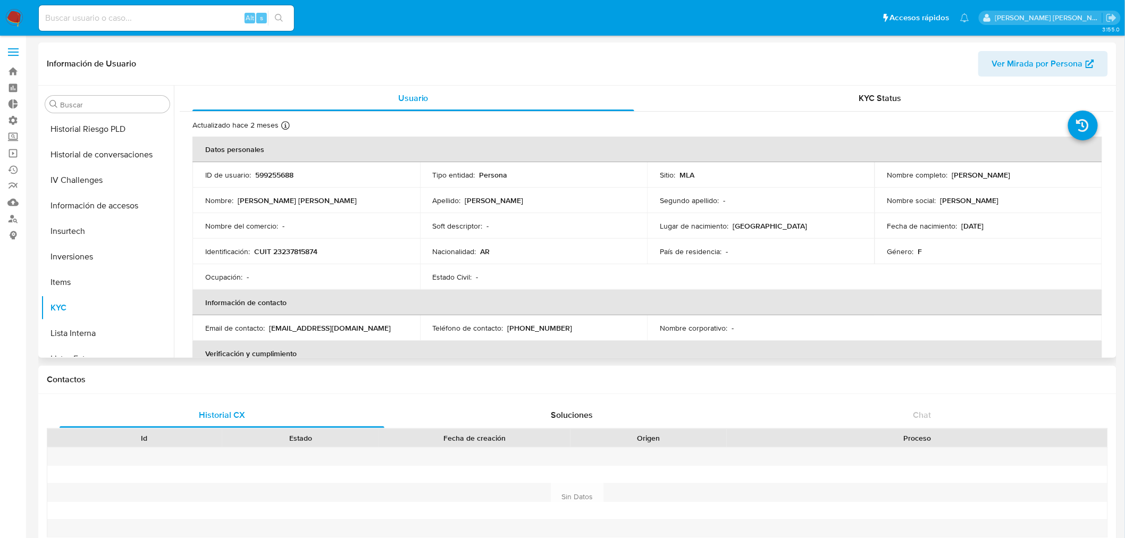
scroll to position [323, 0]
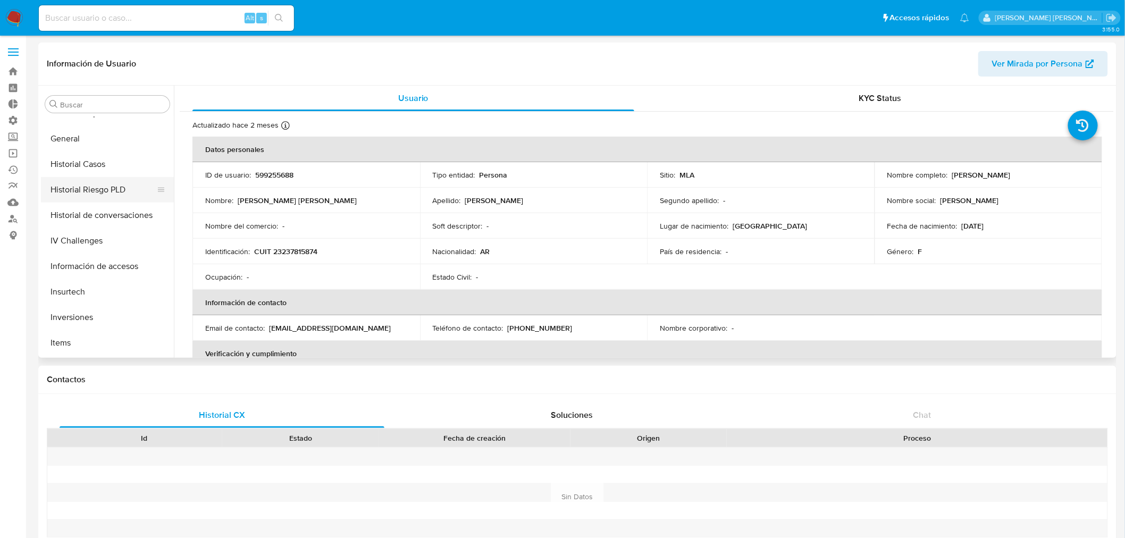
click at [97, 188] on button "Historial Riesgo PLD" at bounding box center [103, 190] width 124 height 26
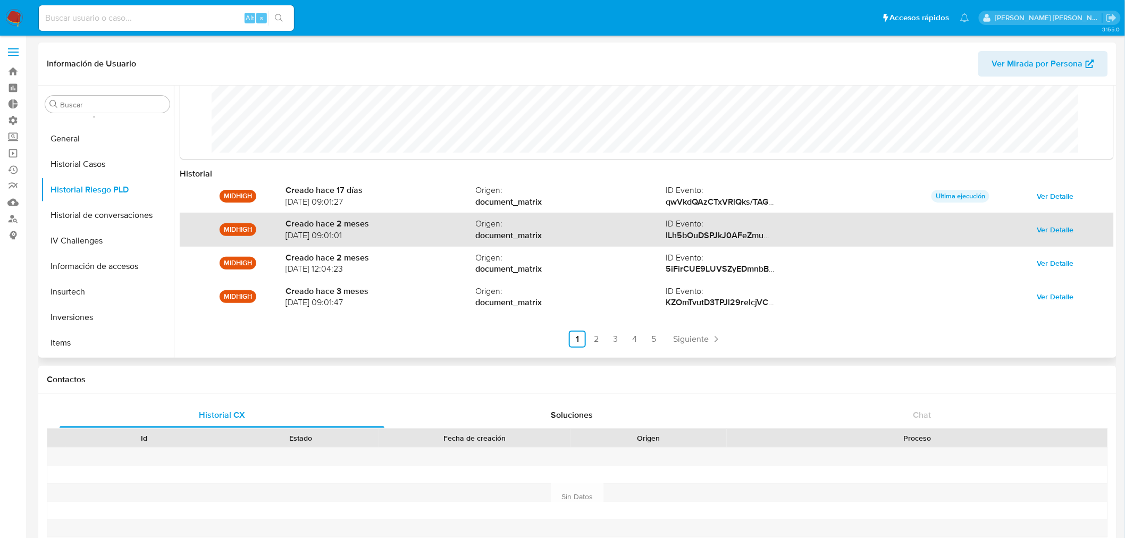
scroll to position [56, 0]
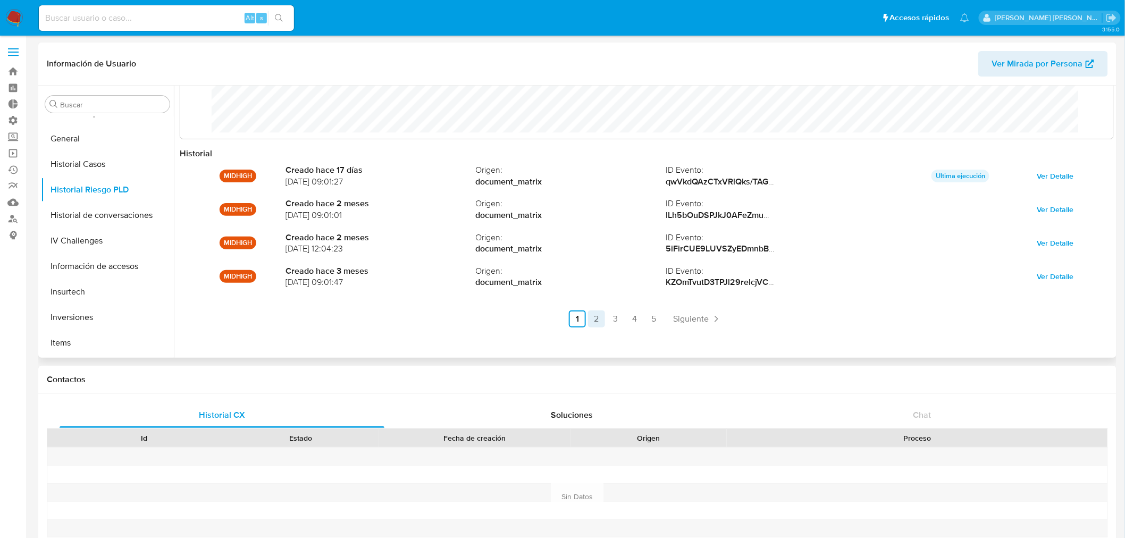
click at [598, 318] on link "2" at bounding box center [596, 319] width 17 height 17
click at [638, 320] on link "3" at bounding box center [644, 319] width 17 height 17
click at [666, 315] on link "4" at bounding box center [663, 319] width 17 height 17
click at [681, 321] on link "5" at bounding box center [682, 319] width 17 height 17
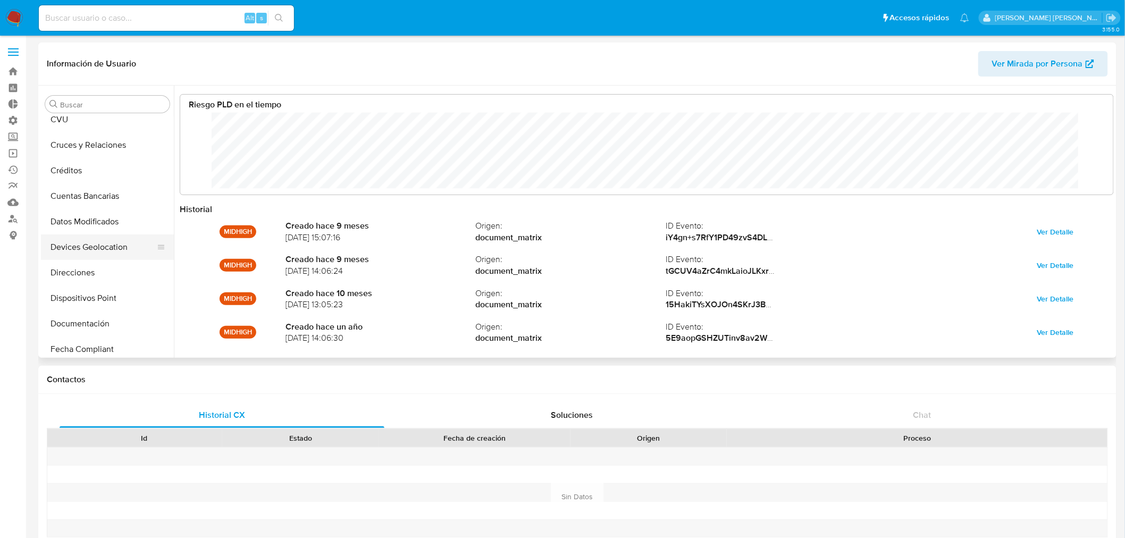
scroll to position [0, 0]
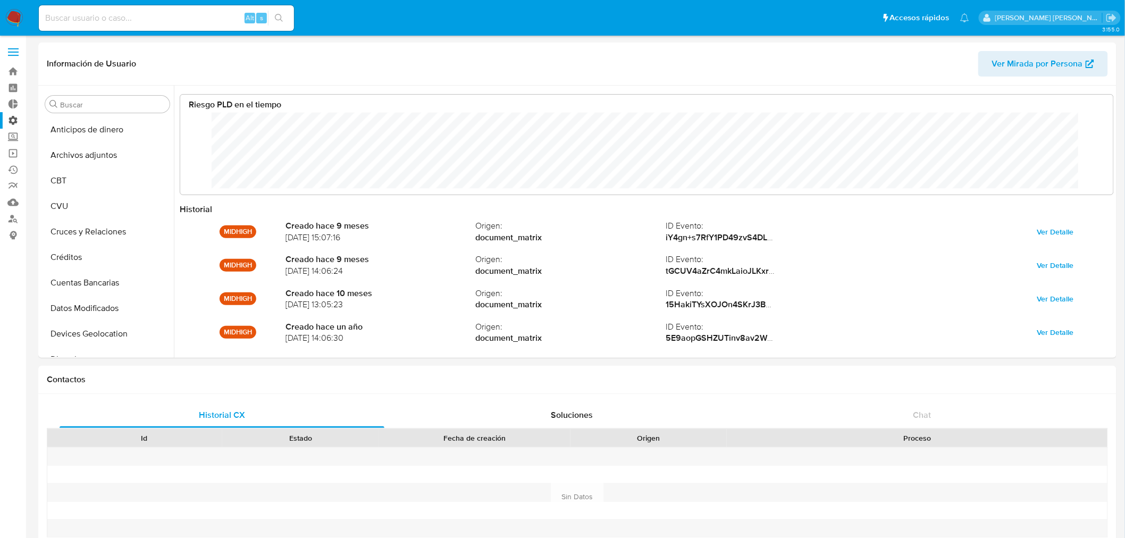
click at [13, 120] on label "Administración" at bounding box center [63, 120] width 127 height 16
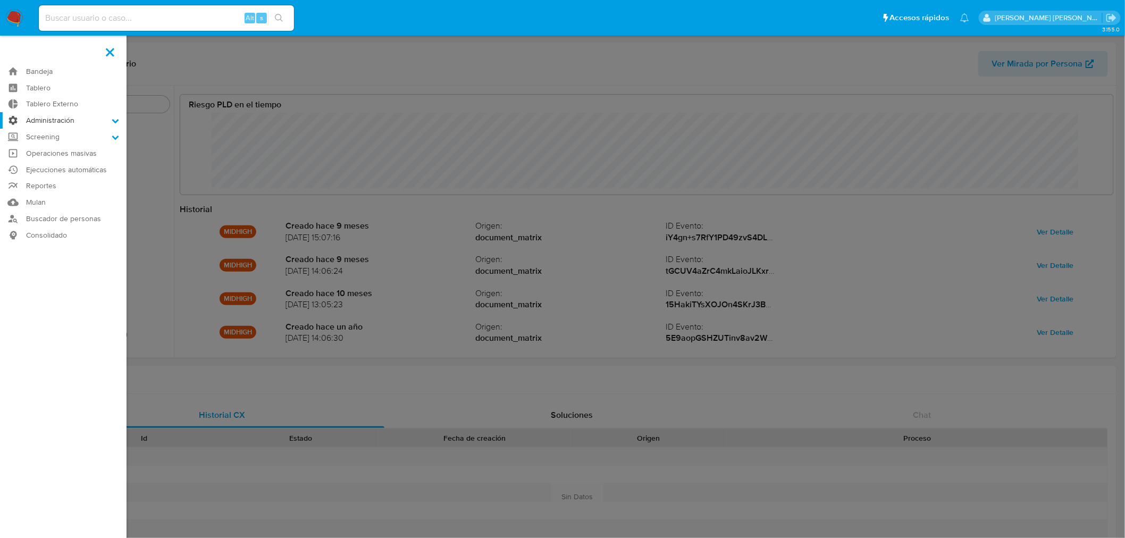
click at [0, 0] on input "Administración" at bounding box center [0, 0] width 0 height 0
click at [45, 137] on link "Reglas" at bounding box center [63, 135] width 127 height 13
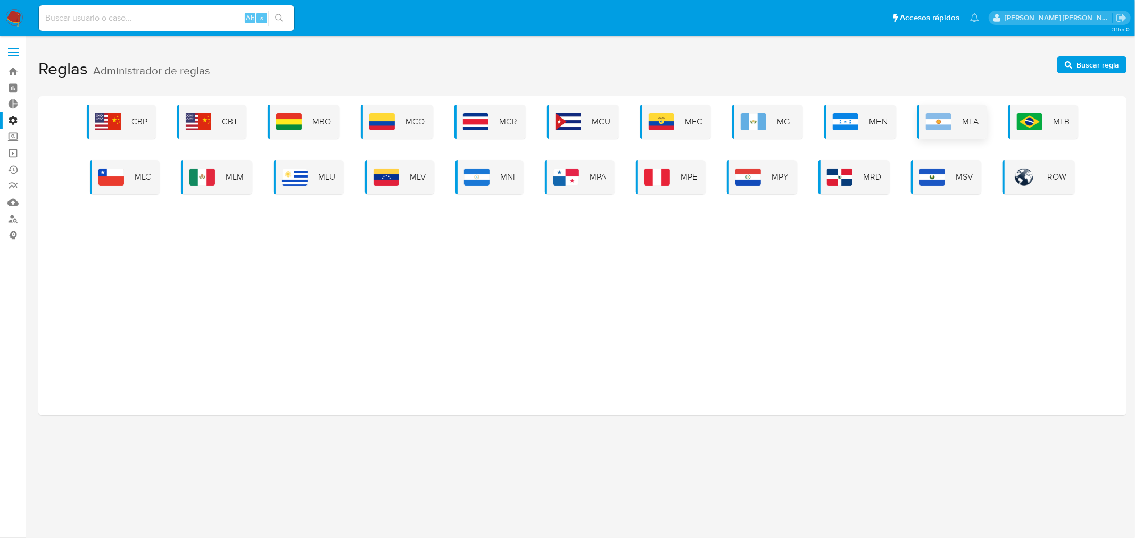
click at [956, 130] on div "MLA" at bounding box center [952, 122] width 70 height 34
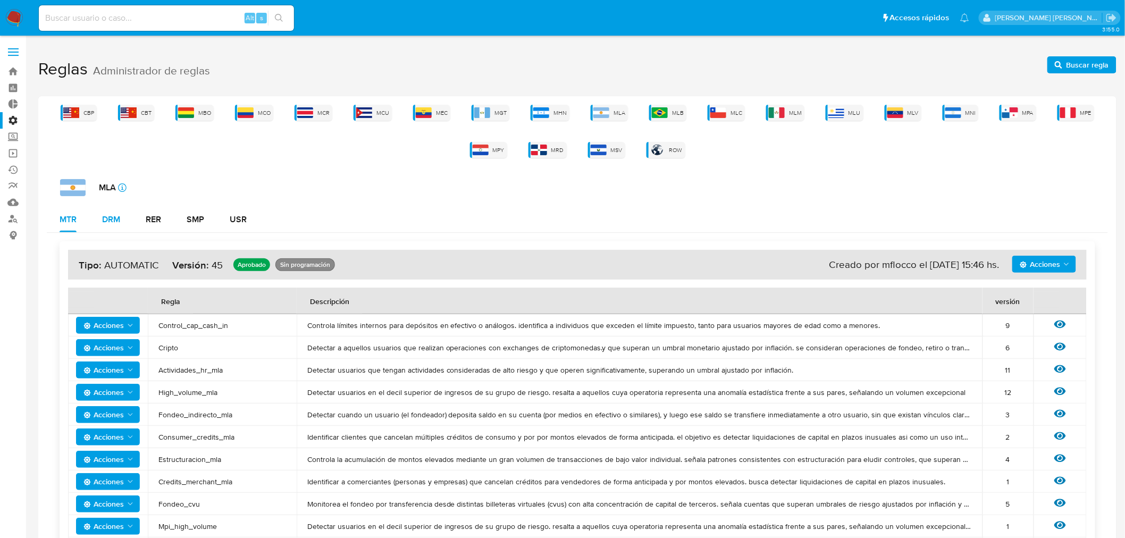
click at [119, 223] on div "DRM" at bounding box center [111, 219] width 18 height 9
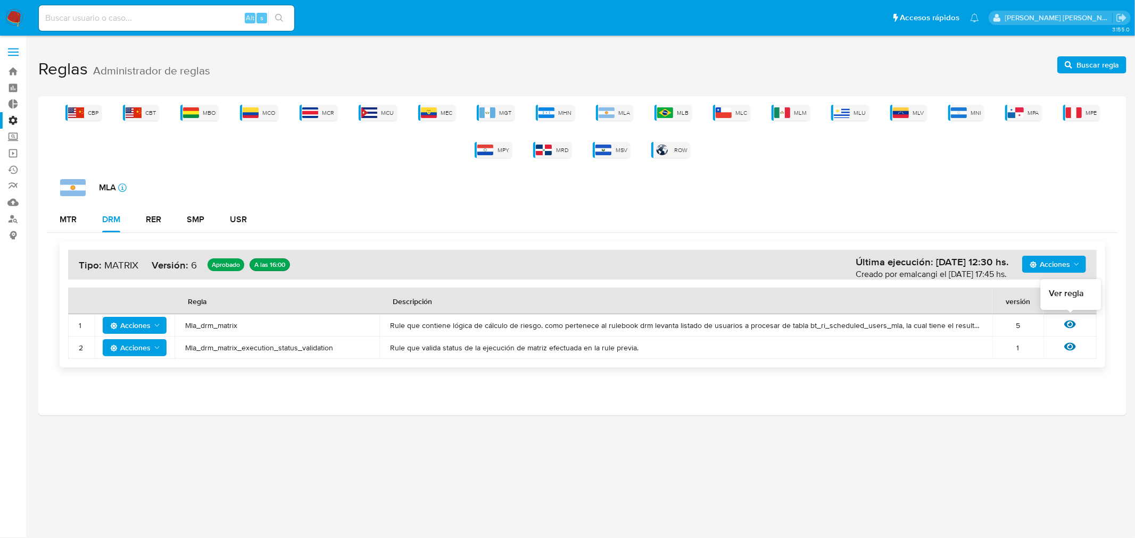
click at [1069, 323] on icon at bounding box center [1070, 325] width 12 height 8
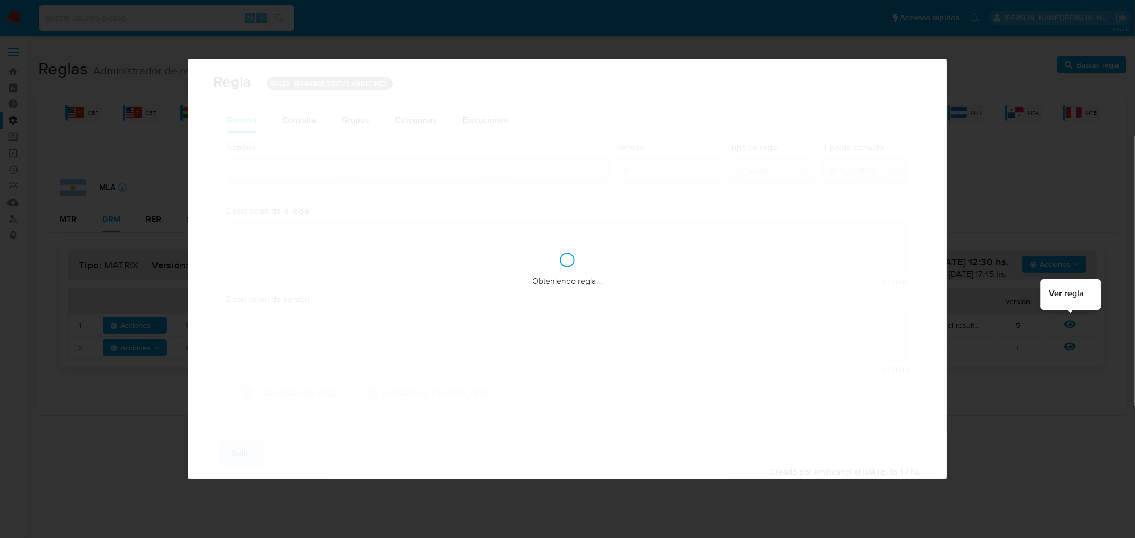
type input "Mla_drm_matrix"
type textarea "Rule que contiene lógica de cálculo de riesgo. como pertenece al rulebook drm l…"
type textarea "Cambio ppld-5771 - se agrega regla condicional para los que tengan marca de mos…"
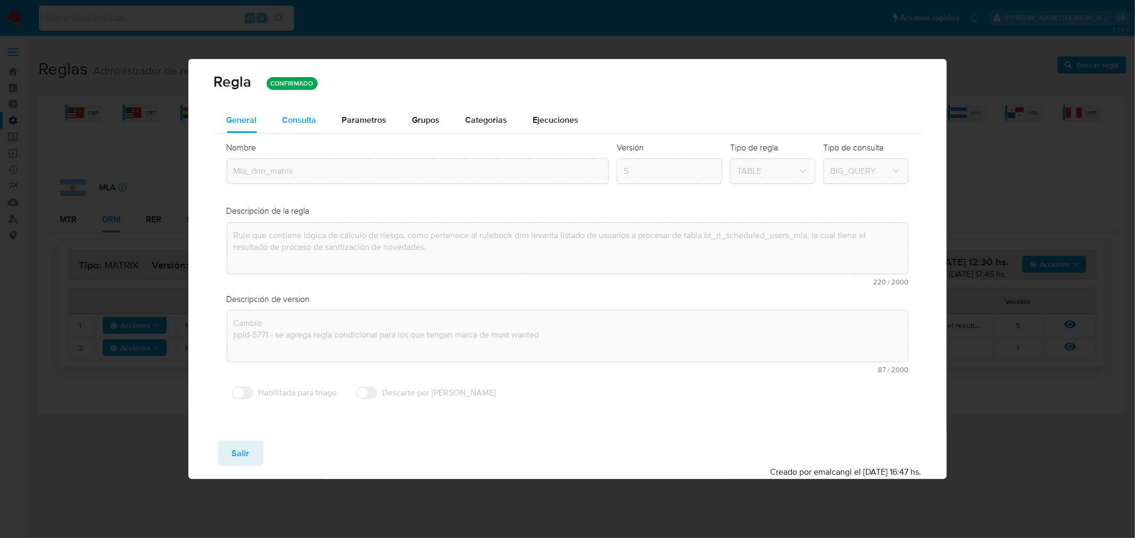
click at [298, 119] on span "Consulta" at bounding box center [299, 120] width 34 height 12
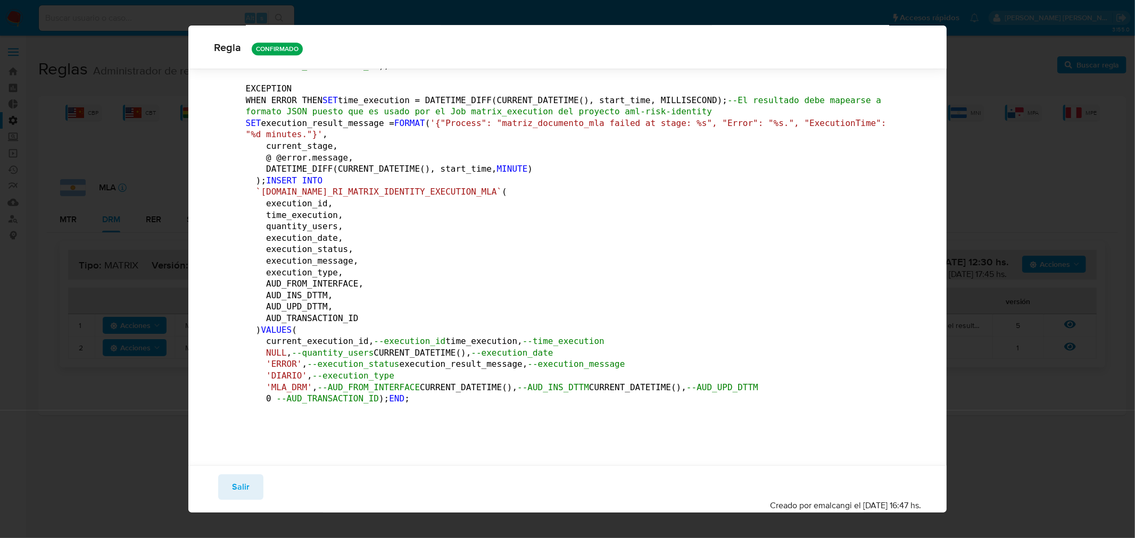
scroll to position [177946, 0]
click at [232, 490] on span "Salir" at bounding box center [241, 487] width 18 height 23
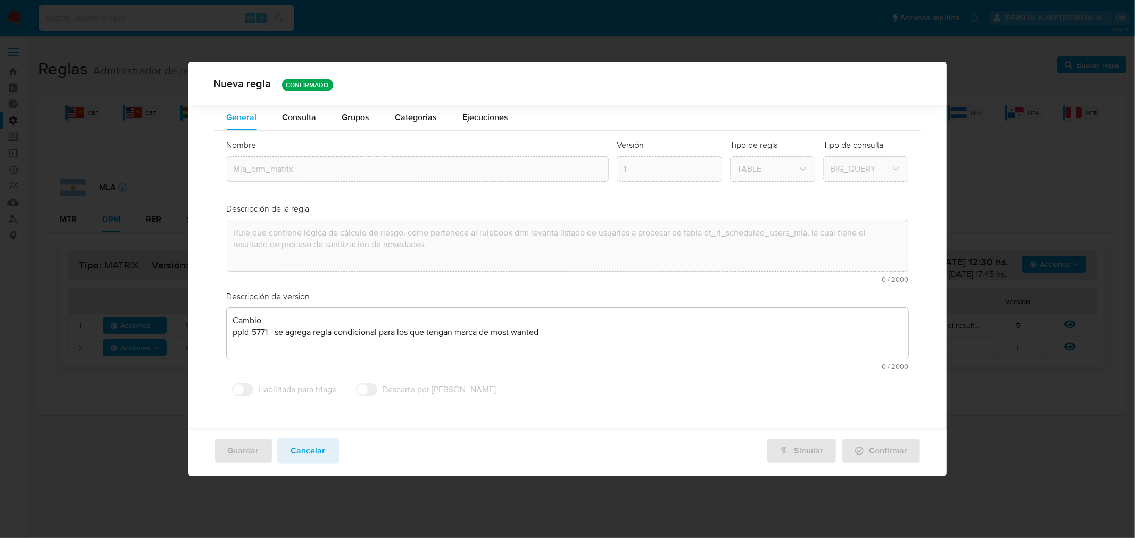
scroll to position [0, 0]
